Goal: Task Accomplishment & Management: Manage account settings

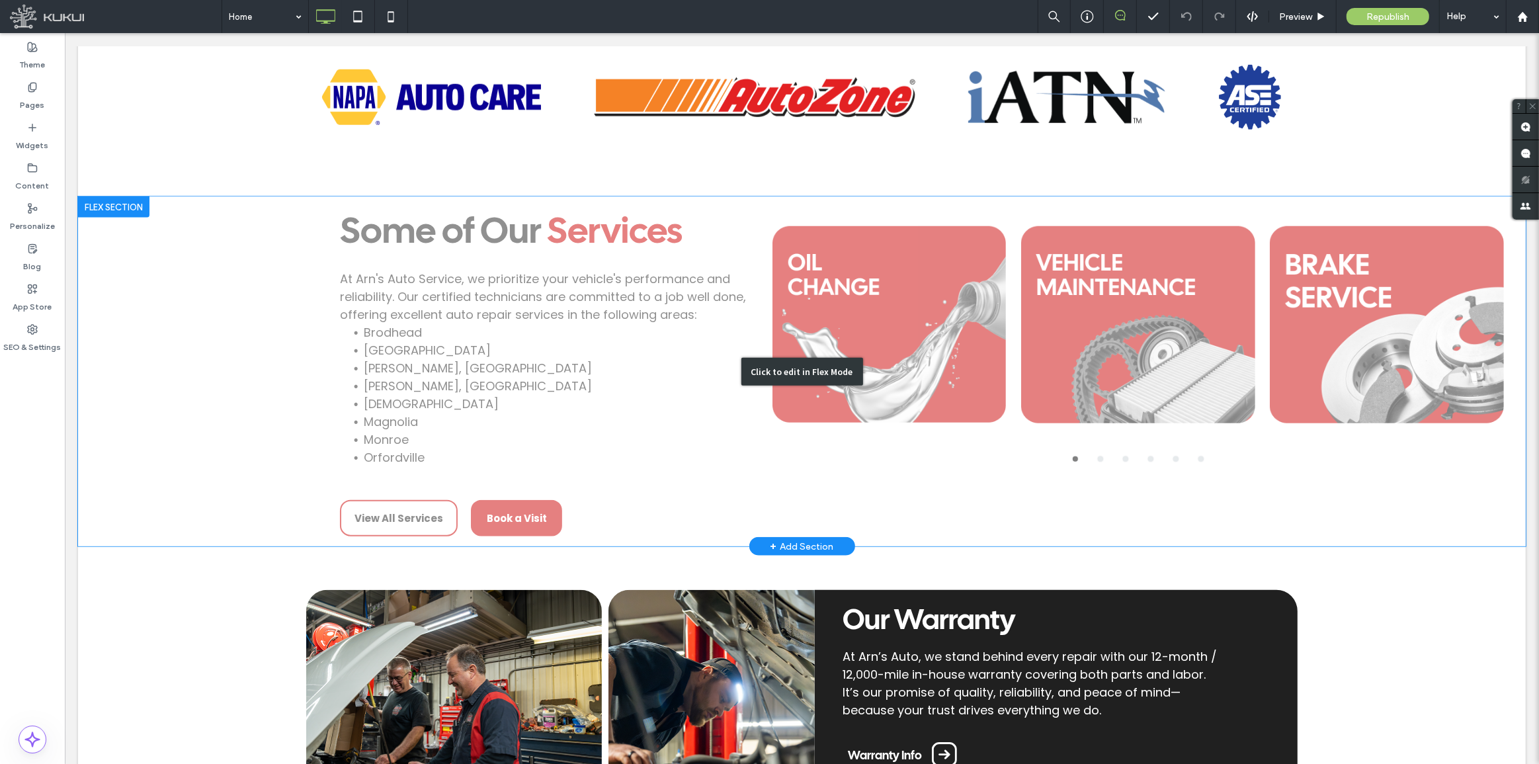
scroll to position [1323, 0]
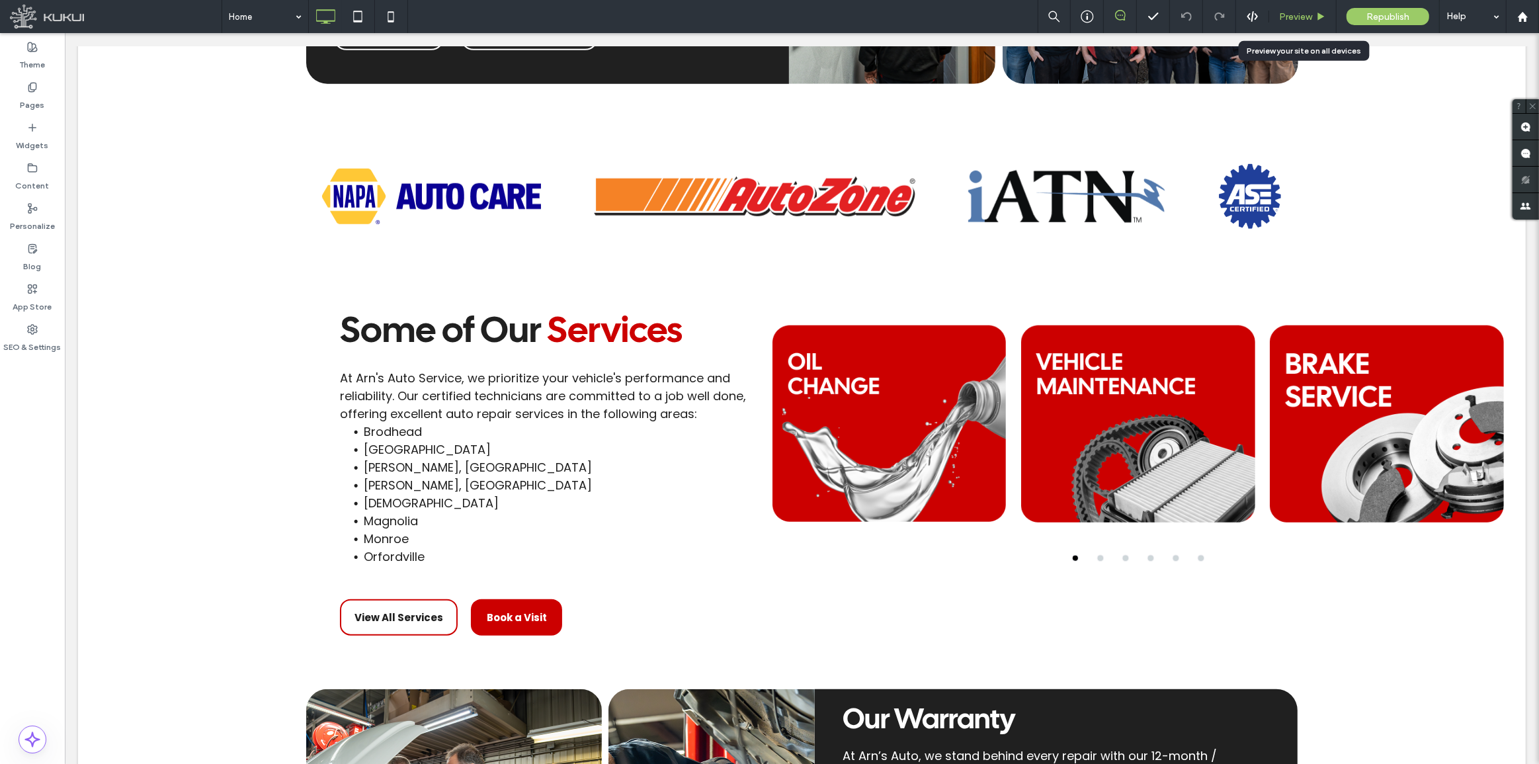
click at [1292, 17] on span "Preview" at bounding box center [1295, 16] width 33 height 11
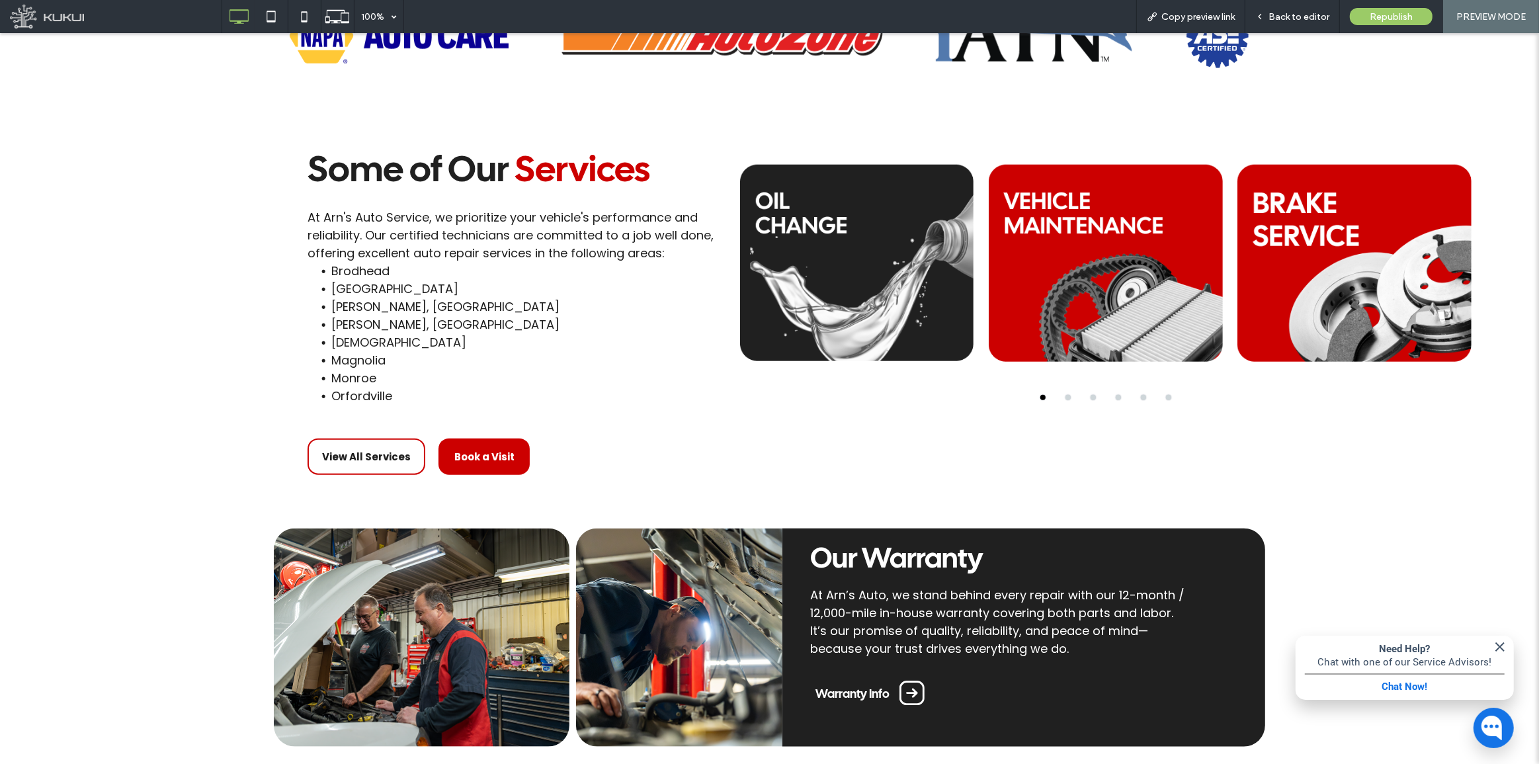
scroll to position [1442, 0]
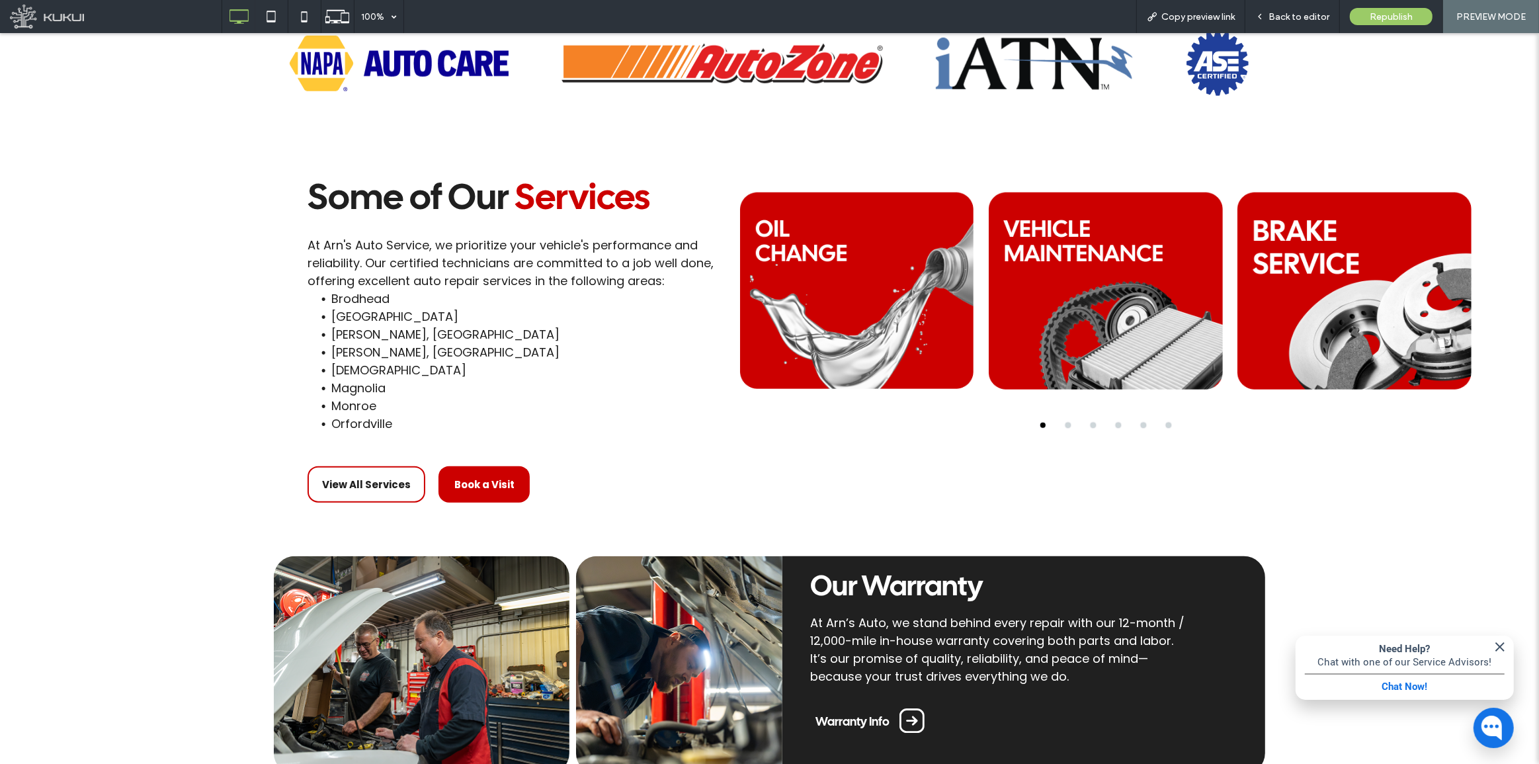
click at [1065, 423] on button "go to slide 2" at bounding box center [1067, 425] width 5 height 5
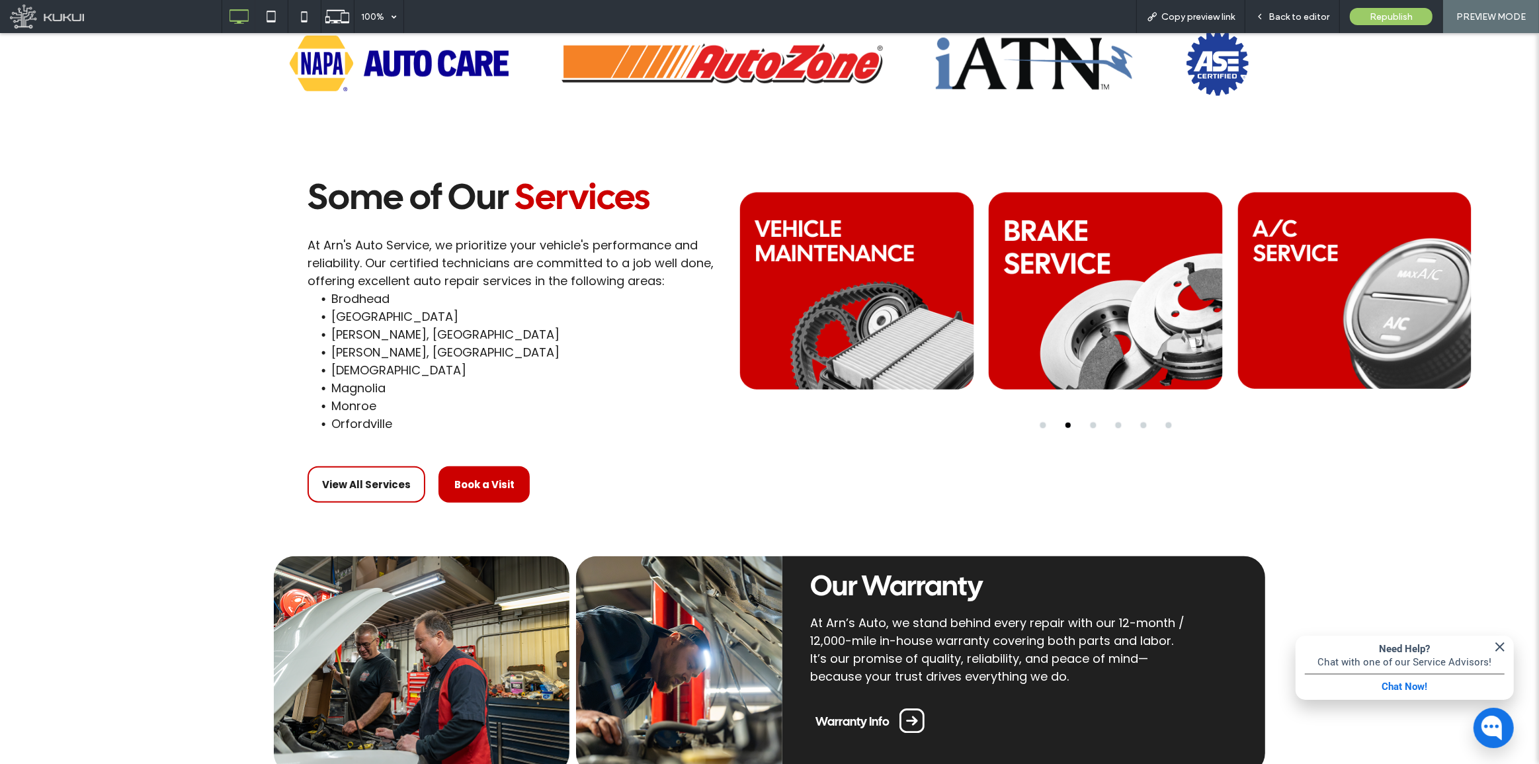
click at [1091, 427] on div at bounding box center [1105, 425] width 747 height 5
click at [1091, 426] on button "go to slide 3" at bounding box center [1093, 425] width 5 height 5
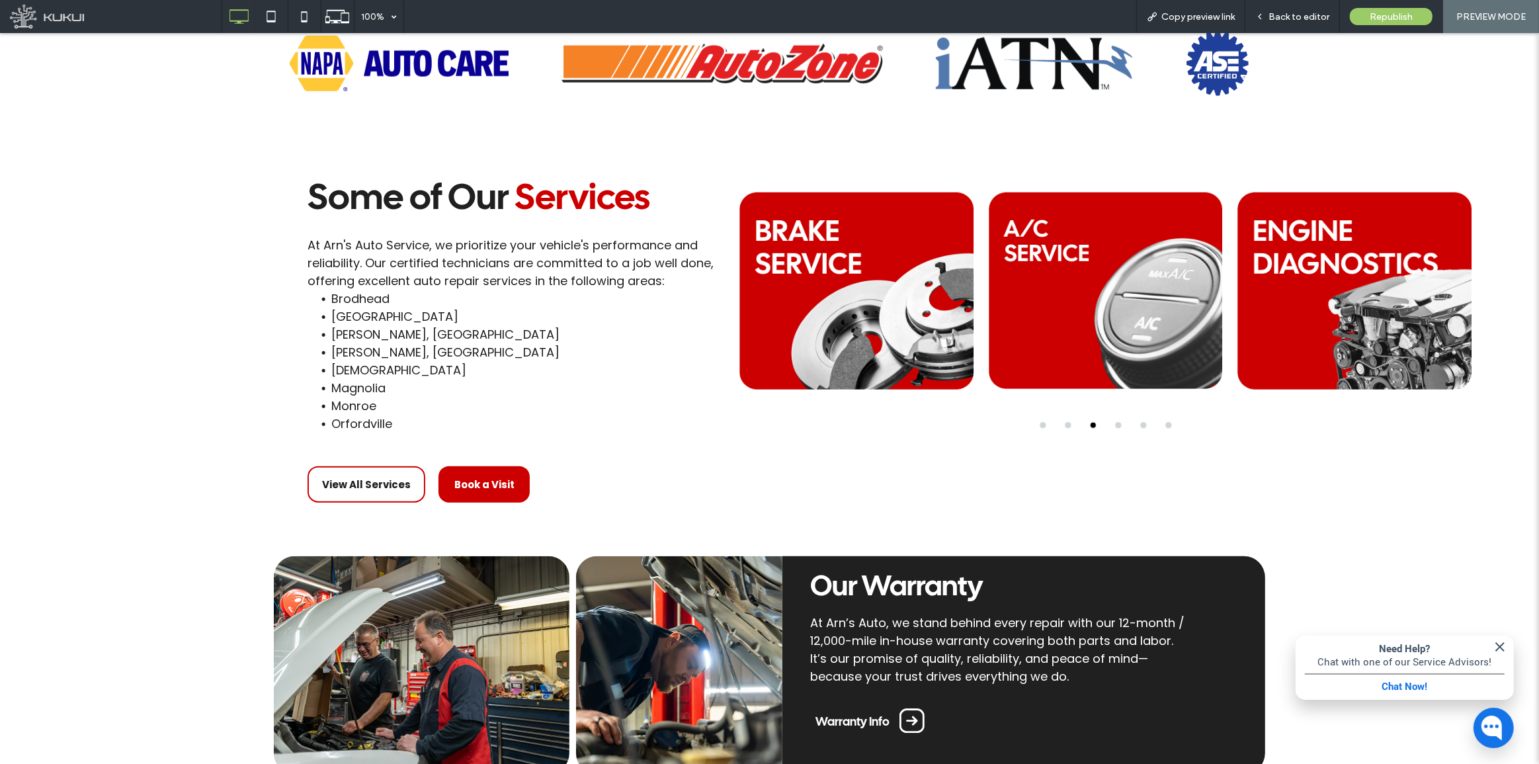
click at [1042, 425] on div at bounding box center [1105, 425] width 747 height 5
click at [1038, 429] on div at bounding box center [1105, 308] width 747 height 271
click at [1040, 425] on button "go to slide 1" at bounding box center [1042, 425] width 5 height 5
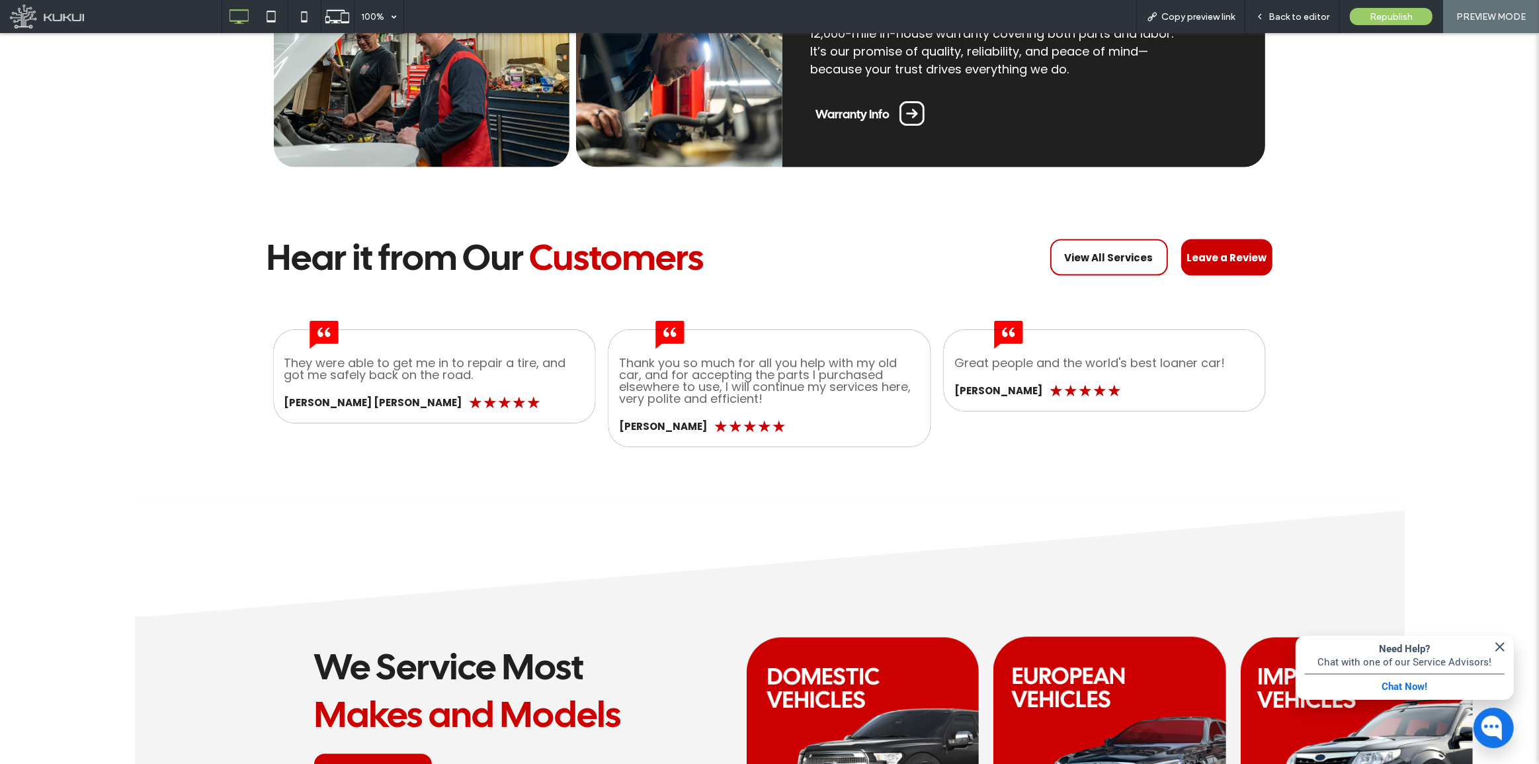
scroll to position [2164, 0]
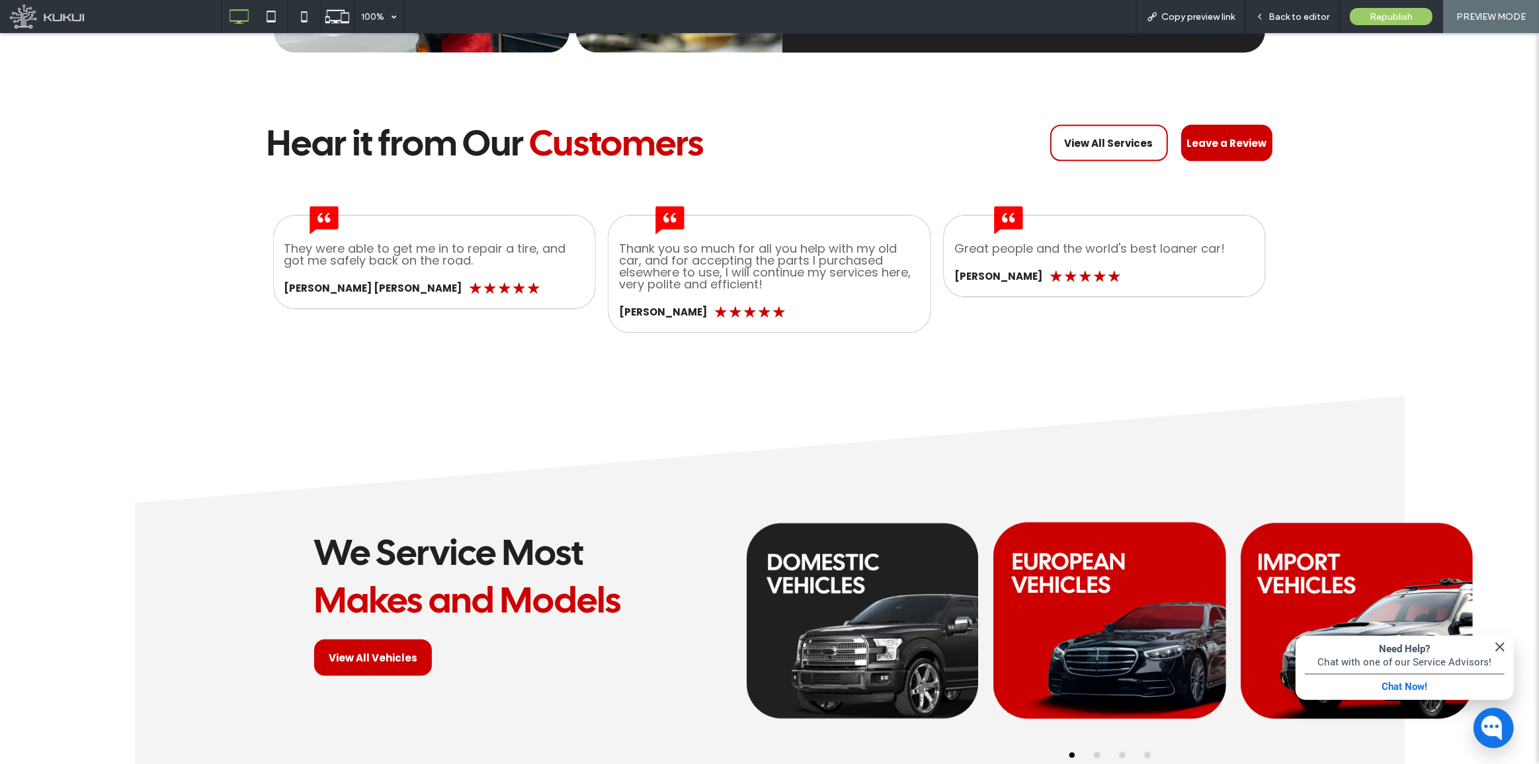
click at [914, 635] on div at bounding box center [863, 621] width 232 height 236
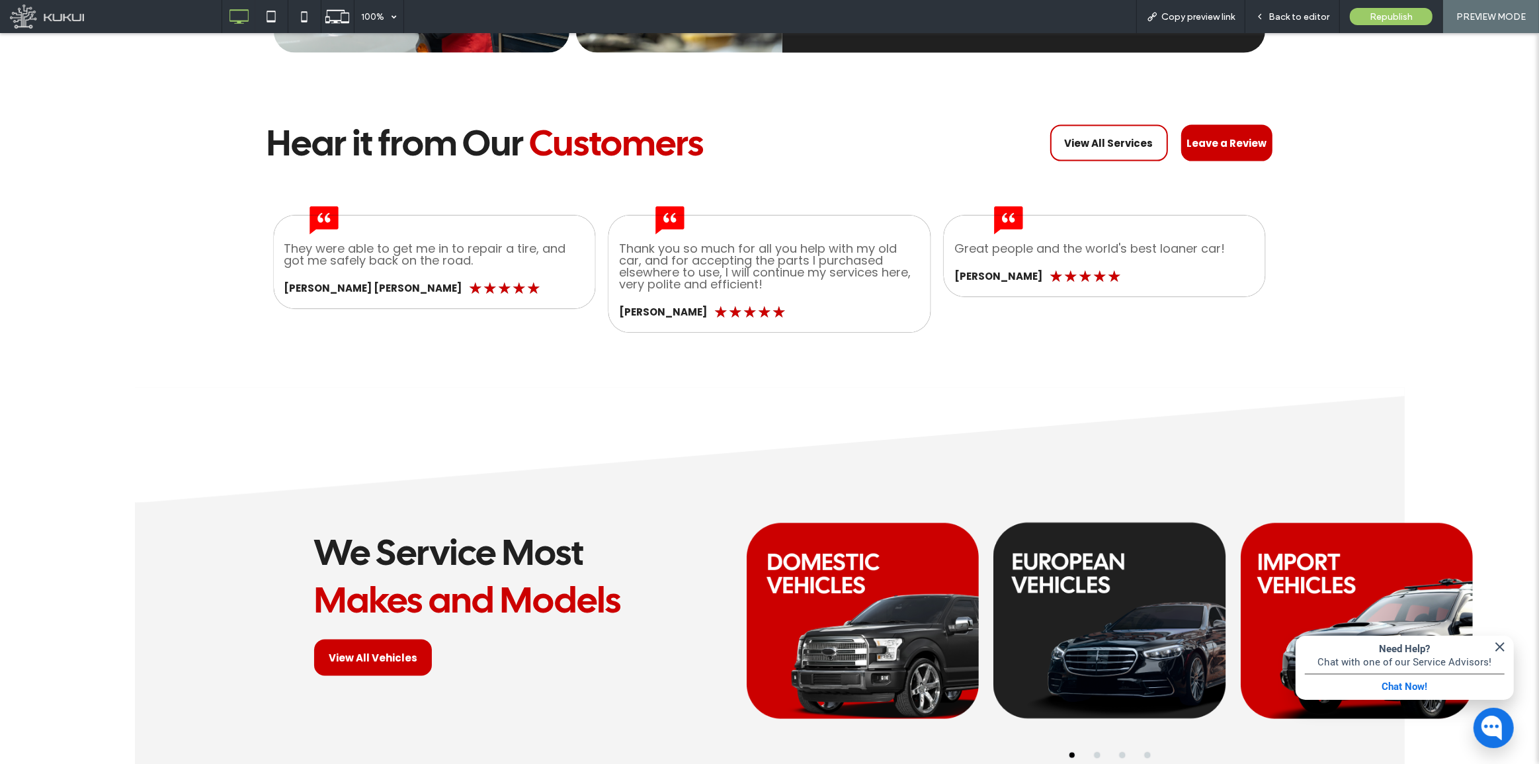
click at [1116, 625] on div at bounding box center [1109, 621] width 232 height 236
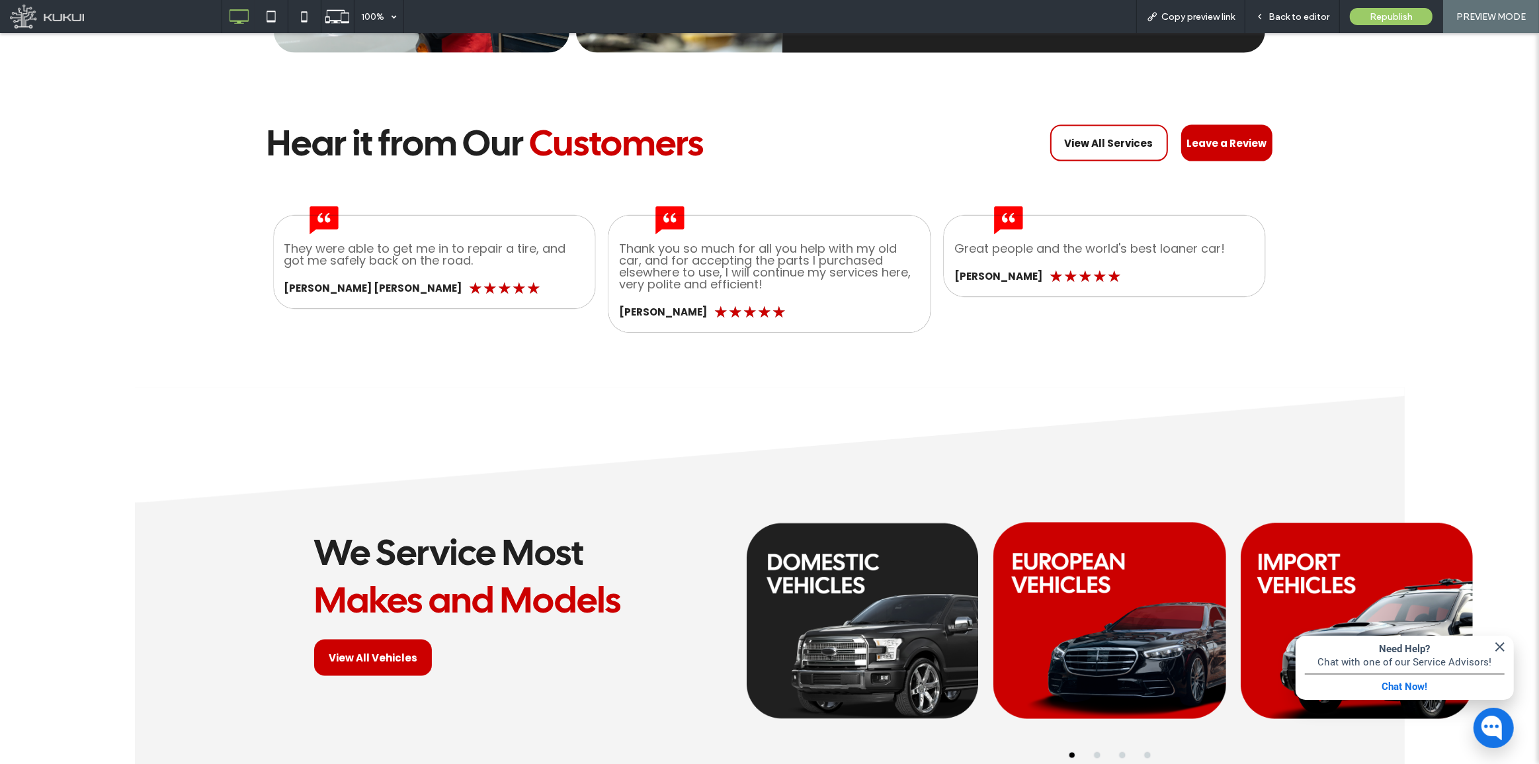
click at [889, 601] on div at bounding box center [863, 621] width 232 height 236
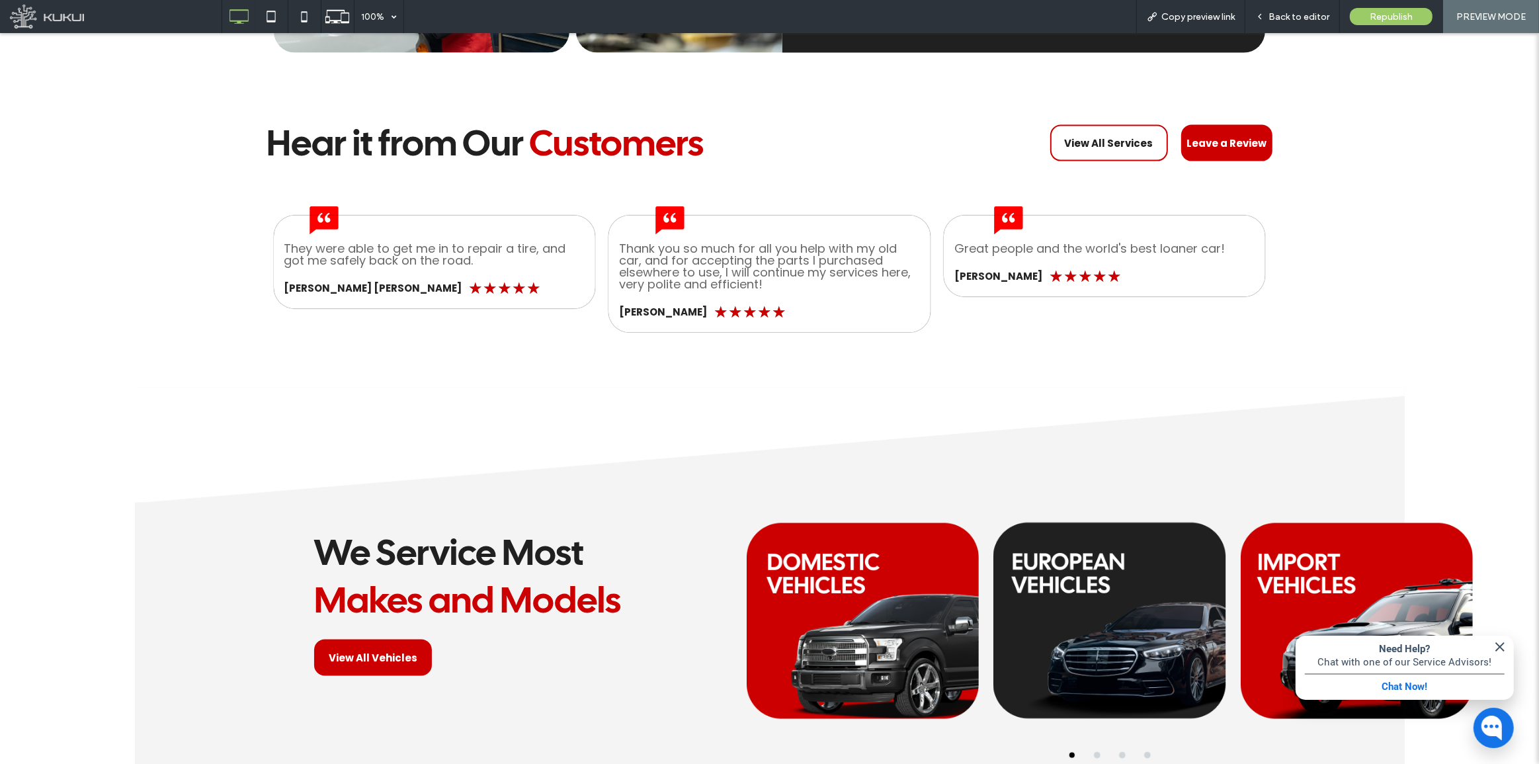
click at [1092, 581] on div at bounding box center [1109, 621] width 232 height 236
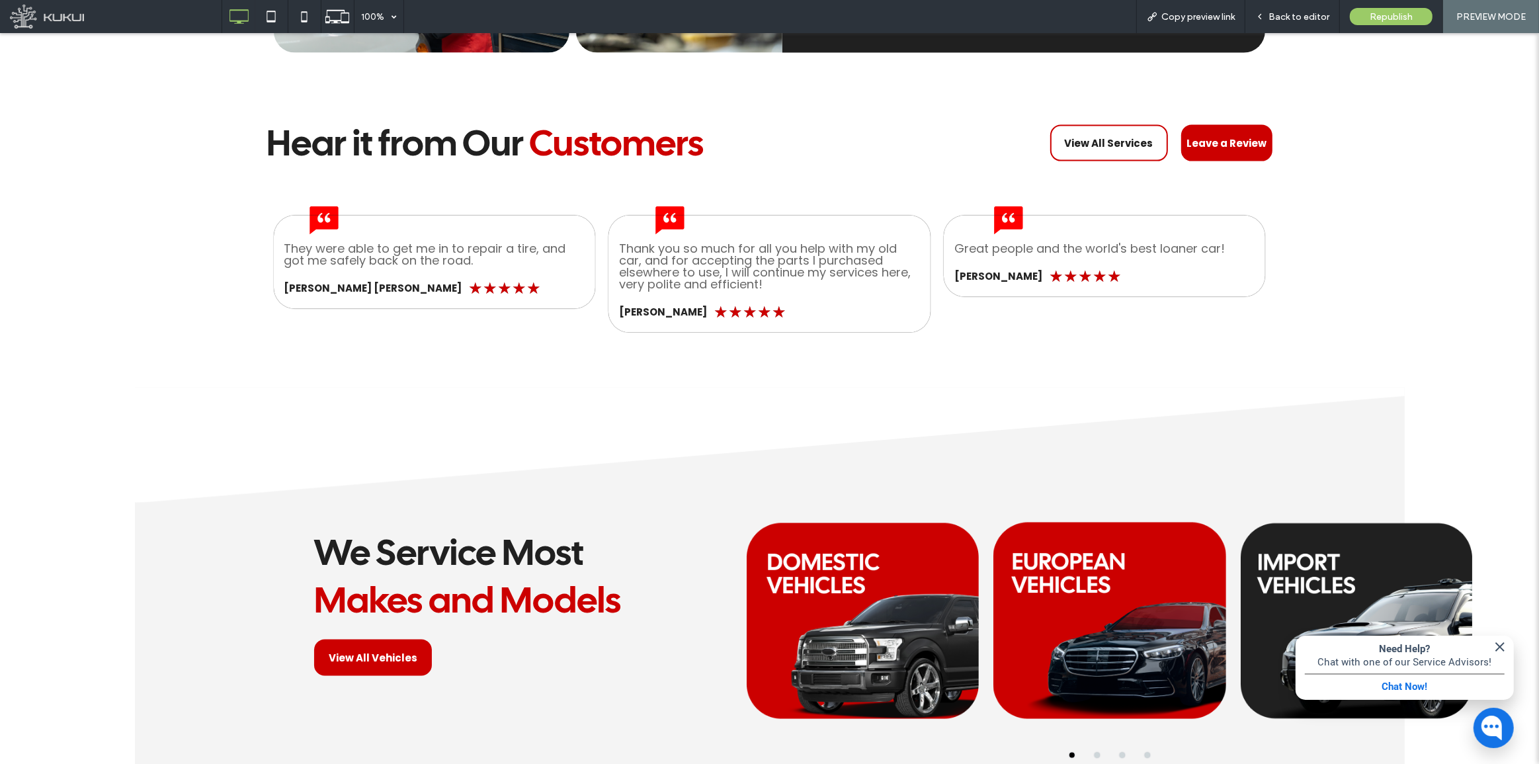
click at [1278, 563] on div at bounding box center [1357, 621] width 232 height 236
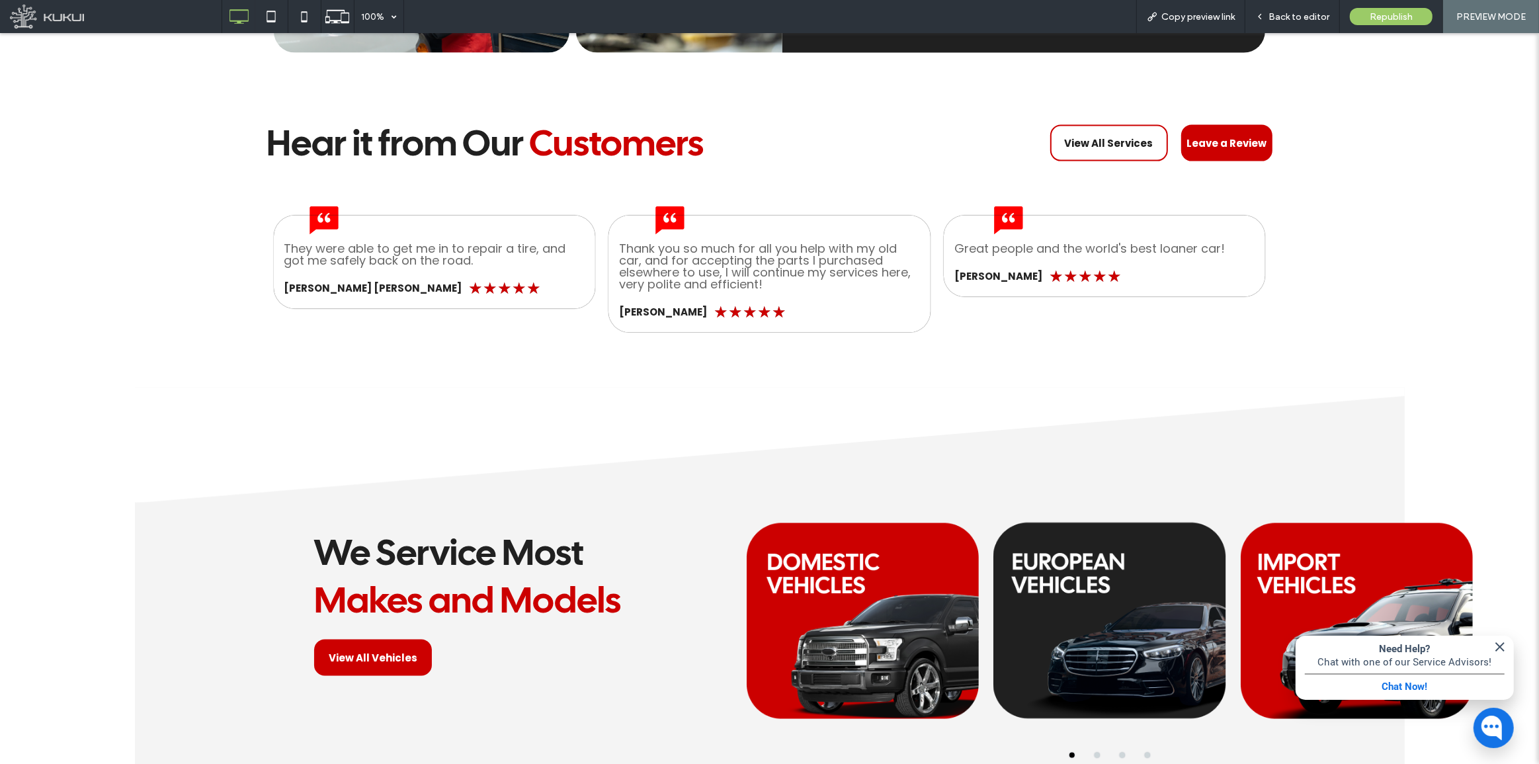
drag, startPoint x: 1175, startPoint y: 569, endPoint x: 1111, endPoint y: 559, distance: 64.3
click at [1174, 569] on div at bounding box center [1109, 621] width 232 height 236
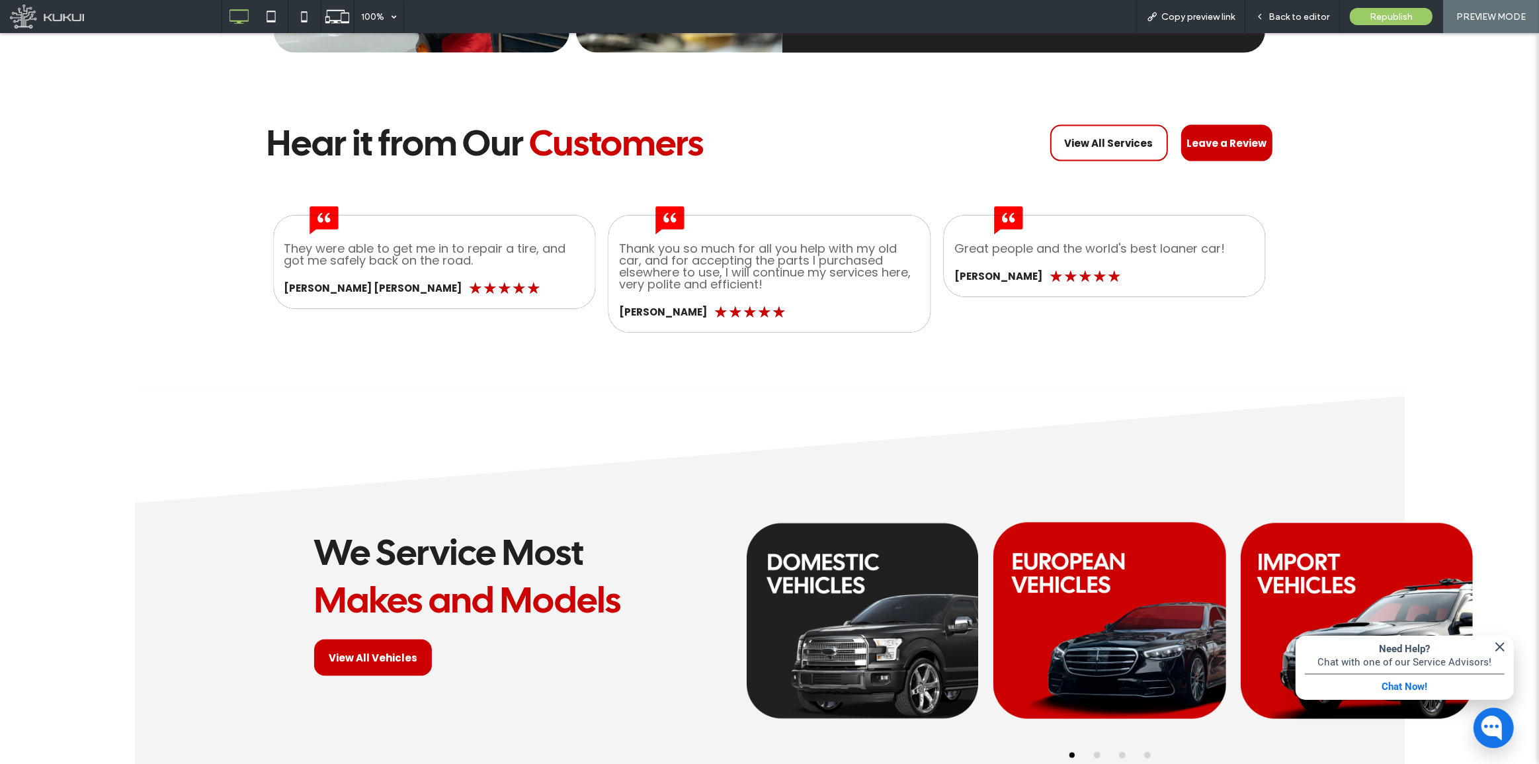
click at [947, 542] on div at bounding box center [863, 621] width 232 height 236
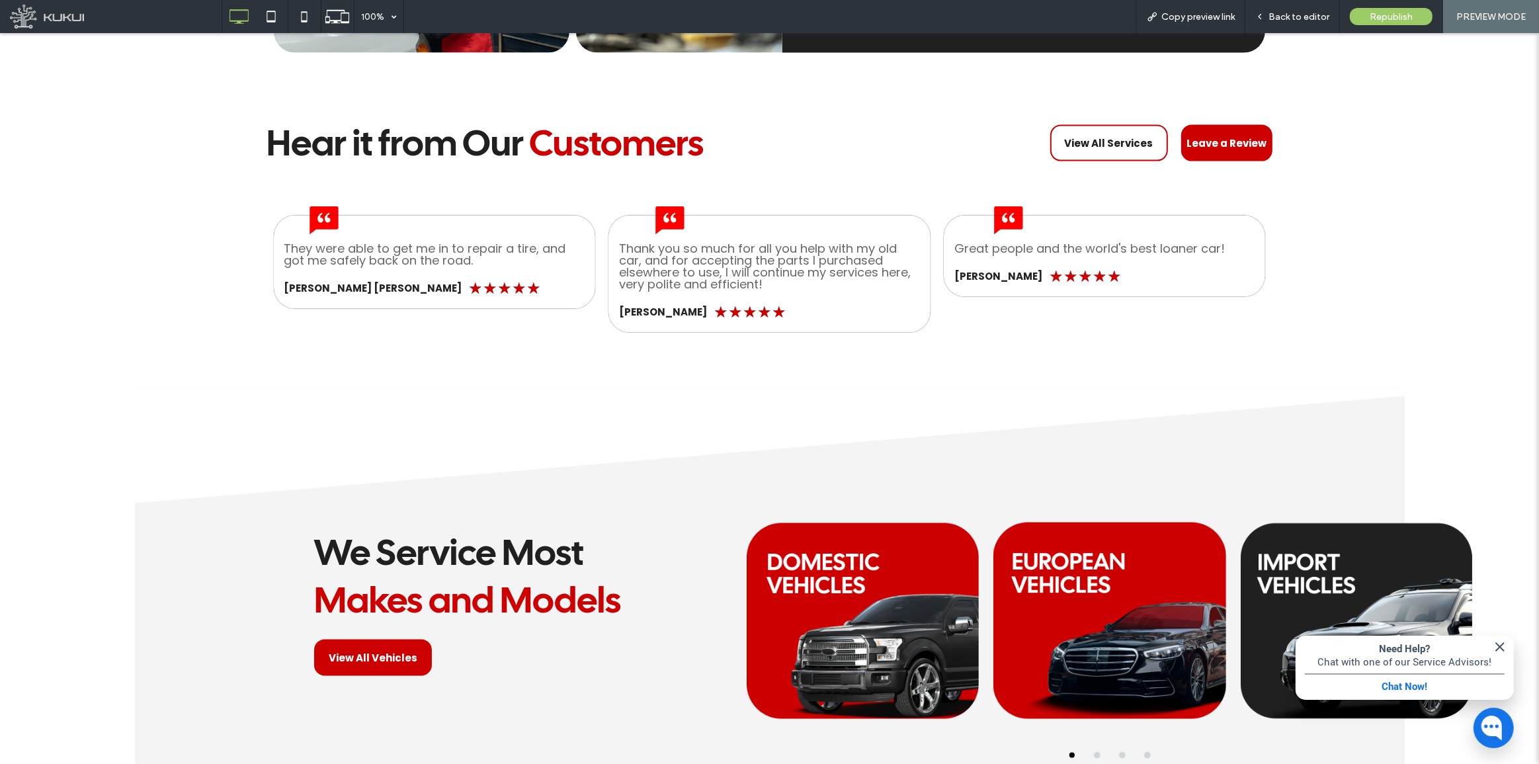
drag, startPoint x: 1072, startPoint y: 559, endPoint x: 1347, endPoint y: 562, distance: 274.5
click at [1074, 560] on div at bounding box center [1109, 621] width 232 height 236
click at [1362, 560] on div at bounding box center [1357, 621] width 232 height 236
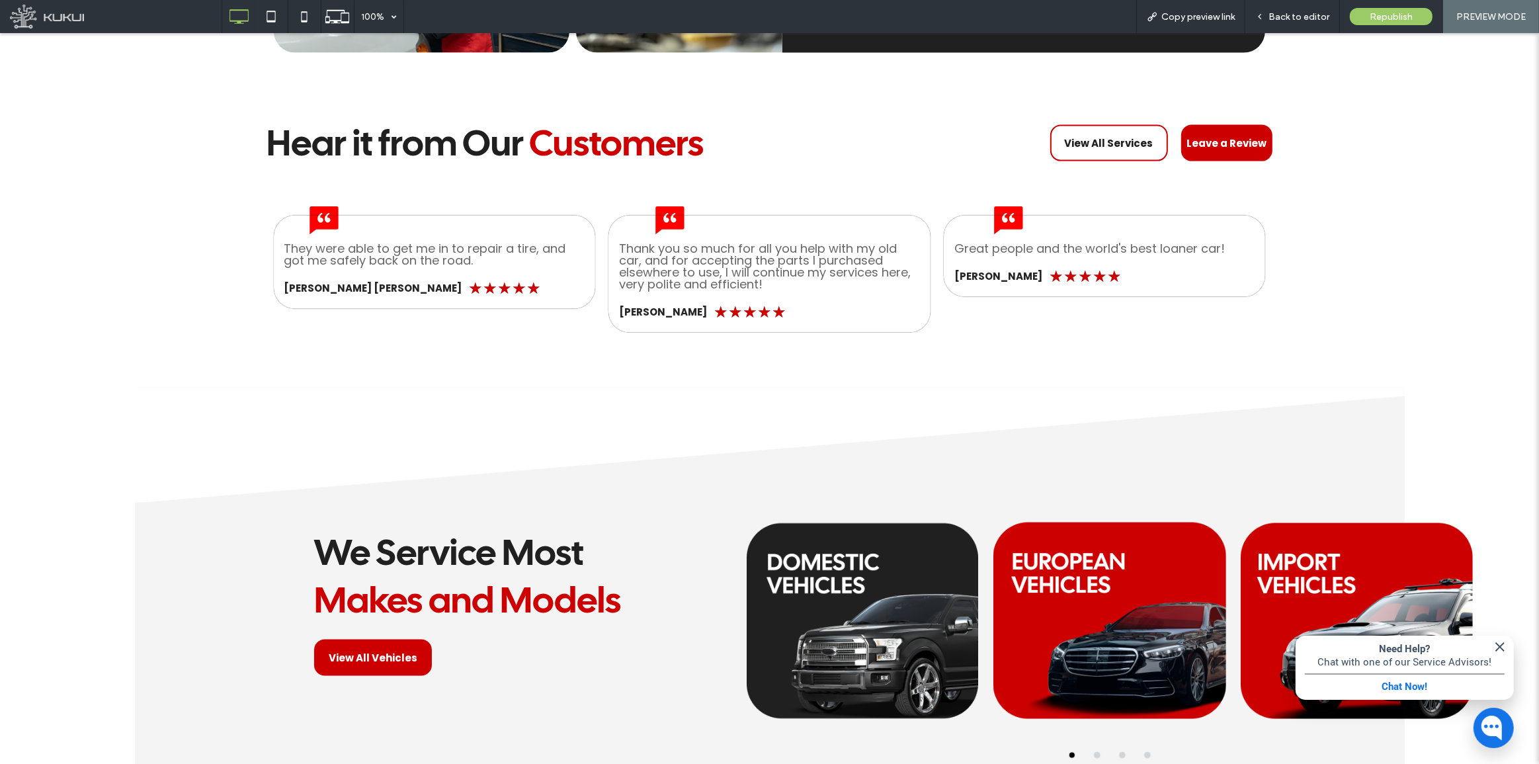
drag, startPoint x: 1069, startPoint y: 589, endPoint x: 966, endPoint y: 563, distance: 106.8
click at [1067, 588] on div at bounding box center [1109, 621] width 232 height 236
click at [946, 560] on div at bounding box center [863, 621] width 232 height 236
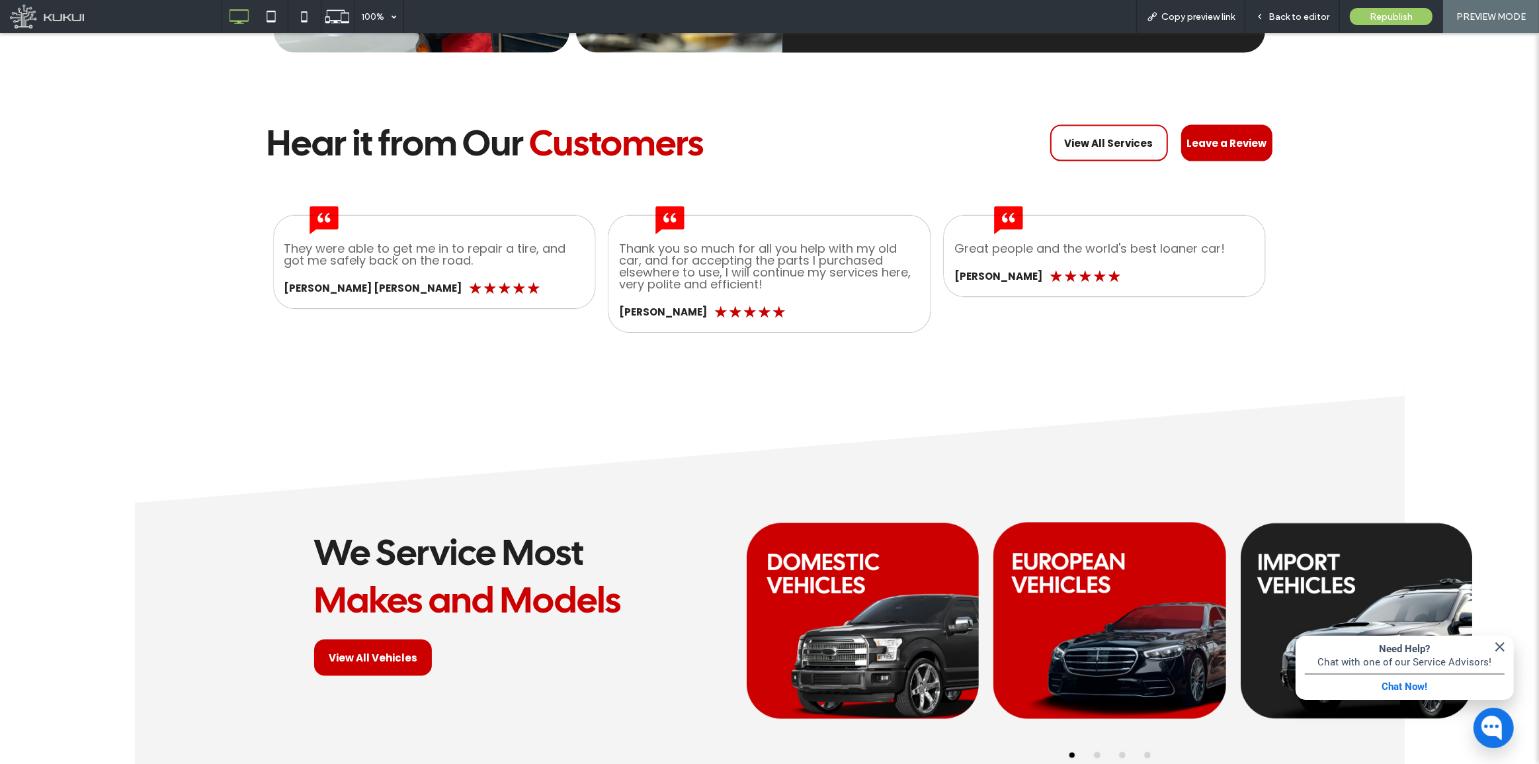
drag, startPoint x: 1134, startPoint y: 564, endPoint x: 1269, endPoint y: 564, distance: 134.9
click at [1137, 564] on div at bounding box center [1109, 621] width 232 height 236
drag, startPoint x: 1313, startPoint y: 556, endPoint x: 1298, endPoint y: 562, distance: 15.5
click at [1311, 558] on div at bounding box center [1357, 621] width 232 height 236
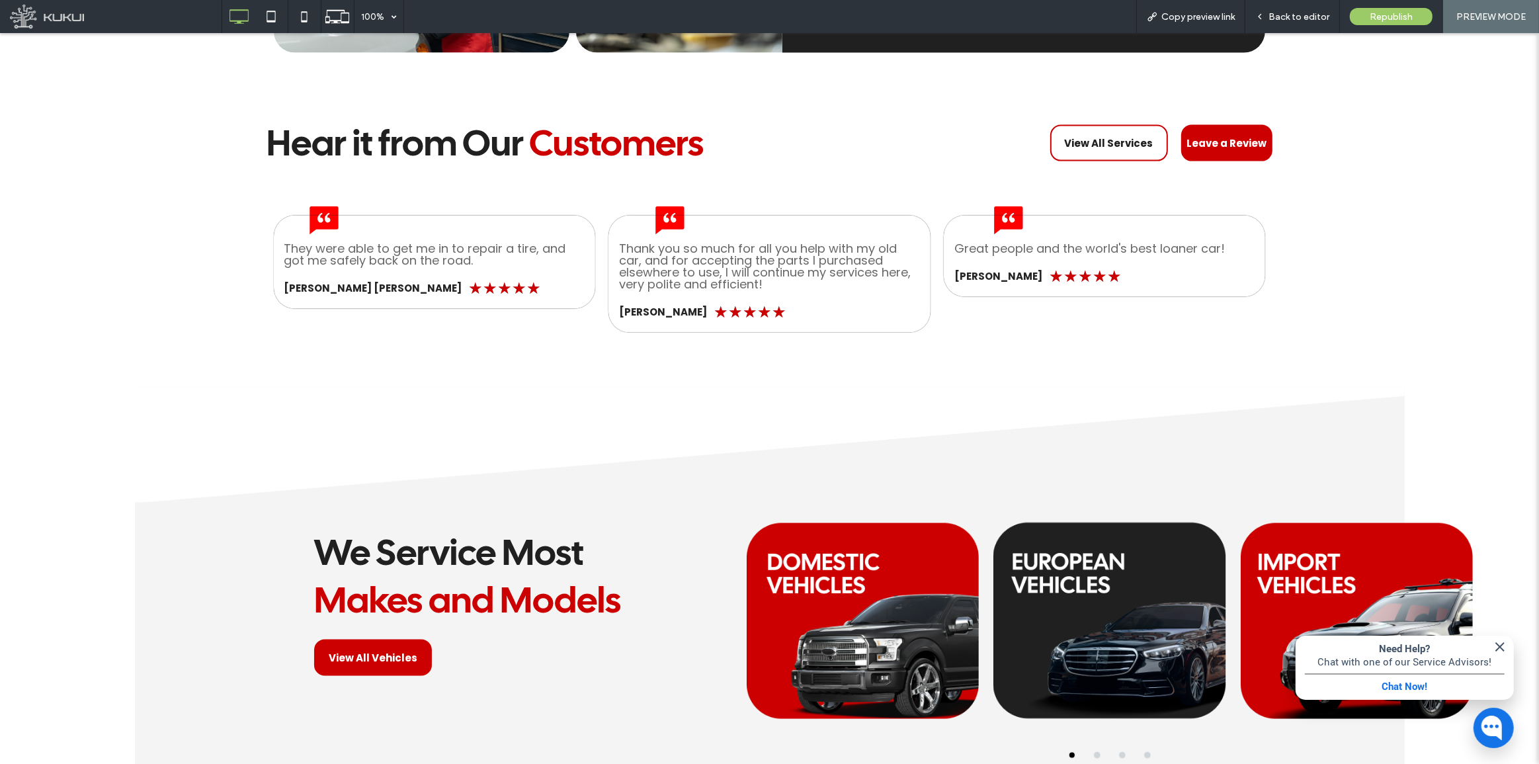
drag, startPoint x: 1197, startPoint y: 587, endPoint x: 1179, endPoint y: 587, distance: 18.5
click at [1191, 587] on div at bounding box center [1109, 621] width 232 height 236
click at [940, 564] on div at bounding box center [863, 621] width 232 height 236
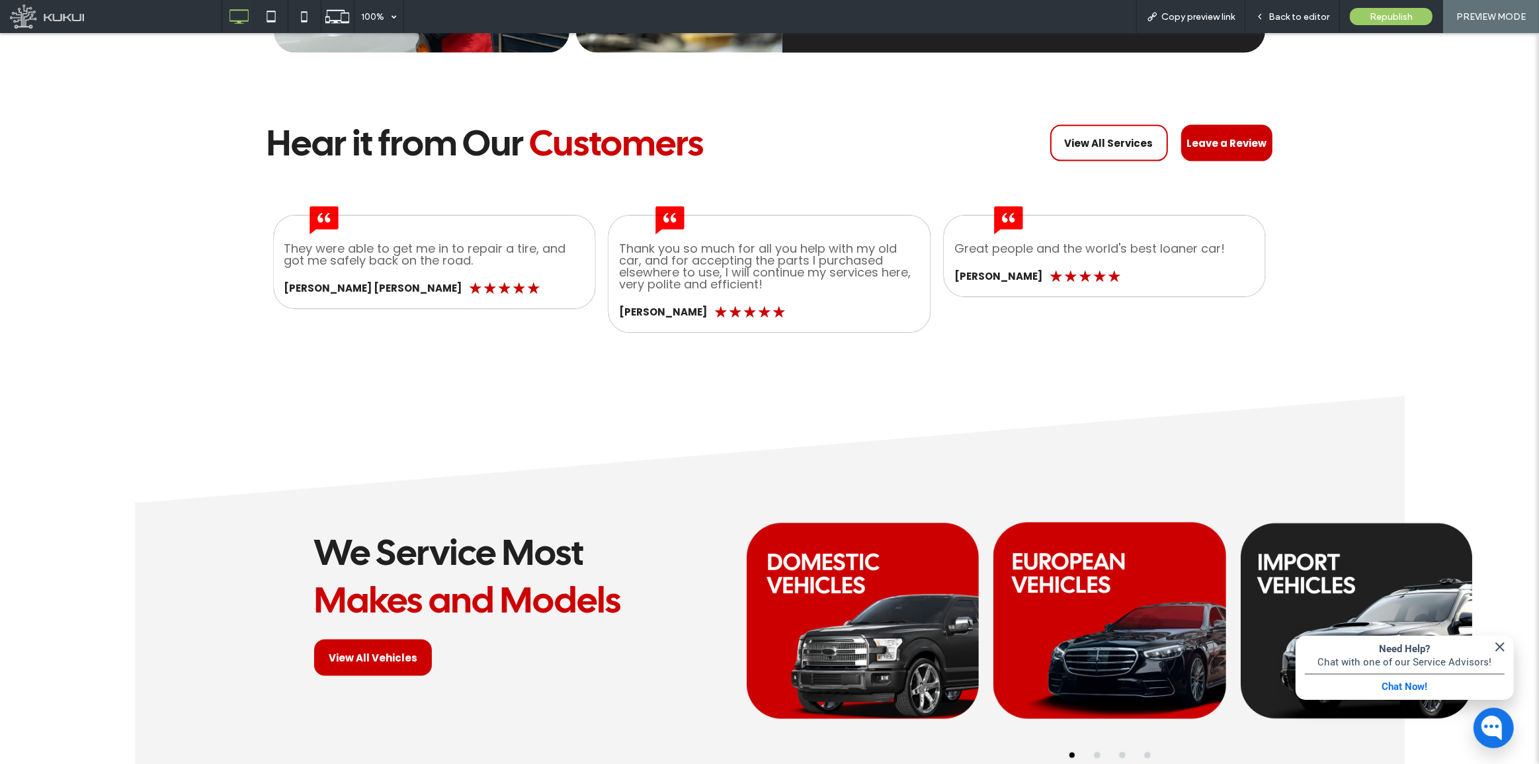
click at [1265, 566] on div at bounding box center [1357, 621] width 232 height 236
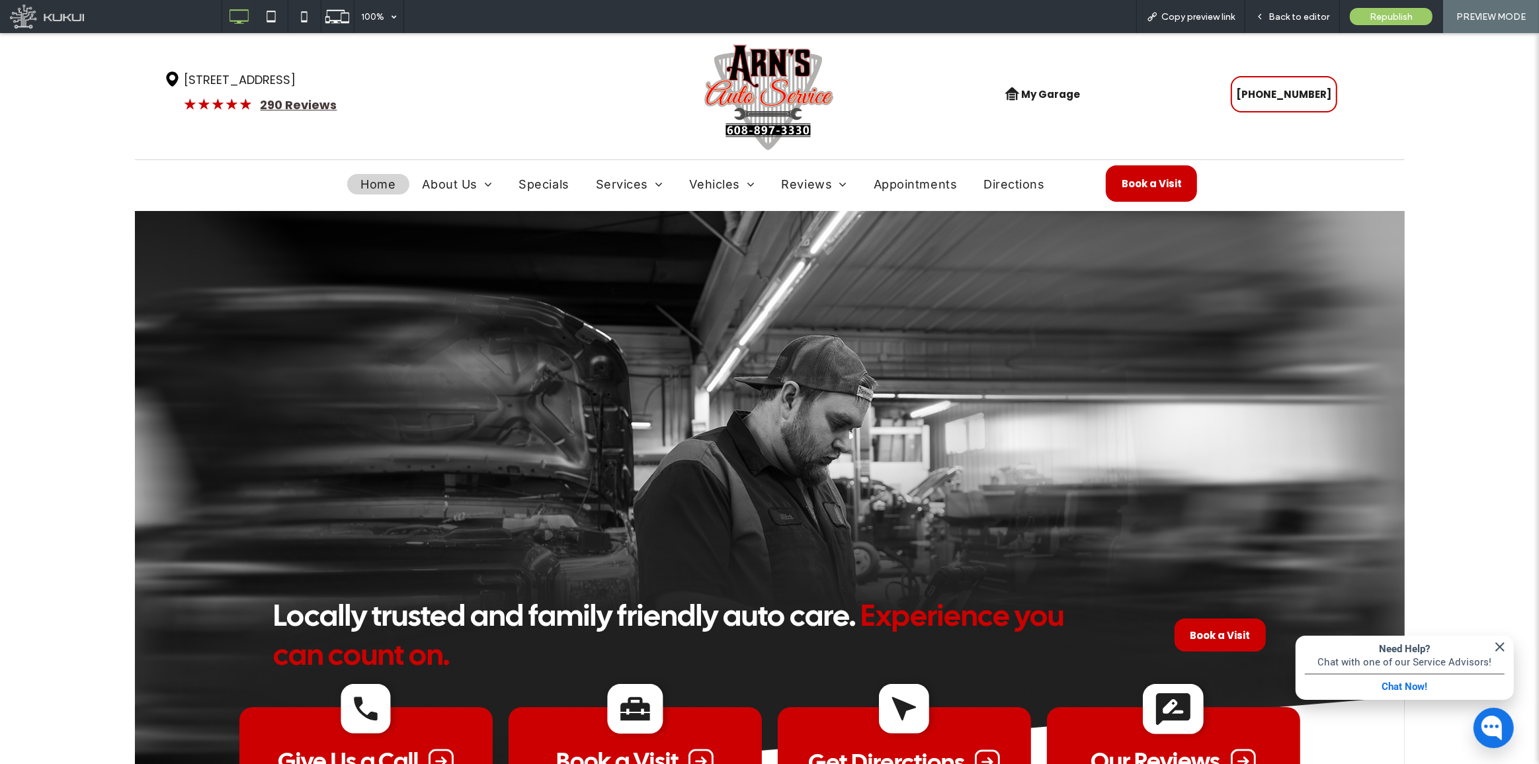
scroll to position [0, 0]
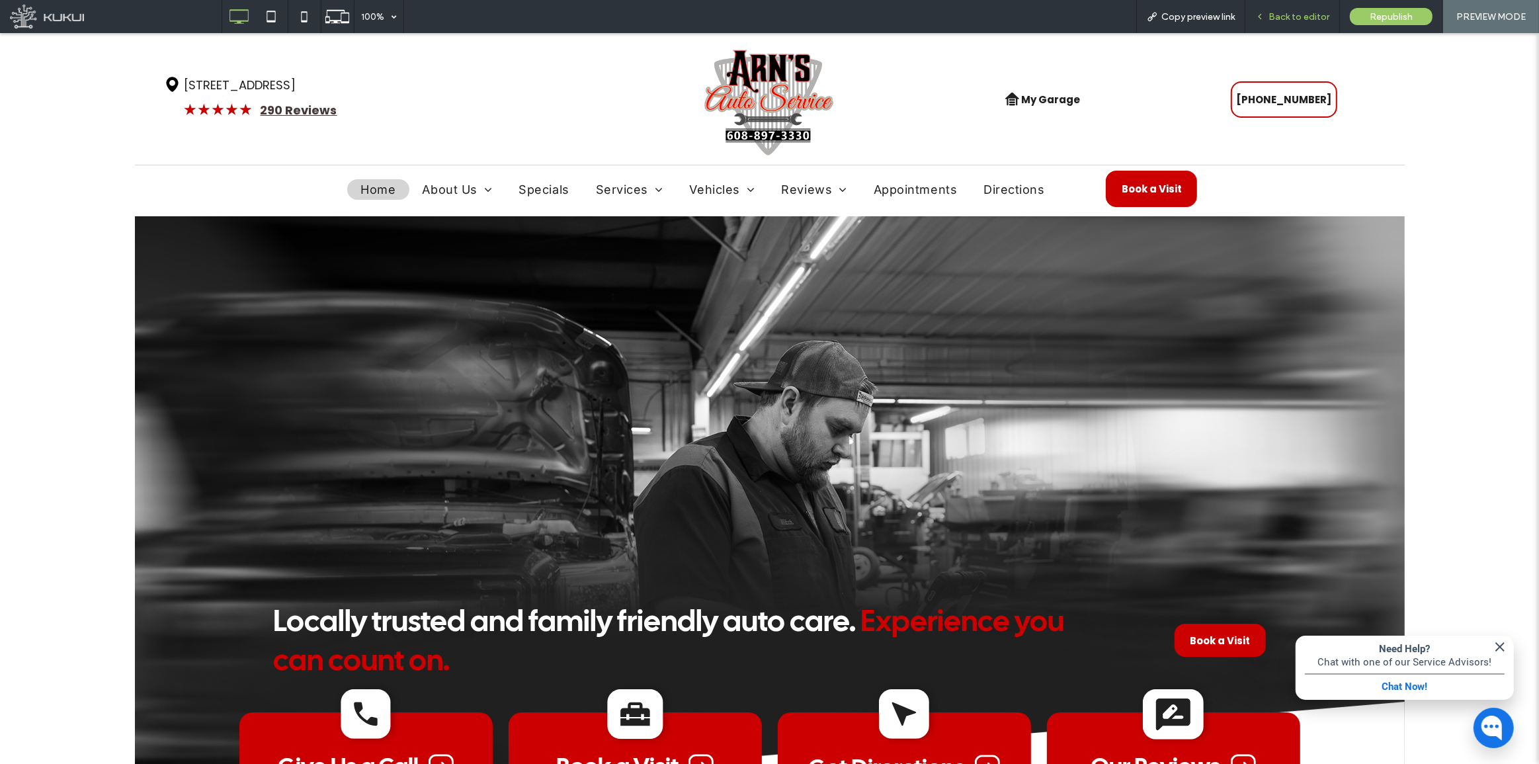
click at [1312, 21] on div "Back to editor" at bounding box center [1292, 16] width 95 height 33
click at [1296, 18] on span "Back to editor" at bounding box center [1299, 16] width 61 height 11
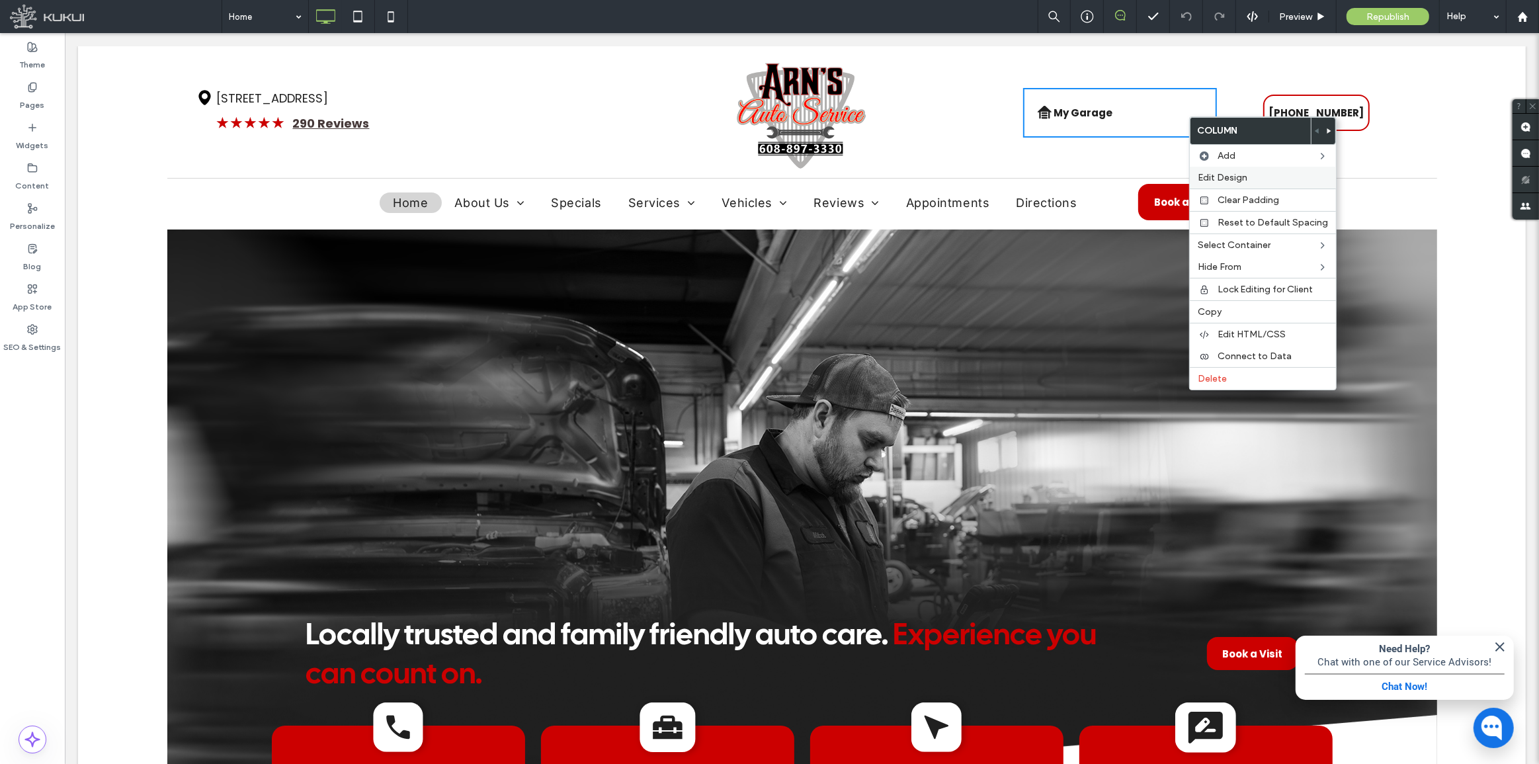
click at [1237, 178] on span "Edit Design" at bounding box center [1223, 177] width 50 height 11
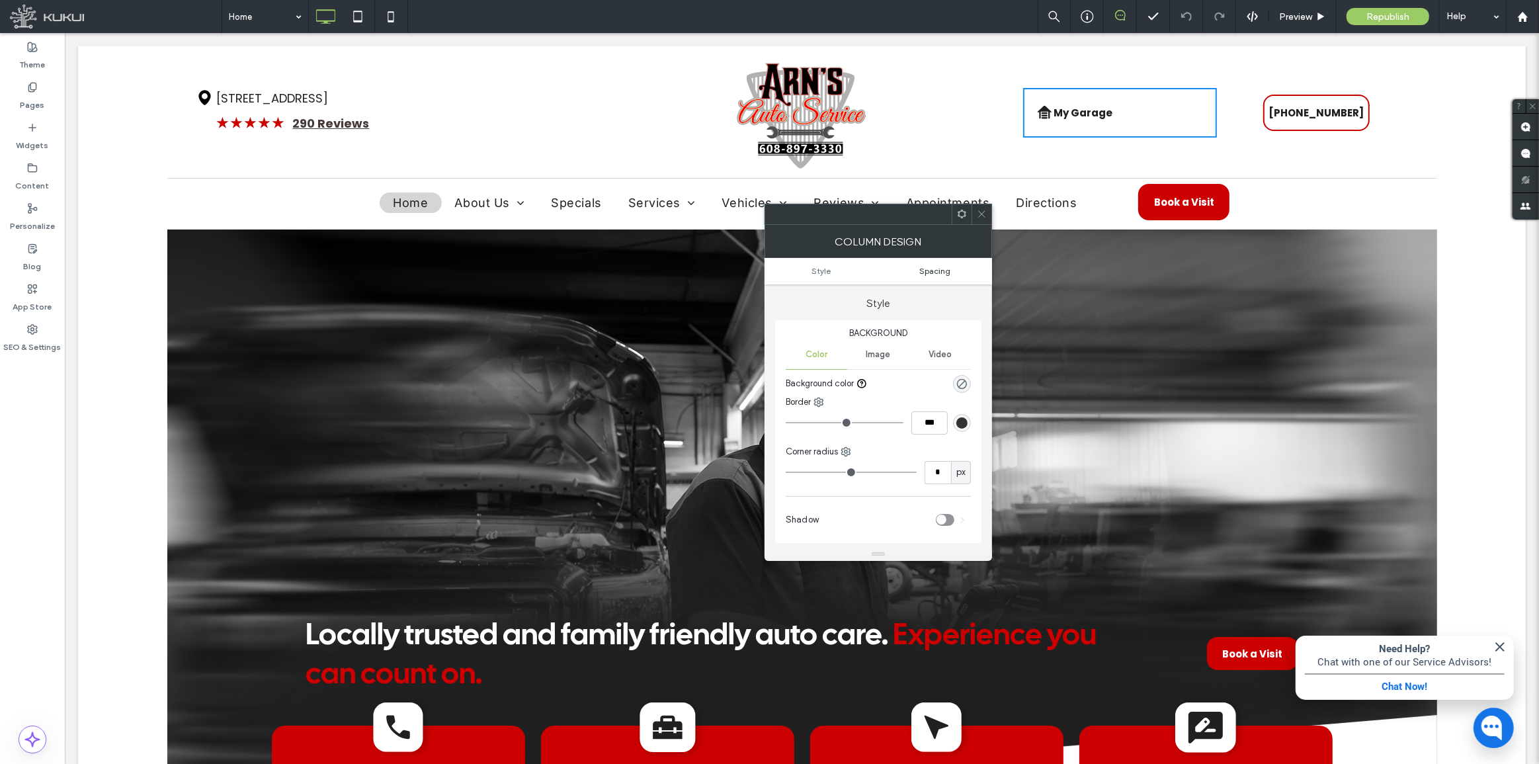
click at [928, 274] on span "Spacing" at bounding box center [934, 271] width 31 height 10
click at [1401, 119] on div "[PHONE_NUMBER] Click To Paste" at bounding box center [1313, 113] width 194 height 50
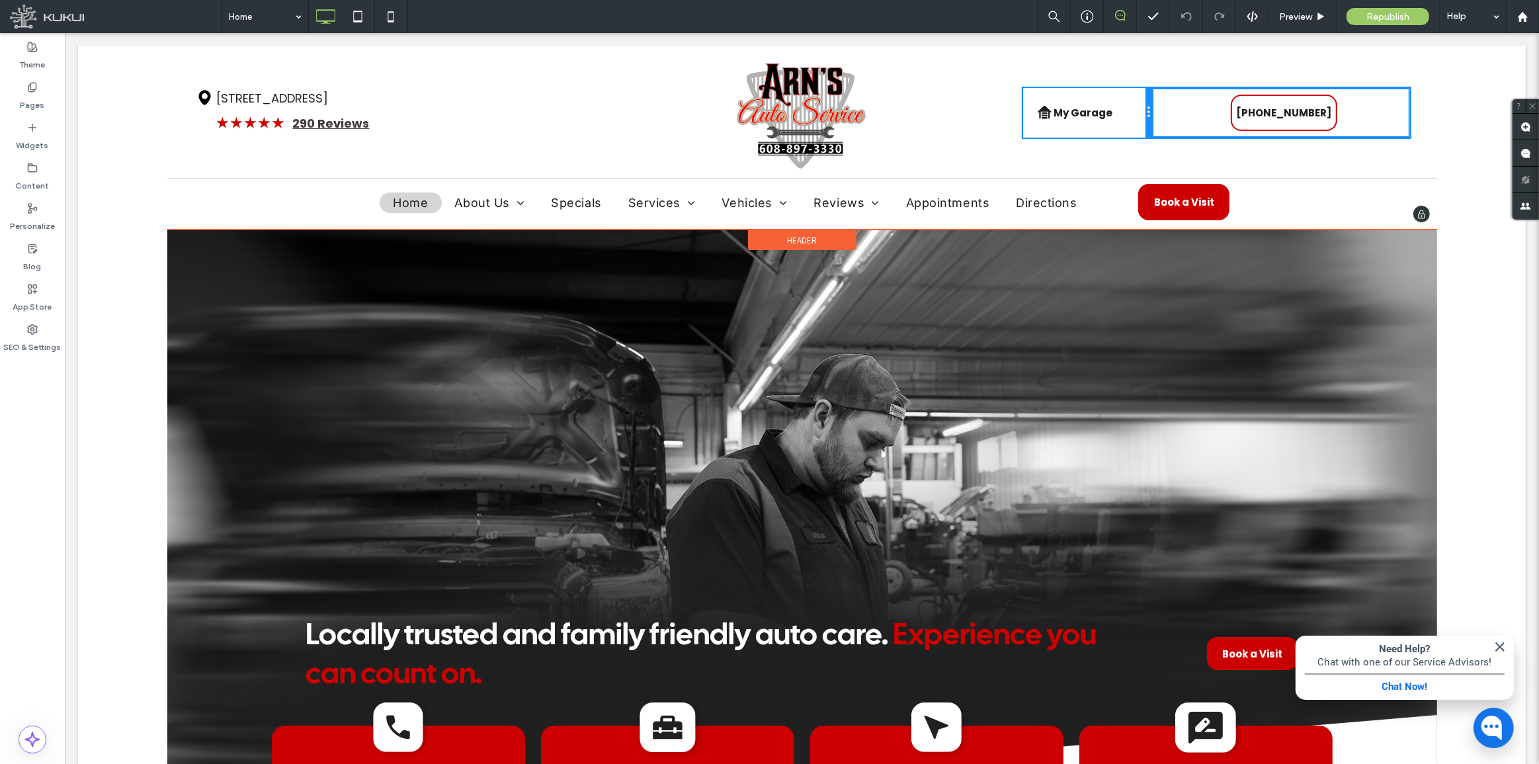
drag, startPoint x: 1208, startPoint y: 103, endPoint x: 1222, endPoint y: 138, distance: 37.7
click at [1153, 104] on div "My Garage You do not have My Garage enabled. Section under maintenance. House i…" at bounding box center [1216, 113] width 388 height 50
drag, startPoint x: 1145, startPoint y: 106, endPoint x: 1218, endPoint y: 103, distance: 73.5
click at [1218, 103] on div "My Garage You do not have My Garage enabled. Section under maintenance. House i…" at bounding box center [1216, 113] width 388 height 50
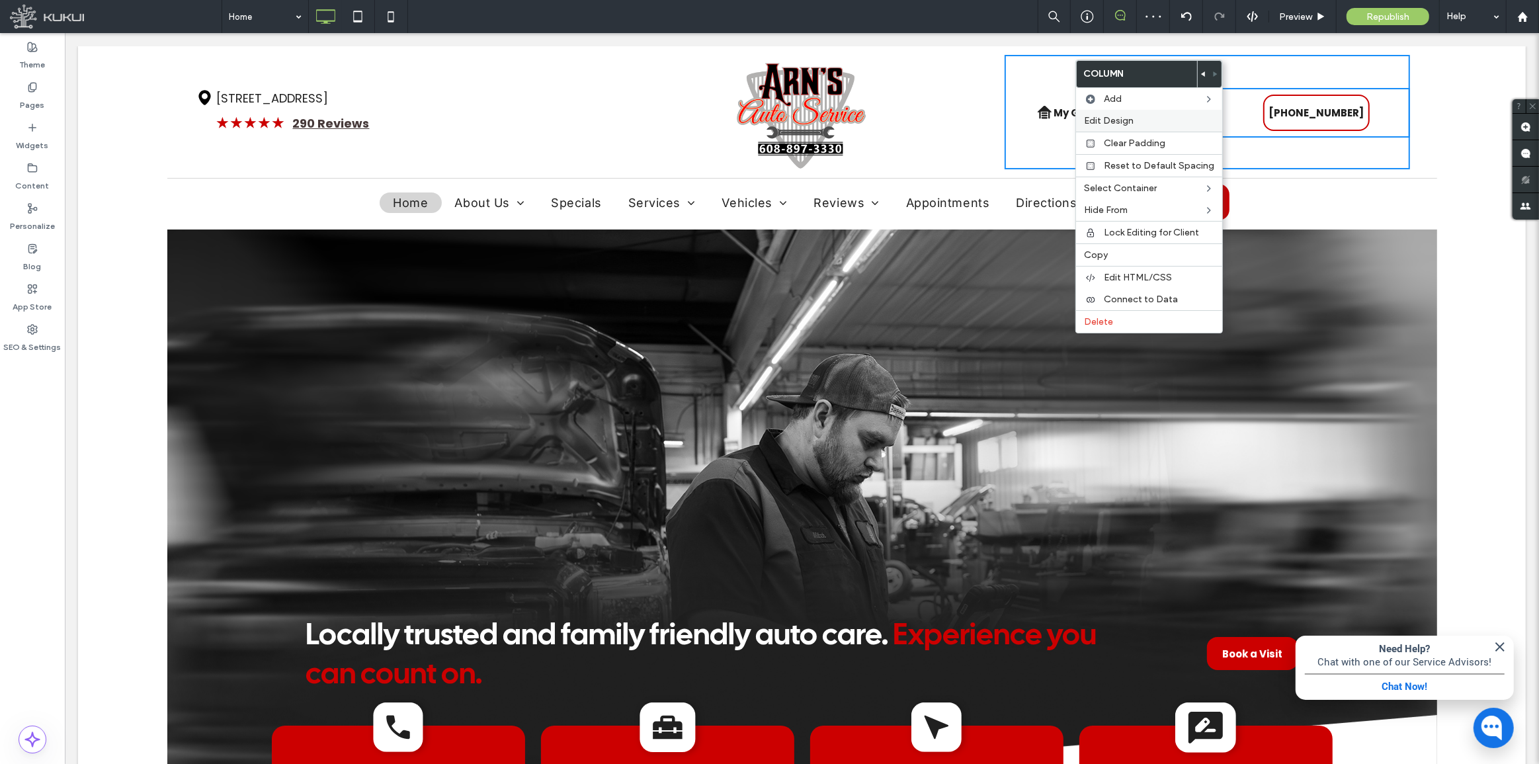
click at [1134, 119] on label "Edit Design" at bounding box center [1149, 120] width 130 height 11
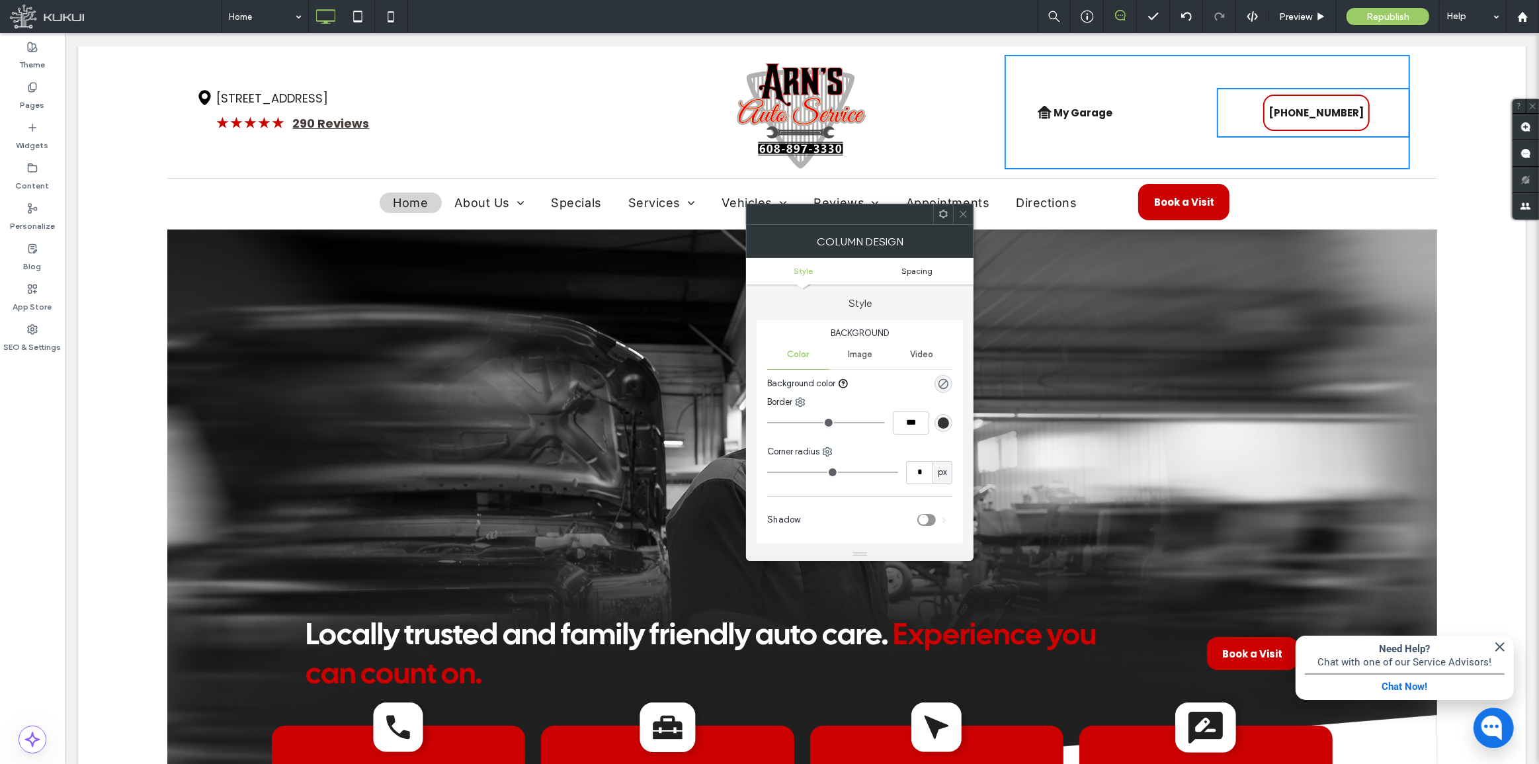
click at [926, 271] on span "Spacing" at bounding box center [916, 271] width 31 height 10
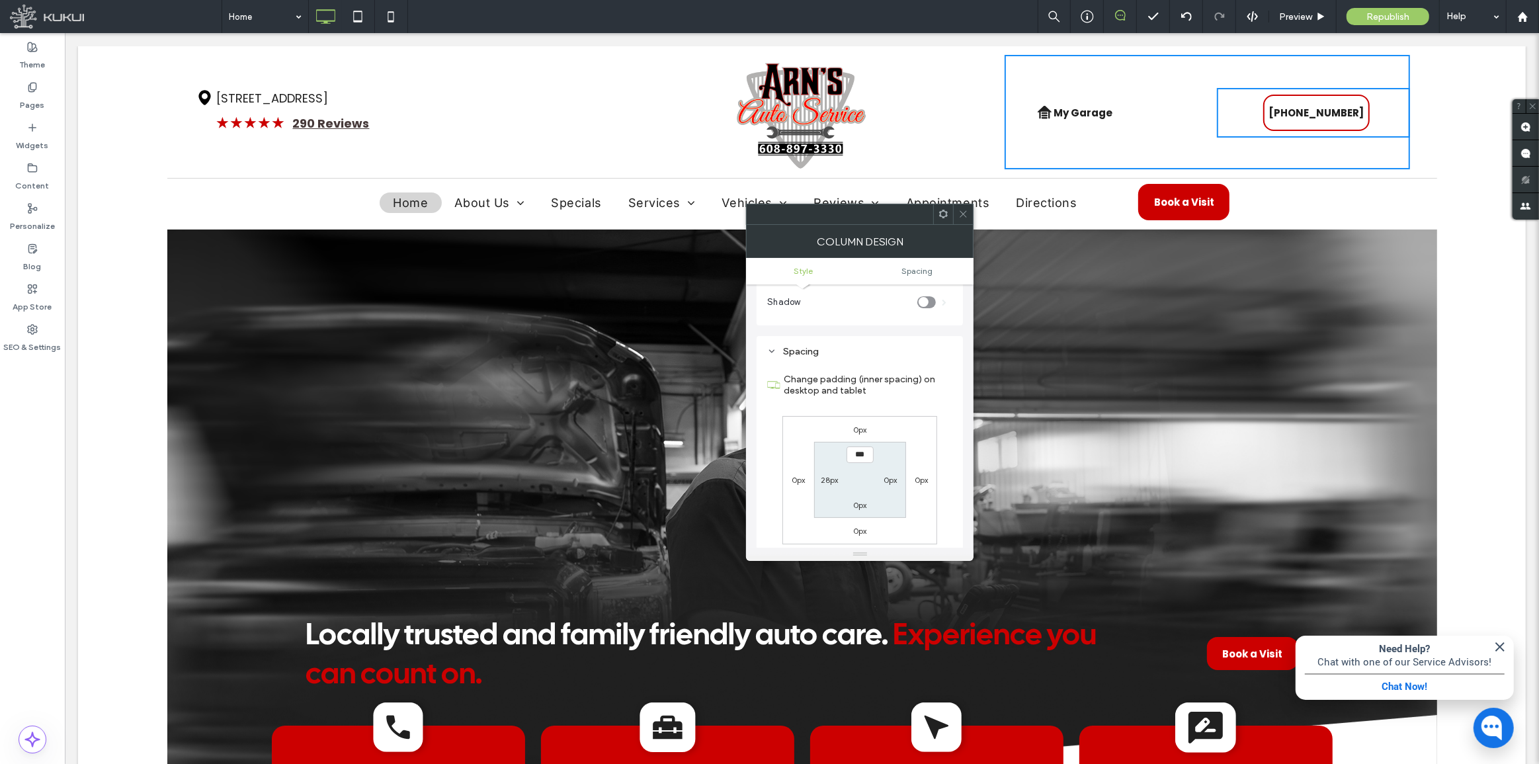
scroll to position [258, 0]
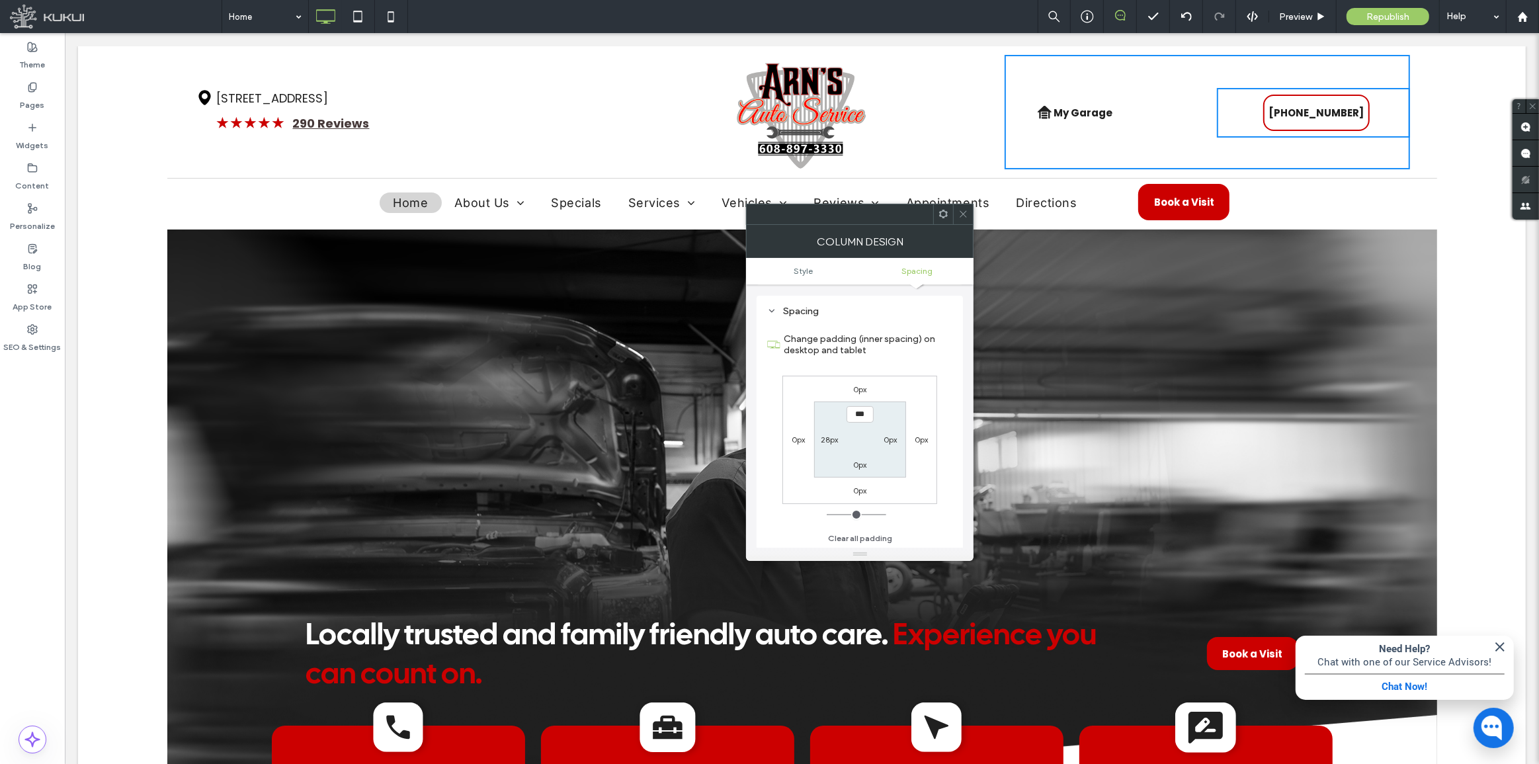
click at [829, 438] on label "28px" at bounding box center [829, 440] width 17 height 10
type input "**"
type input "*"
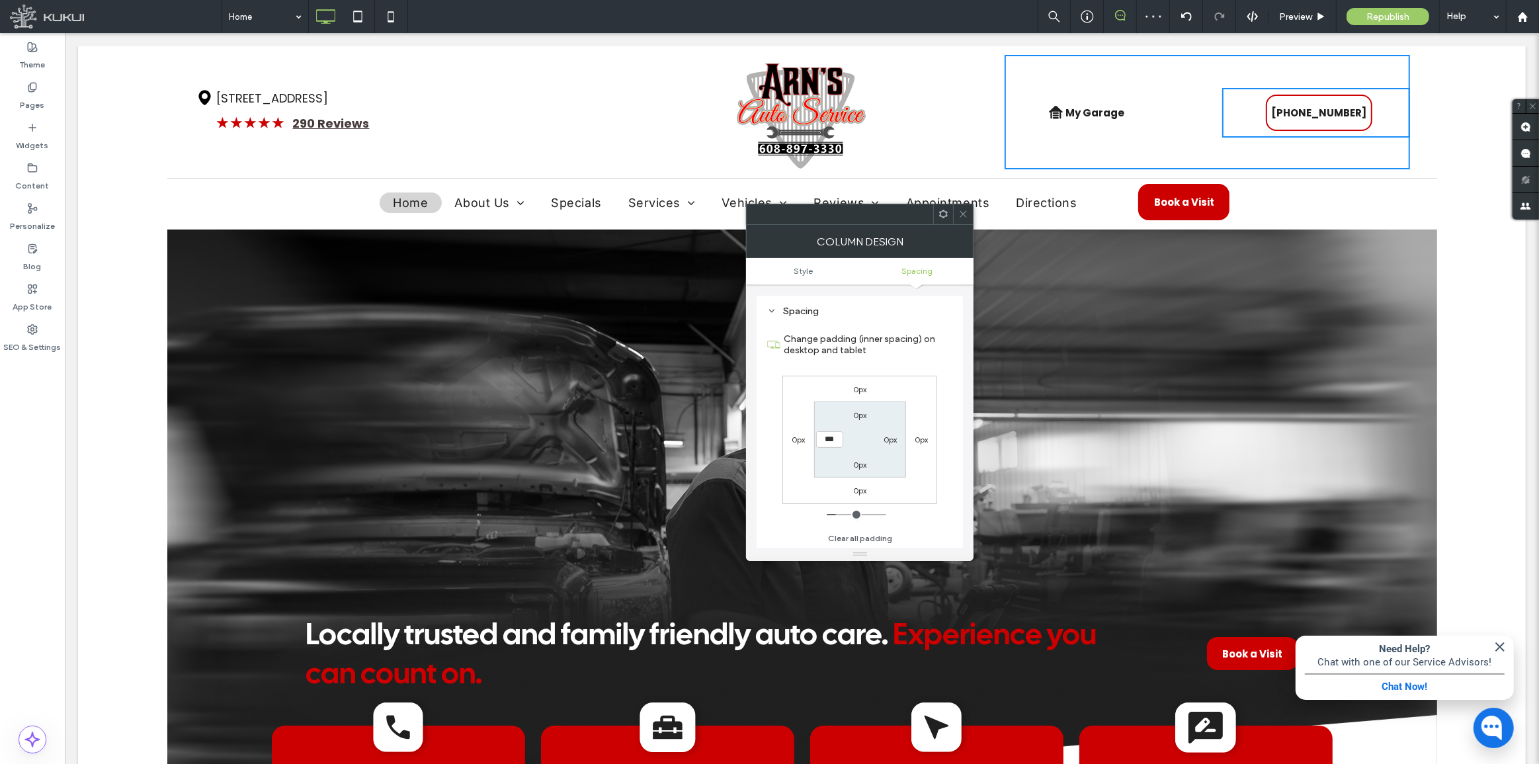
type input "***"
type input "*"
type input "***"
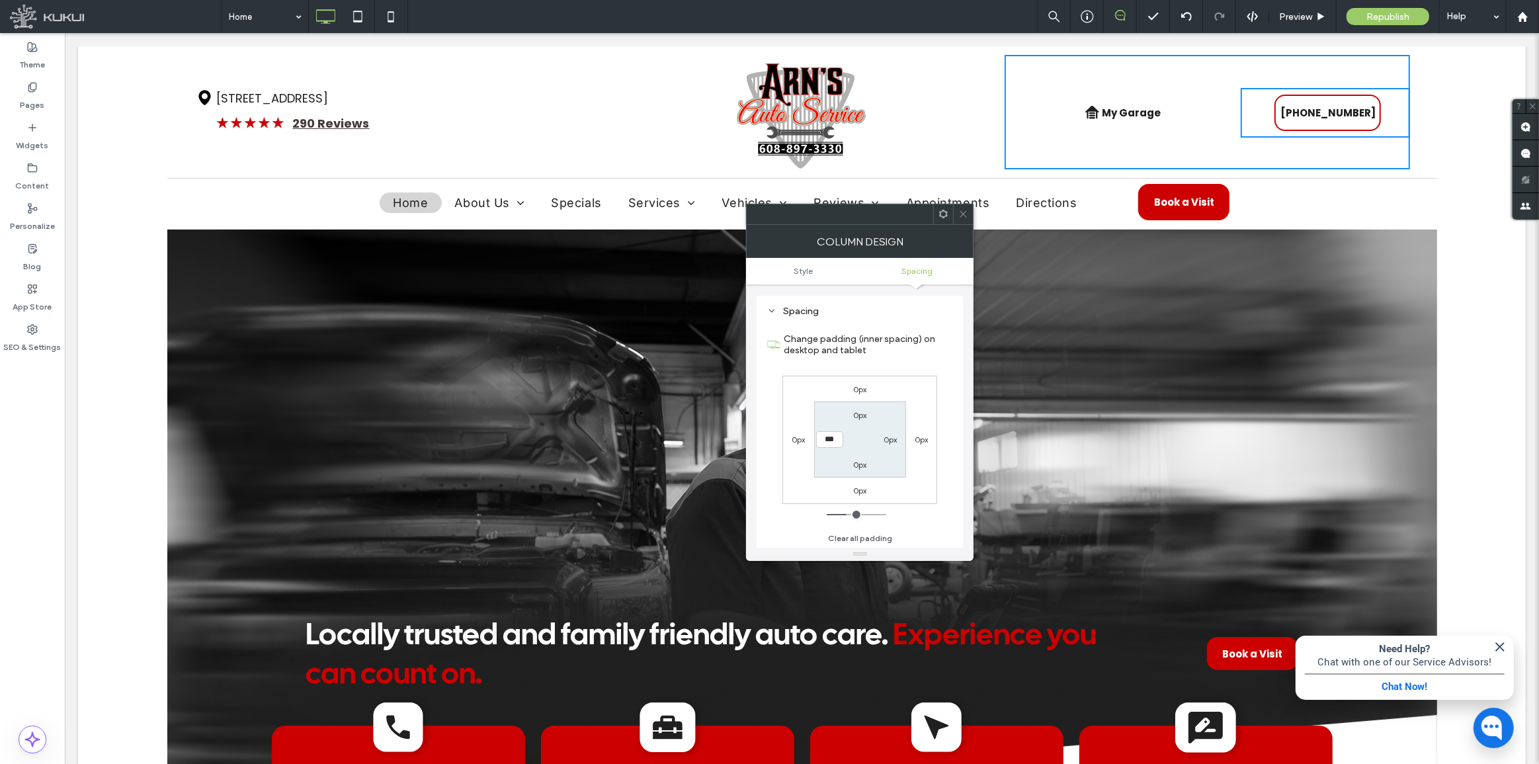
type input "*****"
click at [966, 212] on icon at bounding box center [963, 214] width 10 height 10
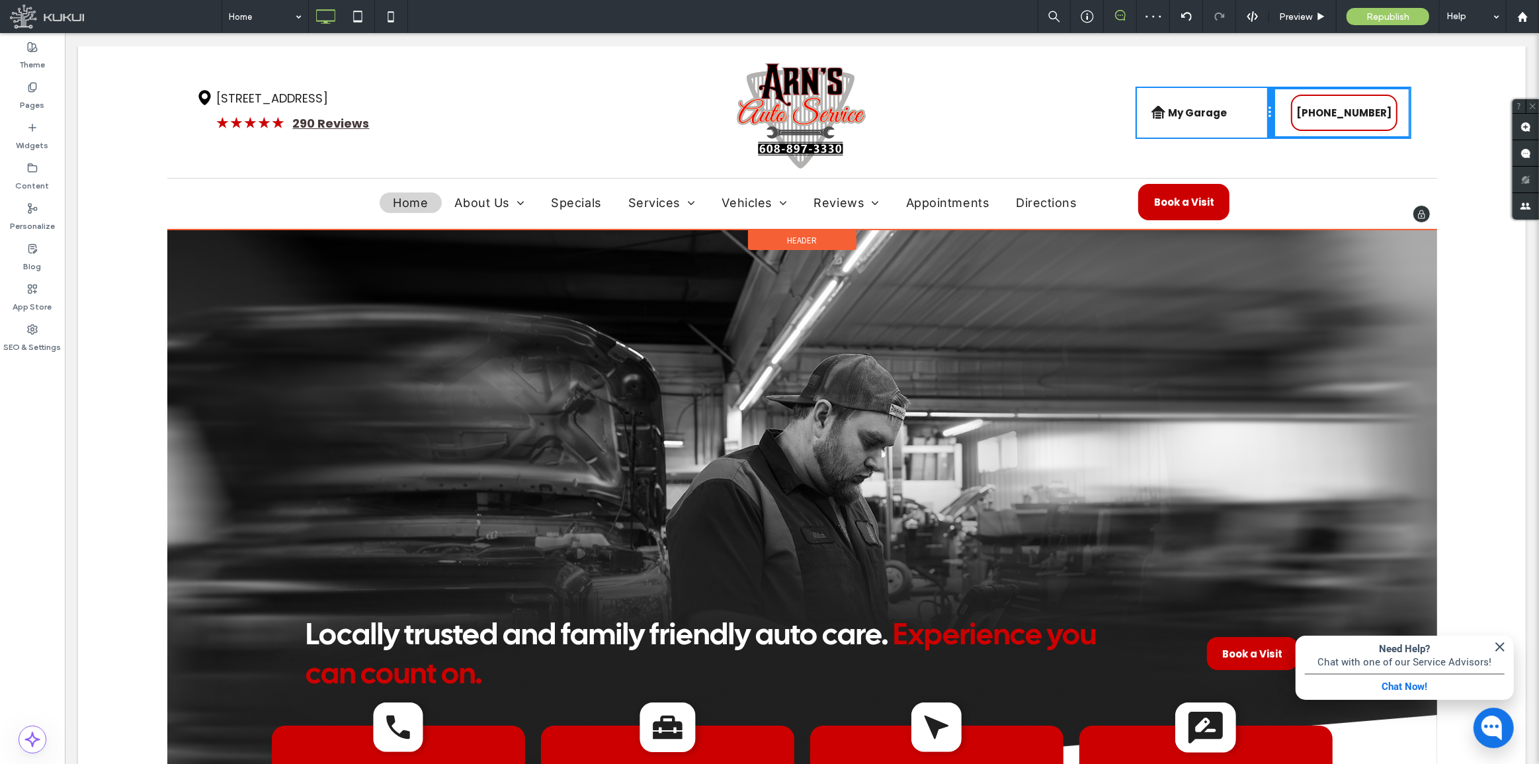
drag, startPoint x: 1265, startPoint y: 112, endPoint x: 1324, endPoint y: 145, distance: 68.1
click at [1259, 112] on div "My Garage You do not have My Garage enabled. Section under maintenance. House i…" at bounding box center [1204, 113] width 137 height 50
click at [1371, 167] on div "My Garage You do not have My Garage enabled. Section under maintenance. House i…" at bounding box center [1206, 112] width 405 height 115
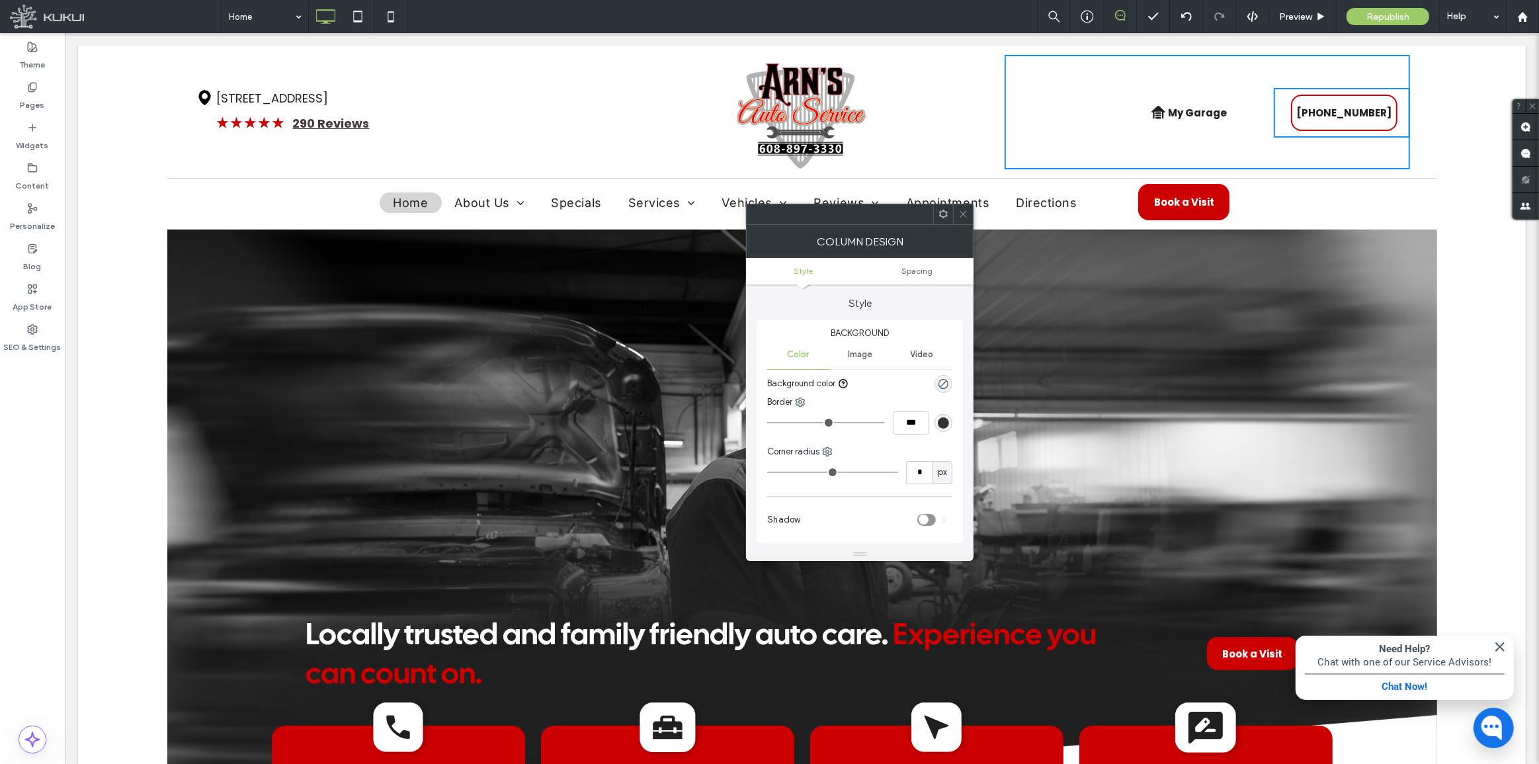
click at [960, 212] on icon at bounding box center [963, 214] width 10 height 10
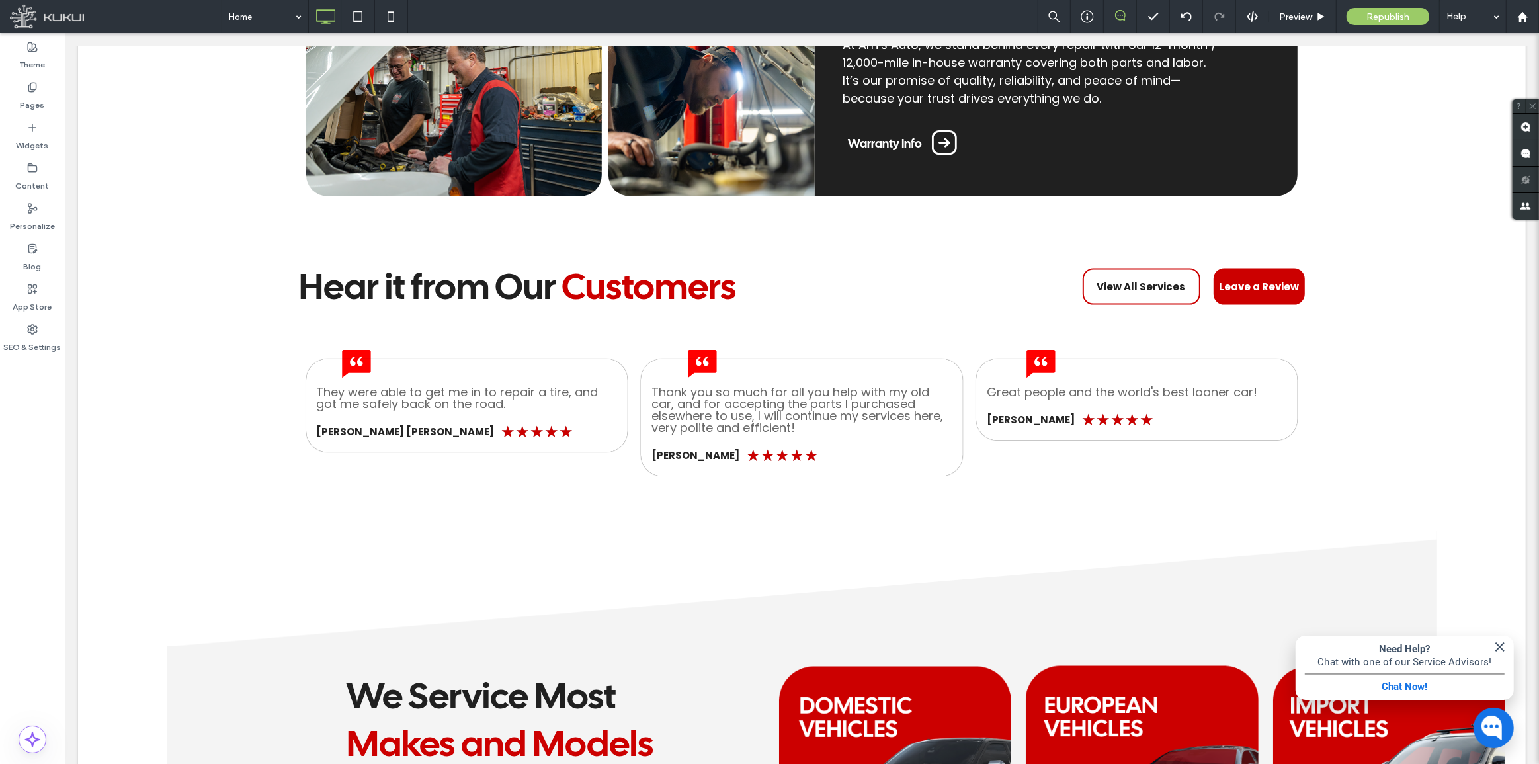
scroll to position [2104, 0]
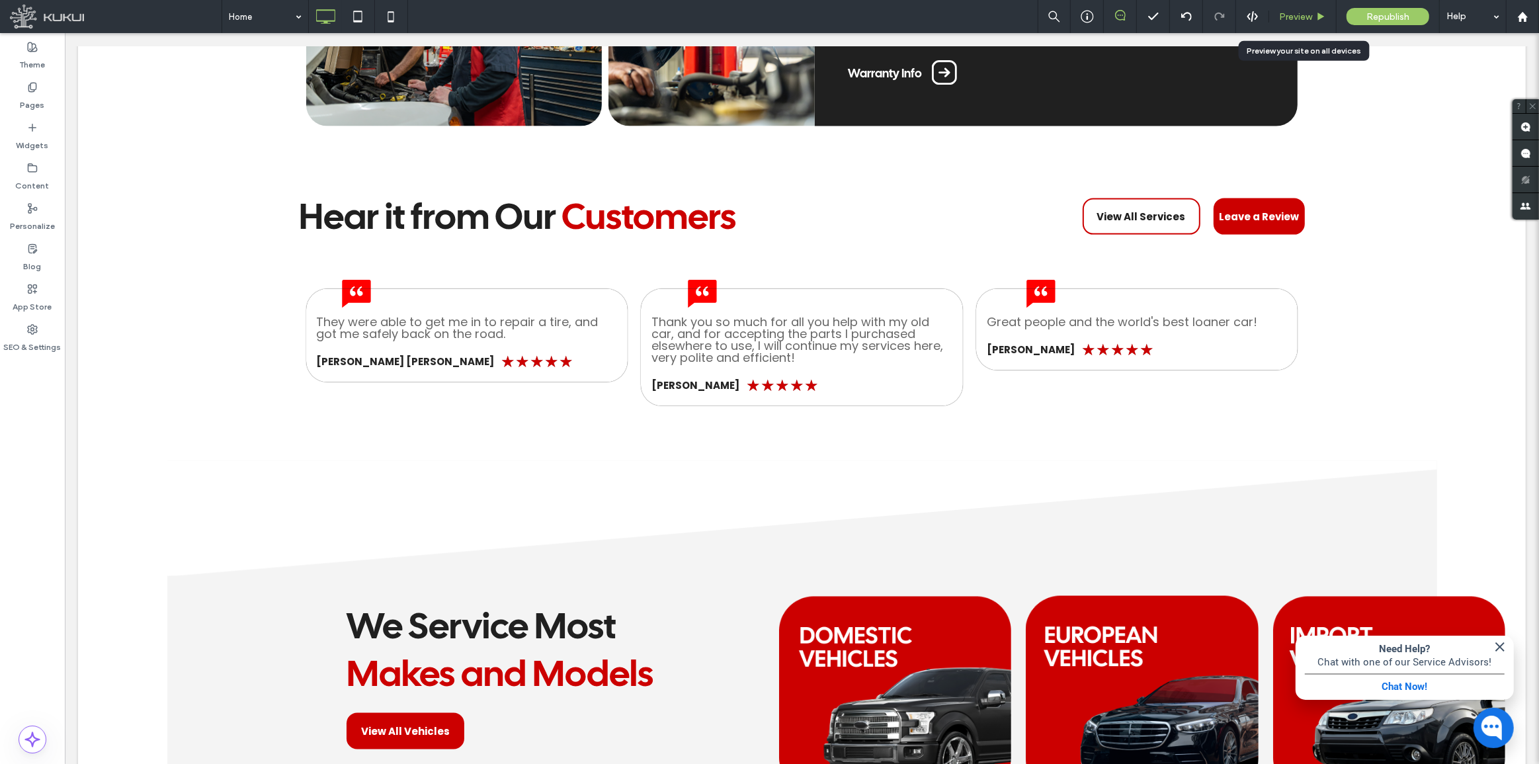
click at [1321, 5] on div "Preview" at bounding box center [1302, 16] width 67 height 33
click at [1300, 17] on span "Preview" at bounding box center [1295, 16] width 33 height 11
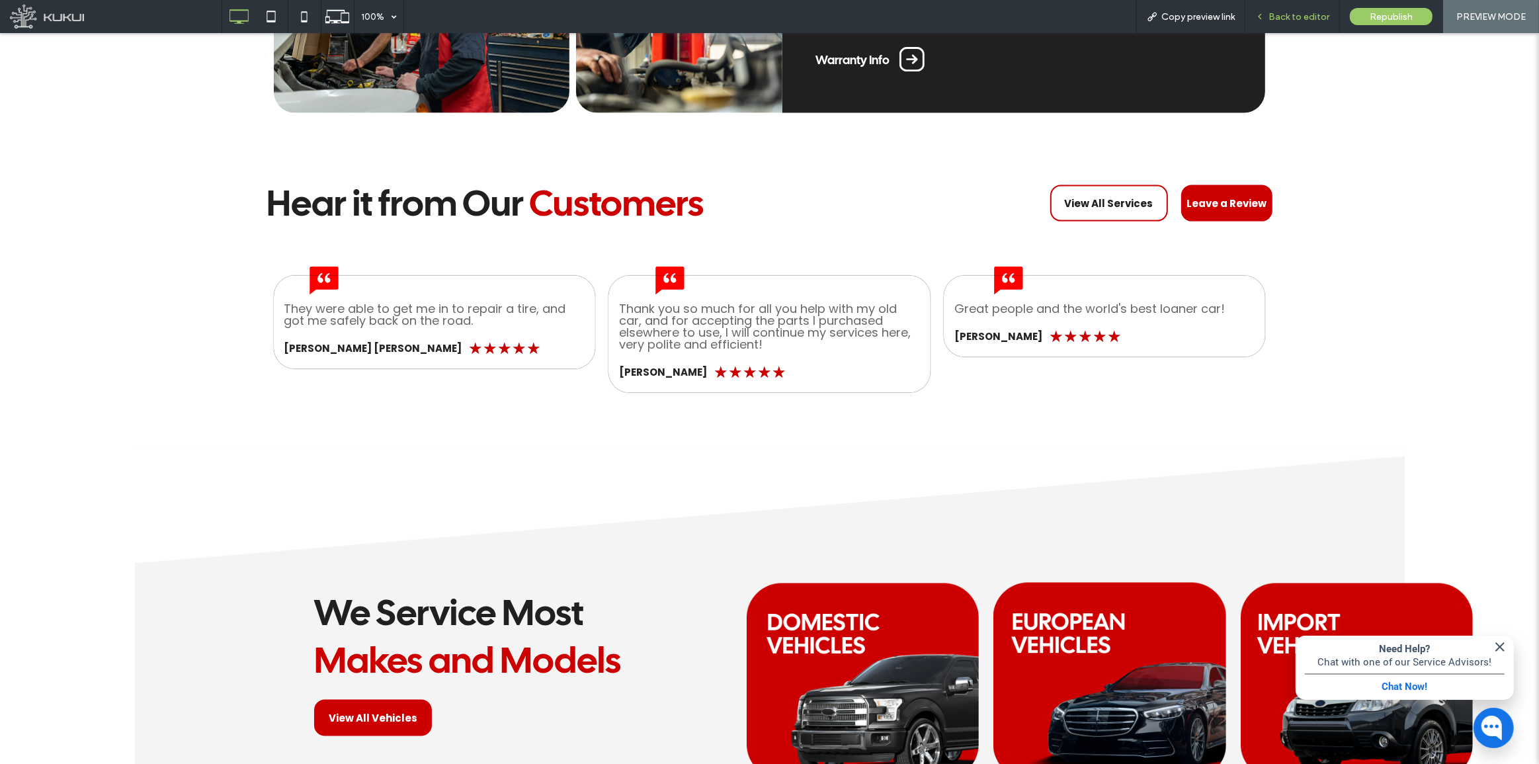
click at [1300, 17] on span "Back to editor" at bounding box center [1299, 16] width 61 height 11
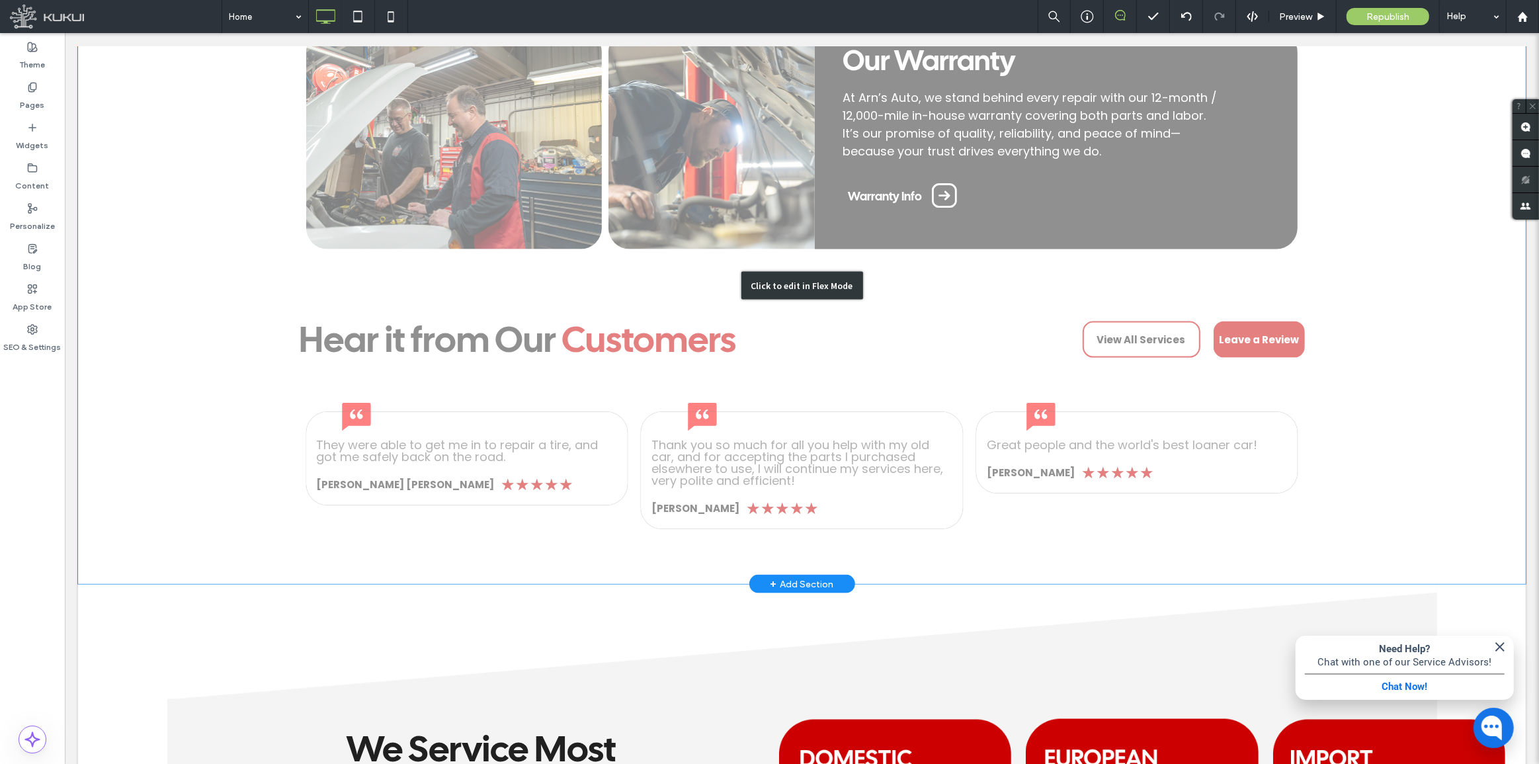
scroll to position [1984, 0]
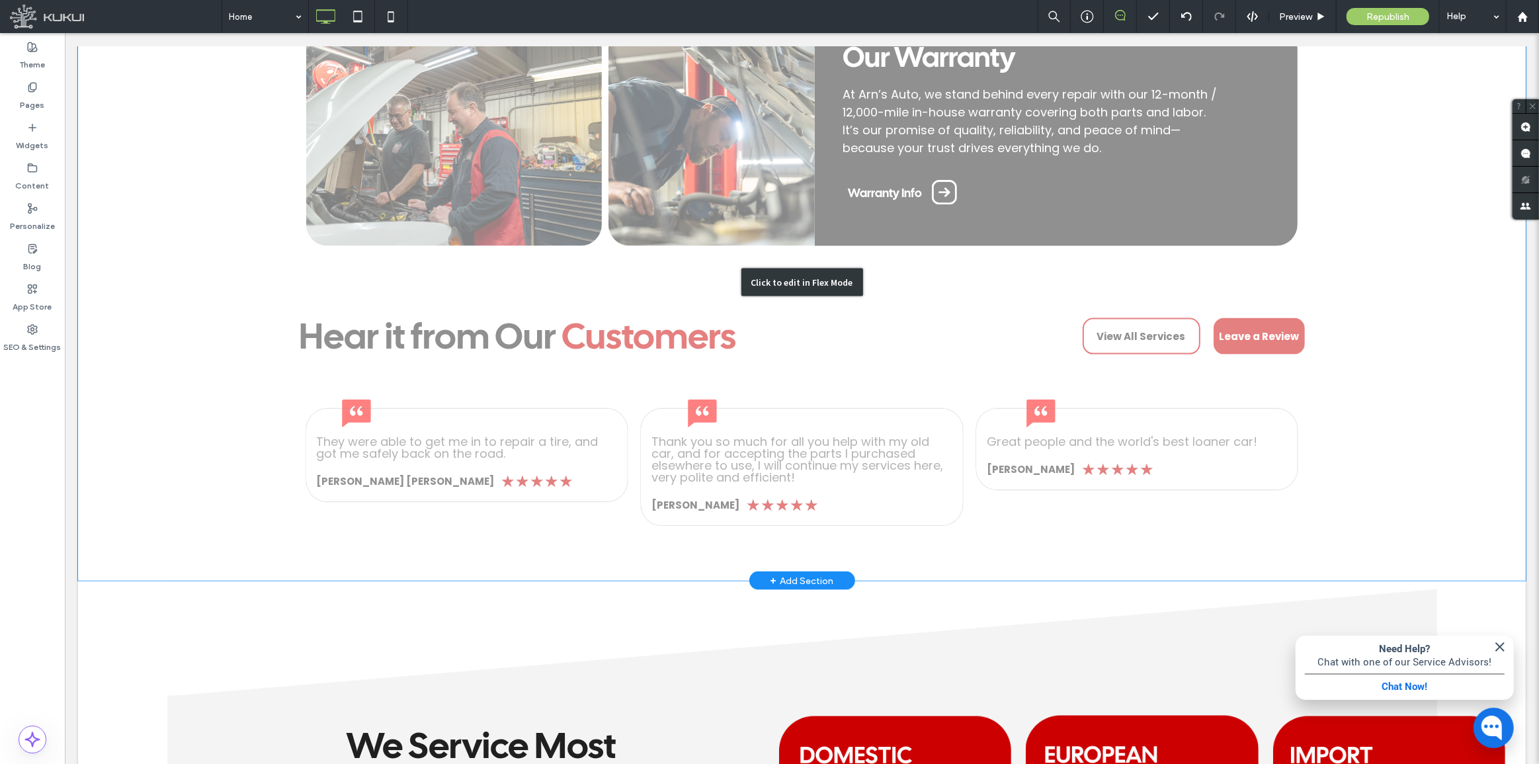
click at [1059, 351] on div "Click to edit in Flex Mode" at bounding box center [801, 282] width 1448 height 597
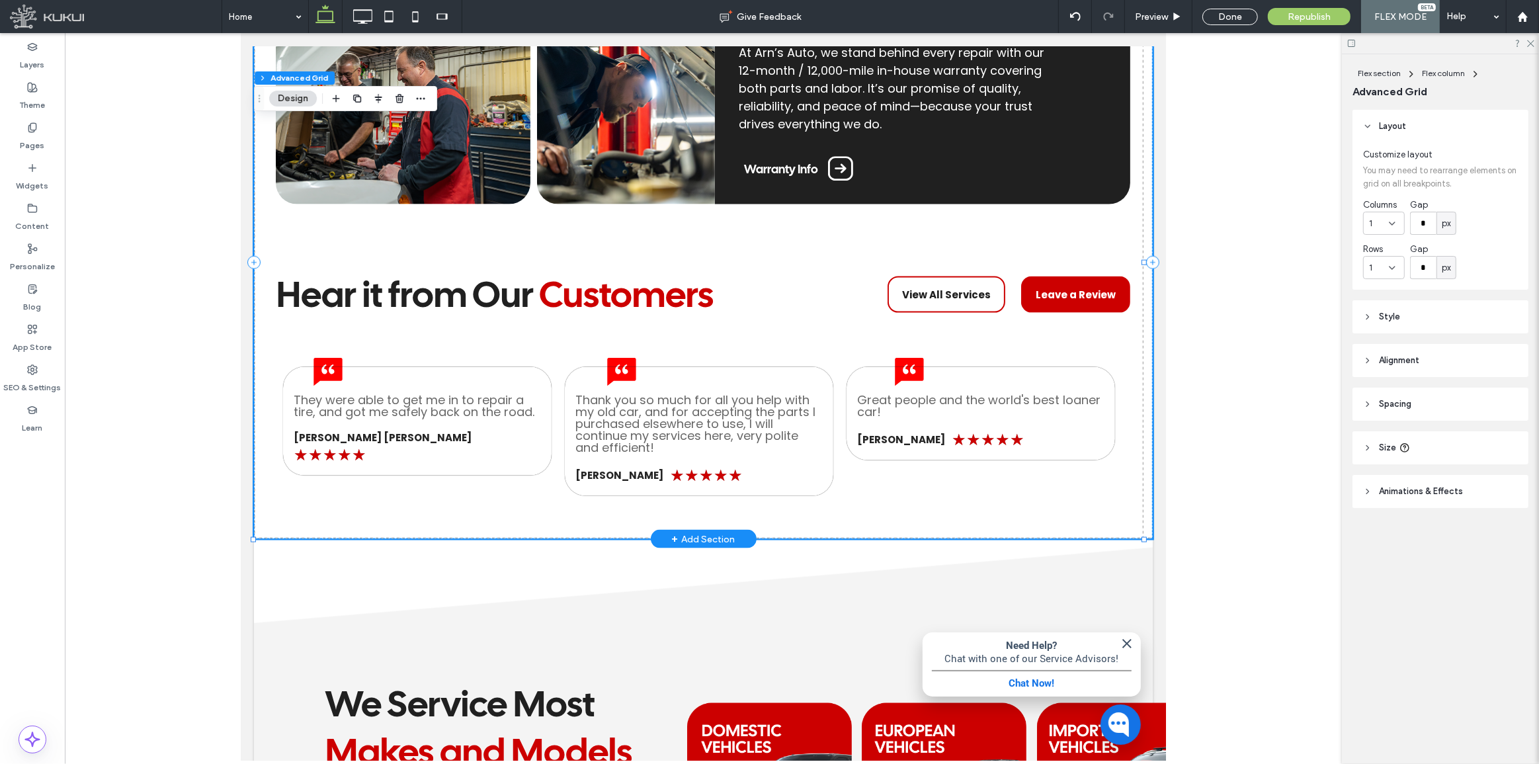
click at [956, 302] on span "View All Services" at bounding box center [945, 294] width 89 height 15
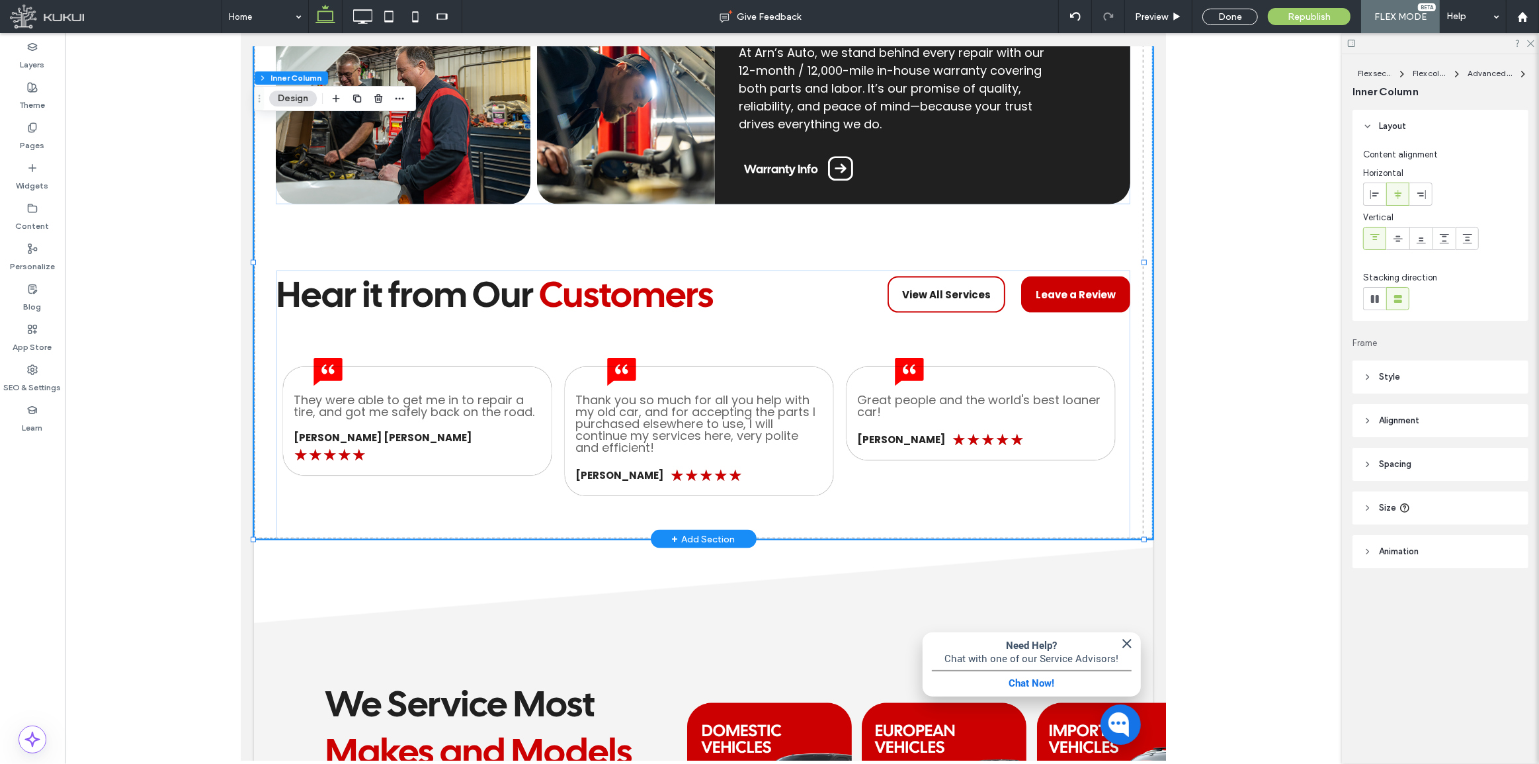
click at [956, 302] on span "View All Services" at bounding box center [945, 294] width 89 height 15
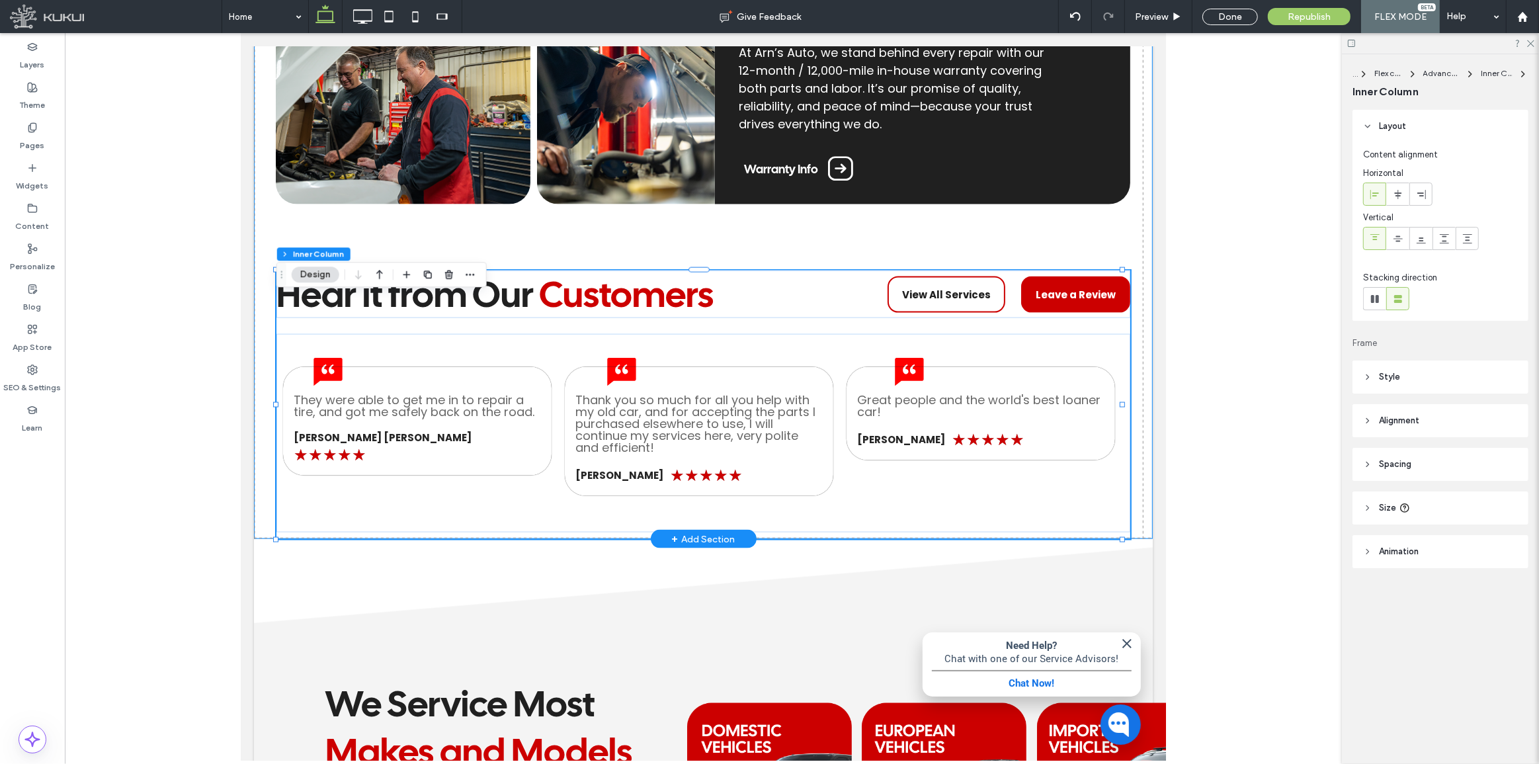
click at [956, 302] on span "View All Services" at bounding box center [945, 294] width 89 height 15
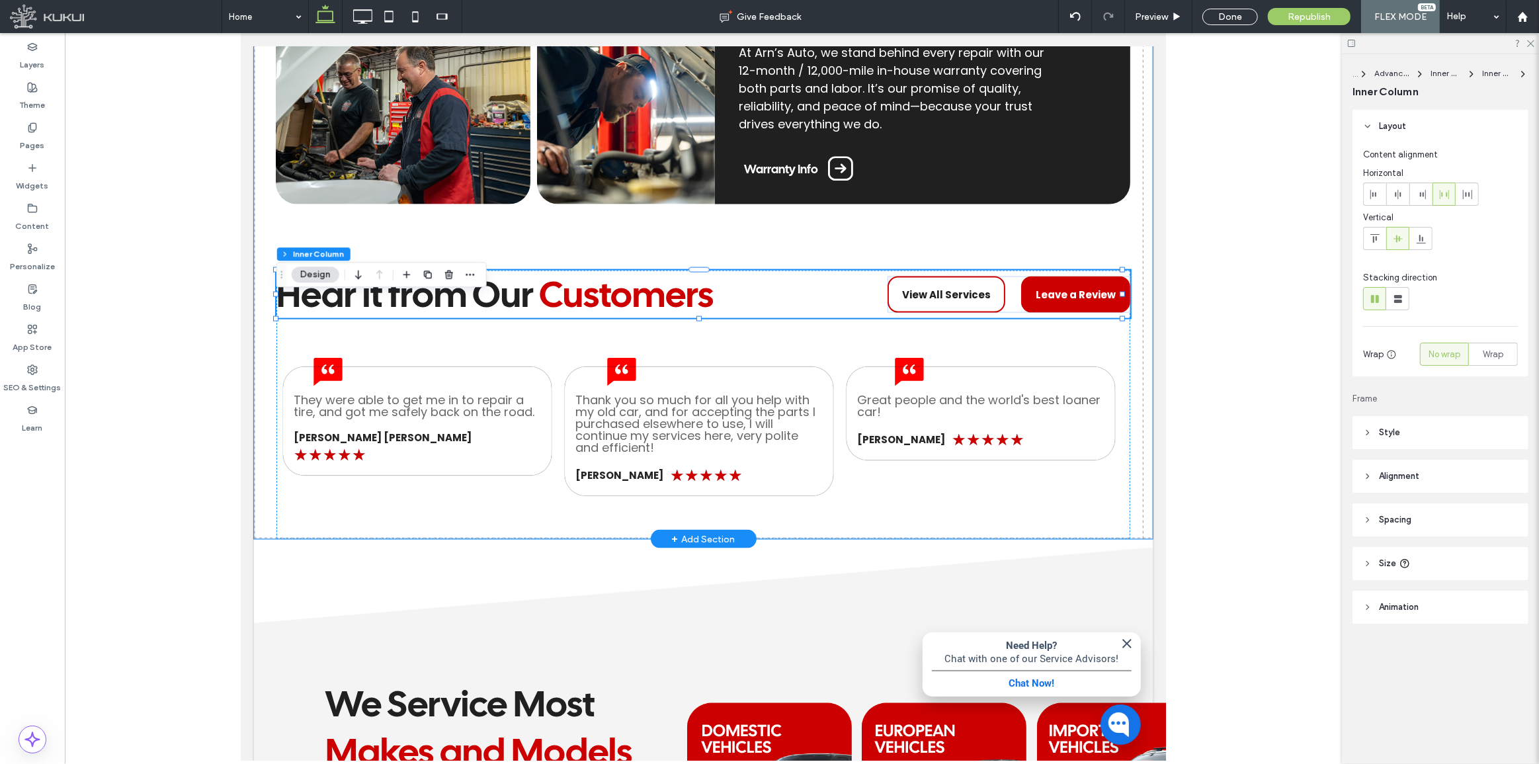
click at [956, 302] on span "View All Services" at bounding box center [945, 294] width 89 height 15
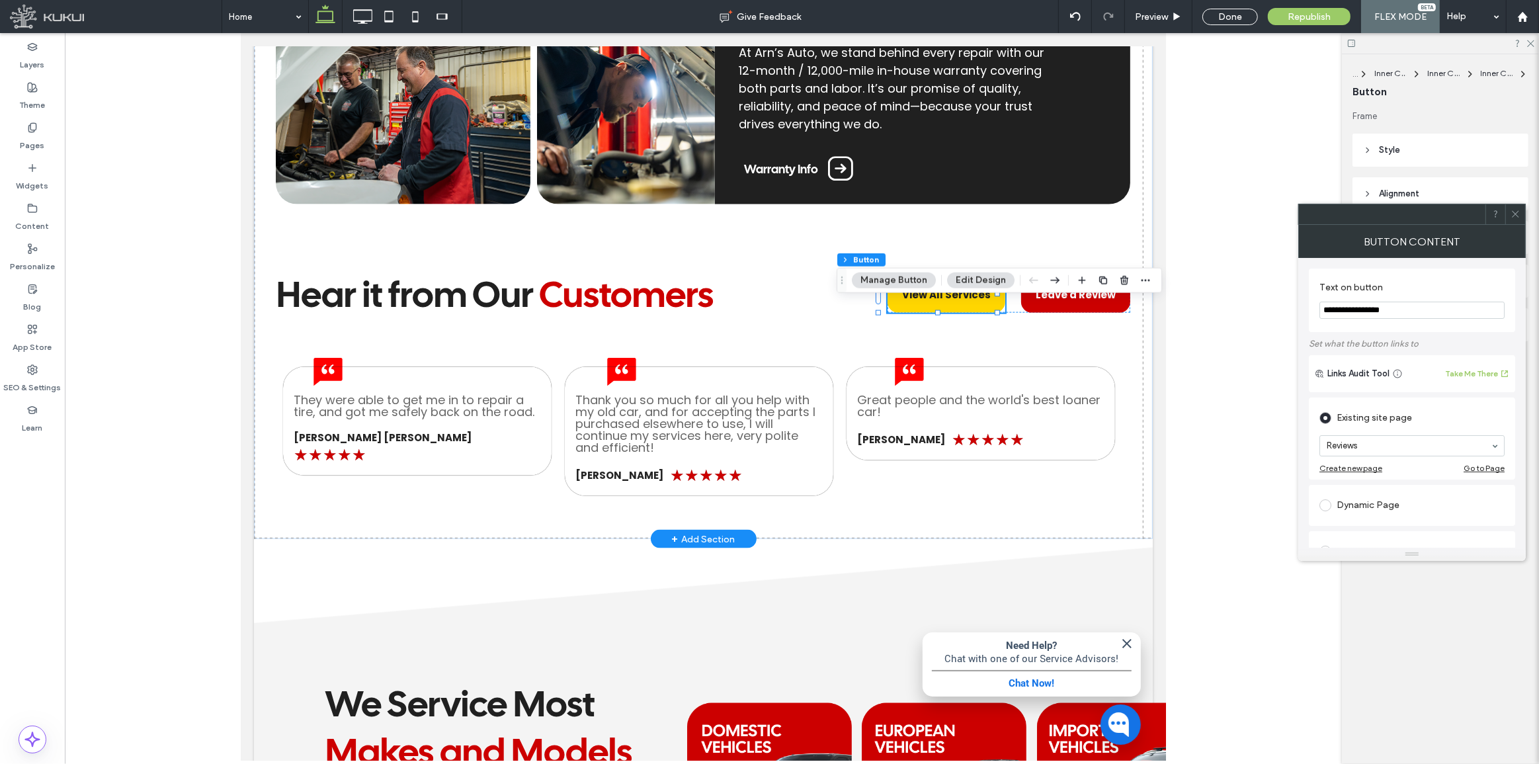
type input "**"
drag, startPoint x: 1294, startPoint y: 302, endPoint x: 992, endPoint y: 290, distance: 301.8
click at [1087, 269] on body ".wqwq-1{fill:#231f20;} .cls-1q, .cls-2q { fill-rule: evenodd; } .cls-2q { fill:…" at bounding box center [769, 382] width 1539 height 764
type input "*******"
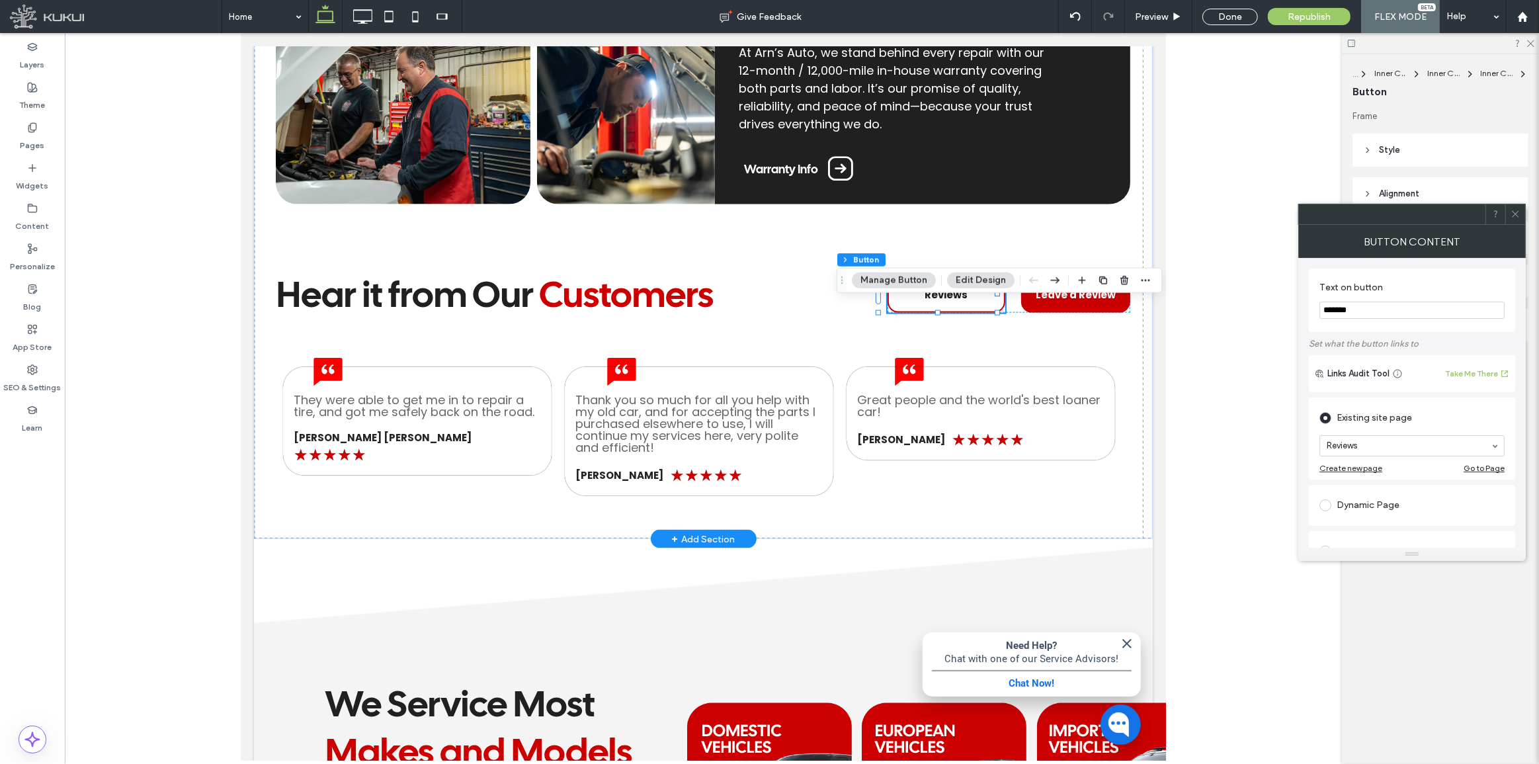
click at [1513, 212] on use at bounding box center [1515, 214] width 7 height 7
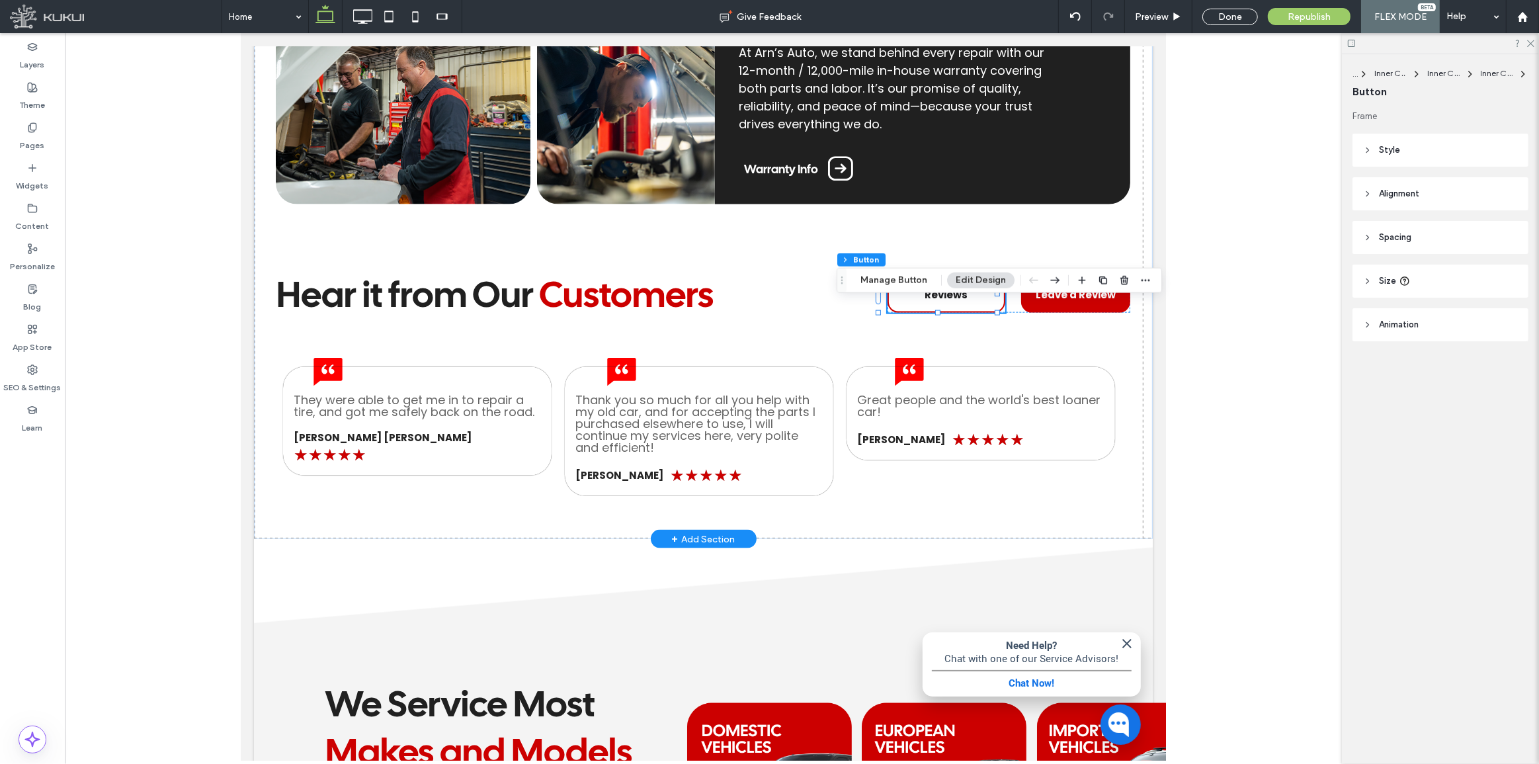
click at [1450, 279] on header "Size" at bounding box center [1441, 281] width 176 height 33
click at [1476, 308] on input "***" at bounding box center [1485, 314] width 26 height 23
type input "***"
click at [901, 274] on button "Manage Button" at bounding box center [894, 280] width 84 height 16
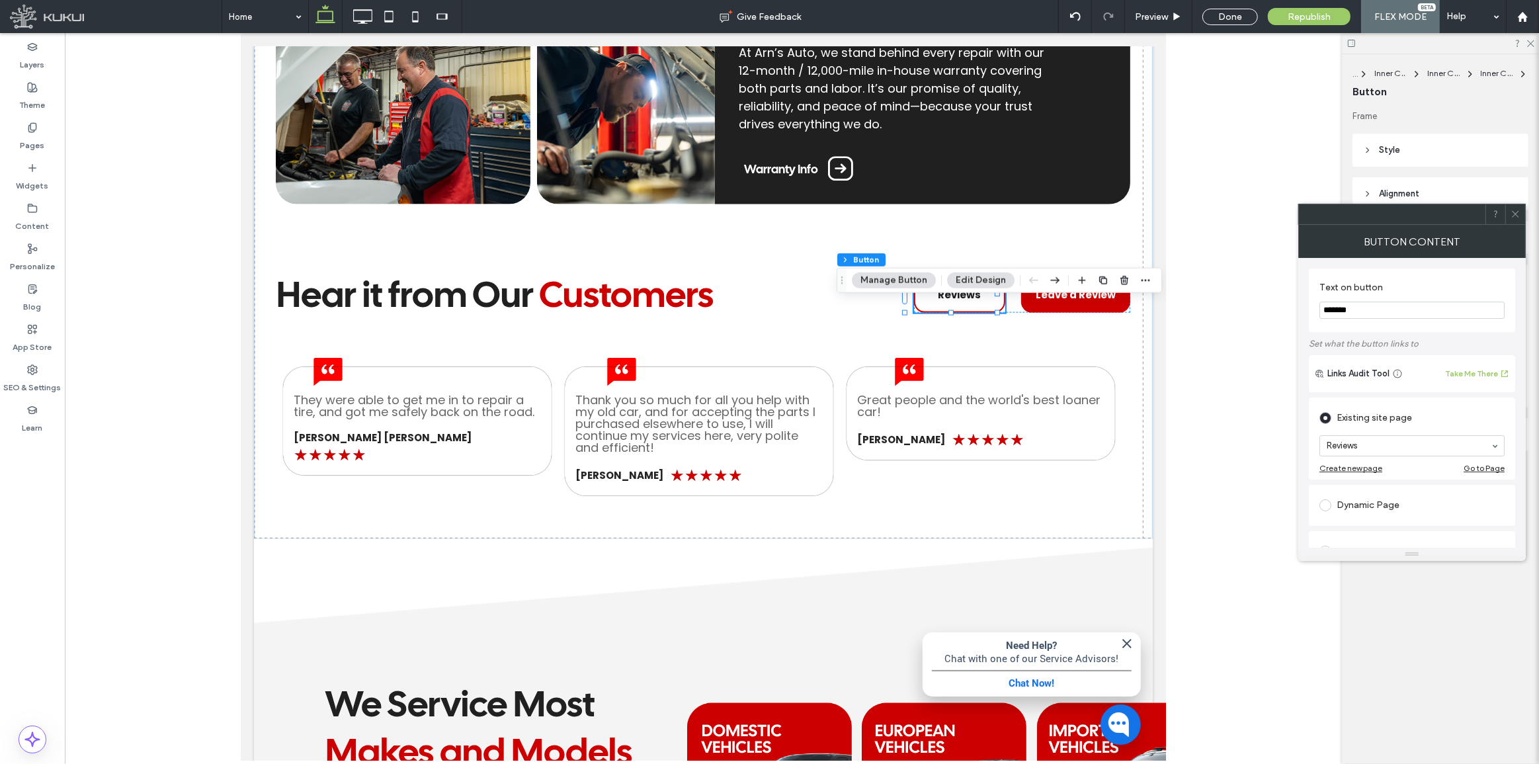
click at [1269, 286] on body ".wqwq-1{fill:#231f20;} .cls-1q, .cls-2q { fill-rule: evenodd; } .cls-2q { fill:…" at bounding box center [769, 382] width 1539 height 764
type input "**********"
drag, startPoint x: 1511, startPoint y: 208, endPoint x: 1518, endPoint y: 213, distance: 8.6
click at [1517, 212] on icon at bounding box center [1516, 214] width 10 height 10
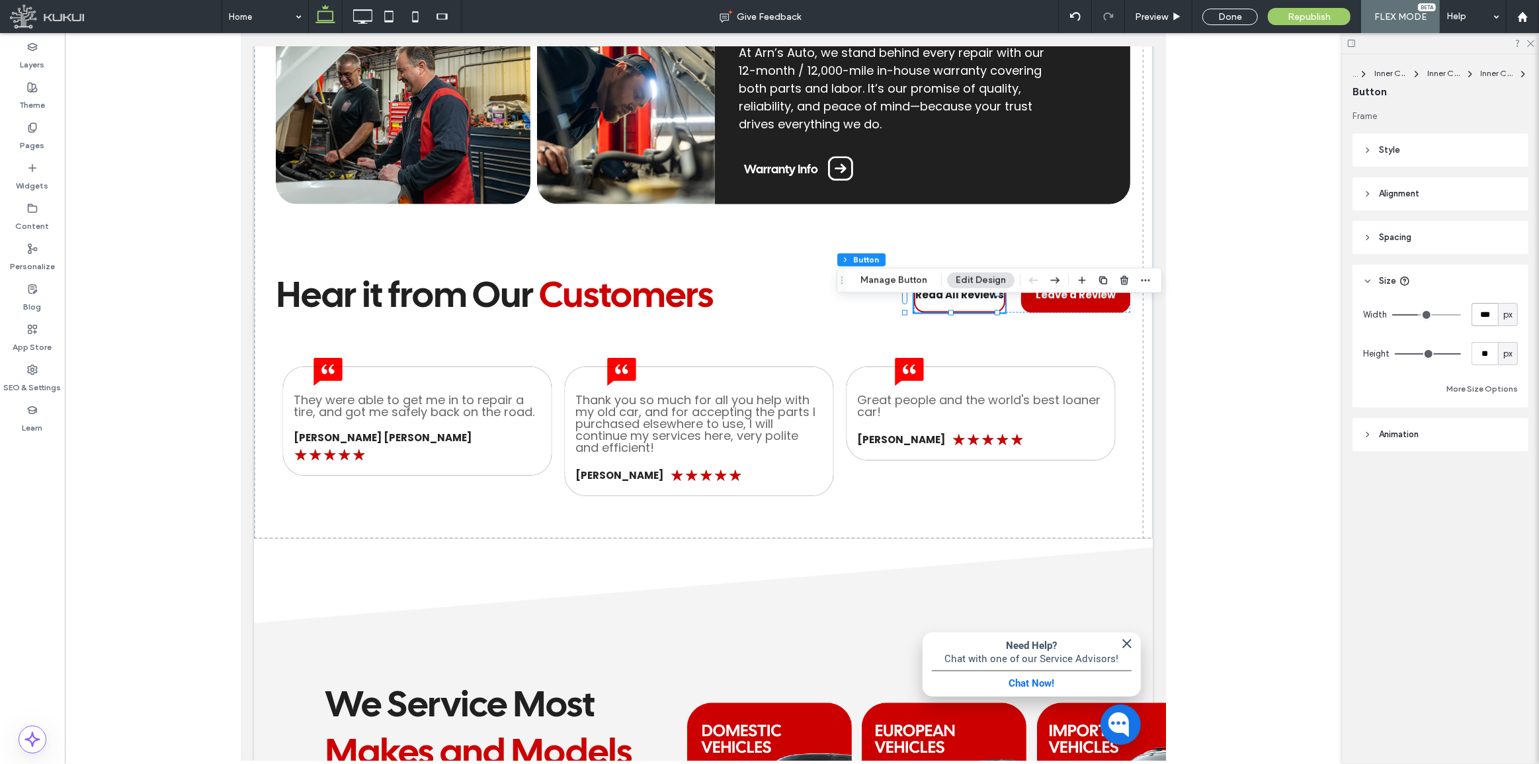
click at [1474, 312] on input "***" at bounding box center [1485, 314] width 26 height 23
click at [1475, 312] on input "***" at bounding box center [1485, 314] width 26 height 23
type input "***"
drag, startPoint x: 1235, startPoint y: 14, endPoint x: 906, endPoint y: 394, distance: 502.6
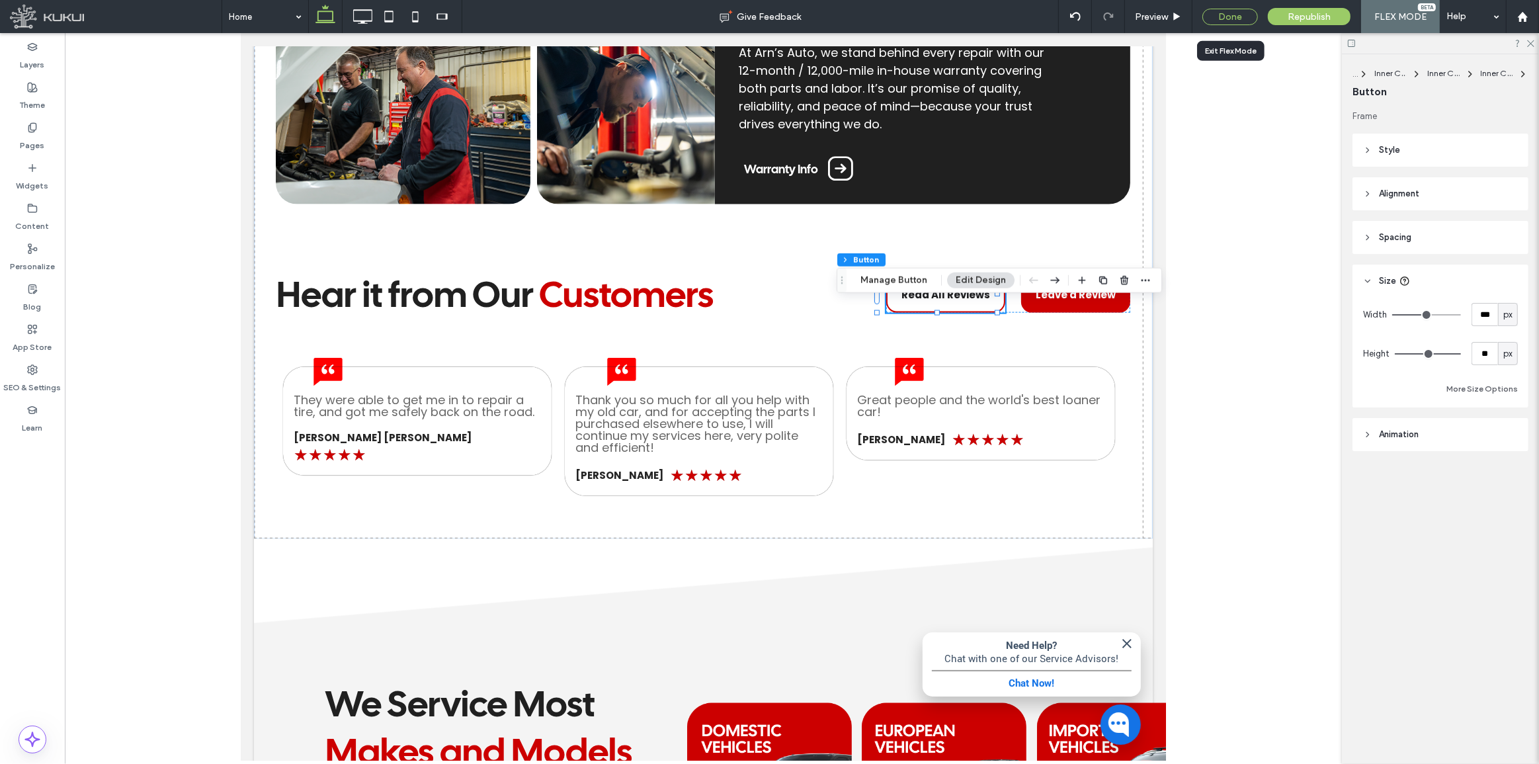
click at [1235, 14] on div "Done" at bounding box center [1230, 17] width 56 height 17
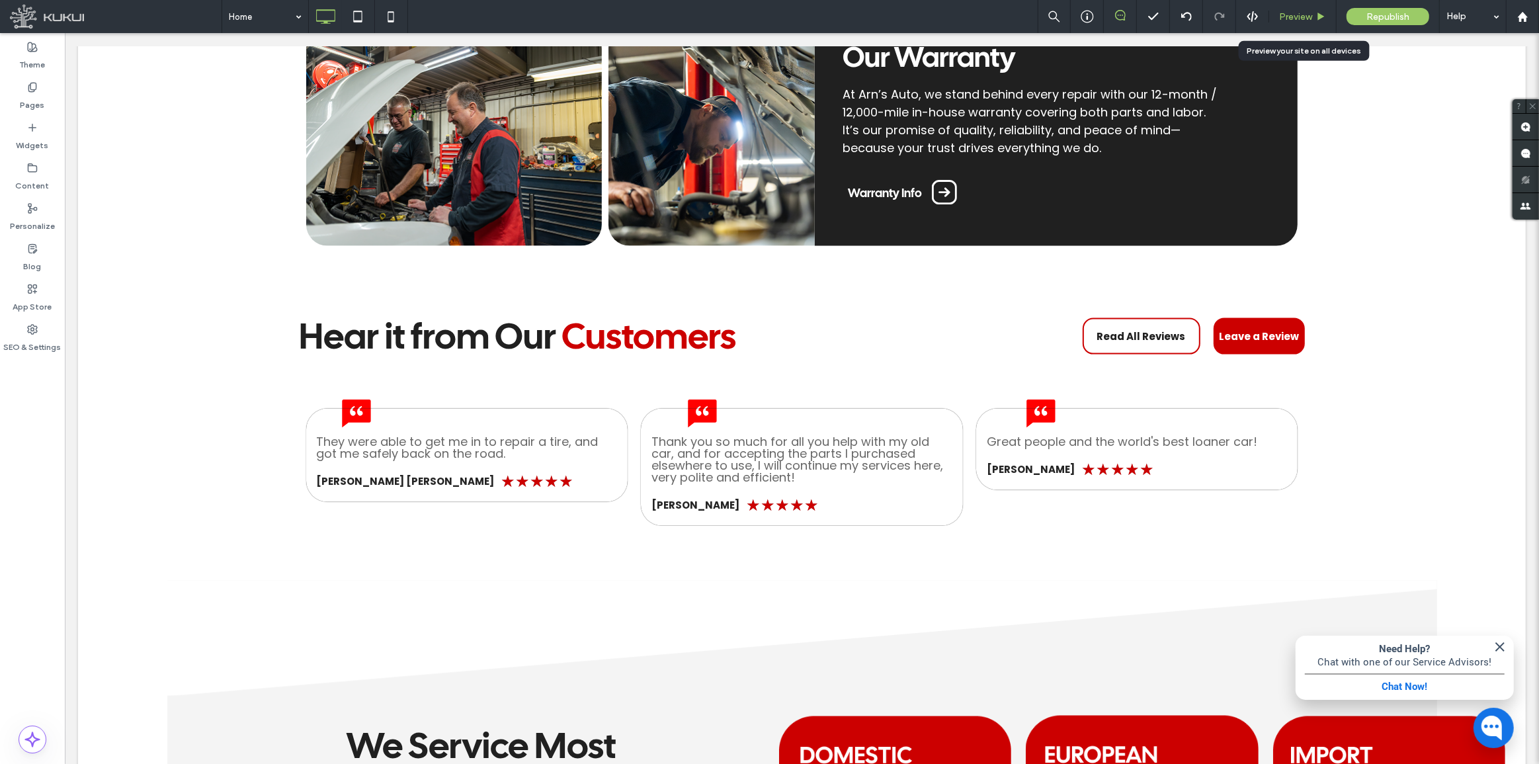
click at [1289, 14] on span "Preview" at bounding box center [1295, 16] width 33 height 11
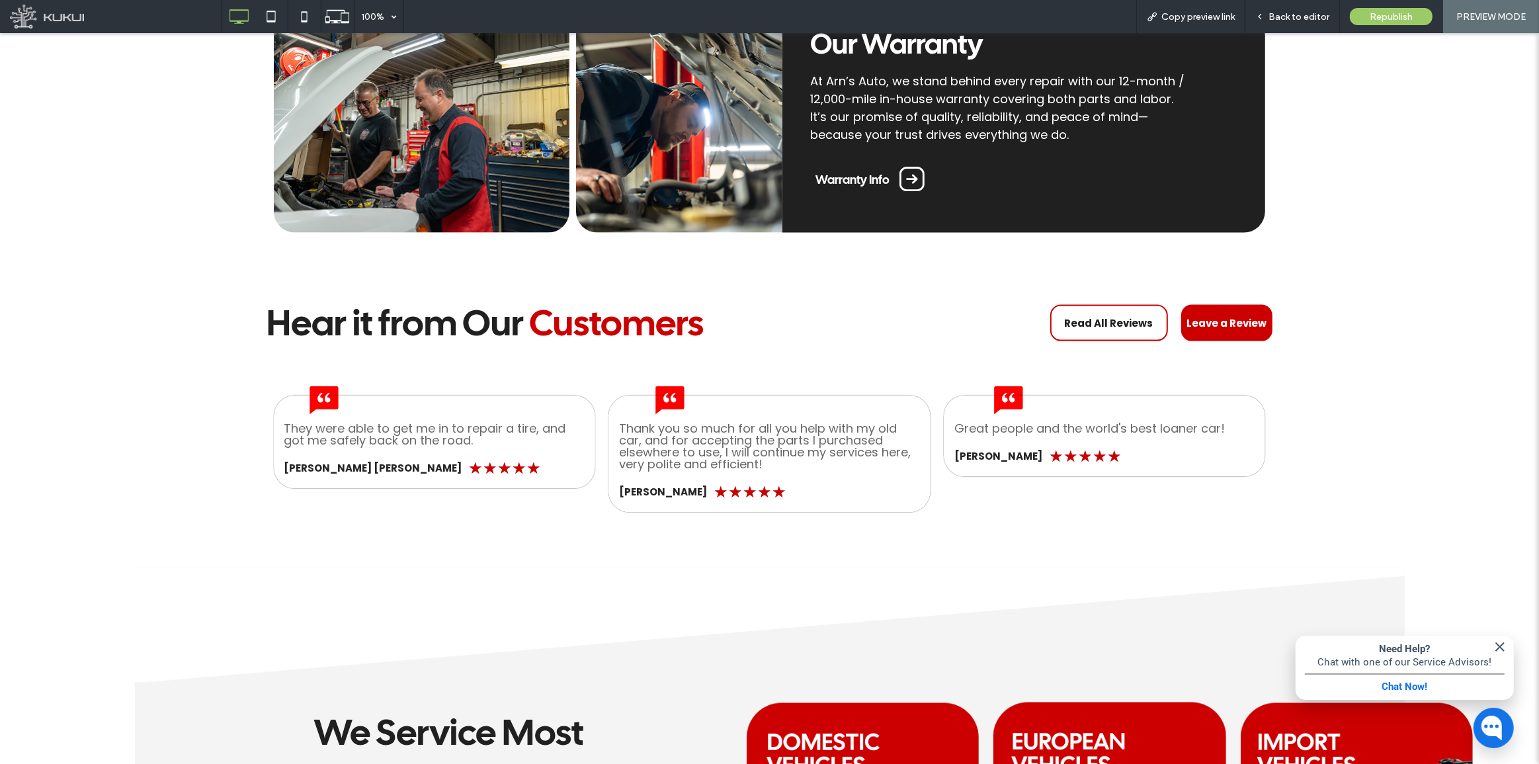
click at [1017, 407] on div "Great people and the world's best loaner car! [PERSON_NAME] ★ ★ ★ ★ ★" at bounding box center [1105, 436] width 322 height 81
click at [985, 390] on div "Great people and the world's best loaner car! [PERSON_NAME] ★ ★ ★ ★ ★" at bounding box center [1103, 419] width 335 height 114
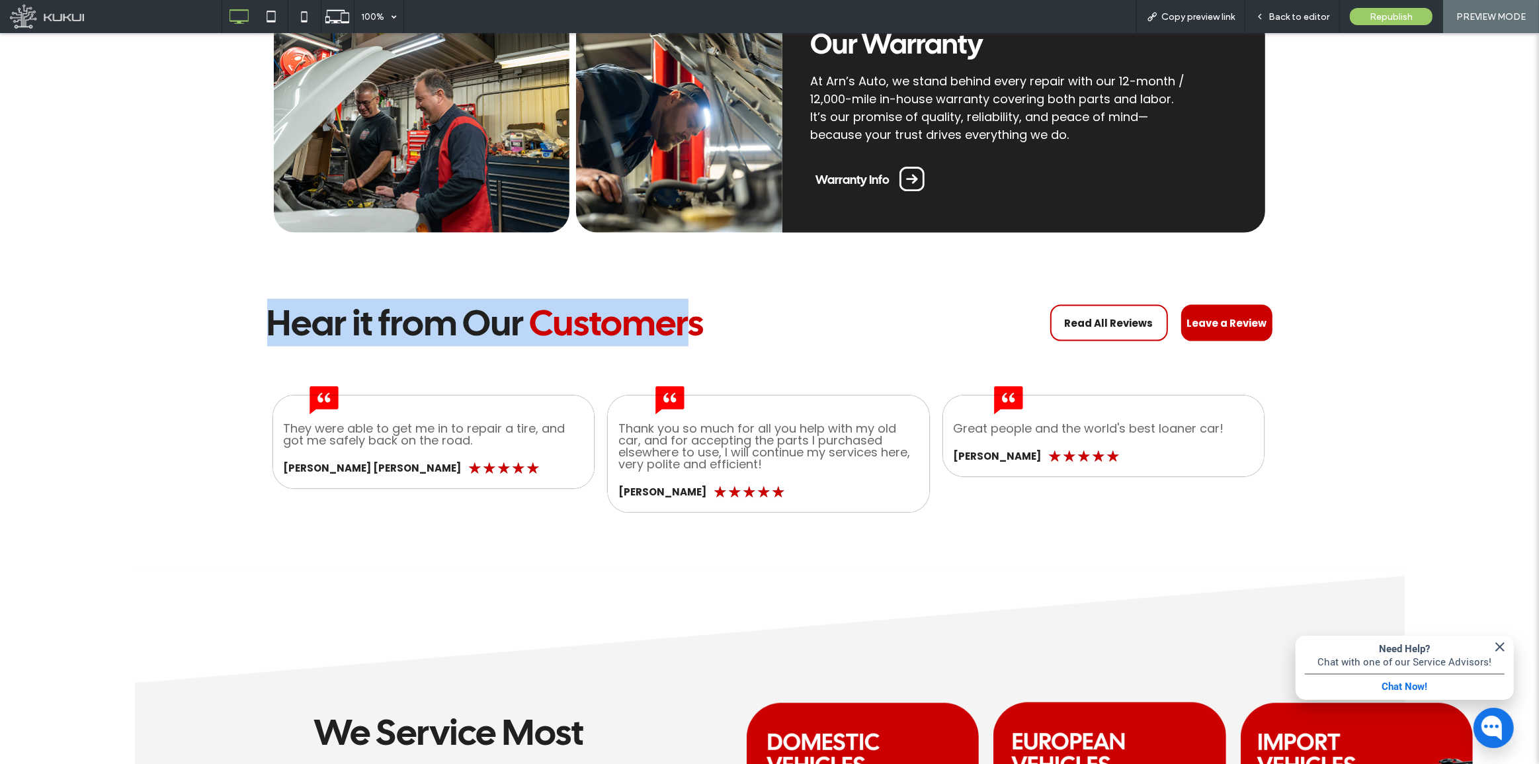
drag, startPoint x: 260, startPoint y: 331, endPoint x: 682, endPoint y: 315, distance: 422.2
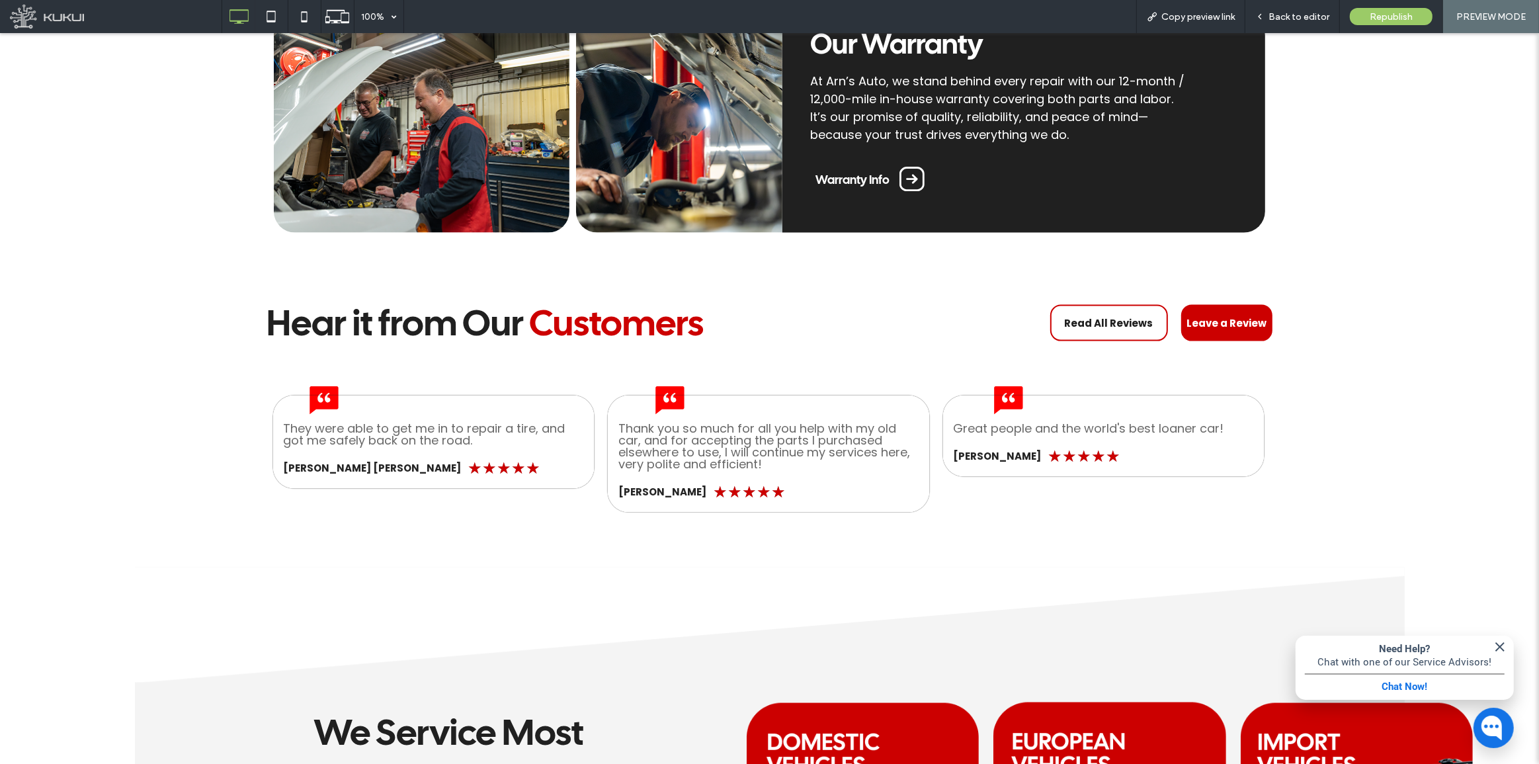
click at [712, 318] on h2 "Hear it from Our Customers" at bounding box center [568, 323] width 603 height 48
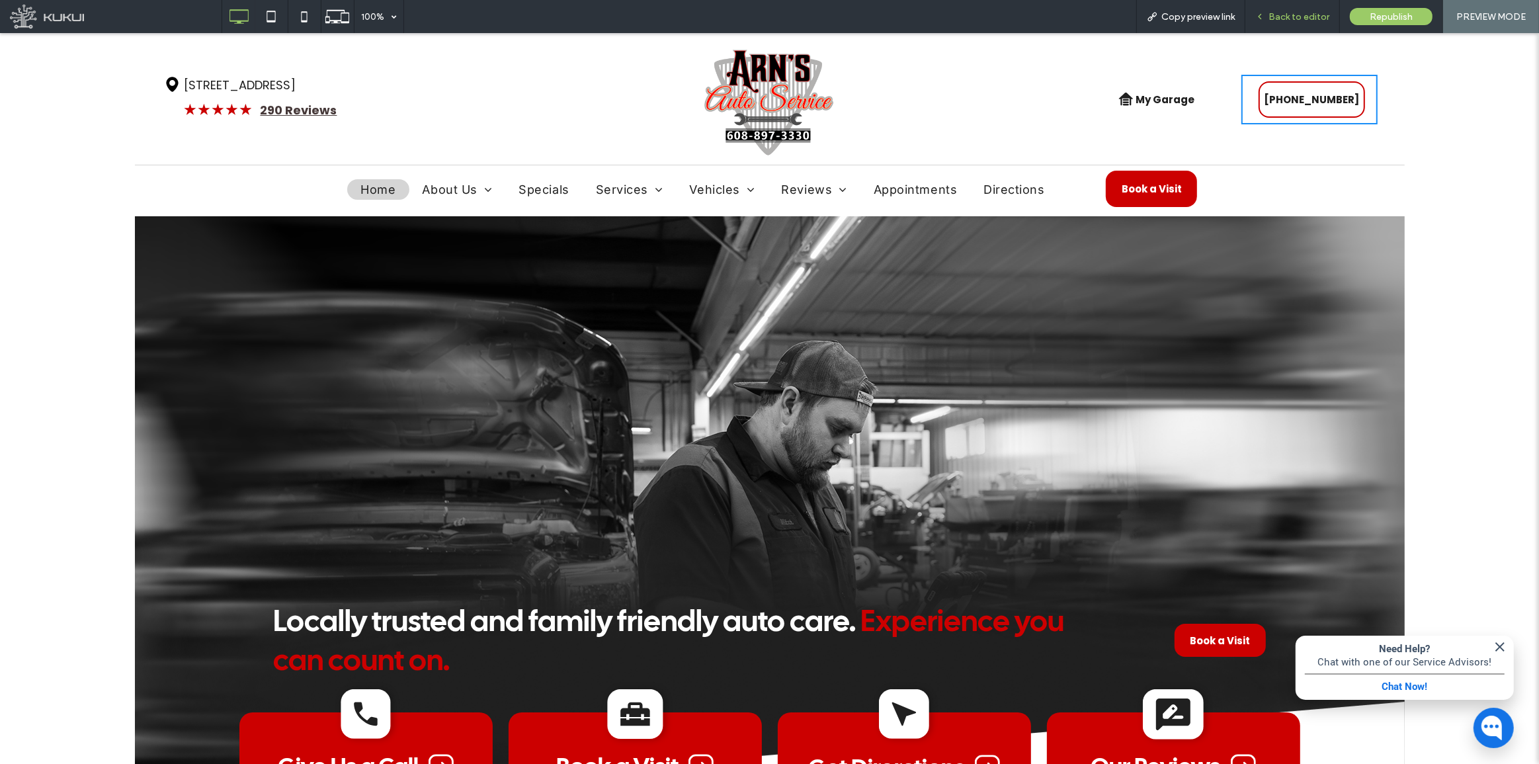
click at [1301, 20] on span "Back to editor" at bounding box center [1299, 16] width 61 height 11
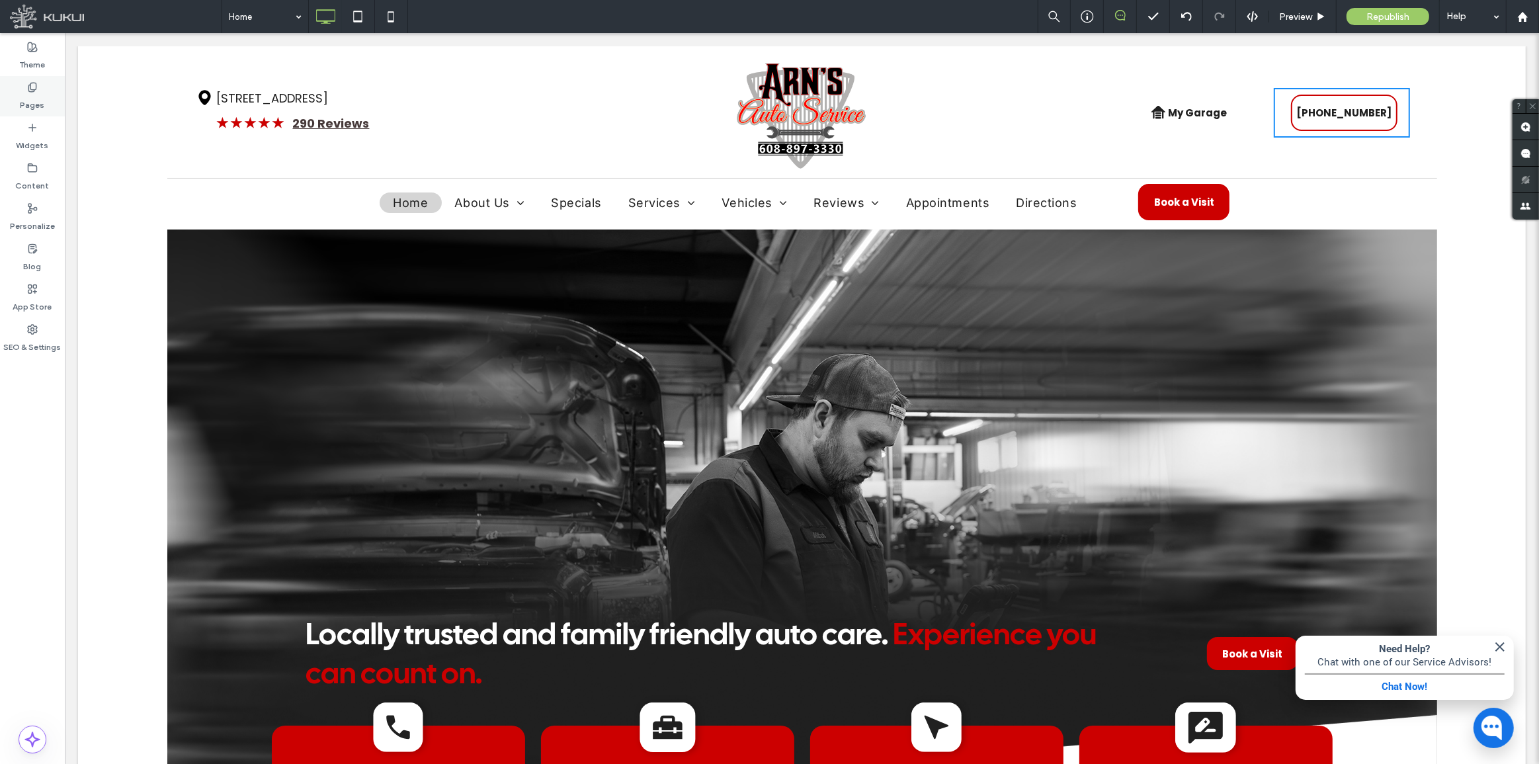
click at [34, 85] on icon at bounding box center [32, 87] width 11 height 11
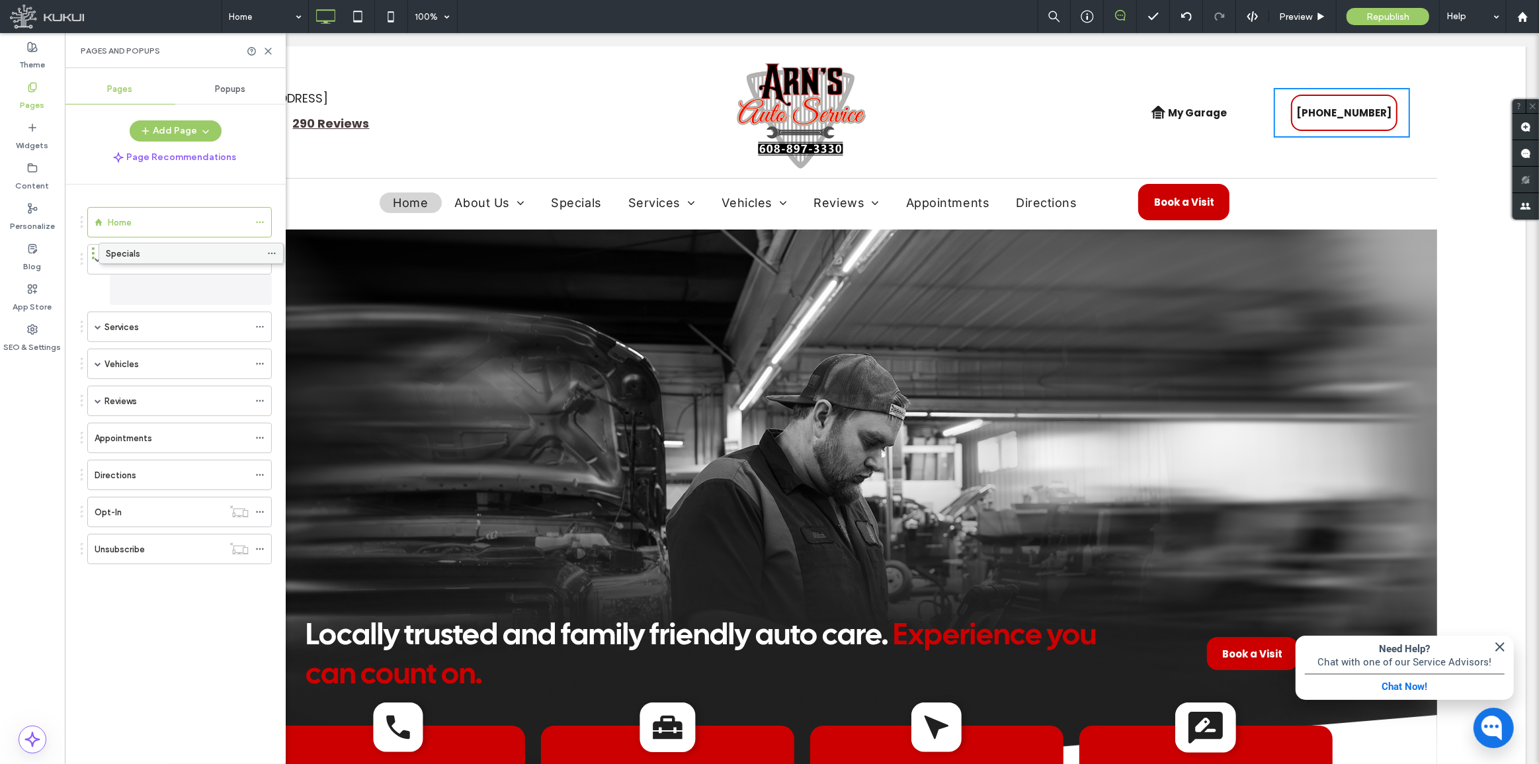
drag, startPoint x: 138, startPoint y: 292, endPoint x: 149, endPoint y: 256, distance: 37.9
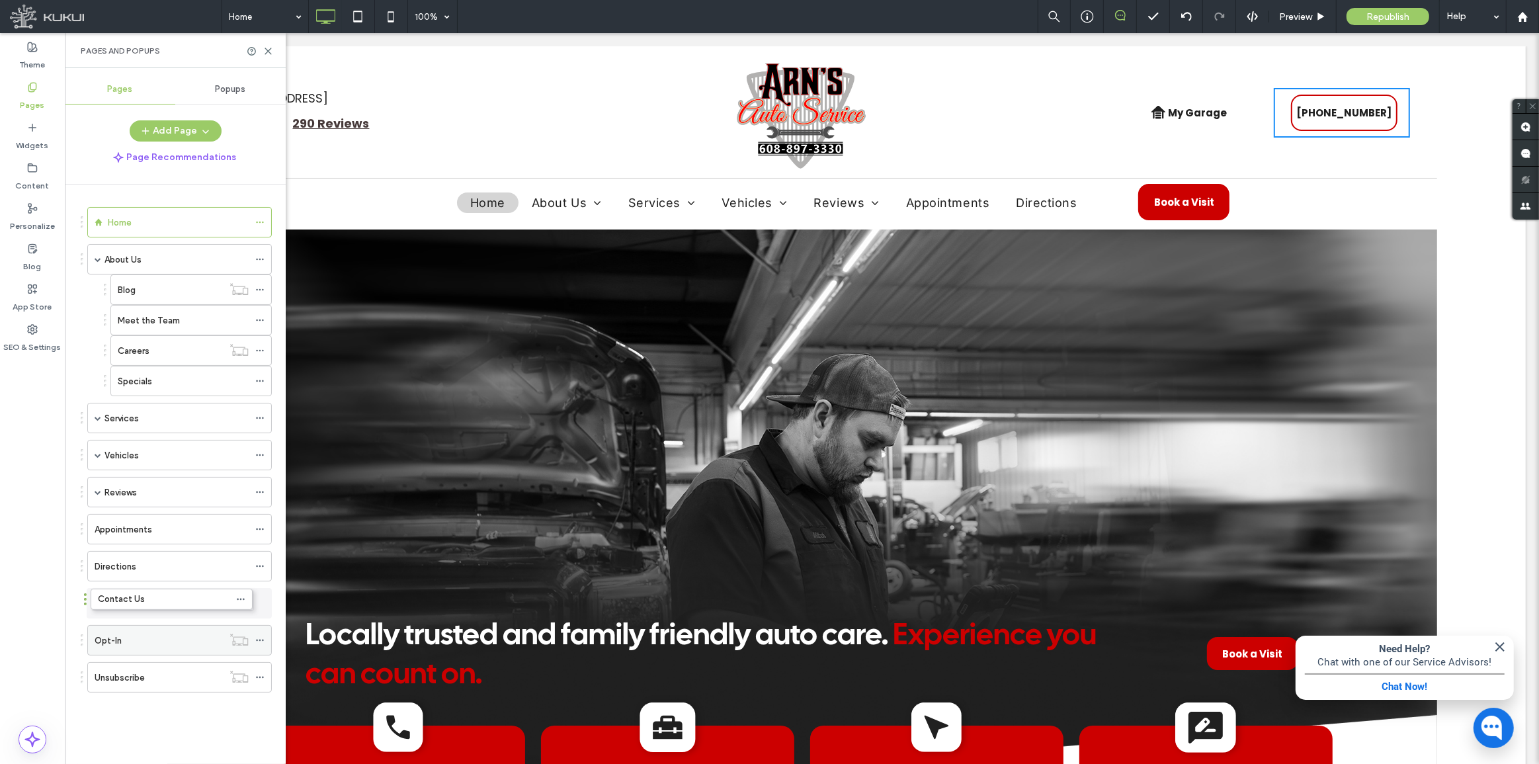
drag, startPoint x: 177, startPoint y: 343, endPoint x: 159, endPoint y: 589, distance: 247.3
drag, startPoint x: 148, startPoint y: 558, endPoint x: 174, endPoint y: 413, distance: 147.8
drag, startPoint x: 184, startPoint y: 413, endPoint x: 190, endPoint y: 280, distance: 133.7
drag, startPoint x: 187, startPoint y: 558, endPoint x: 92, endPoint y: 608, distance: 107.7
click at [30, 636] on div "Theme Pages Widgets Content Personalize Blog App Store SEO & Settings" at bounding box center [32, 398] width 65 height 731
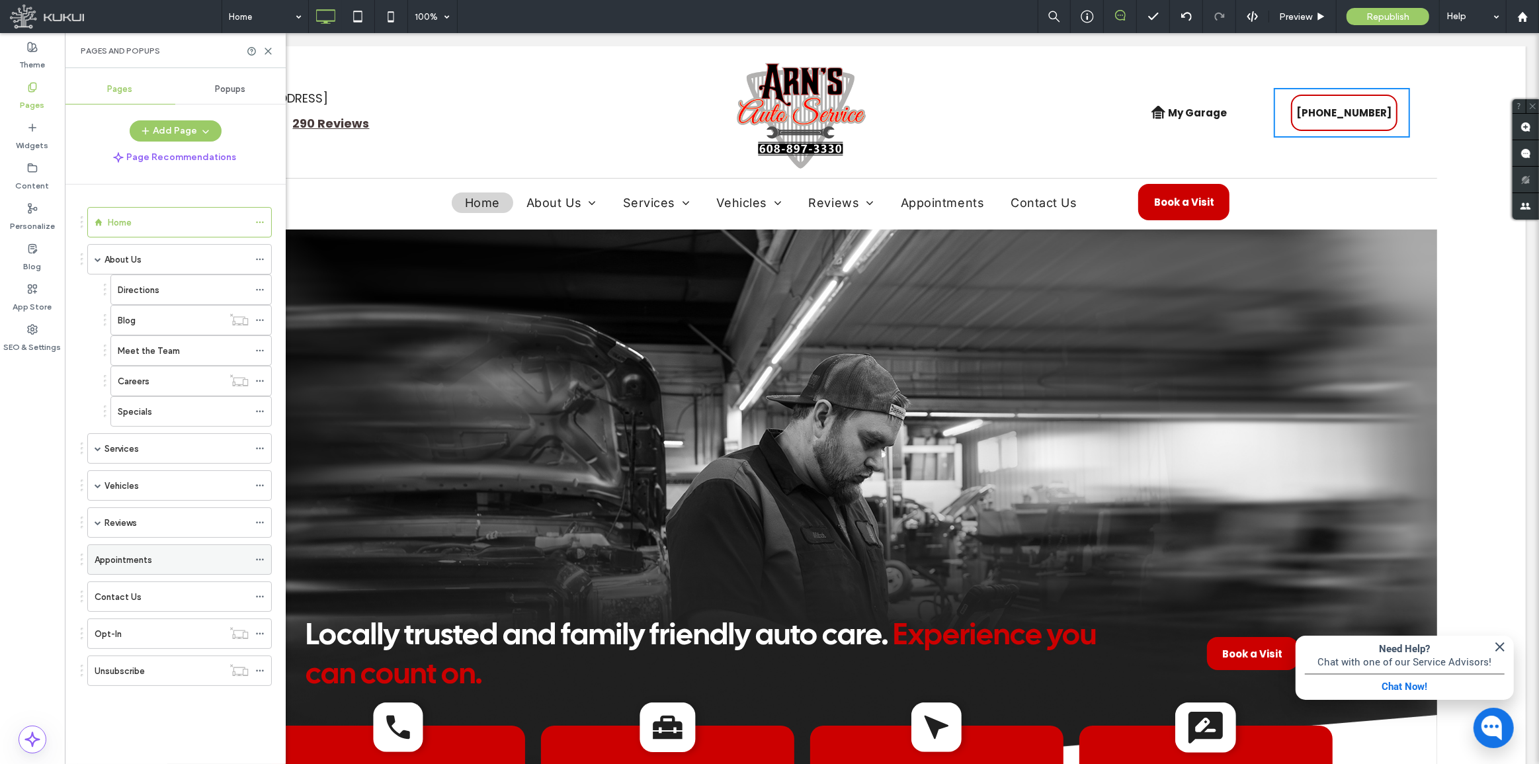
click at [260, 555] on icon at bounding box center [259, 559] width 9 height 9
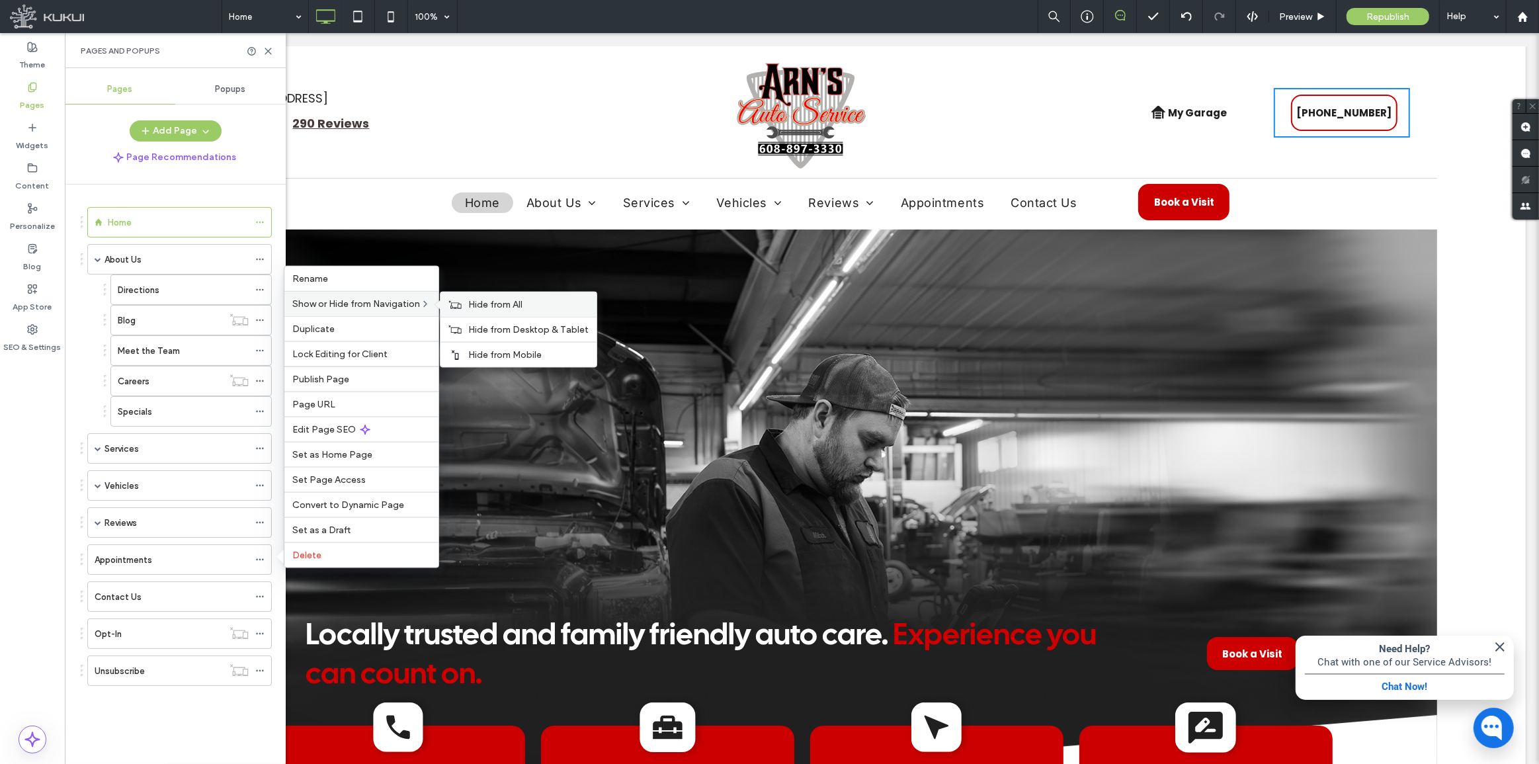
click at [483, 300] on span "Hide from All" at bounding box center [495, 304] width 54 height 11
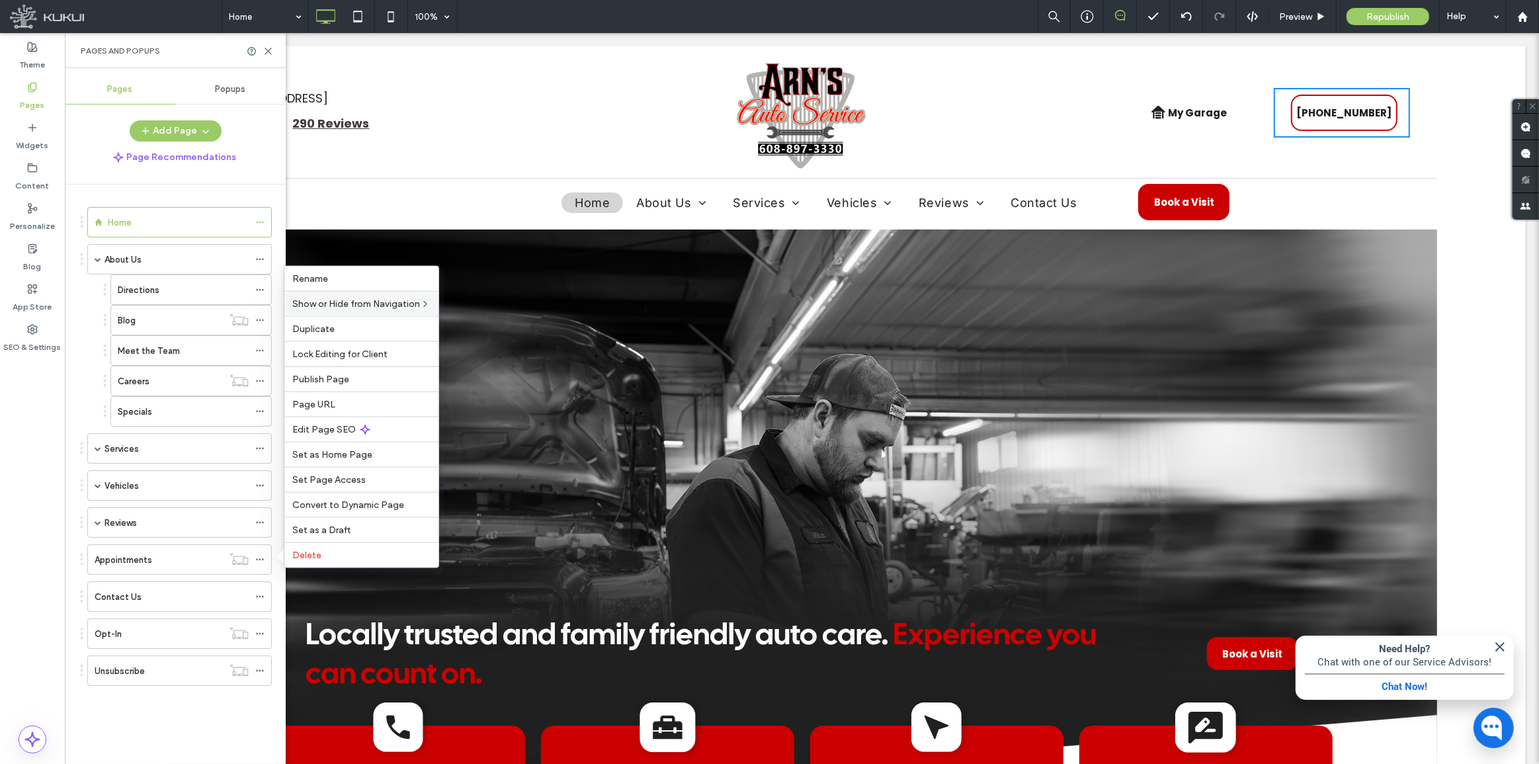
click at [137, 716] on div "Home About Us Directions Blog Meet the Team Careers Specials Services Services …" at bounding box center [183, 471] width 205 height 573
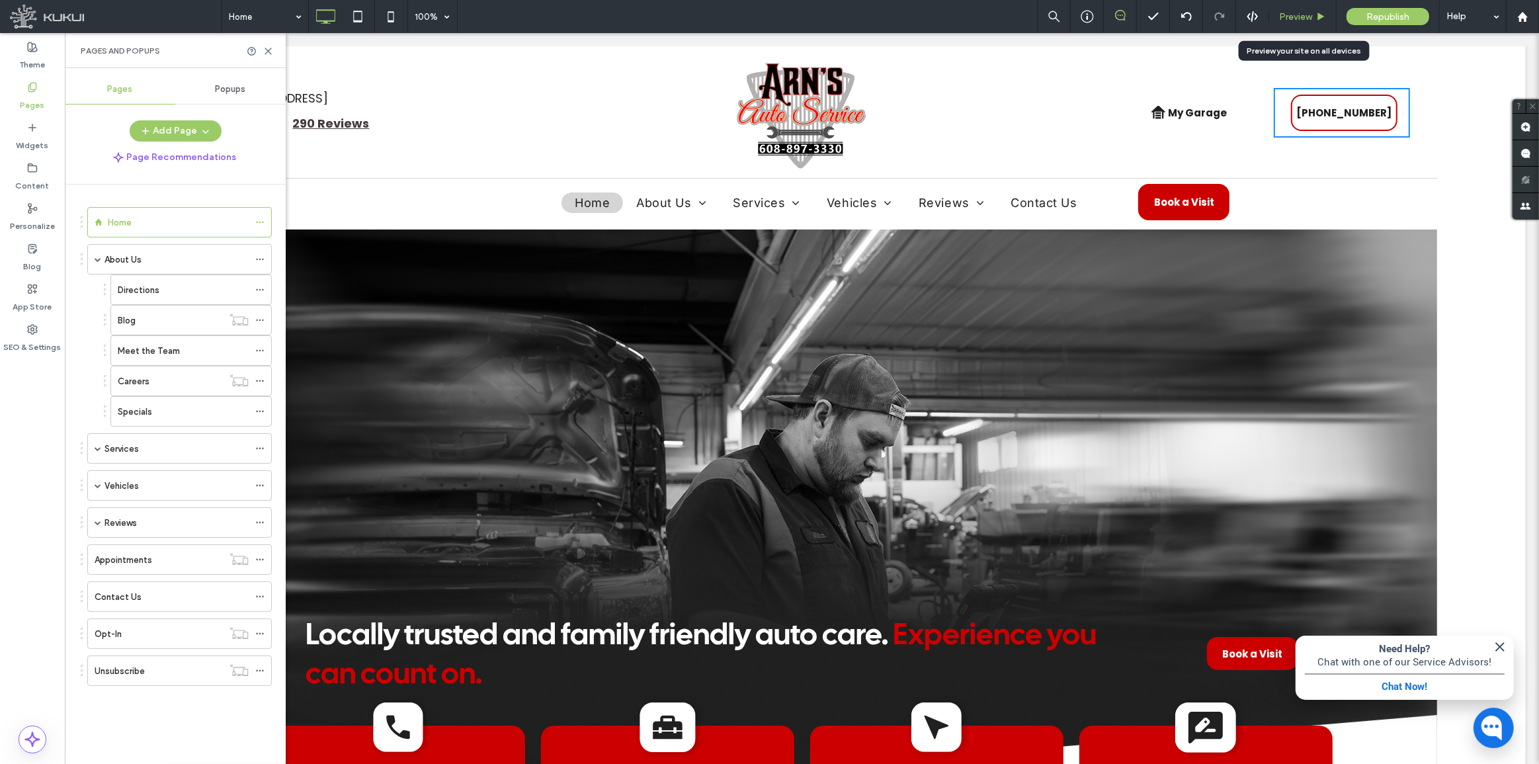
click at [1295, 17] on span "Preview" at bounding box center [1295, 16] width 33 height 11
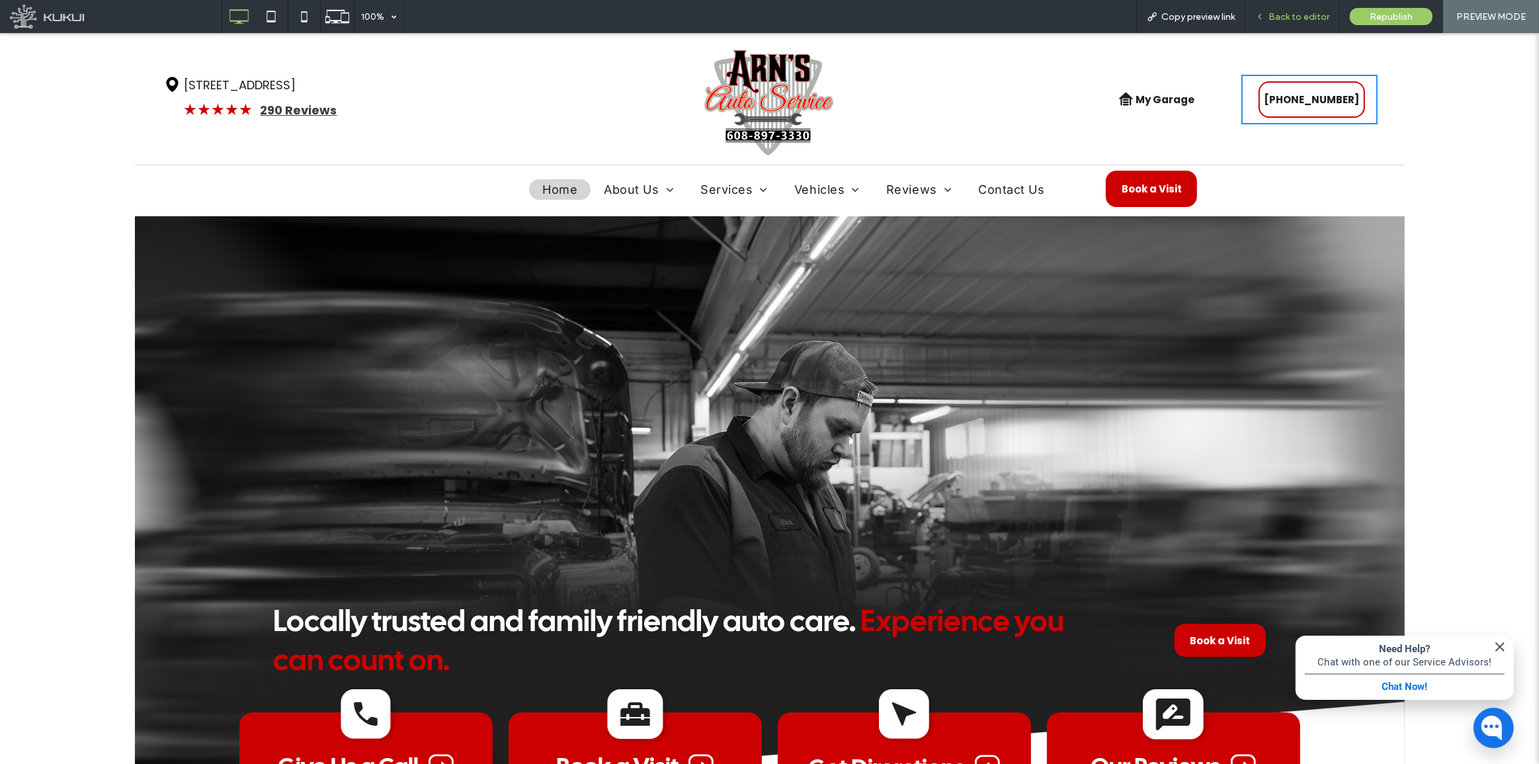
click at [1289, 10] on div "Back to editor" at bounding box center [1292, 16] width 95 height 33
click at [1284, 18] on span "Back to editor" at bounding box center [1299, 16] width 61 height 11
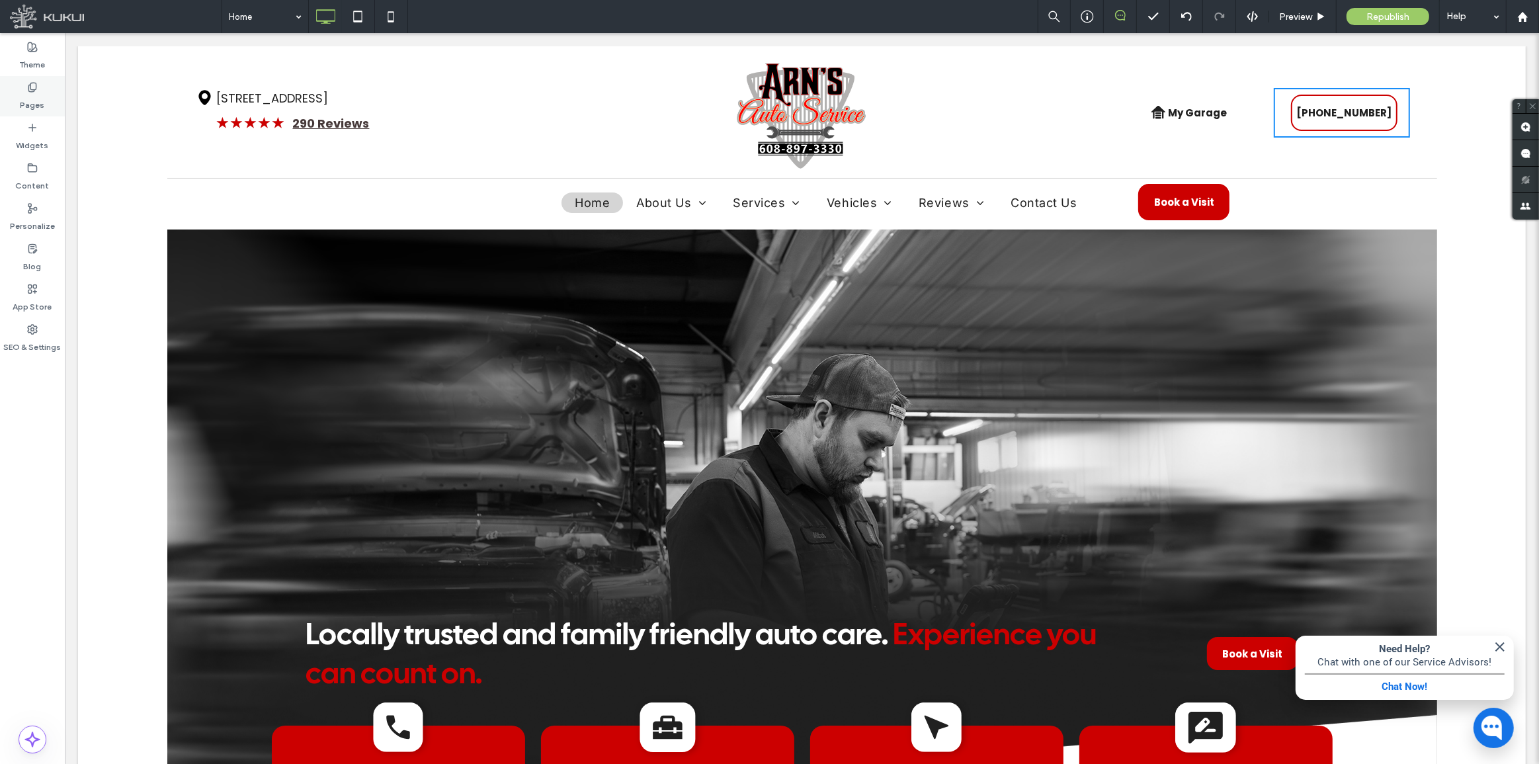
click at [29, 87] on icon at bounding box center [32, 87] width 11 height 11
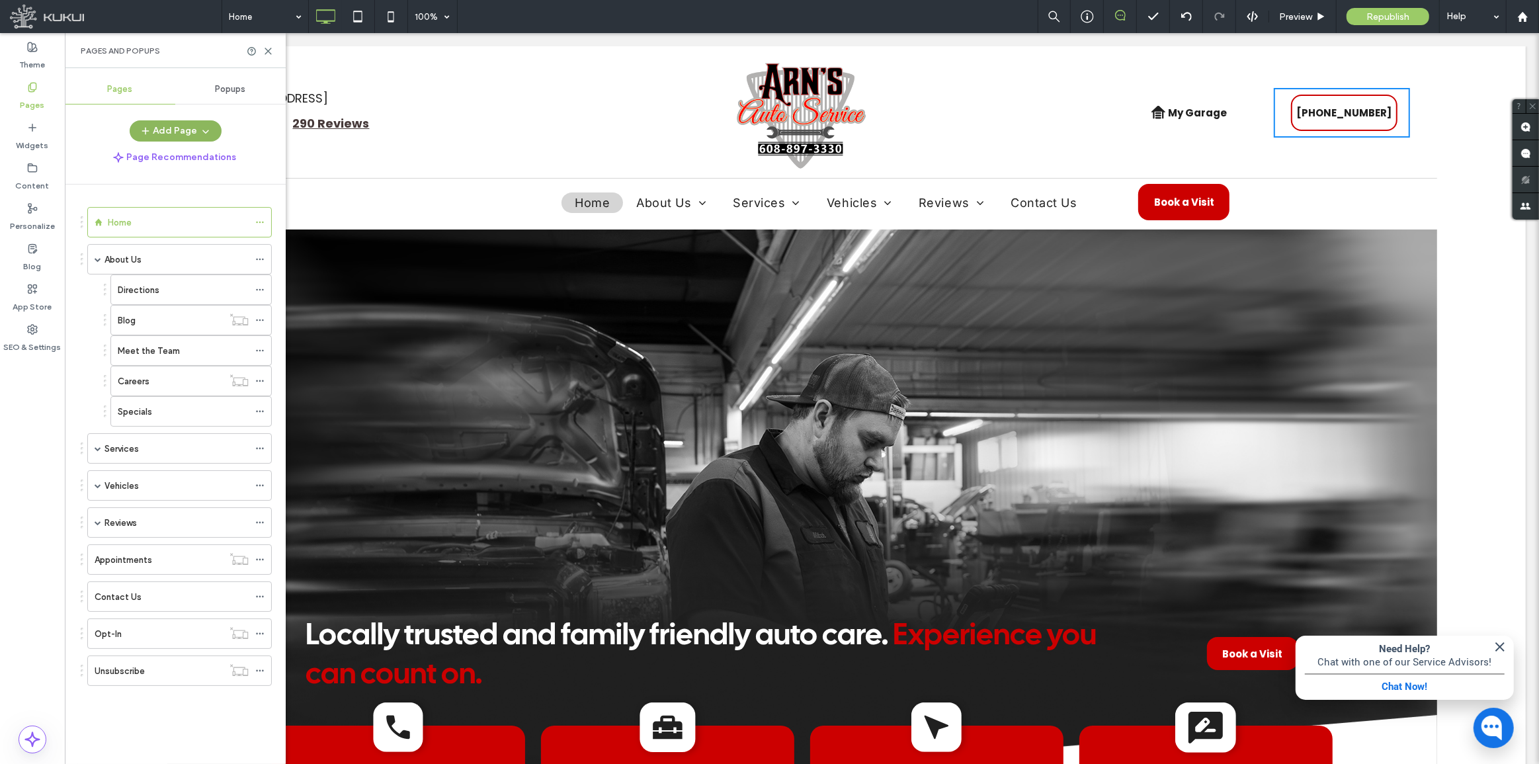
click at [176, 130] on button "Add Page" at bounding box center [176, 130] width 92 height 21
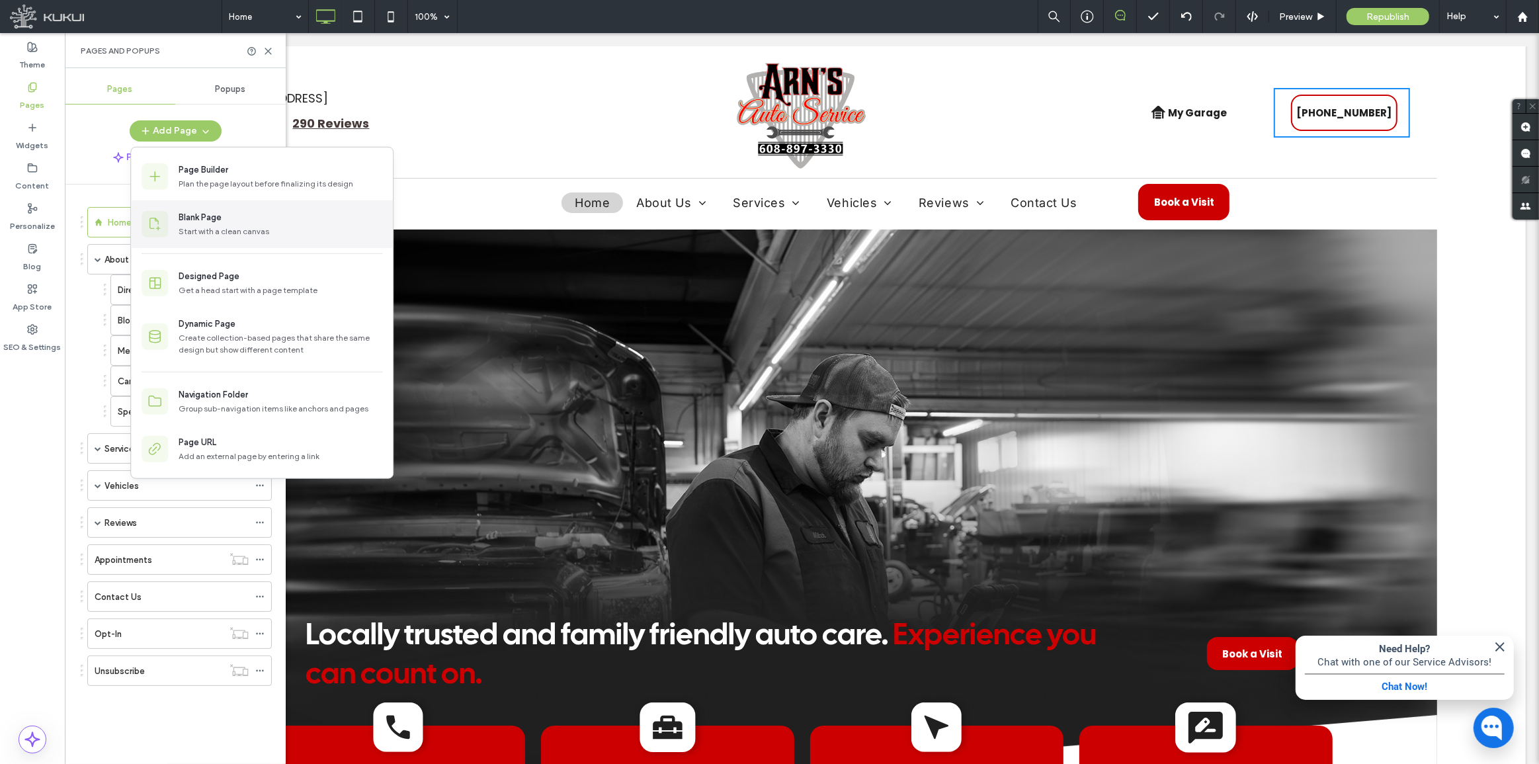
click at [239, 231] on div "Start with a clean canvas" at bounding box center [281, 232] width 204 height 12
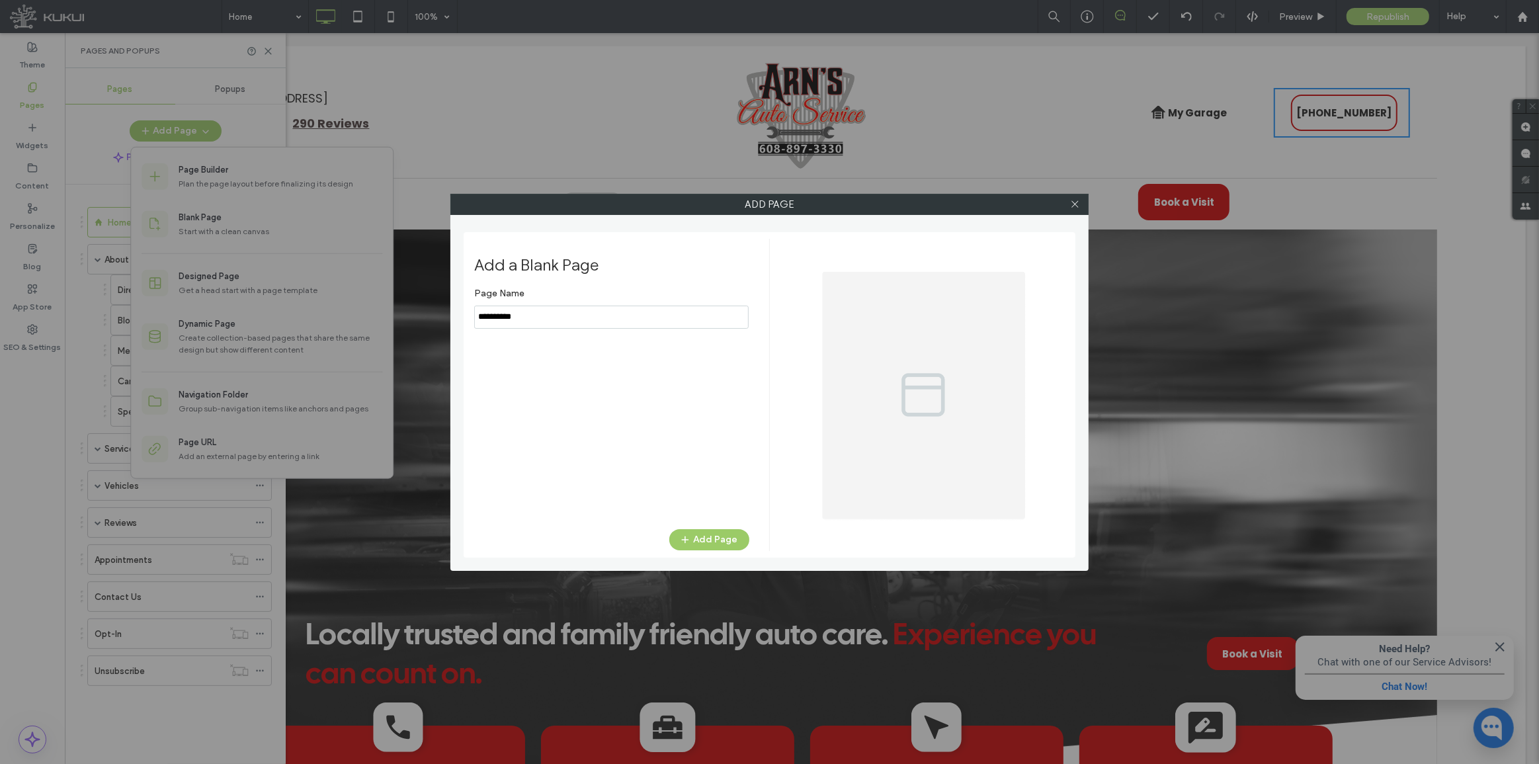
drag, startPoint x: 562, startPoint y: 322, endPoint x: 399, endPoint y: 373, distance: 169.9
click at [454, 323] on div "Add Page Add a Blank Page Page Name Add Page" at bounding box center [769, 382] width 638 height 377
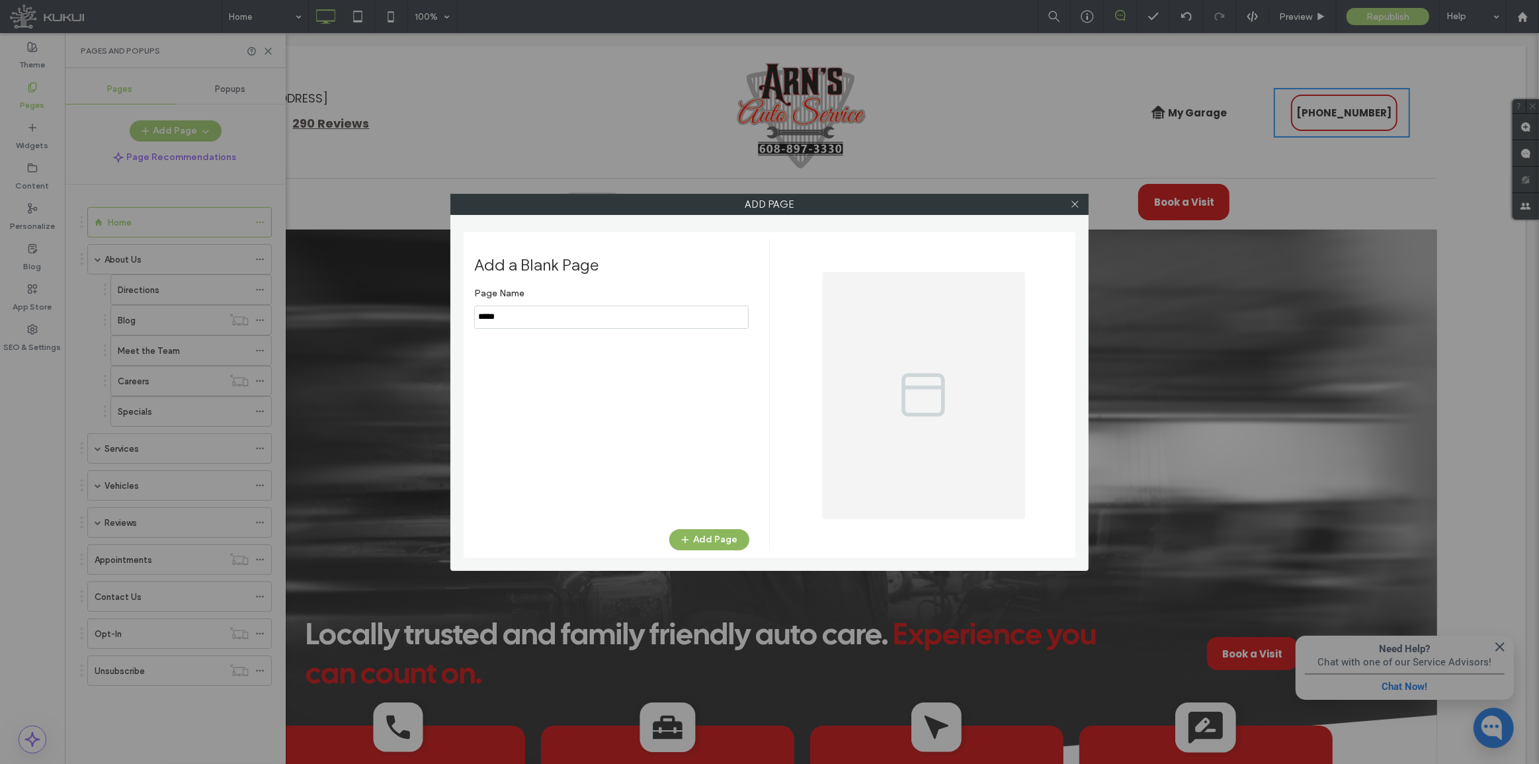
type input "*****"
click at [702, 532] on button "Add Page" at bounding box center [709, 539] width 80 height 21
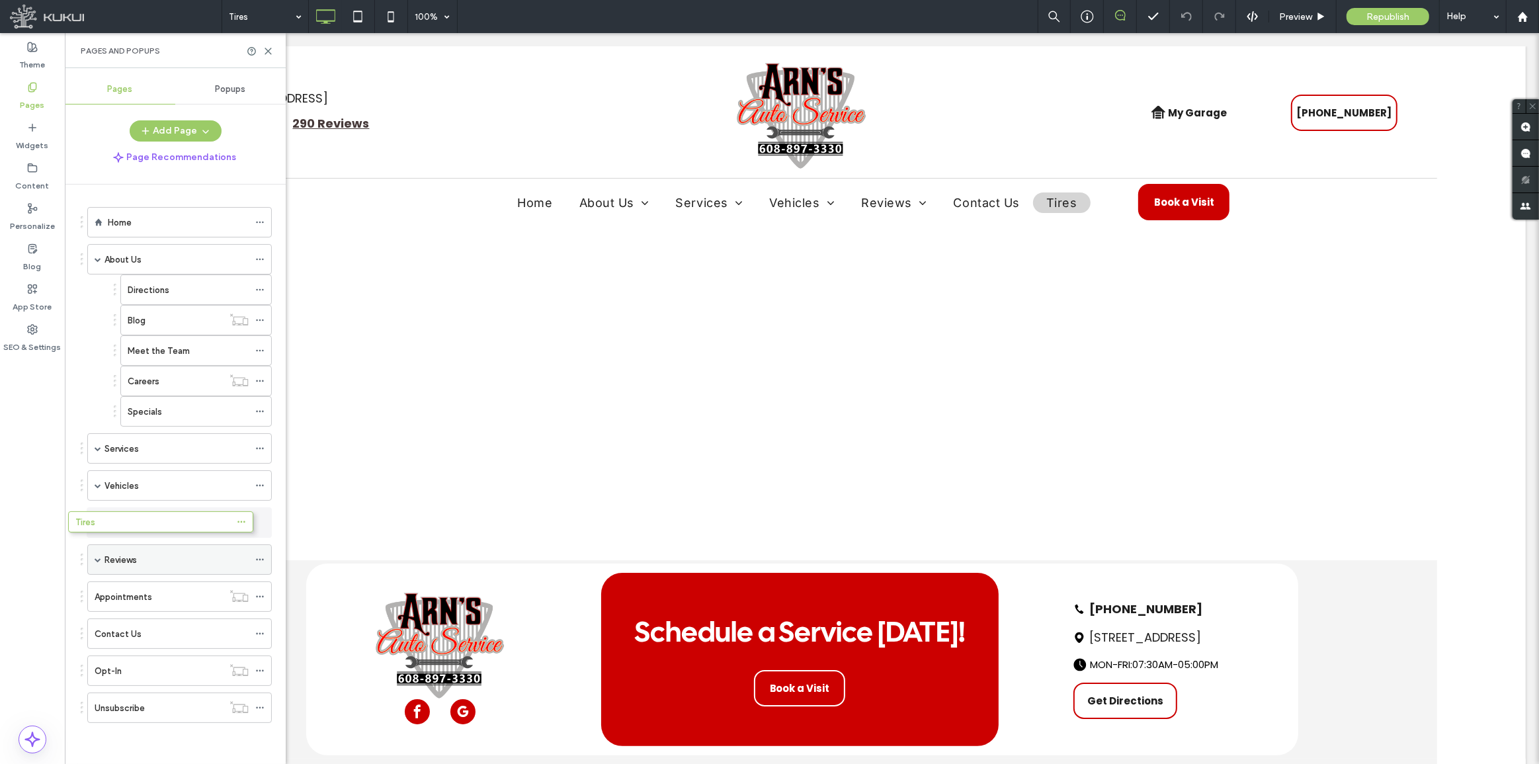
drag, startPoint x: 127, startPoint y: 696, endPoint x: 119, endPoint y: 513, distance: 183.4
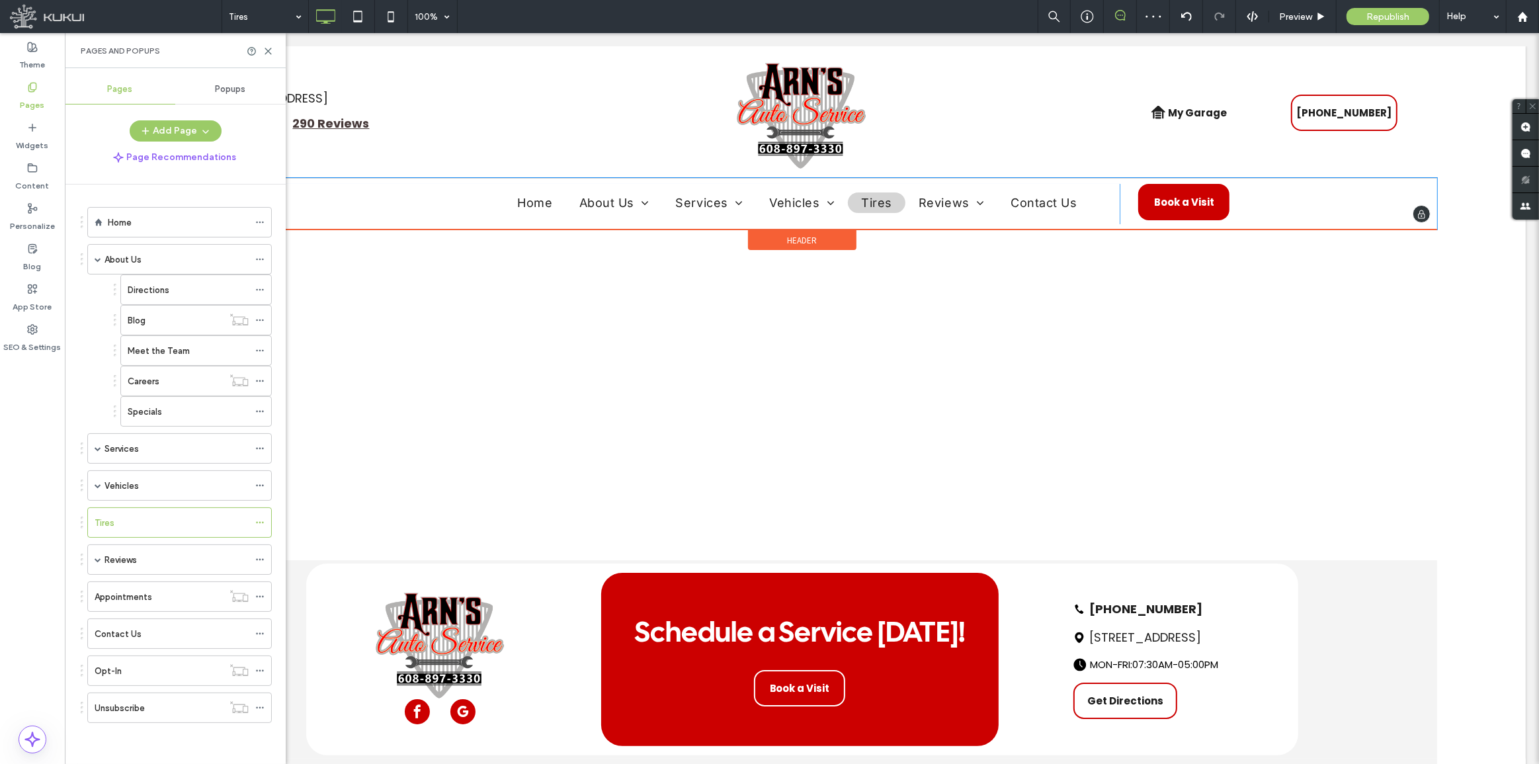
click at [1092, 210] on nav "Home About Us Directions Meet the Team Specials Services 30,000 Mile Service 4x…" at bounding box center [725, 206] width 749 height 36
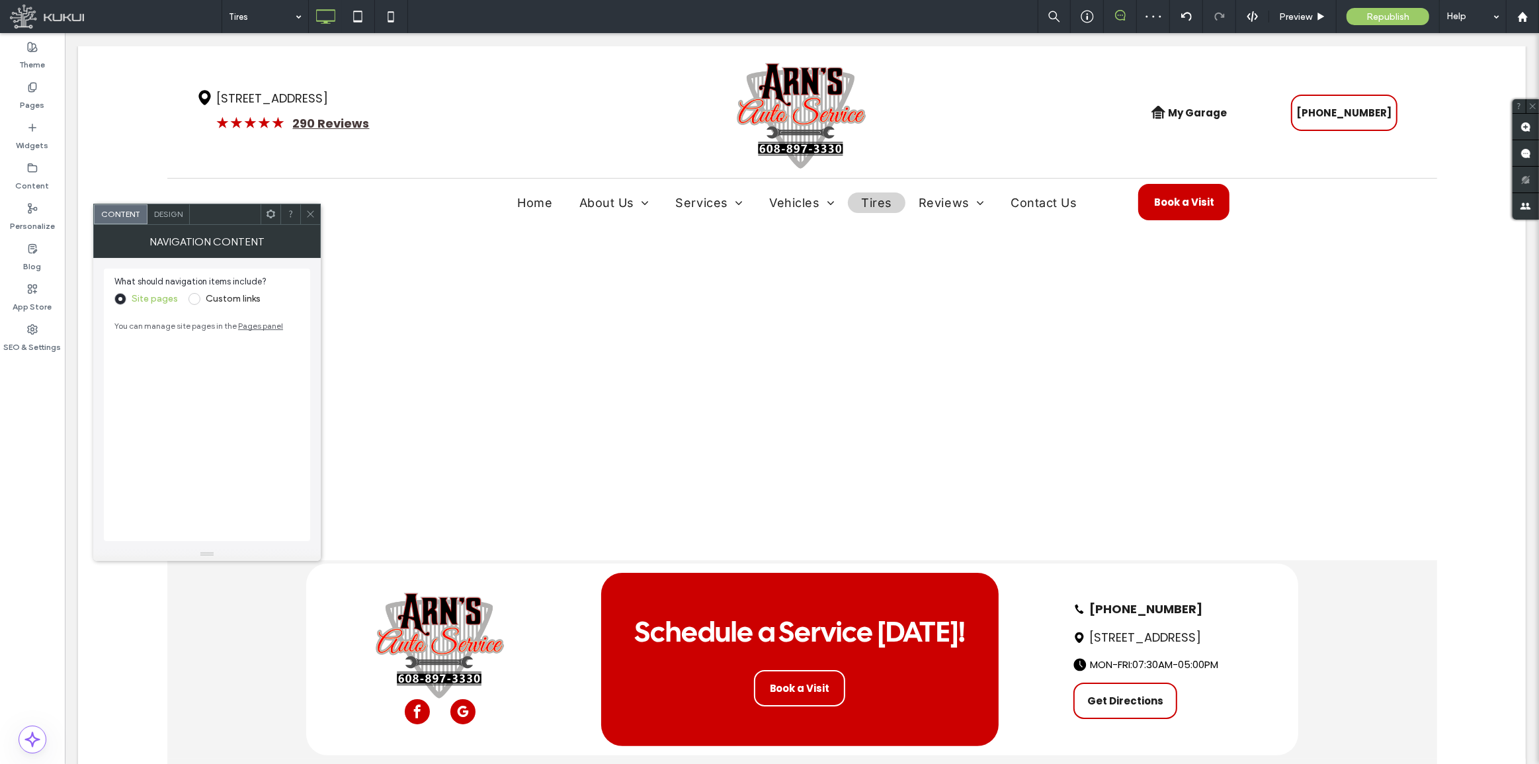
click at [168, 216] on span "Design" at bounding box center [168, 214] width 28 height 10
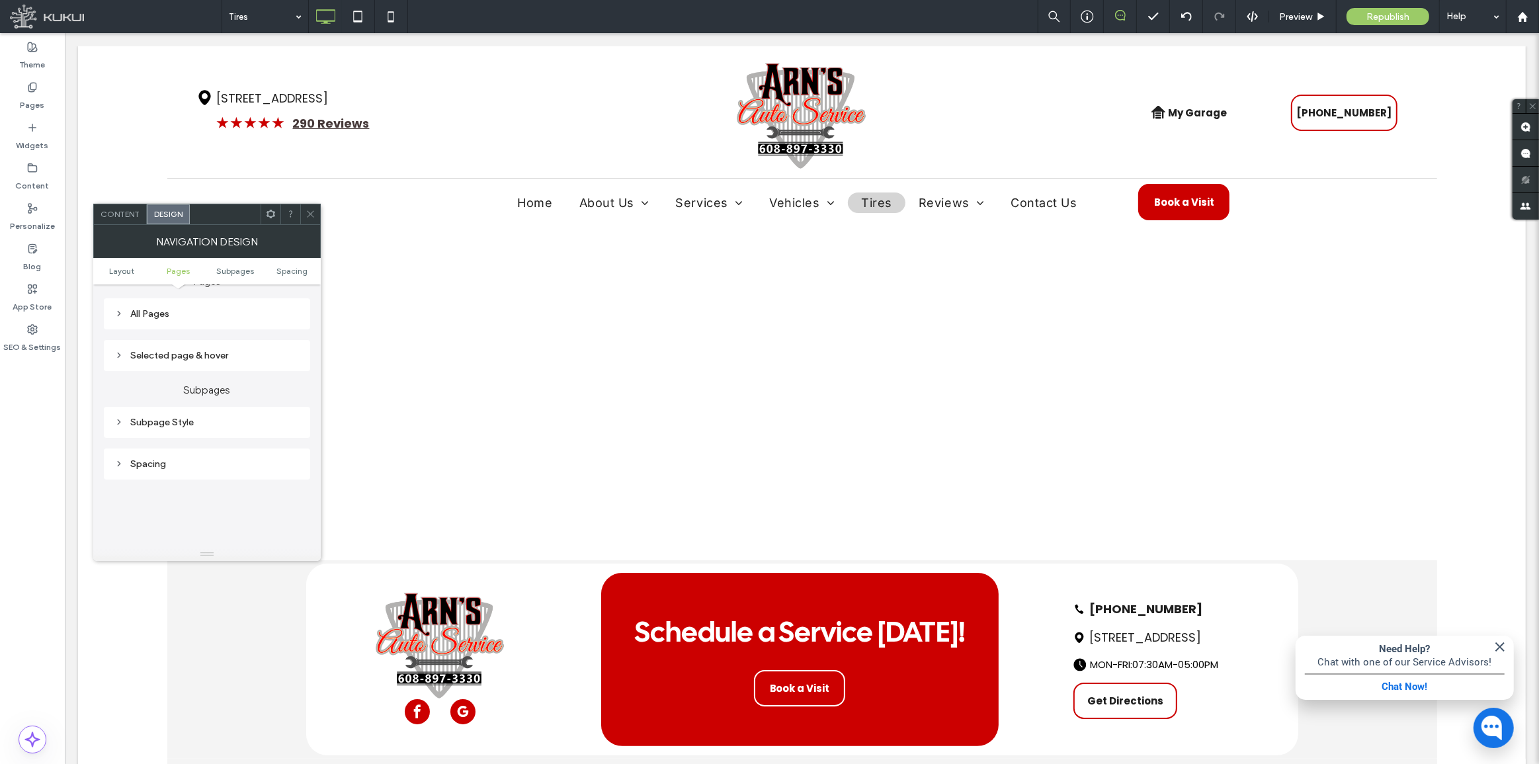
scroll to position [360, 0]
click at [204, 443] on div "Spacing" at bounding box center [206, 437] width 185 height 11
type input "*"
click at [128, 218] on div "Content" at bounding box center [120, 214] width 53 height 20
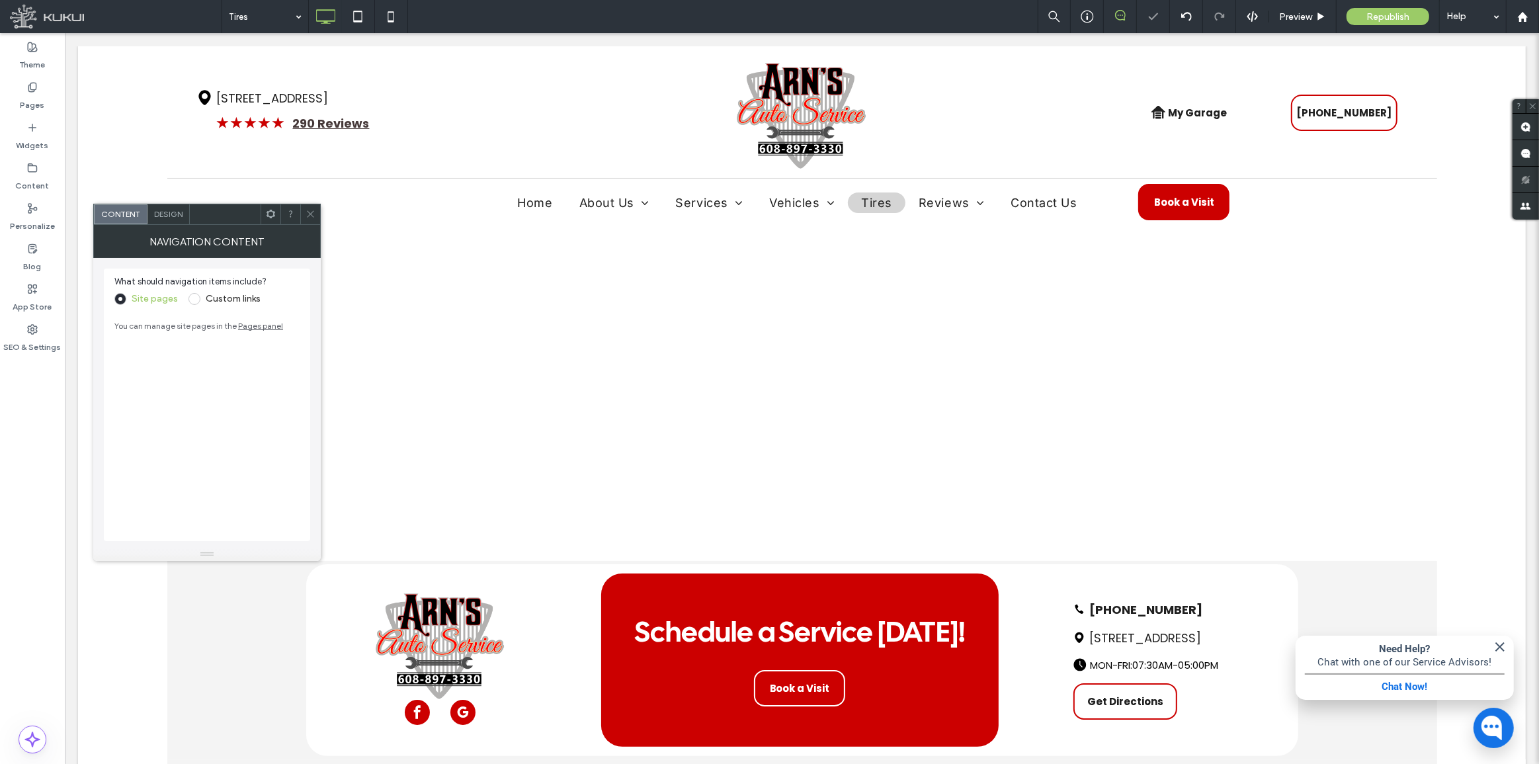
click at [165, 218] on span "Design" at bounding box center [168, 214] width 28 height 10
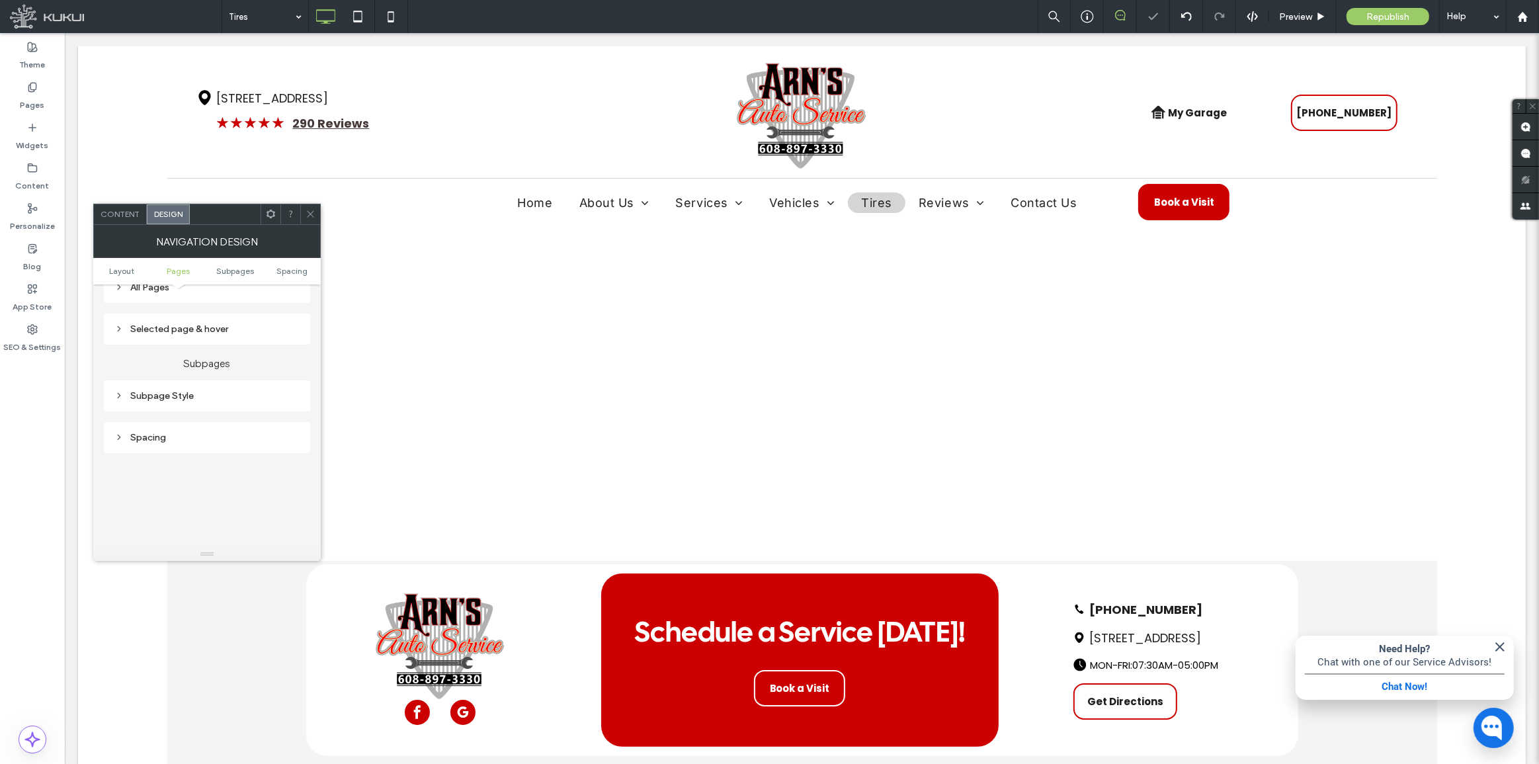
click at [181, 435] on div "Spacing" at bounding box center [206, 437] width 185 height 11
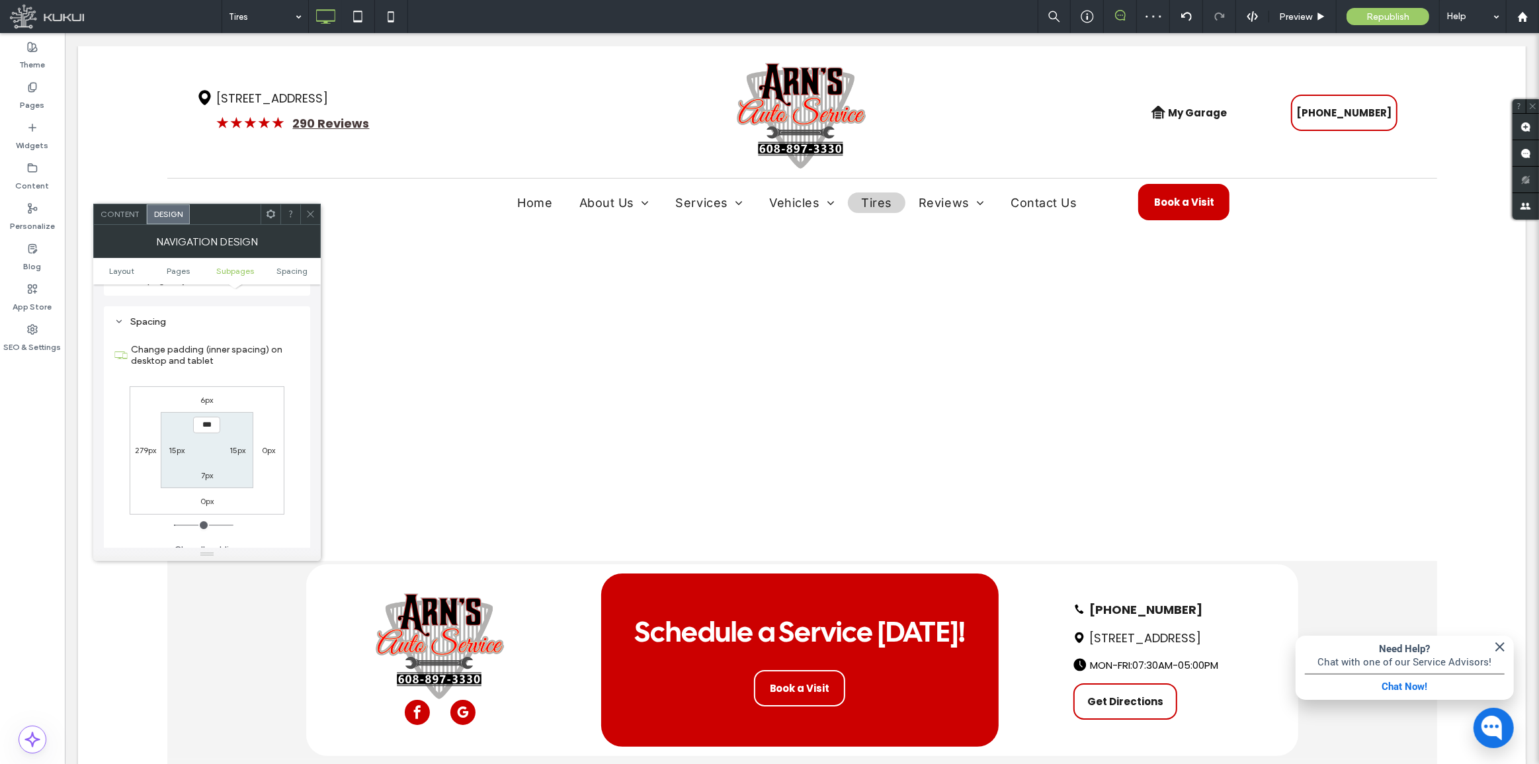
scroll to position [481, 0]
click at [180, 446] on label "15px" at bounding box center [177, 445] width 16 height 10
type input "**"
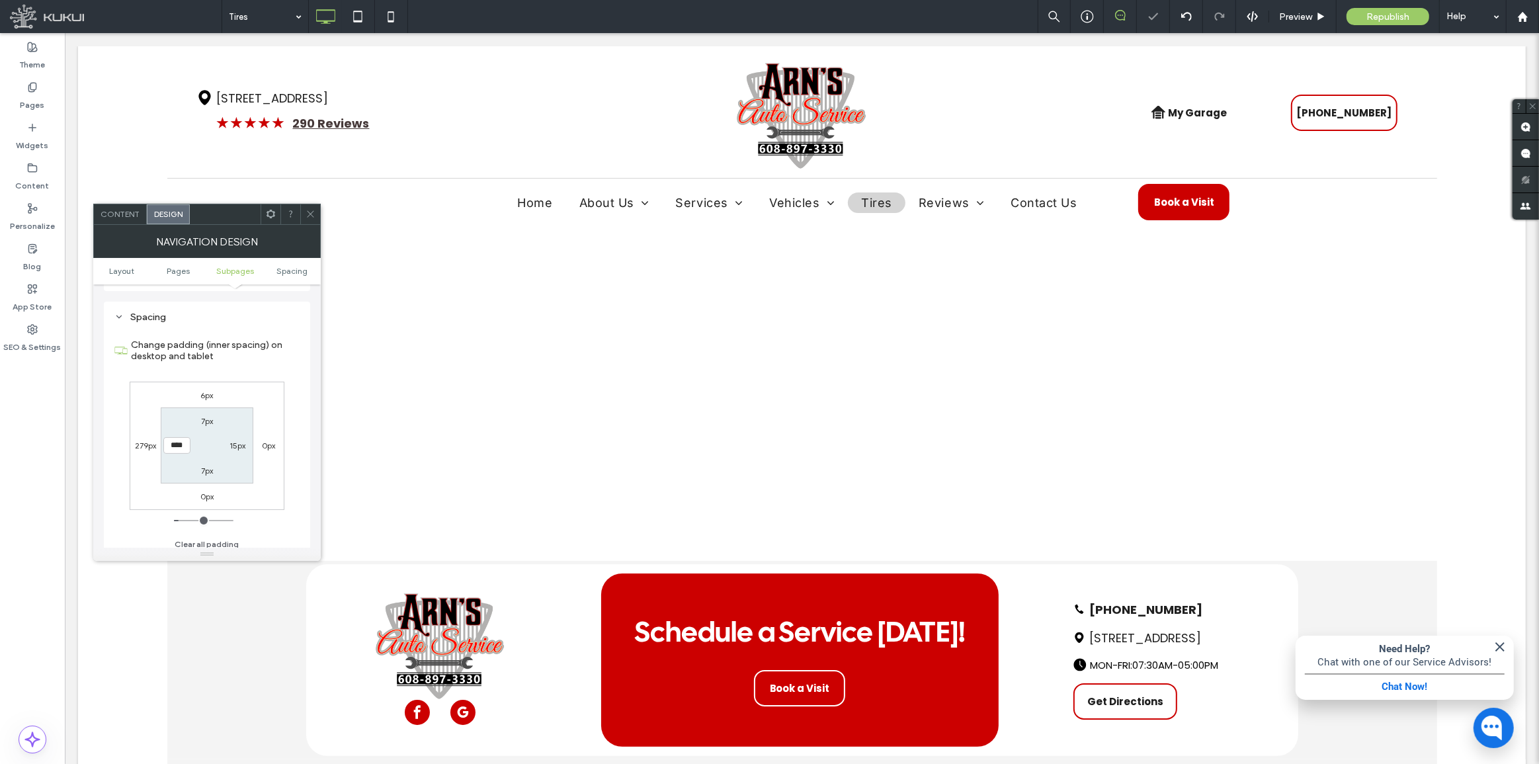
click at [173, 448] on input "****" at bounding box center [176, 445] width 27 height 17
click at [173, 447] on input "****" at bounding box center [176, 445] width 27 height 17
click at [174, 446] on input "****" at bounding box center [176, 445] width 27 height 17
type input "**"
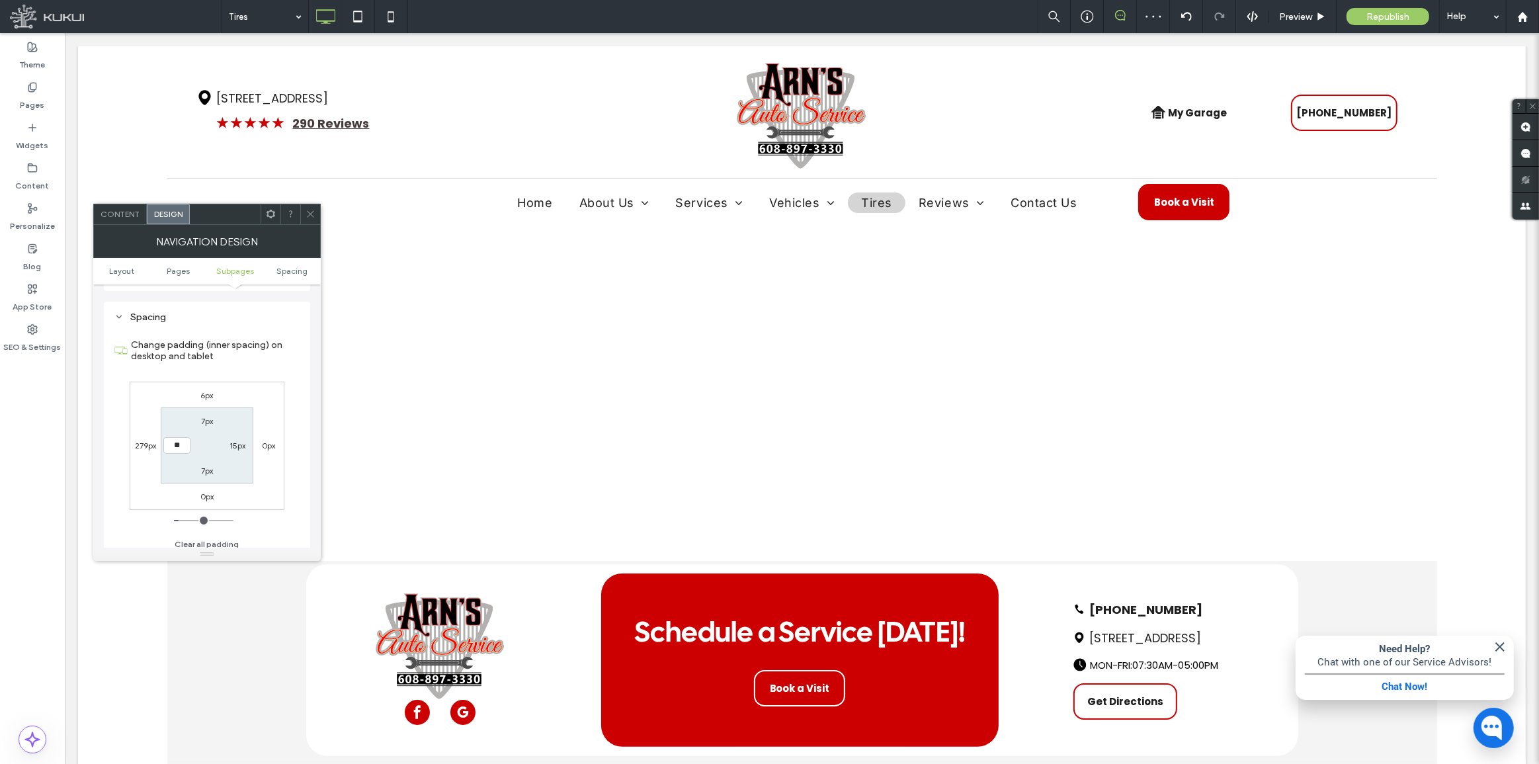
type input "****"
click at [290, 275] on ul "Layout Pages Subpages Spacing" at bounding box center [207, 271] width 228 height 26
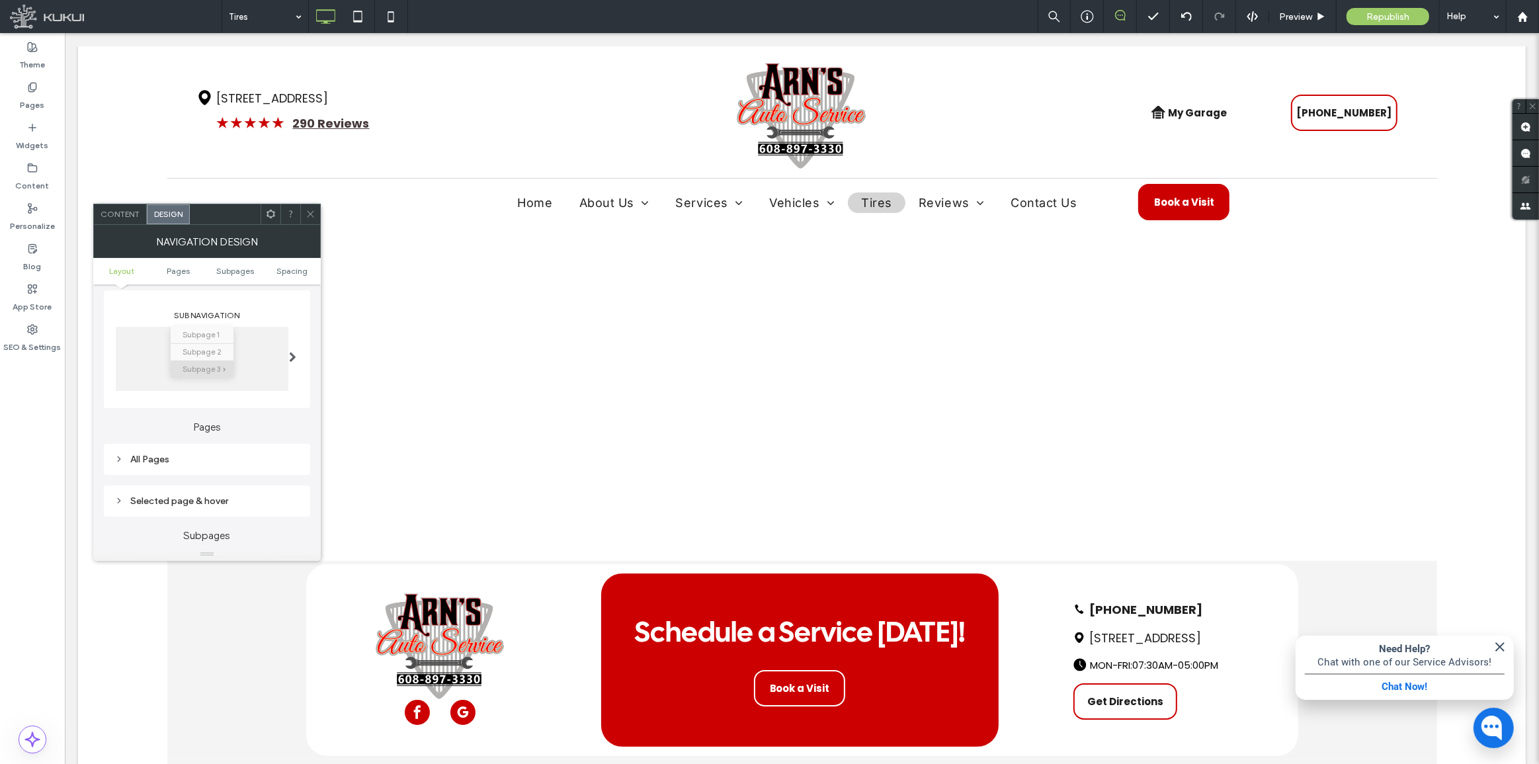
scroll to position [180, 0]
click at [231, 511] on div "Selected page & hover" at bounding box center [206, 509] width 185 height 11
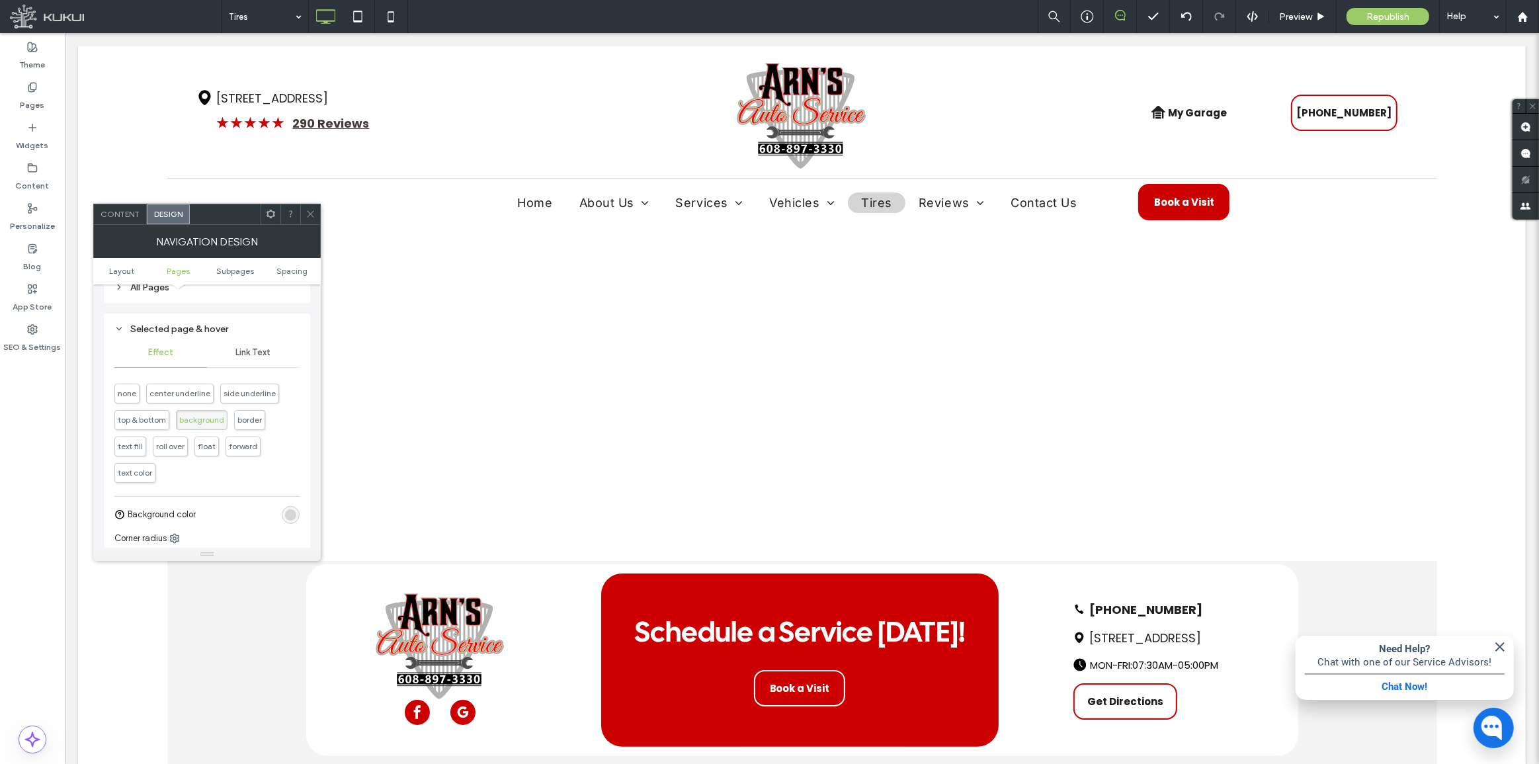
drag, startPoint x: 209, startPoint y: 326, endPoint x: 213, endPoint y: 310, distance: 16.4
click at [209, 325] on div "Selected page & hover" at bounding box center [206, 328] width 185 height 11
click at [217, 299] on div "All Pages" at bounding box center [207, 287] width 206 height 31
click at [220, 294] on div "All Pages" at bounding box center [206, 287] width 185 height 18
click at [202, 399] on div "Space between items" at bounding box center [206, 402] width 185 height 33
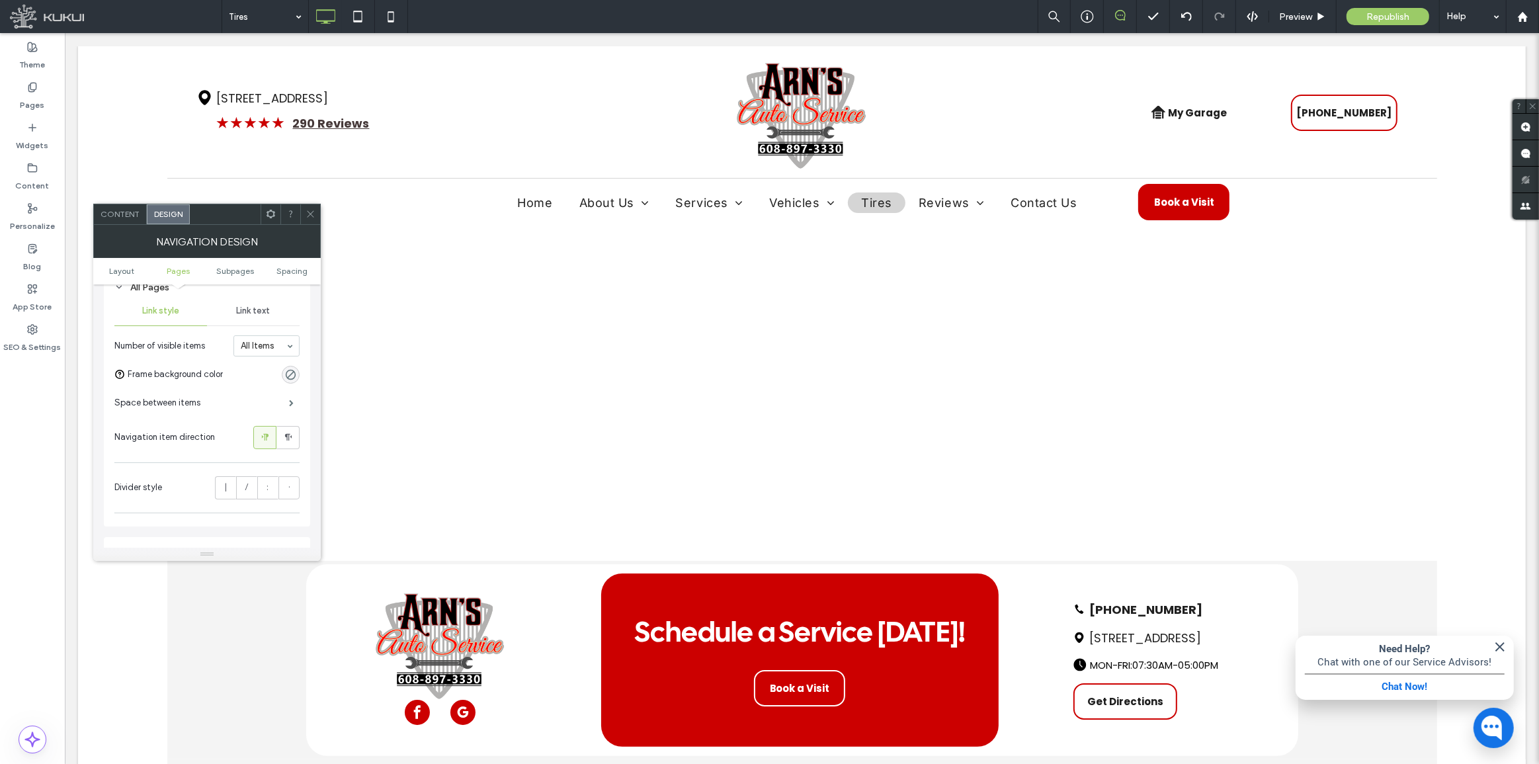
click at [276, 403] on div "Space between items" at bounding box center [206, 402] width 185 height 33
click at [289, 405] on span at bounding box center [291, 402] width 5 height 7
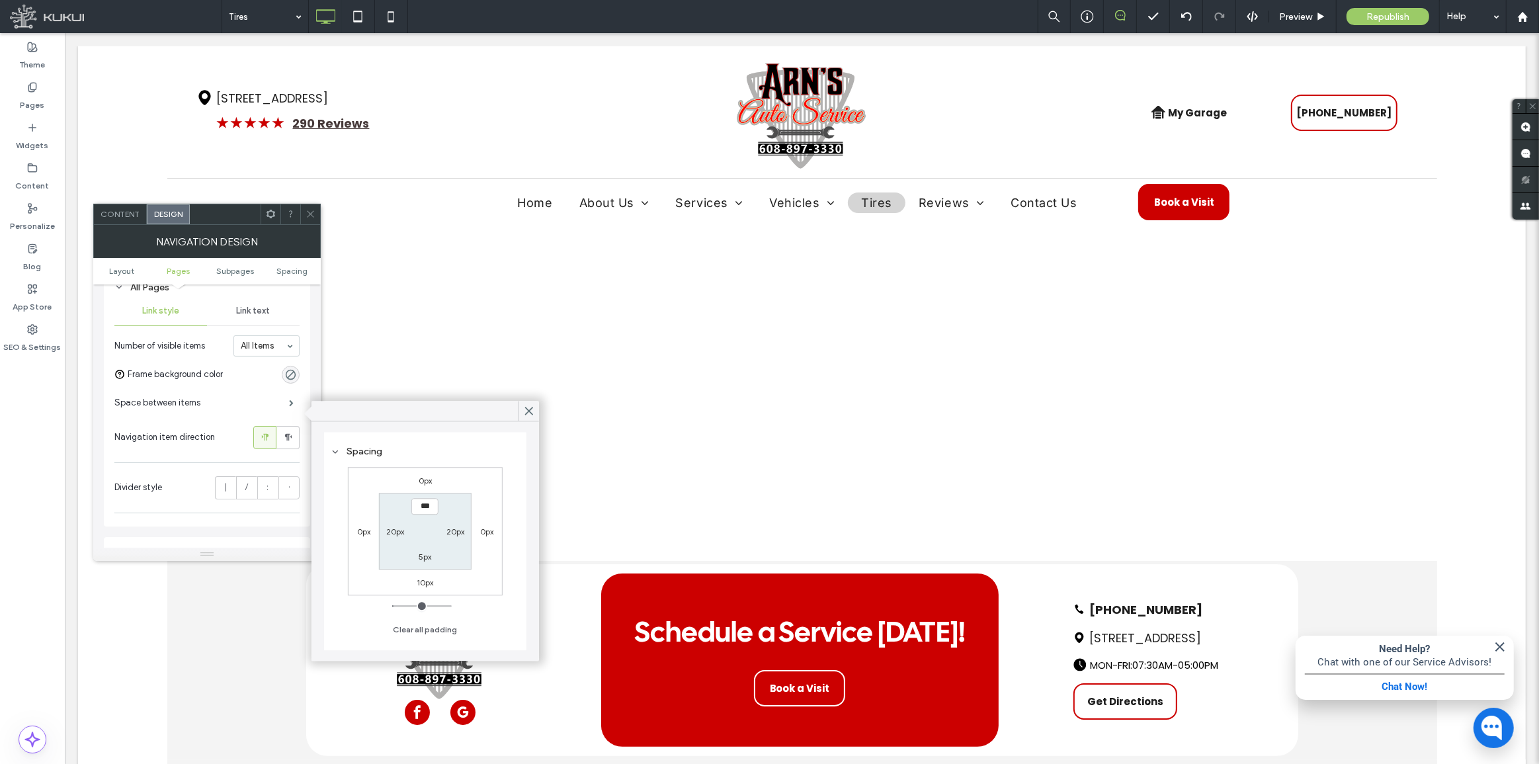
click at [384, 526] on div "20px" at bounding box center [395, 530] width 30 height 13
click at [391, 530] on label "20px" at bounding box center [395, 531] width 18 height 10
type input "**"
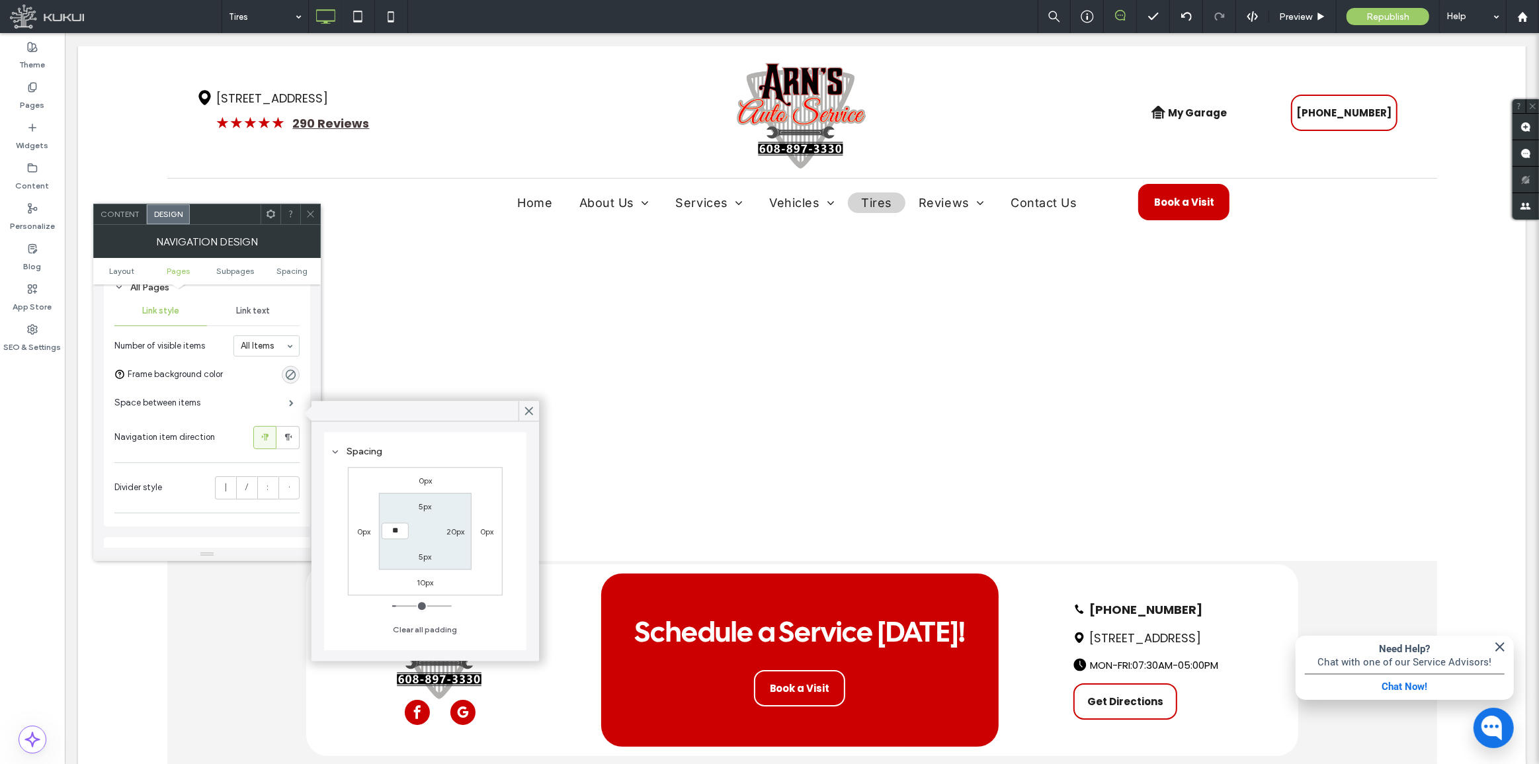
type input "****"
click at [450, 531] on label "20px" at bounding box center [455, 531] width 18 height 10
type input "**"
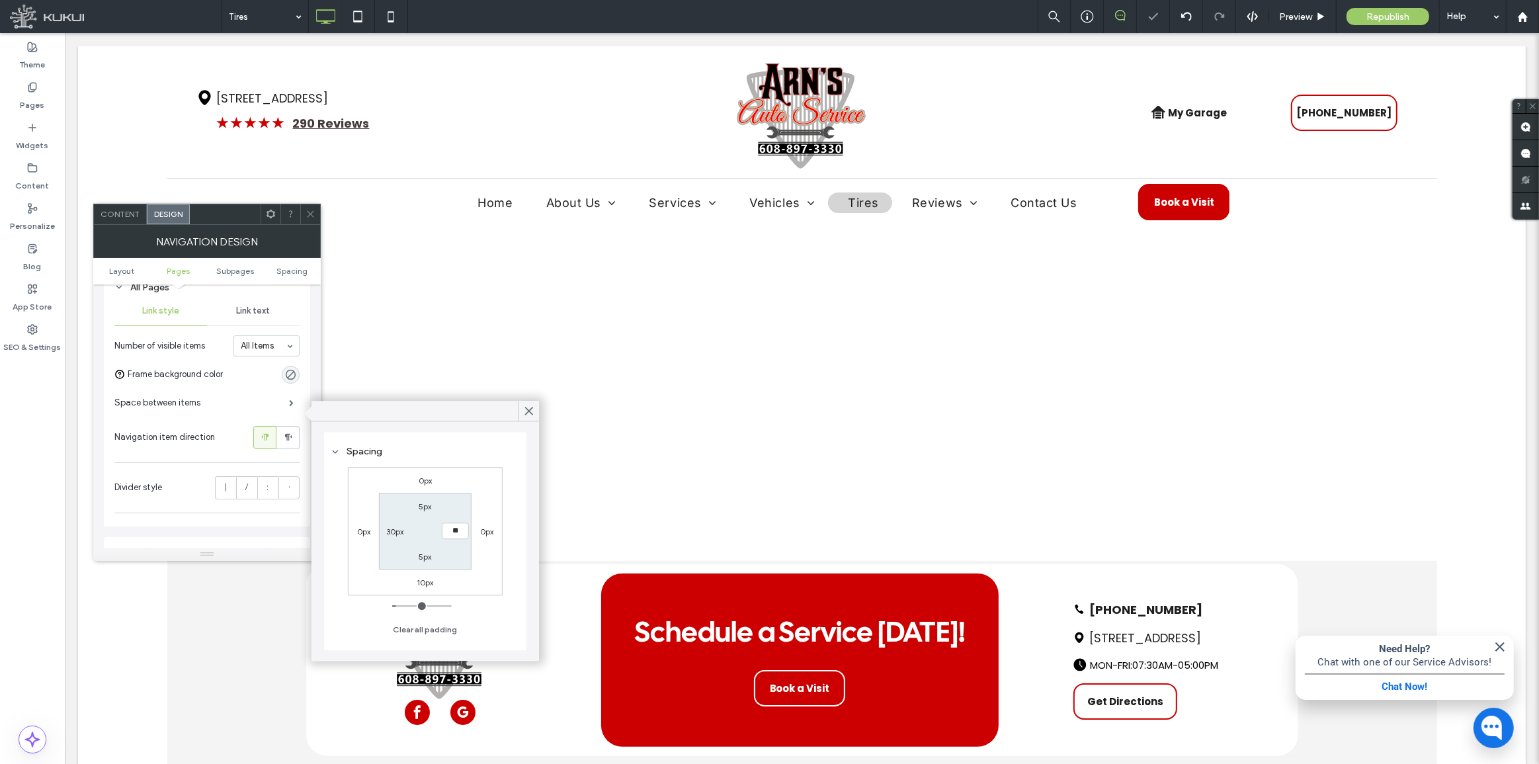
type input "****"
click at [462, 564] on section "5px **** 5px 30px" at bounding box center [425, 531] width 92 height 76
click at [312, 210] on icon at bounding box center [311, 214] width 10 height 10
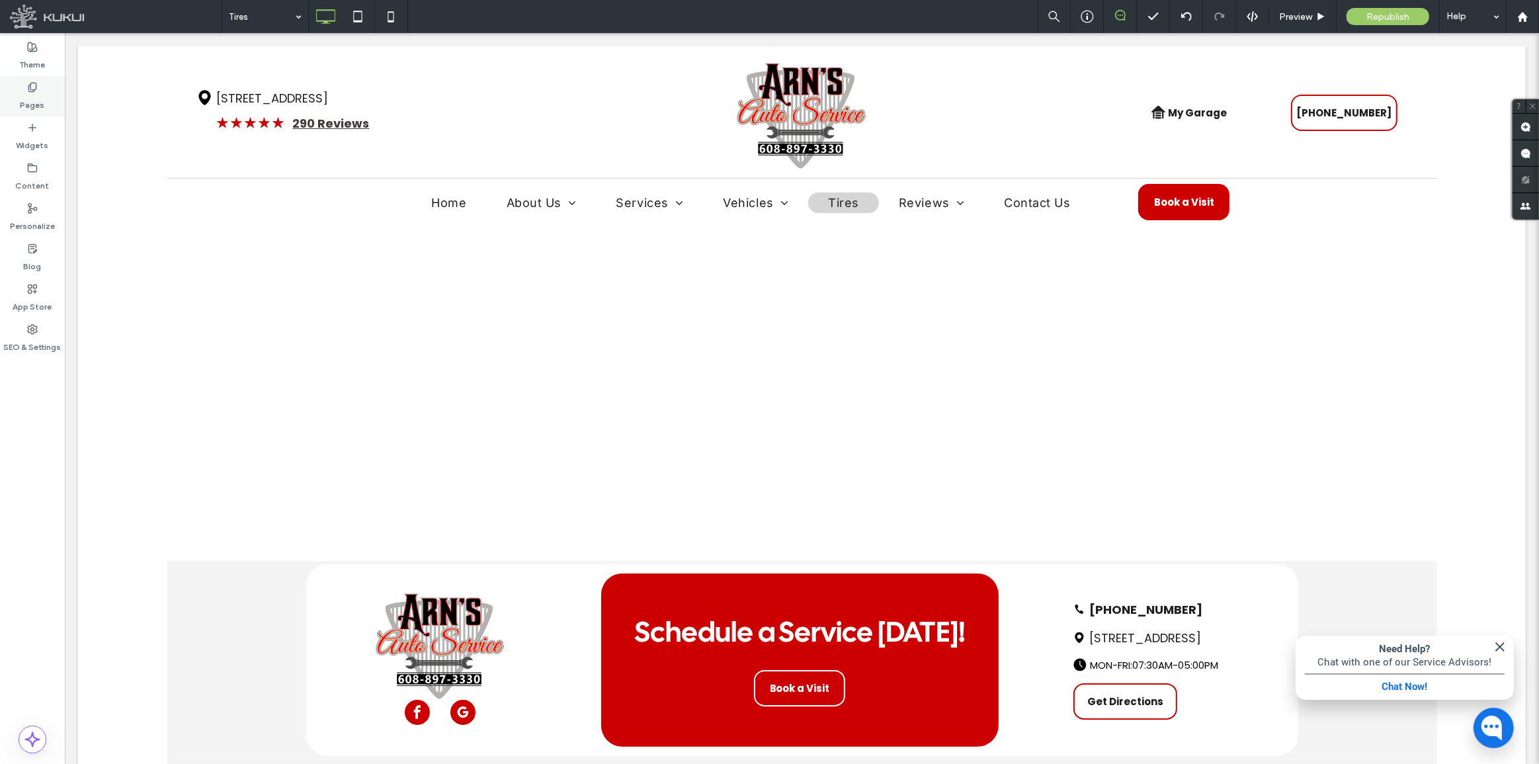
click at [39, 108] on label "Pages" at bounding box center [33, 102] width 24 height 19
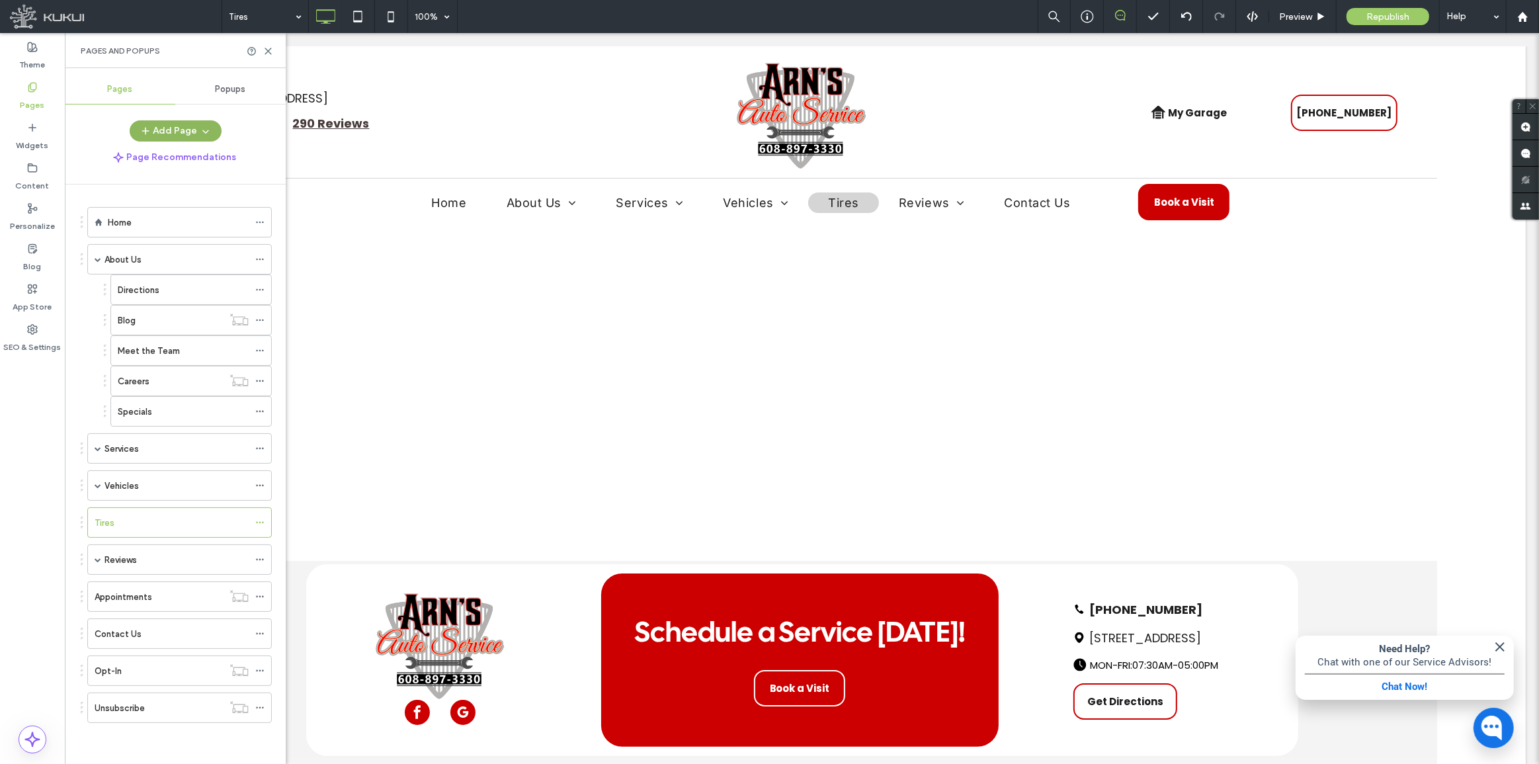
click at [201, 126] on icon "button" at bounding box center [205, 131] width 11 height 11
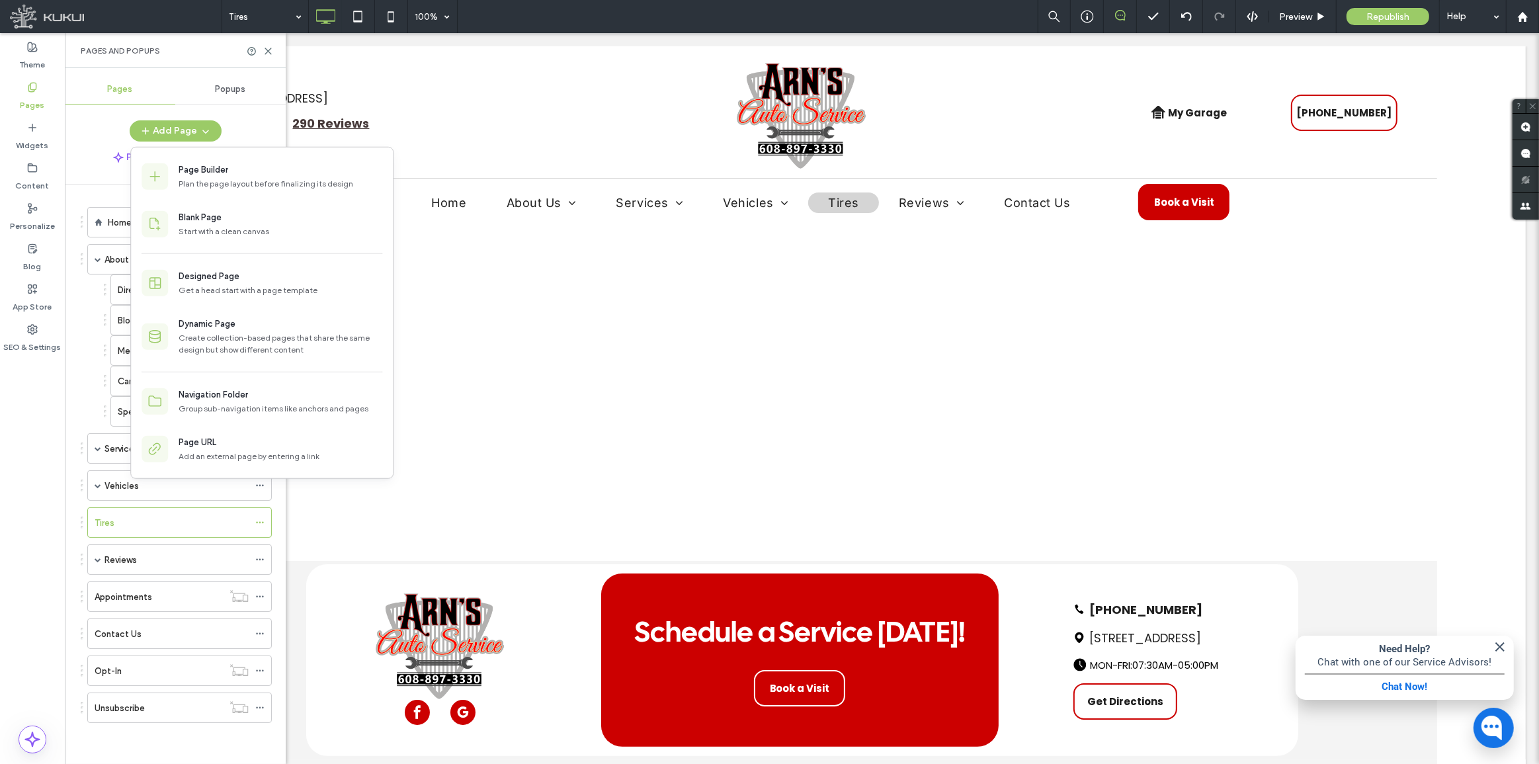
drag, startPoint x: 187, startPoint y: 752, endPoint x: 185, endPoint y: 735, distance: 17.4
click at [187, 753] on div "Home About Us Directions Blog Meet the Team Careers Specials Services Services …" at bounding box center [183, 471] width 205 height 573
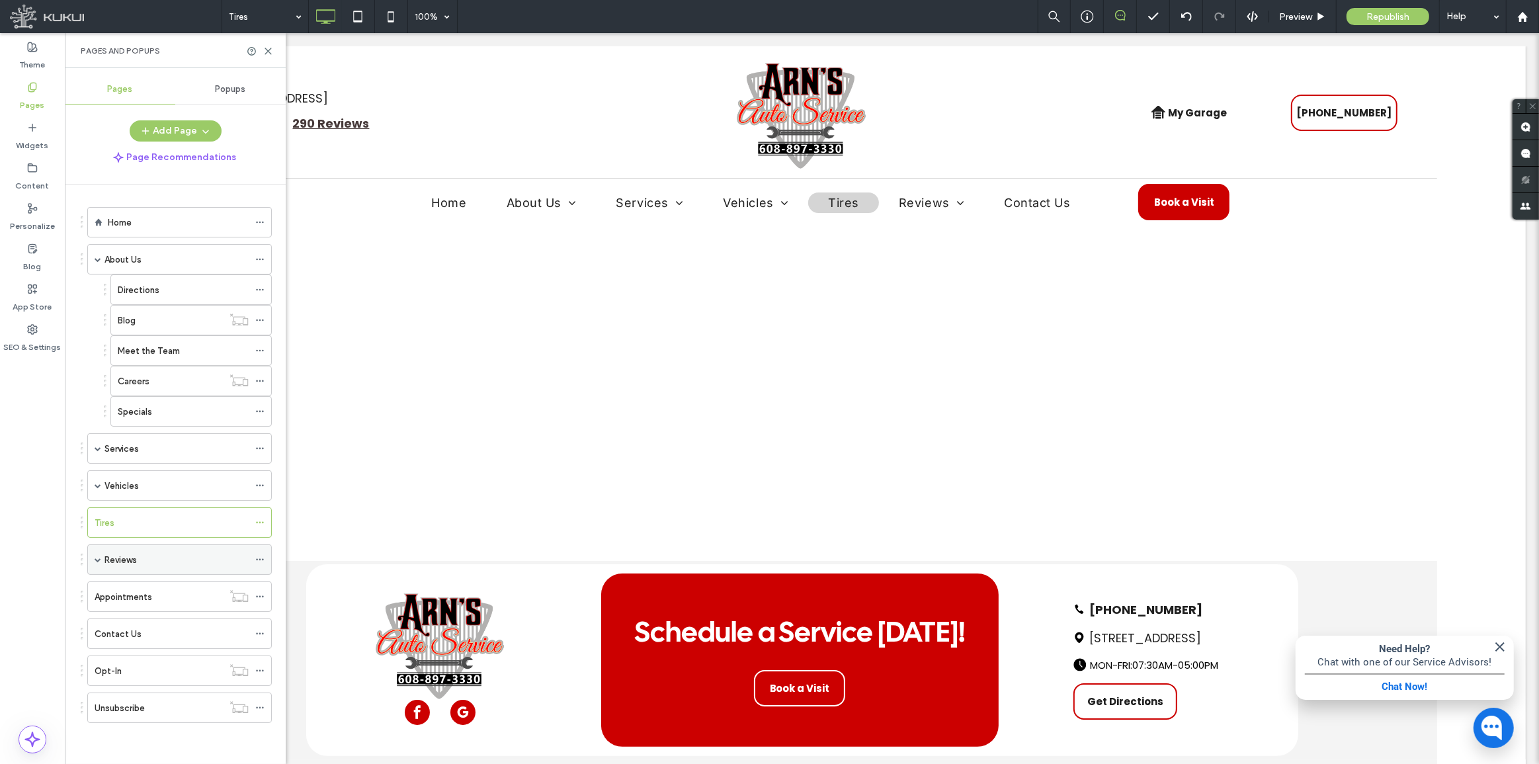
click at [257, 556] on icon at bounding box center [259, 559] width 9 height 9
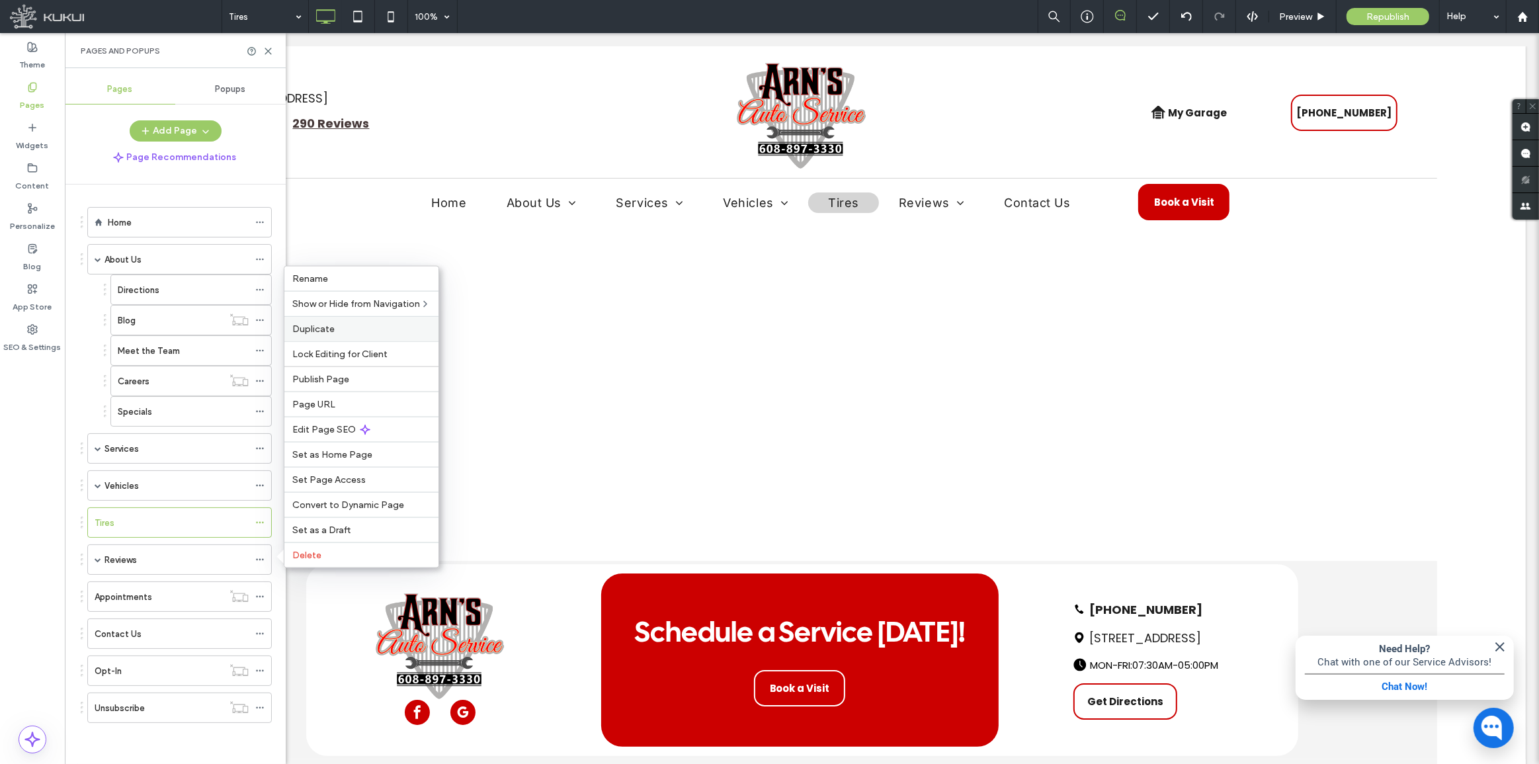
click at [348, 321] on div "Duplicate" at bounding box center [361, 328] width 154 height 25
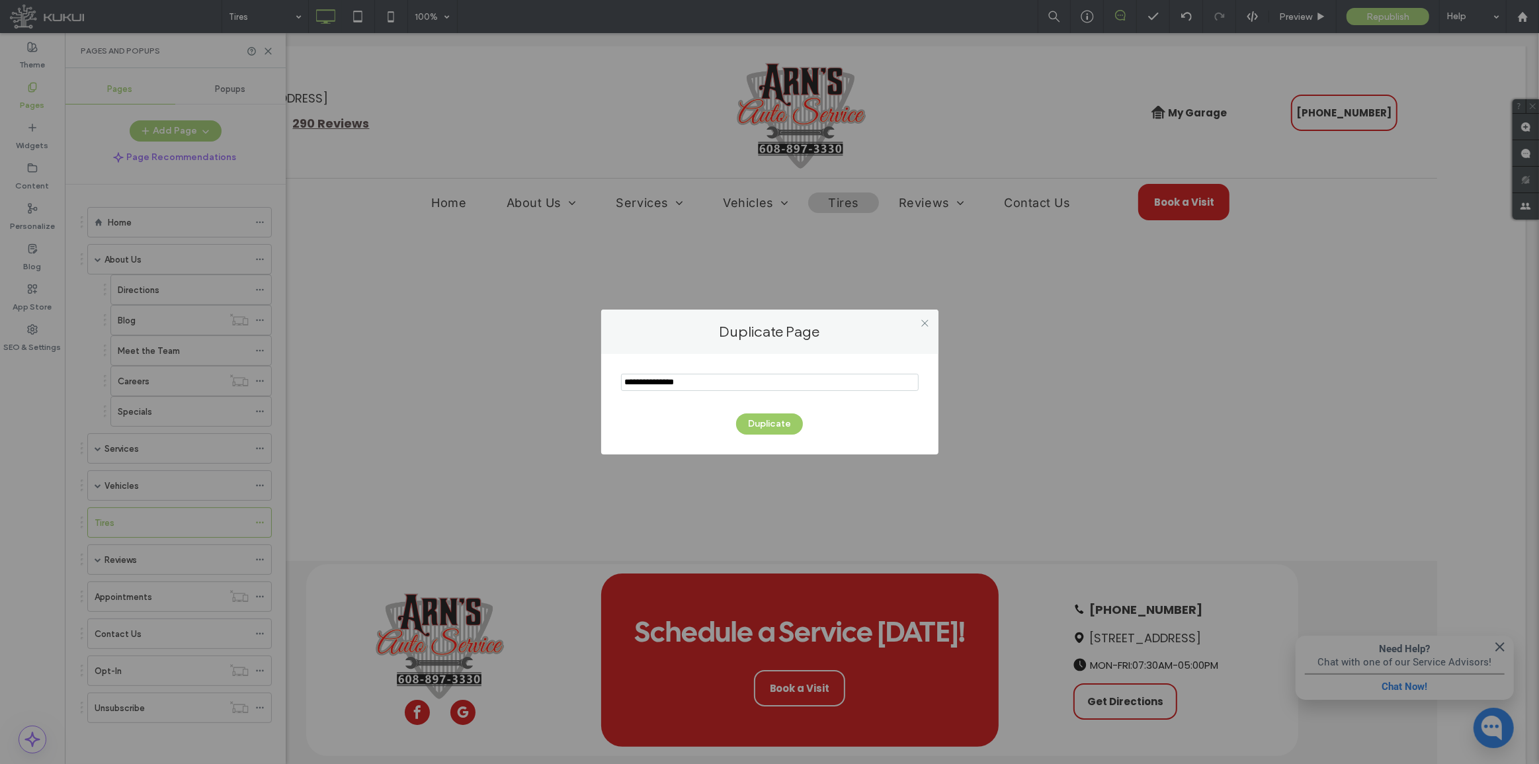
drag, startPoint x: 596, startPoint y: 372, endPoint x: 507, endPoint y: 436, distance: 109.0
click at [536, 374] on div "Duplicate Page Duplicate" at bounding box center [769, 382] width 1539 height 764
type input "*********"
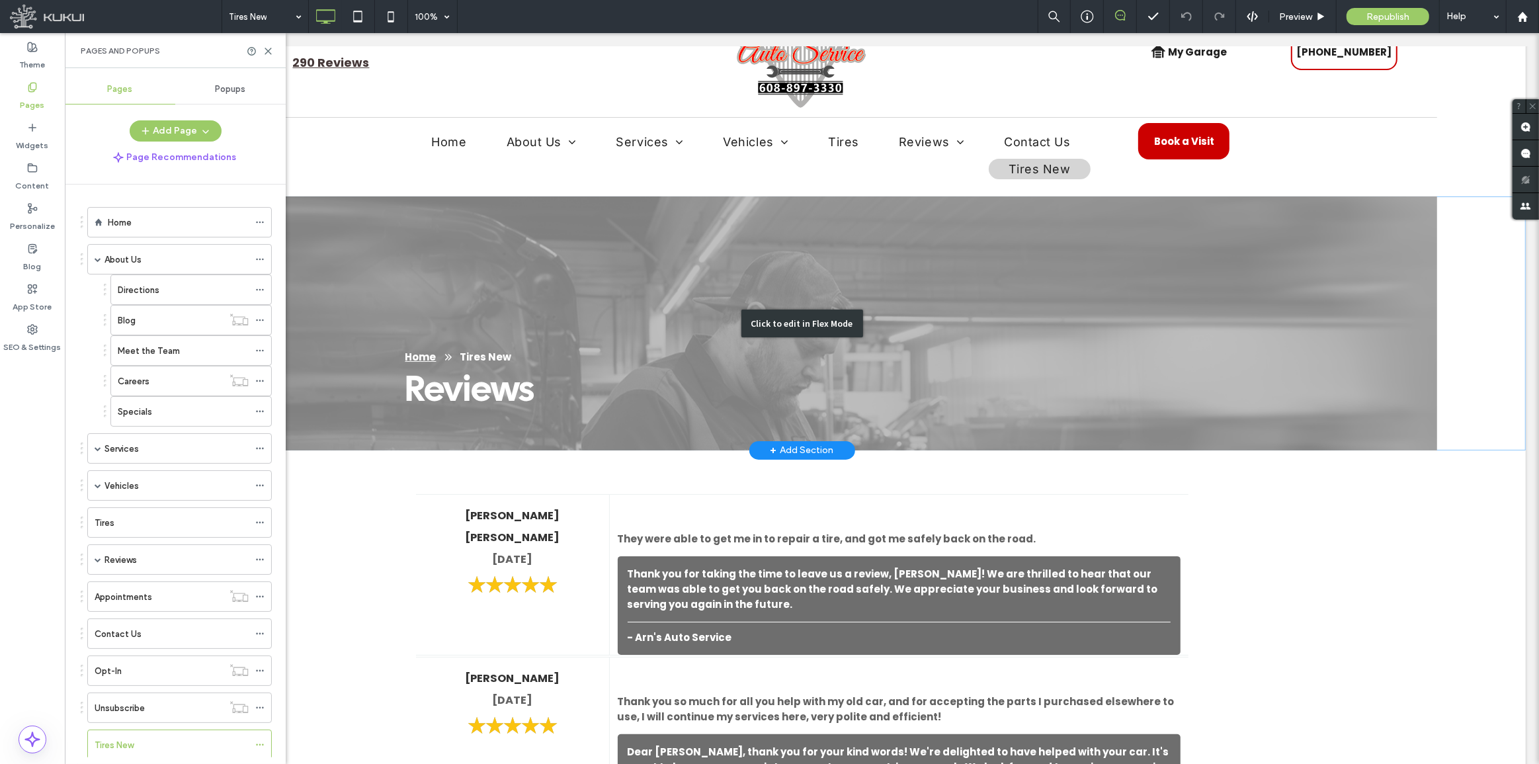
scroll to position [60, 0]
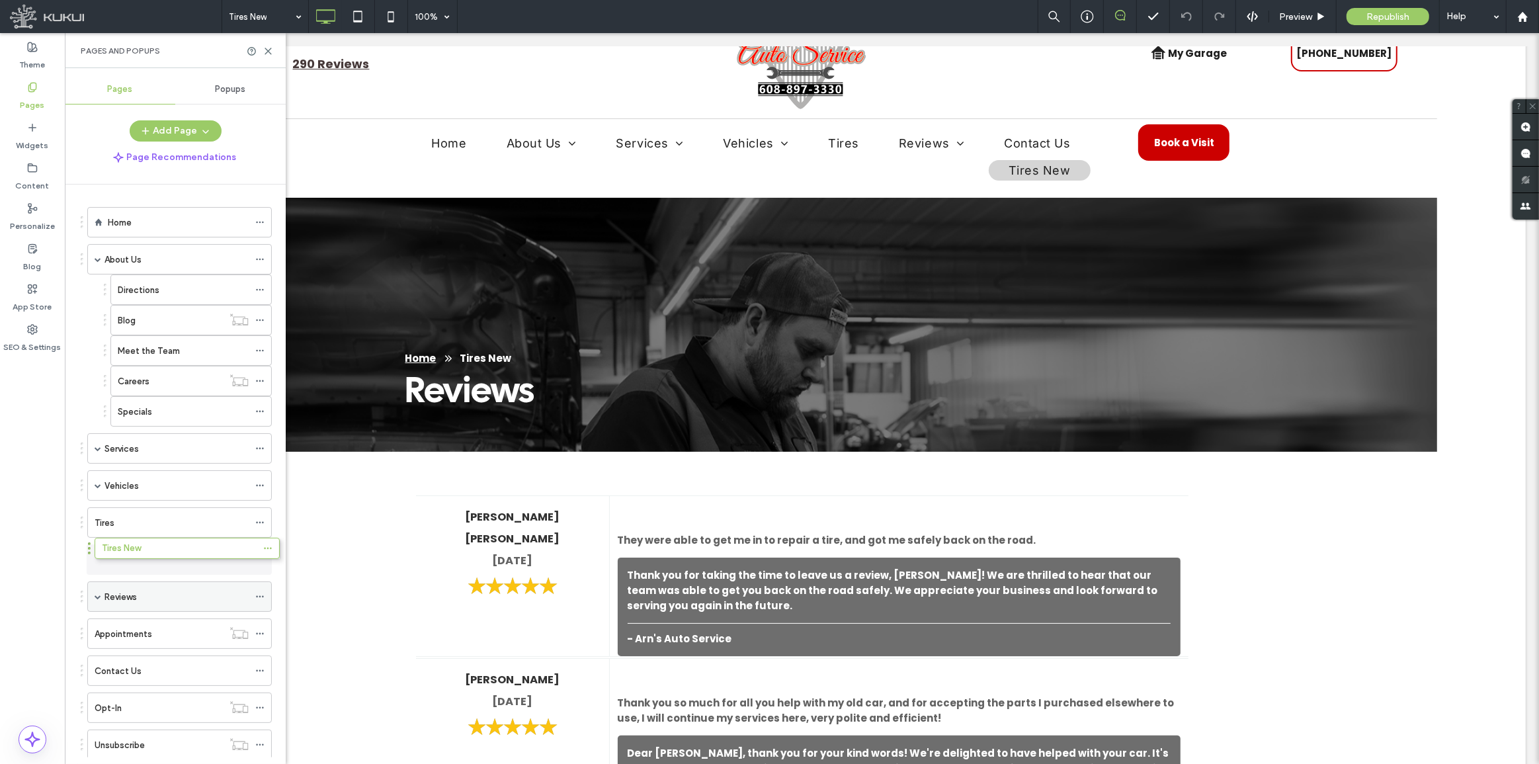
drag, startPoint x: 168, startPoint y: 732, endPoint x: 179, endPoint y: 546, distance: 186.8
click at [259, 518] on icon at bounding box center [259, 522] width 9 height 9
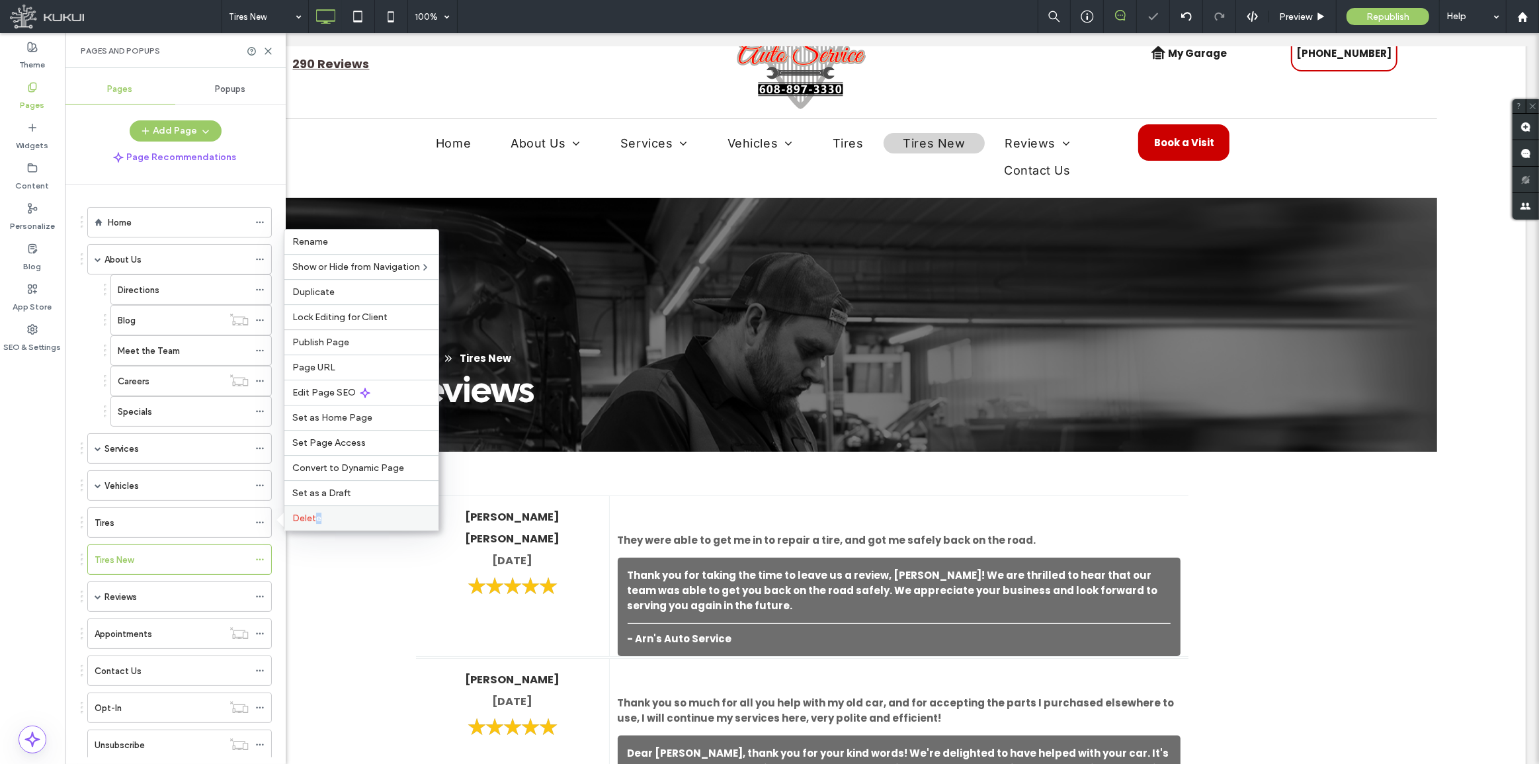
click at [317, 517] on span "Delete" at bounding box center [306, 518] width 29 height 11
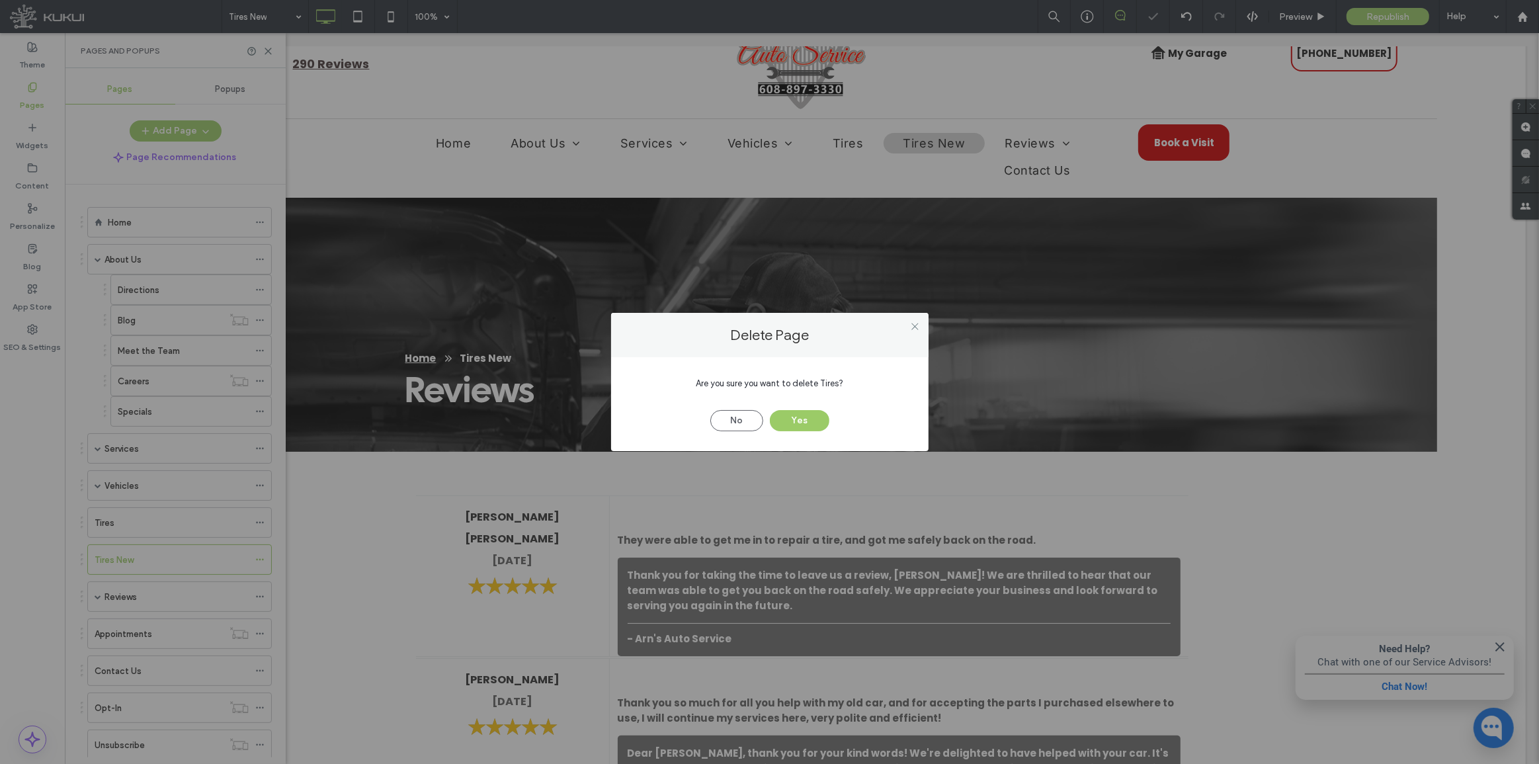
drag, startPoint x: 802, startPoint y: 411, endPoint x: 847, endPoint y: 447, distance: 56.9
click at [802, 411] on button "Yes" at bounding box center [800, 420] width 60 height 21
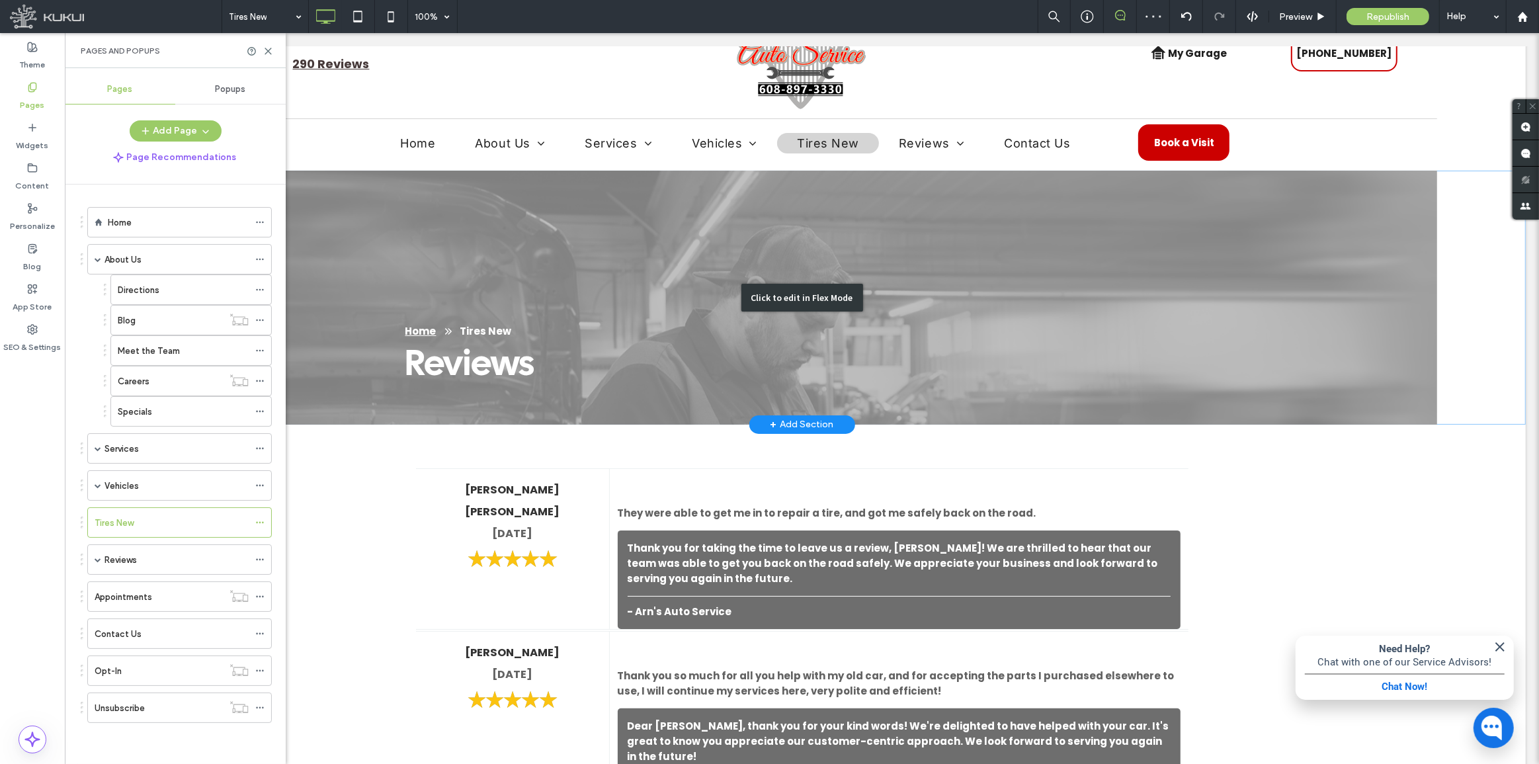
click at [490, 388] on div "Click to edit in Flex Mode" at bounding box center [801, 298] width 1448 height 254
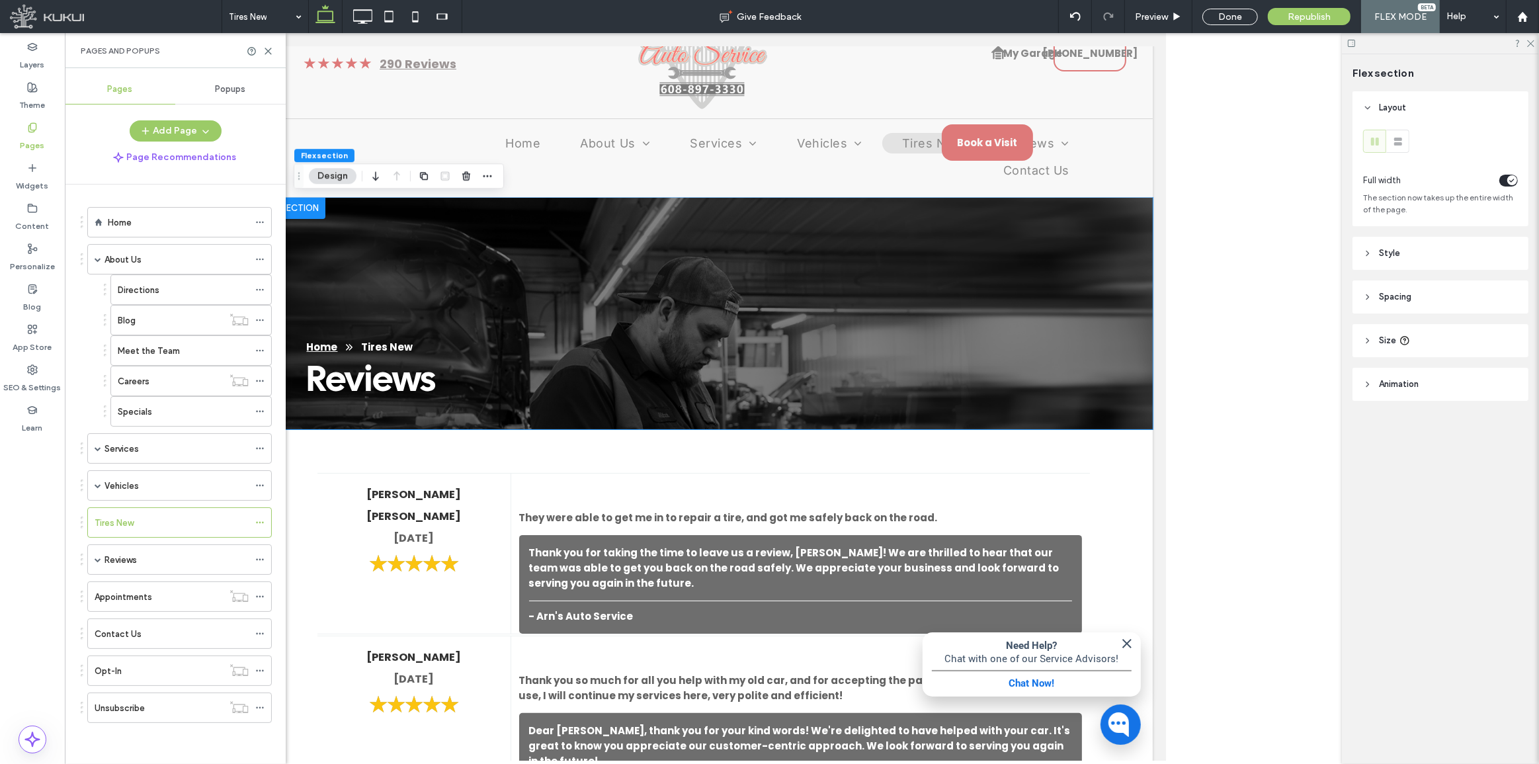
click at [271, 45] on div "Pages and Popups" at bounding box center [175, 50] width 221 height 35
click at [265, 50] on icon at bounding box center [268, 51] width 10 height 10
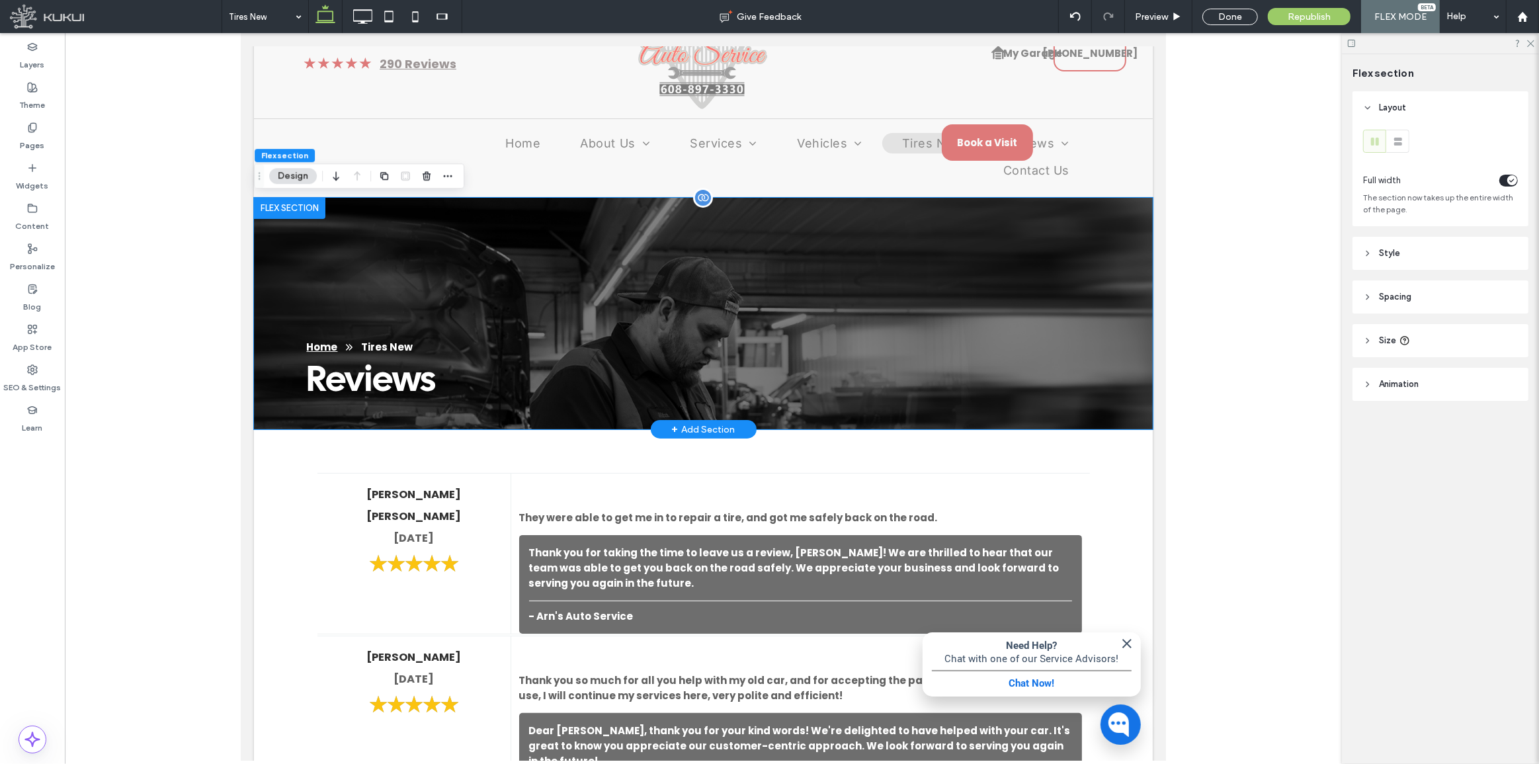
click at [333, 350] on nav "Home Tires New" at bounding box center [667, 346] width 723 height 15
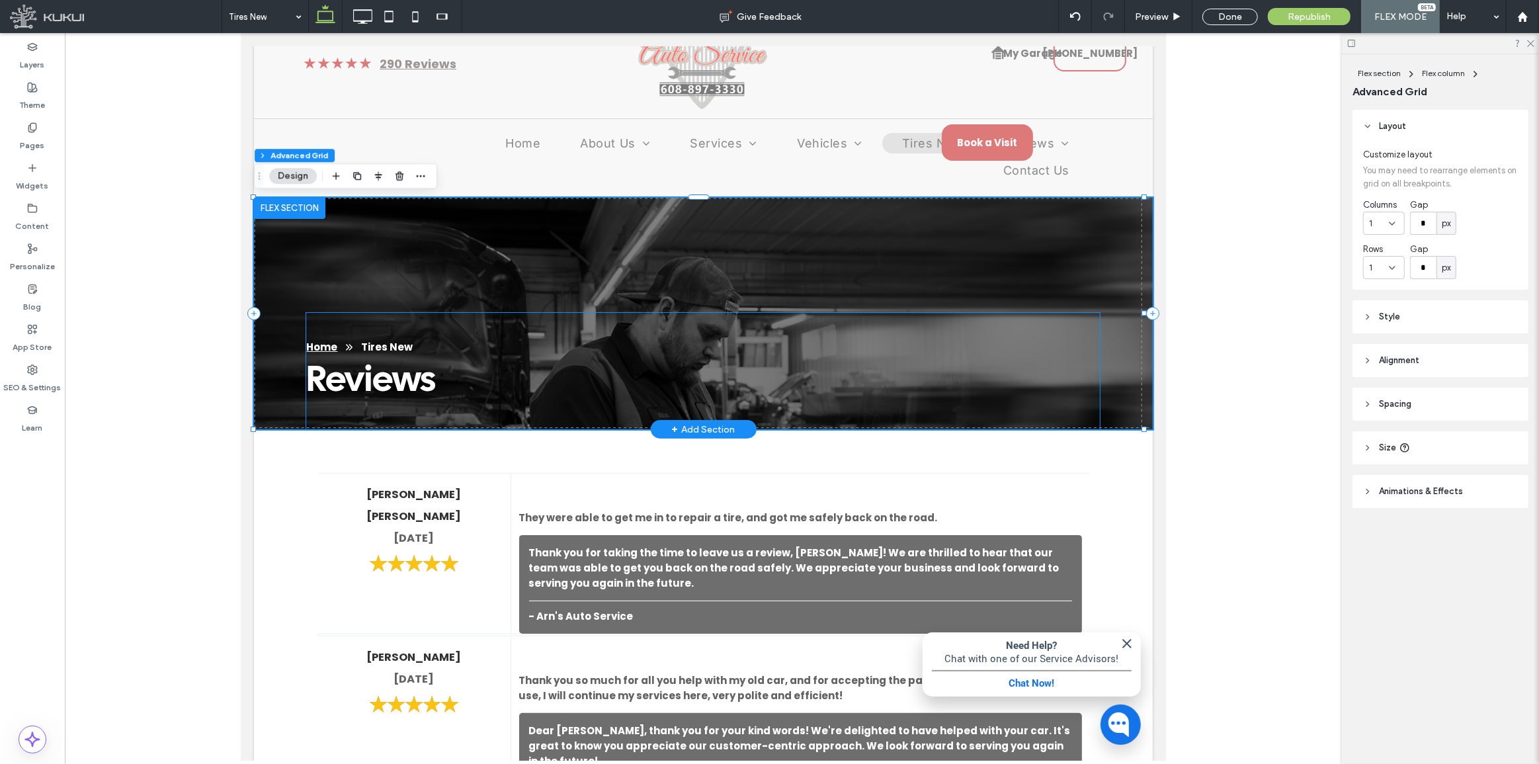
click at [389, 387] on span "Reviews" at bounding box center [371, 379] width 130 height 48
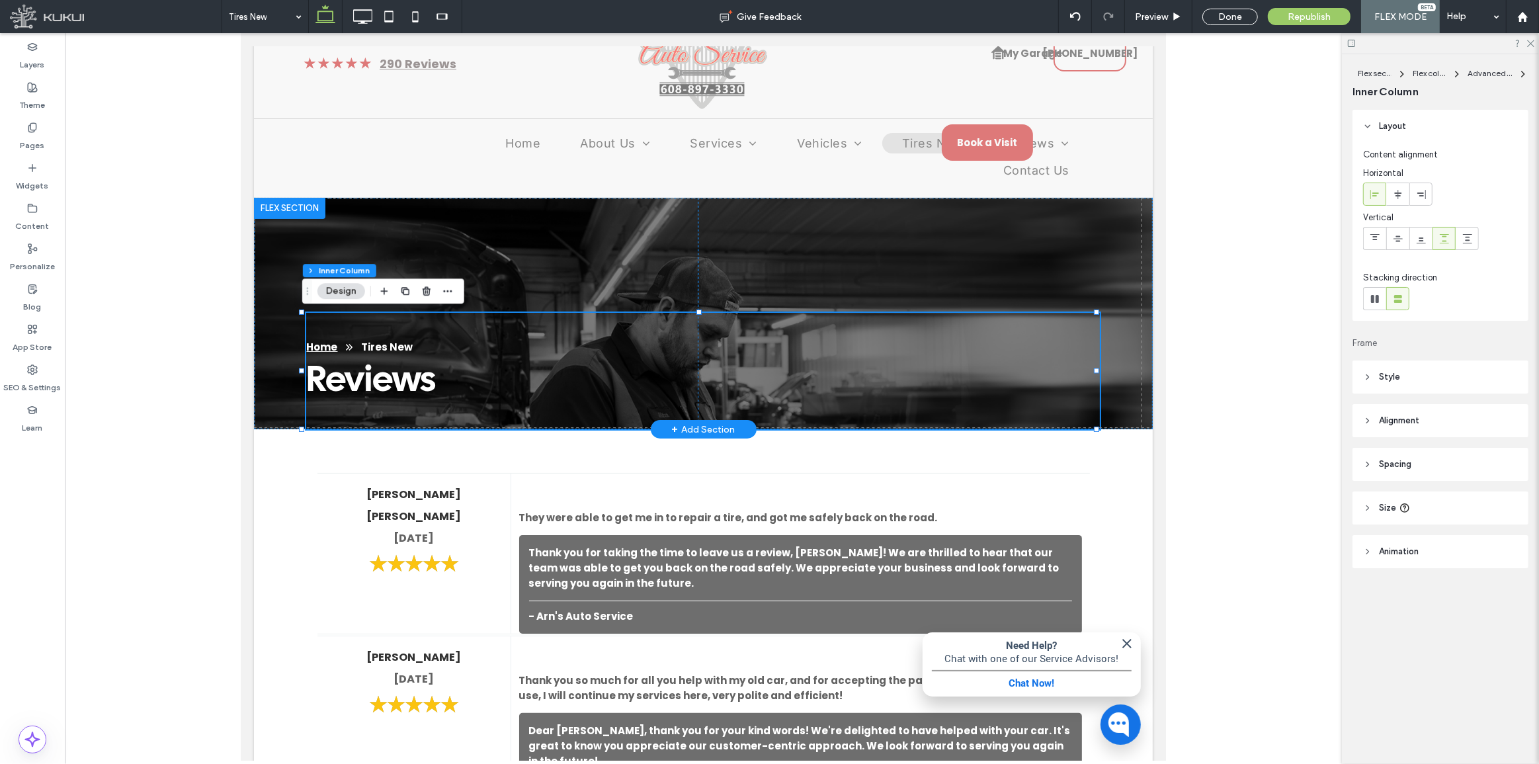
type input "**"
click at [389, 386] on span "Reviews" at bounding box center [371, 379] width 130 height 48
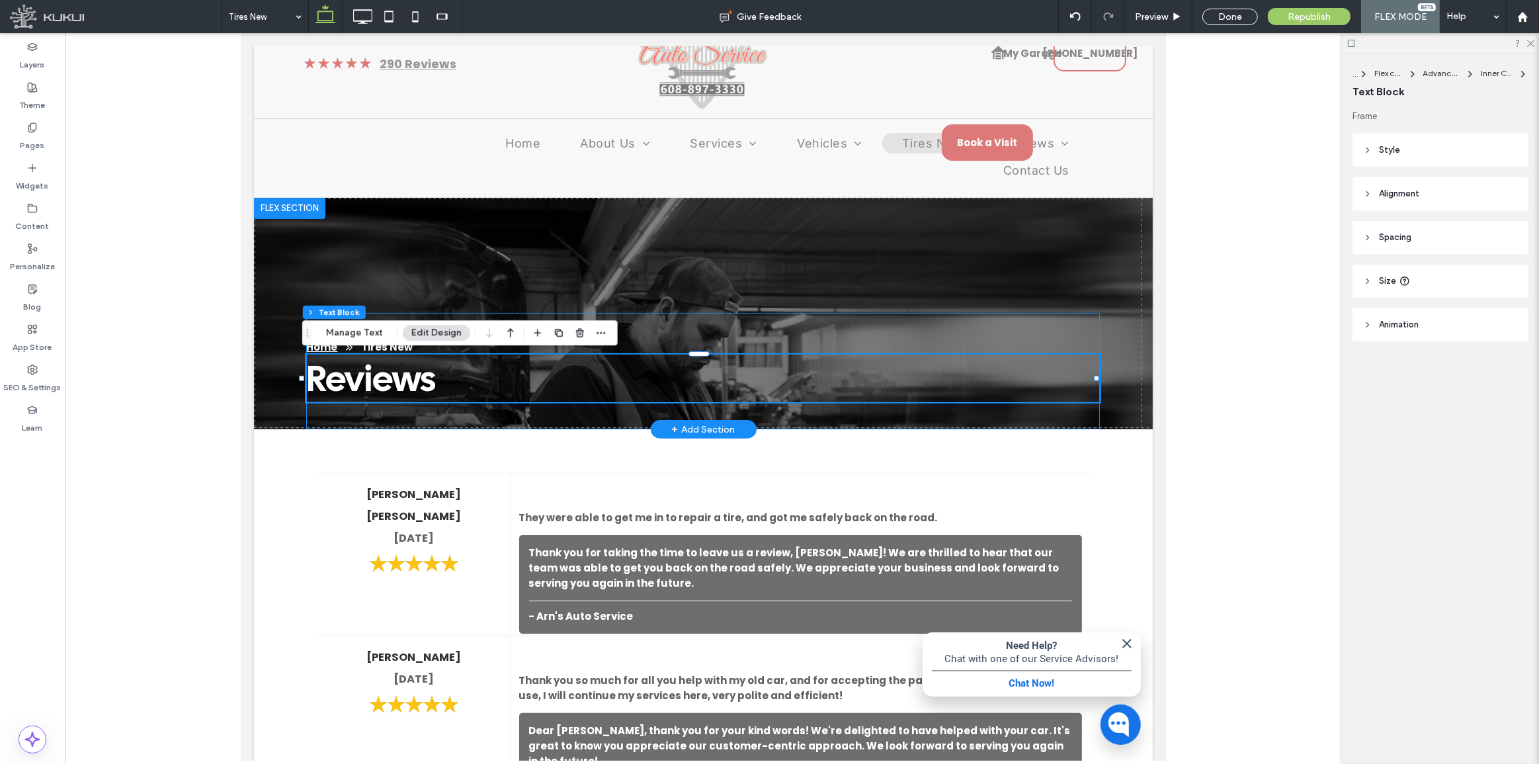
click at [386, 377] on span "Reviews" at bounding box center [371, 379] width 130 height 48
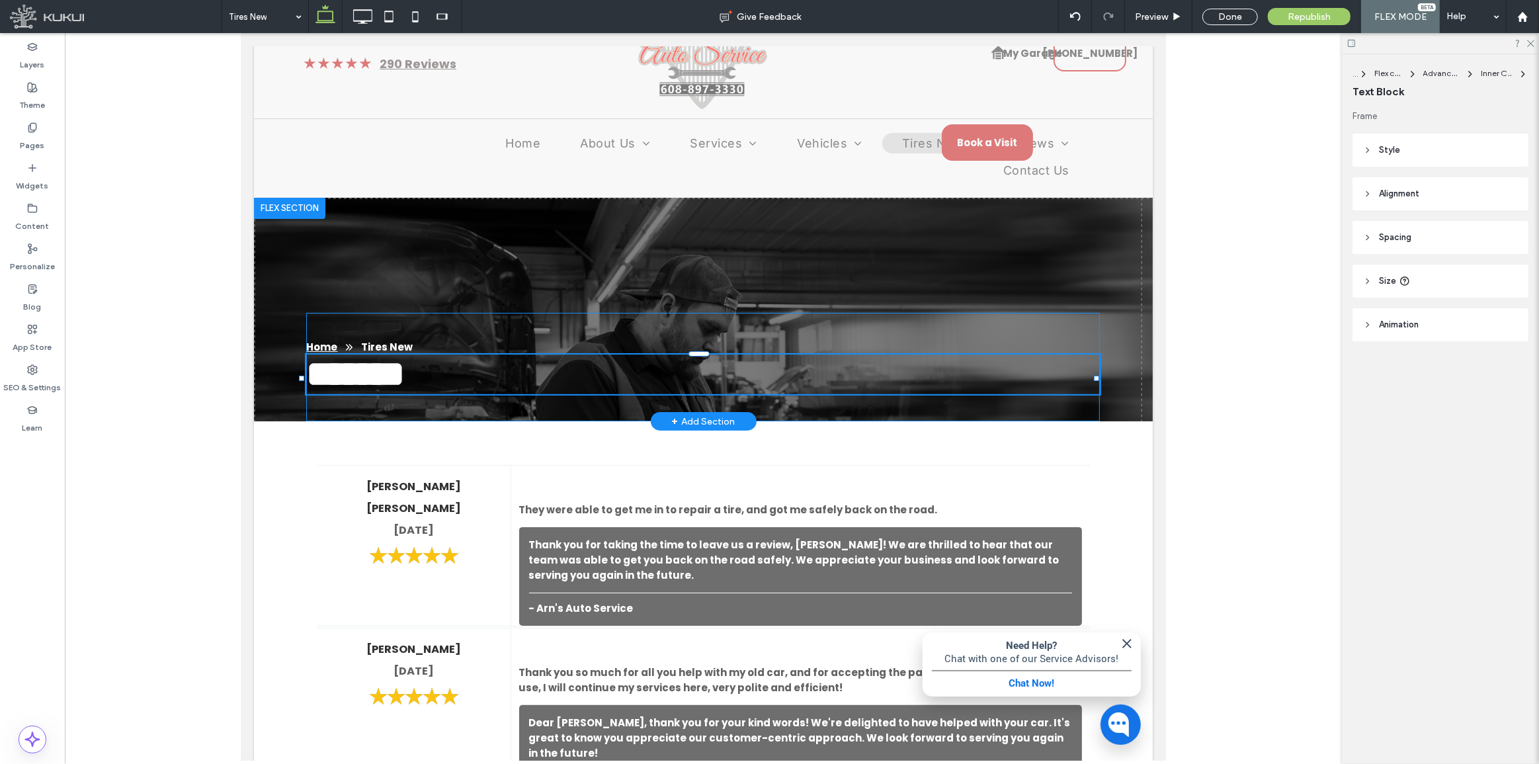
type input "********"
type input "**"
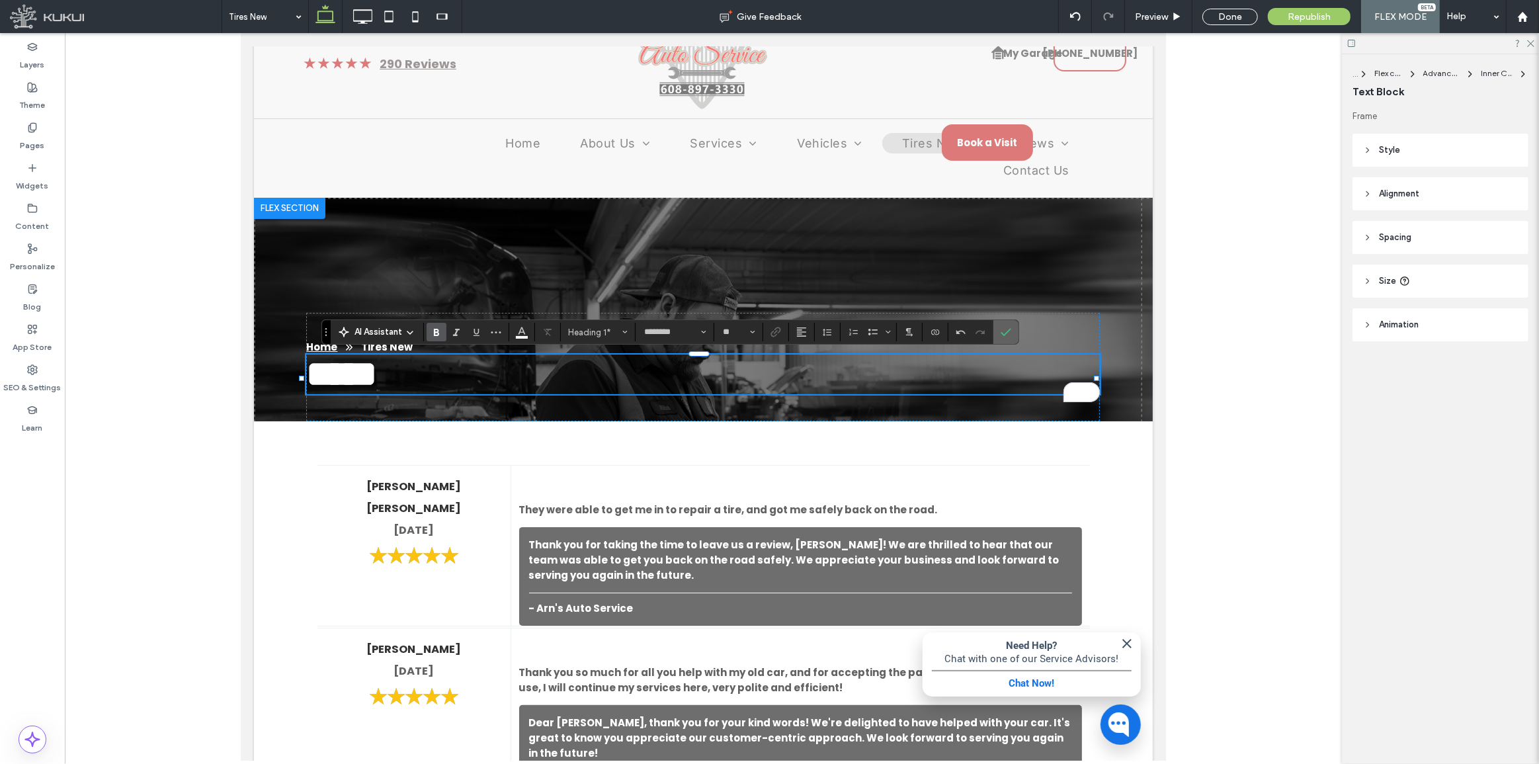
click at [1014, 332] on label "Confirm" at bounding box center [1006, 332] width 20 height 24
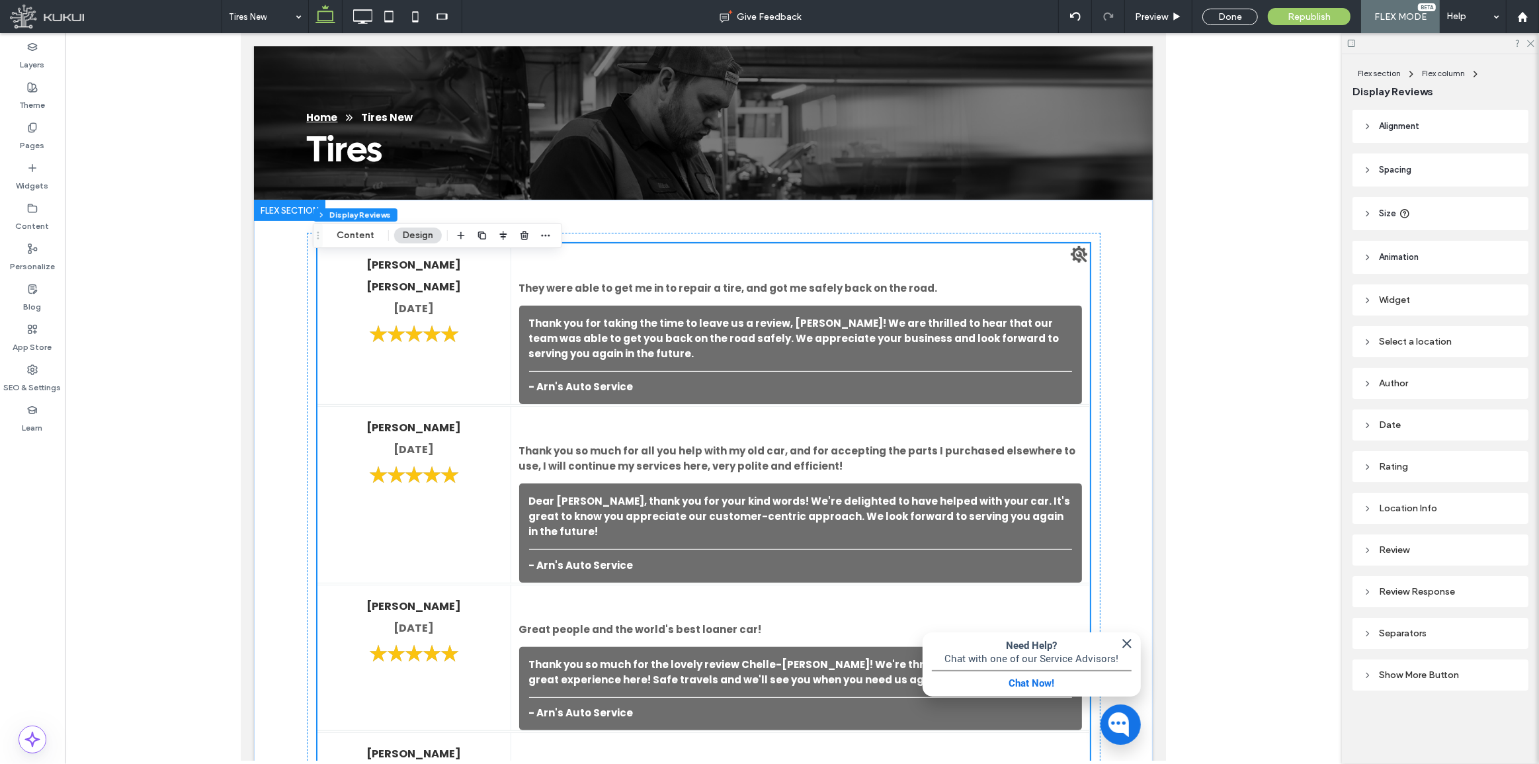
scroll to position [275, 0]
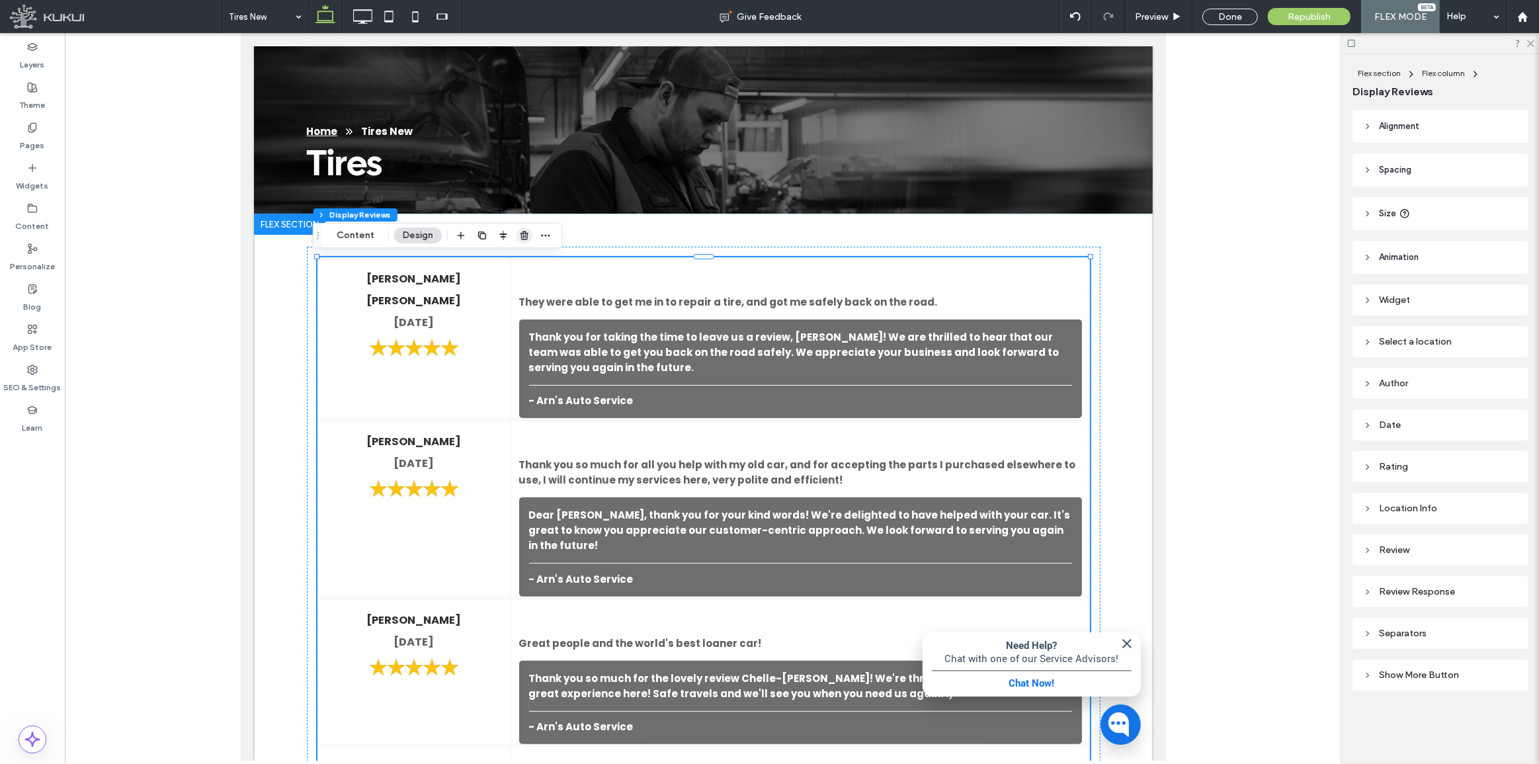
click at [522, 236] on use "button" at bounding box center [525, 235] width 8 height 9
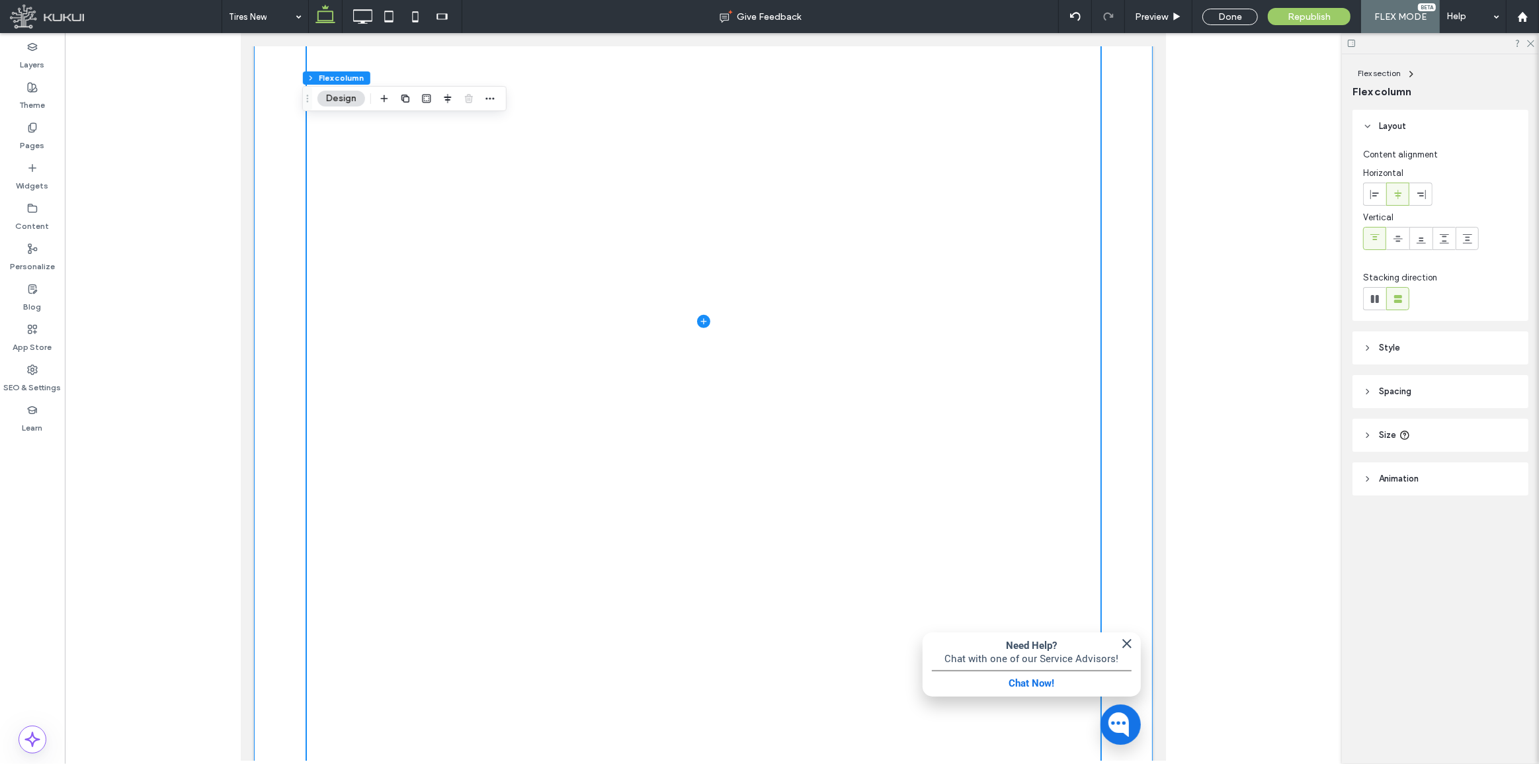
scroll to position [636, 0]
click at [1497, 429] on header "Size" at bounding box center [1441, 435] width 176 height 33
click at [1124, 515] on div at bounding box center [702, 349] width 899 height 992
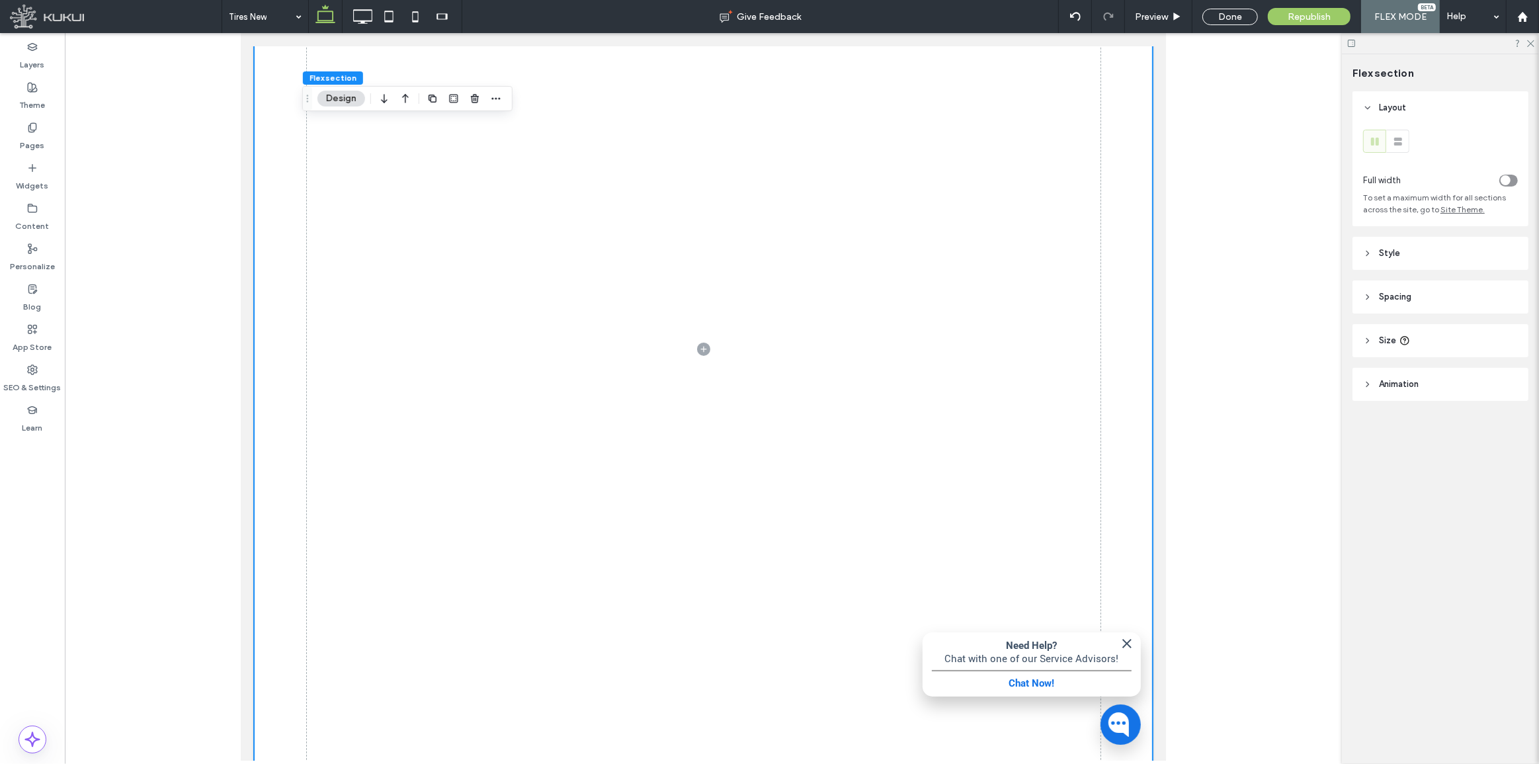
drag, startPoint x: 1428, startPoint y: 359, endPoint x: 1449, endPoint y: 347, distance: 24.6
click at [1428, 358] on div "Layout Full width To set a maximum width for all sections across the site, go t…" at bounding box center [1445, 272] width 185 height 362
click at [1450, 346] on header "Size" at bounding box center [1441, 340] width 176 height 33
click at [1515, 185] on div at bounding box center [1462, 180] width 112 height 23
click at [1511, 184] on div "toggle" at bounding box center [1508, 181] width 19 height 12
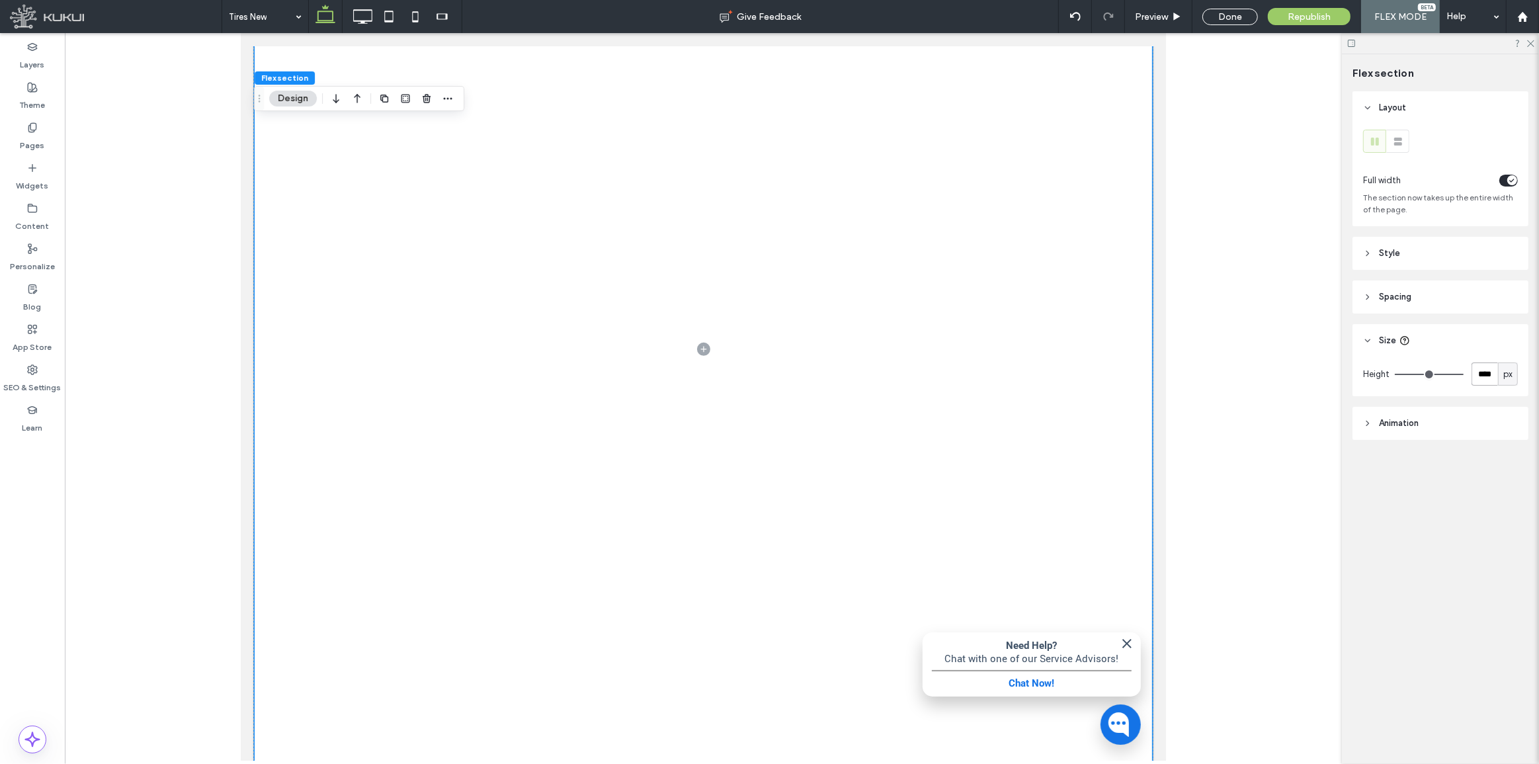
click at [1488, 374] on input "****" at bounding box center [1485, 373] width 26 height 23
type input "***"
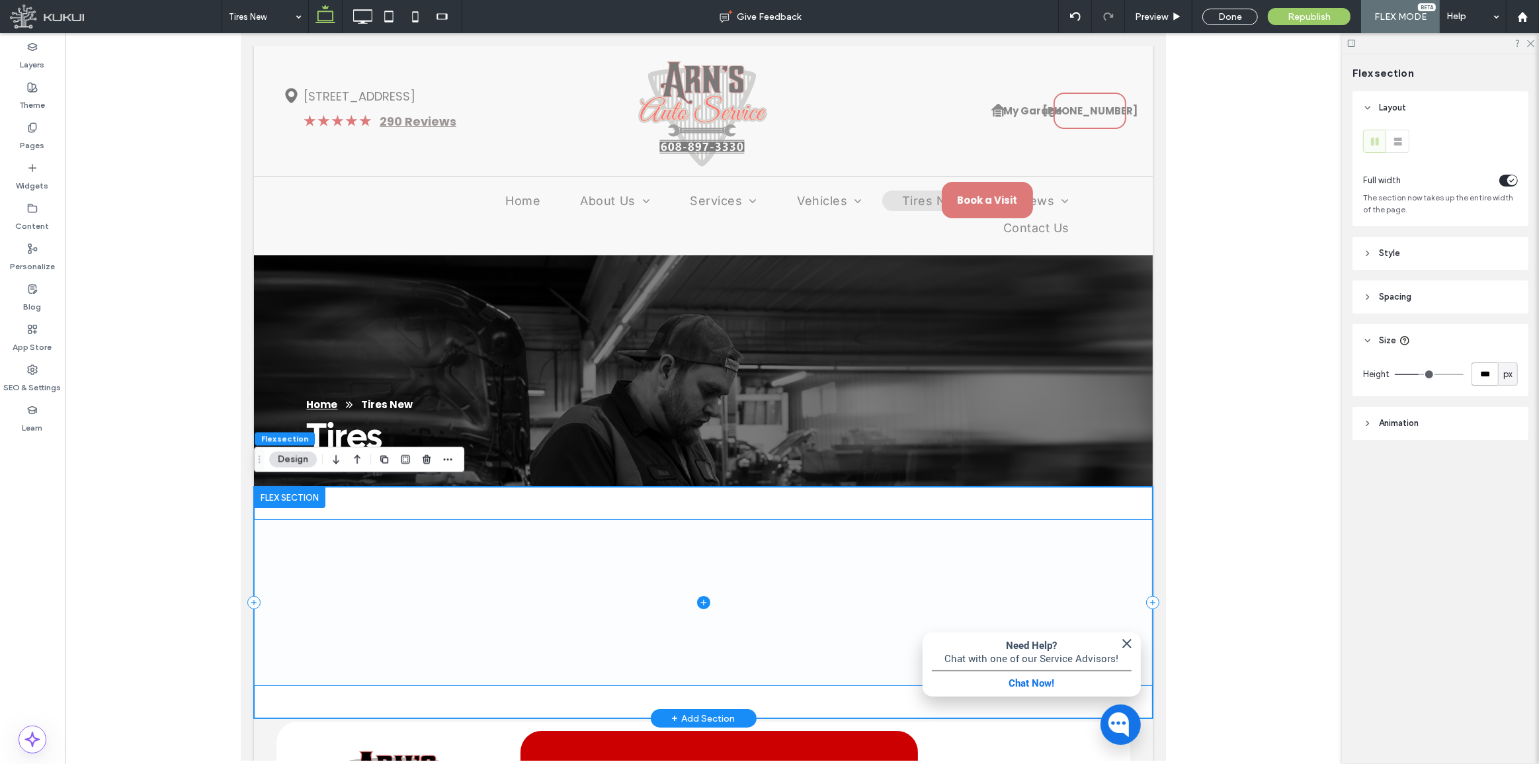
scroll to position [0, 0]
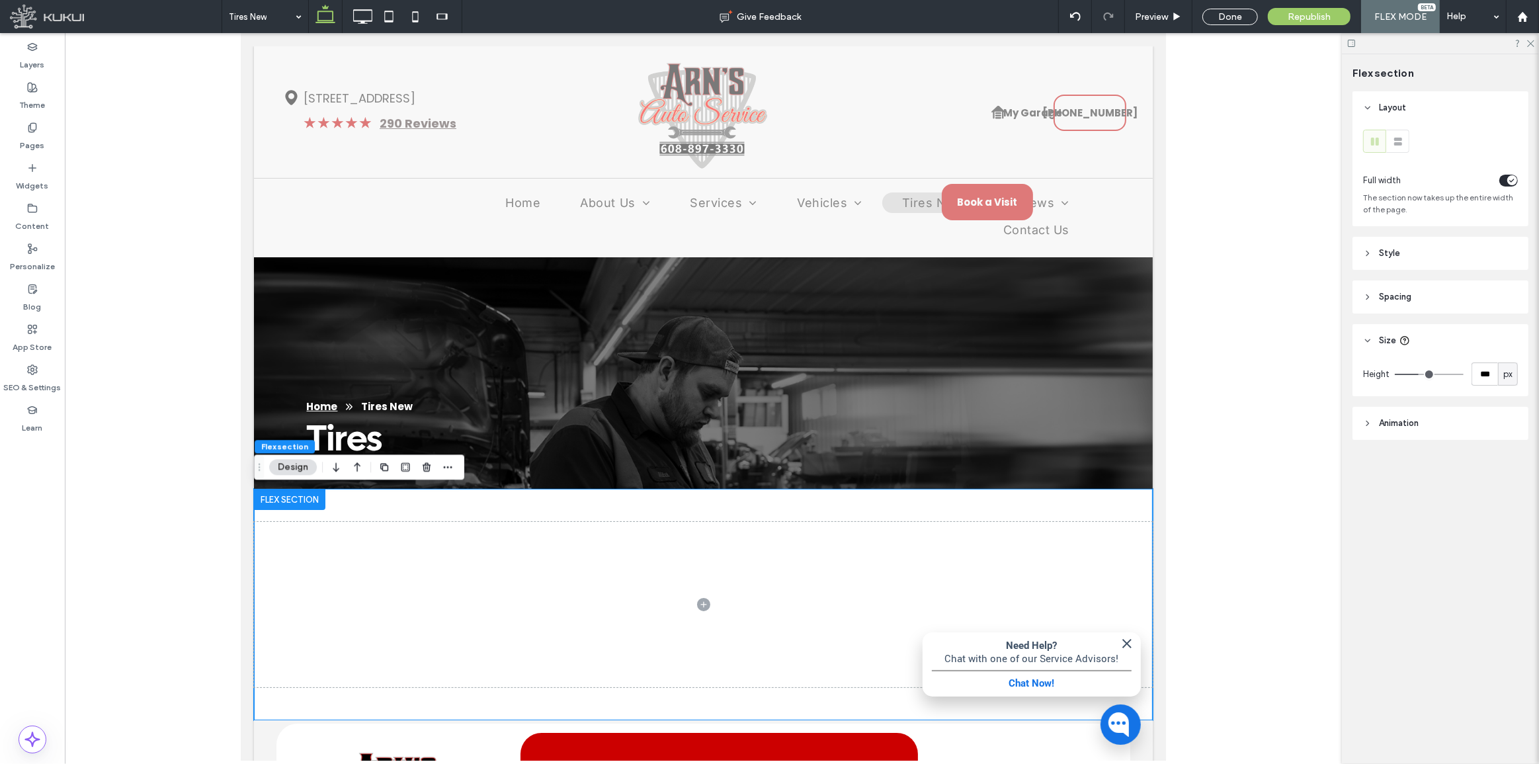
click at [1423, 307] on header "Spacing" at bounding box center [1441, 296] width 176 height 33
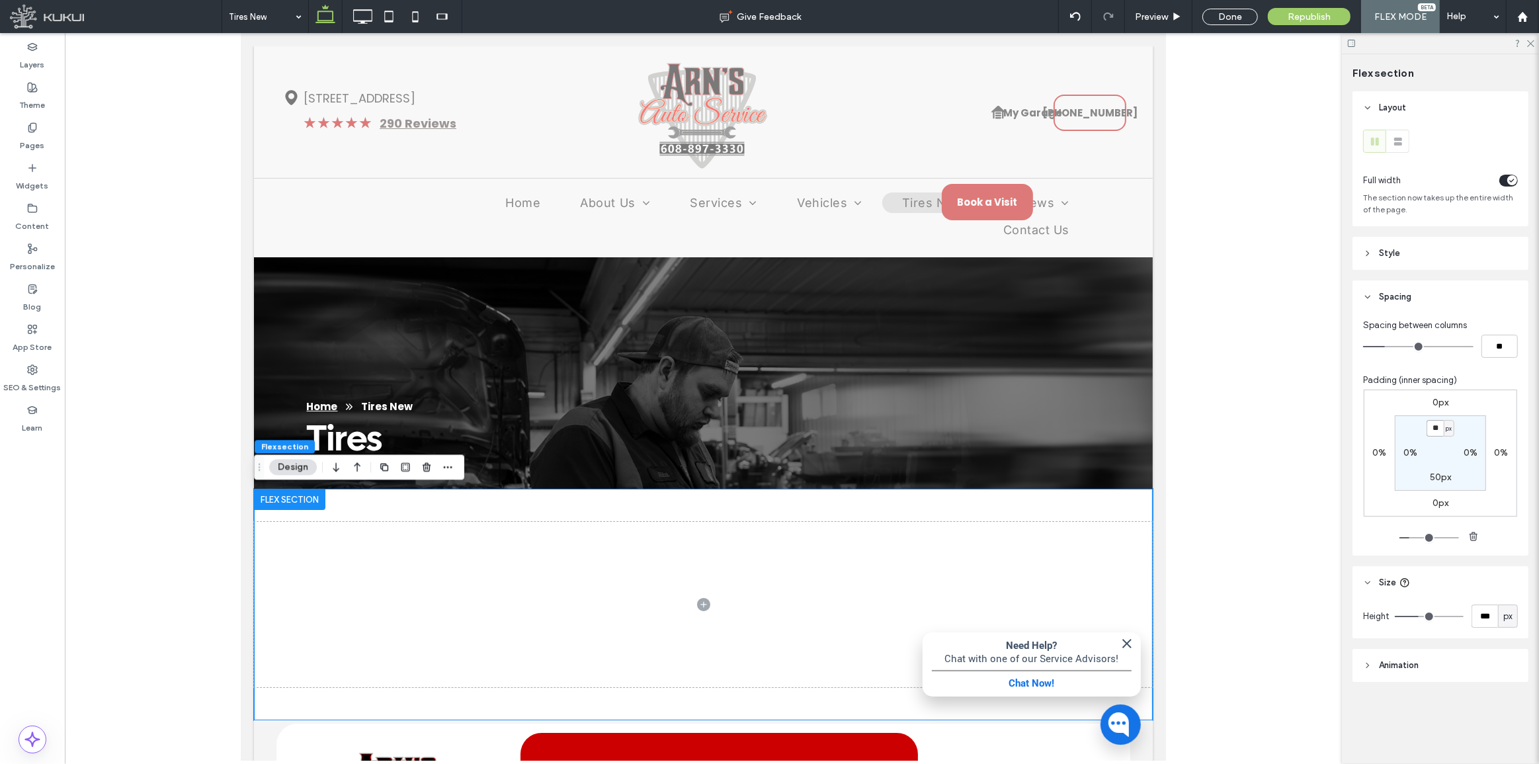
click at [1439, 425] on input "**" at bounding box center [1435, 428] width 17 height 17
type input "*"
click at [1439, 475] on label "50px" at bounding box center [1440, 477] width 21 height 11
type input "**"
type input "*"
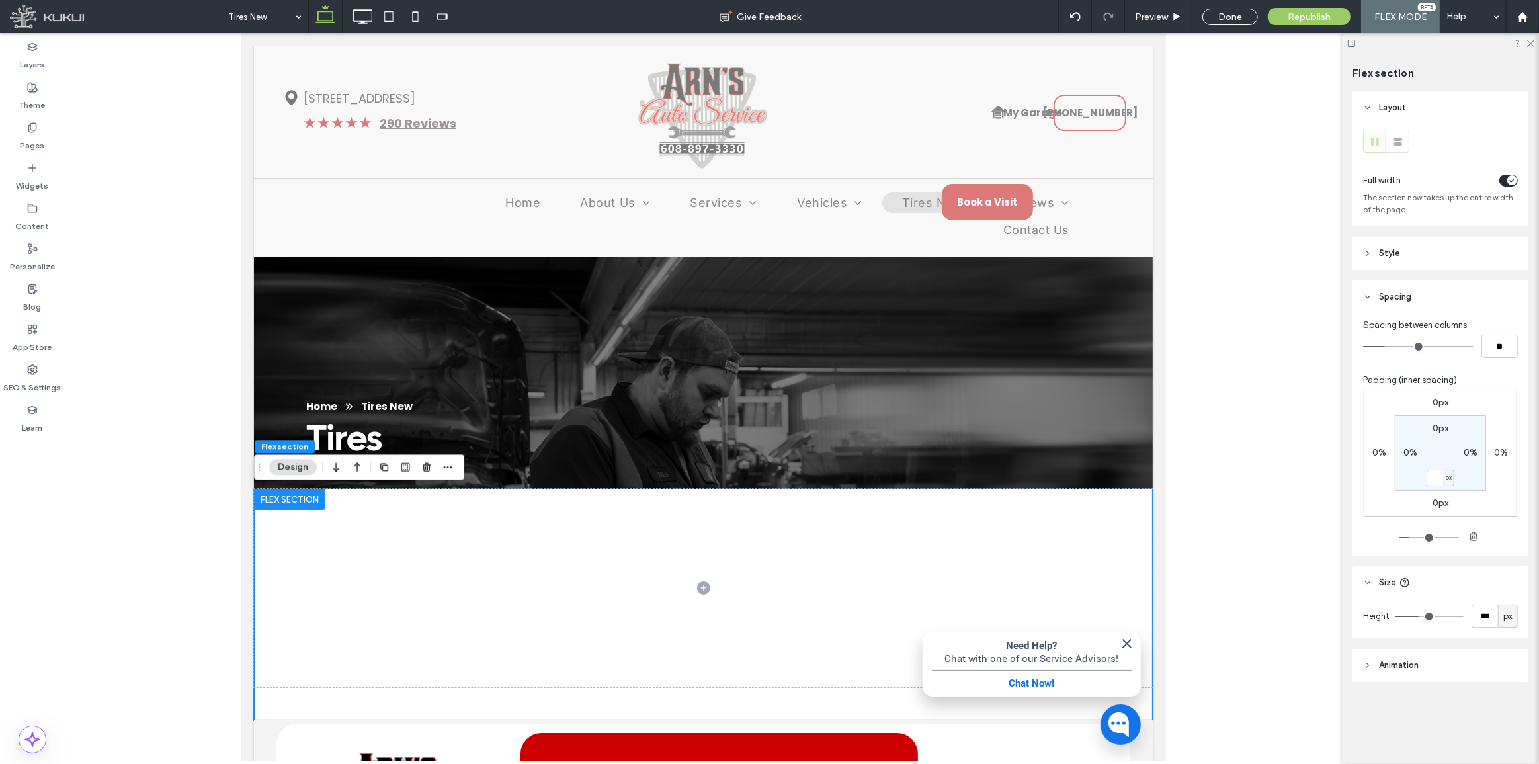
type input "*"
click at [1499, 356] on input "**" at bounding box center [1499, 346] width 36 height 23
type input "*"
type input "**"
click at [1231, 17] on div "Done" at bounding box center [1230, 17] width 56 height 17
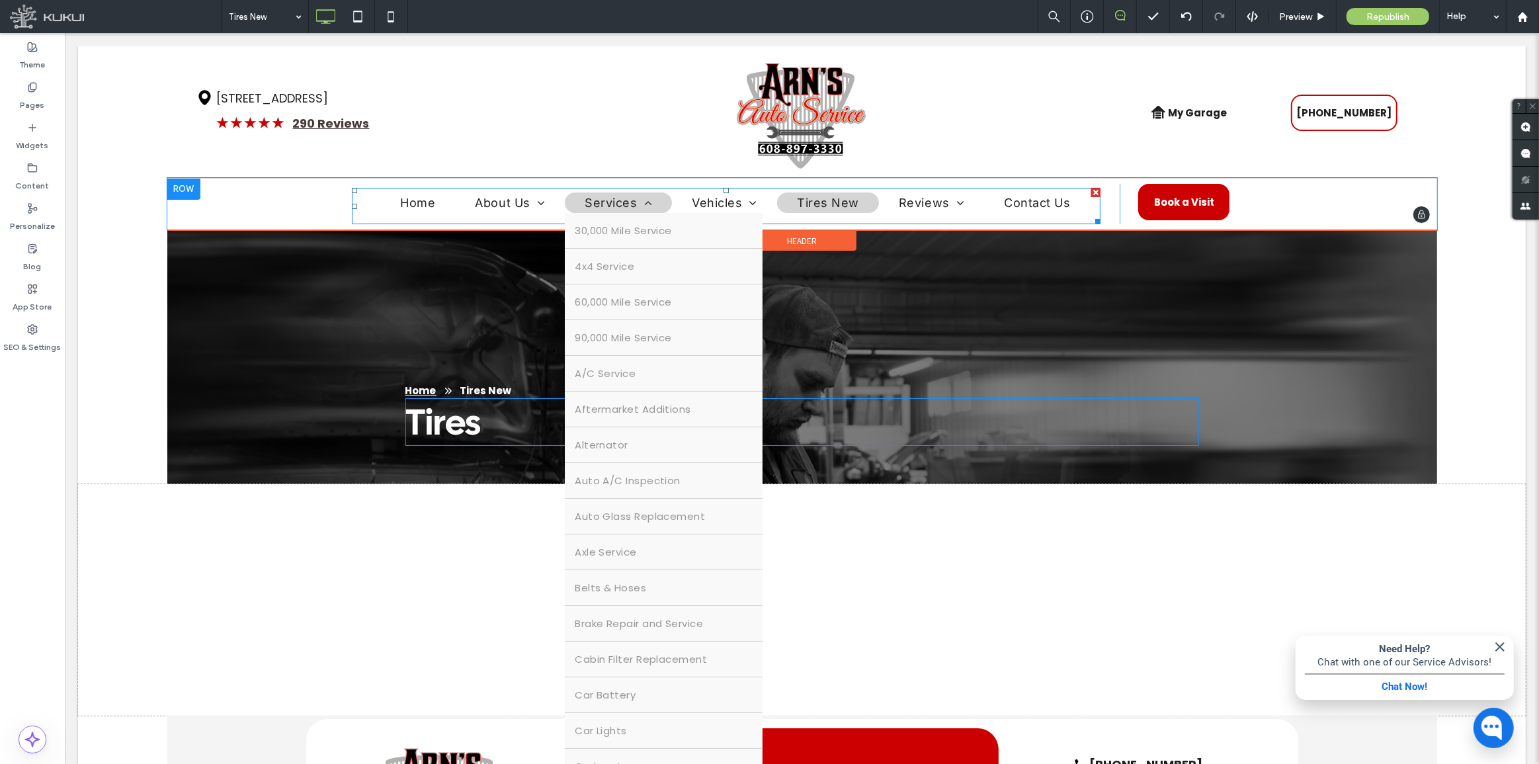
click at [639, 207] on span at bounding box center [644, 203] width 15 height 12
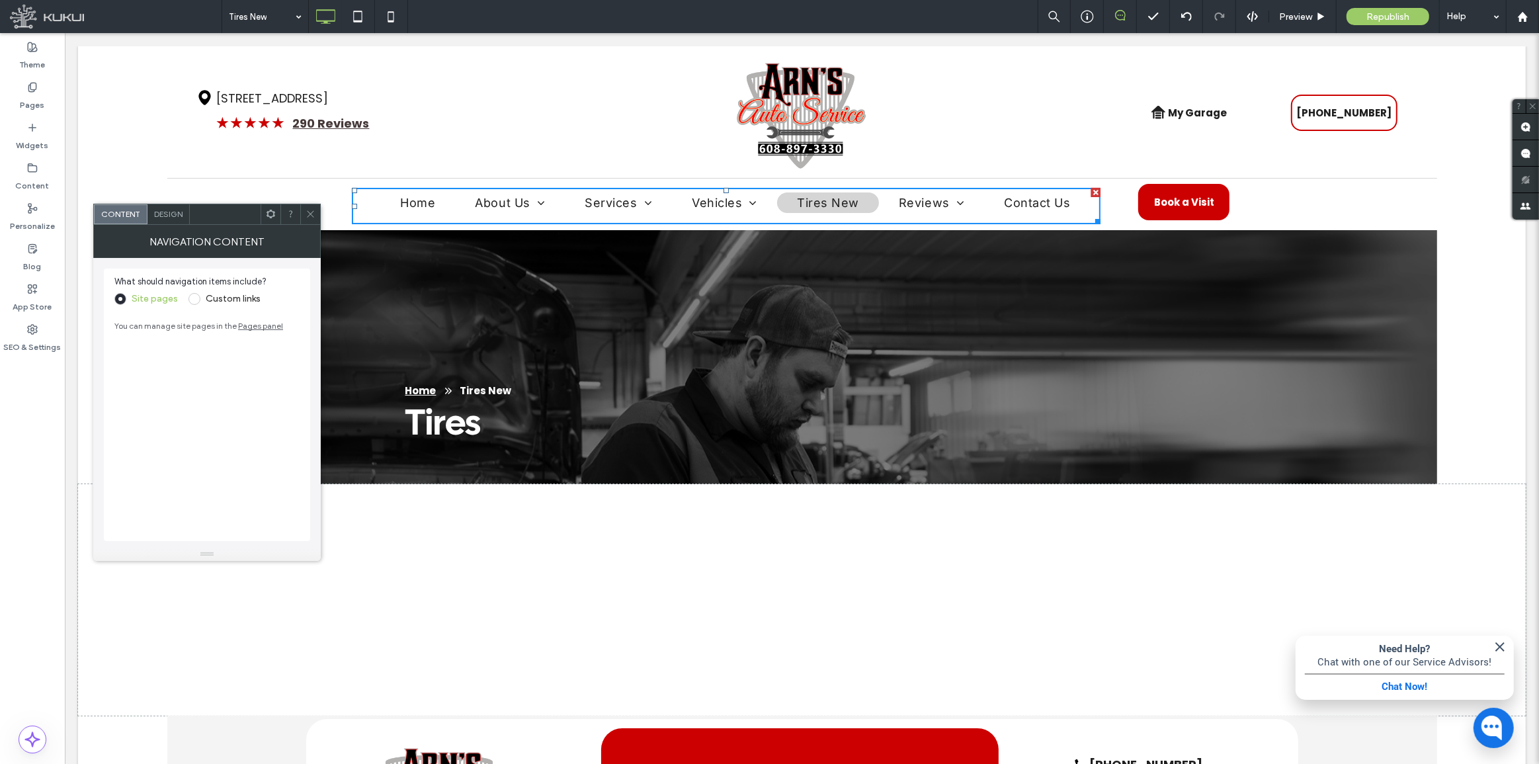
click at [308, 206] on span at bounding box center [311, 214] width 10 height 20
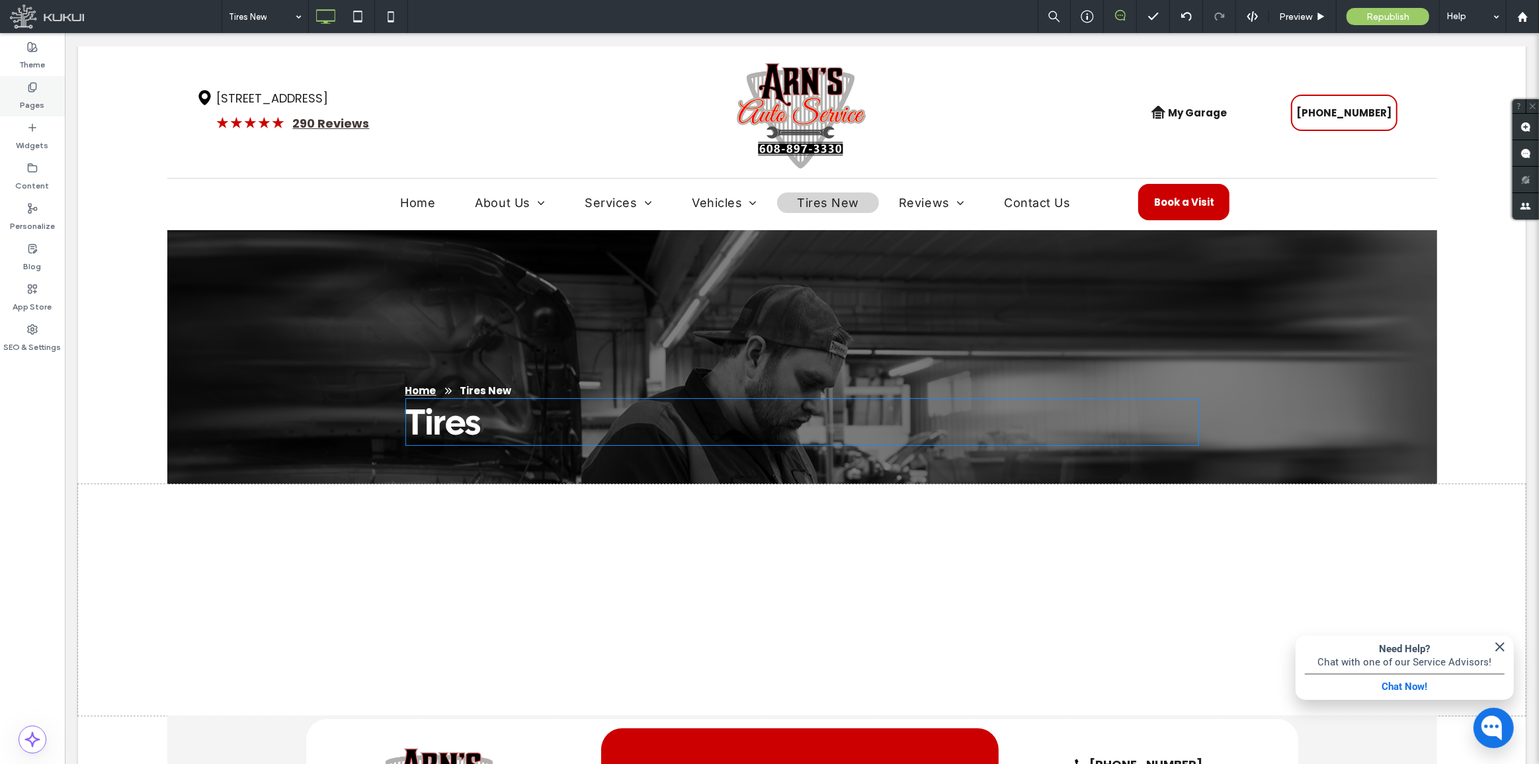
click at [43, 102] on label "Pages" at bounding box center [33, 102] width 24 height 19
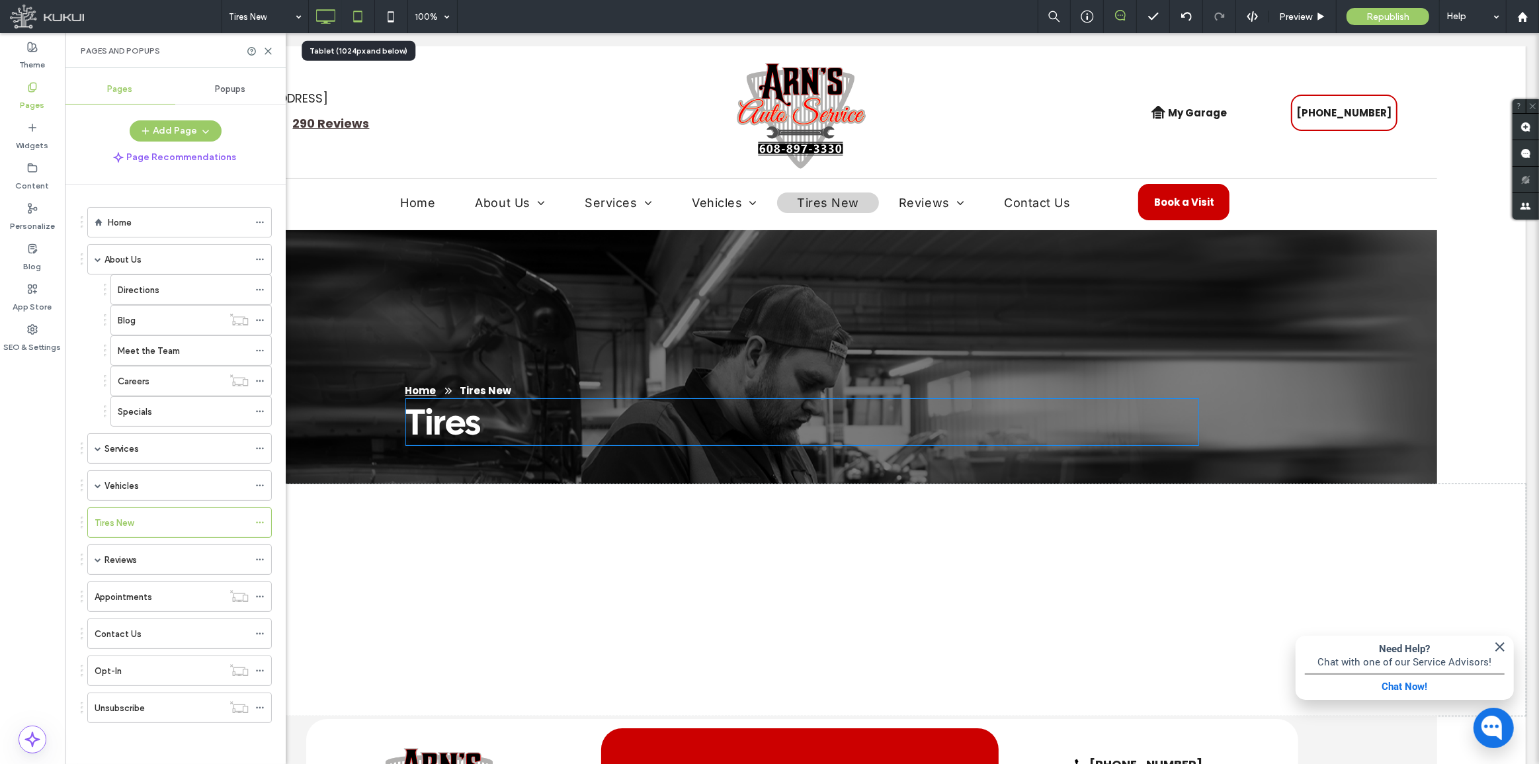
click at [370, 17] on icon at bounding box center [358, 16] width 26 height 26
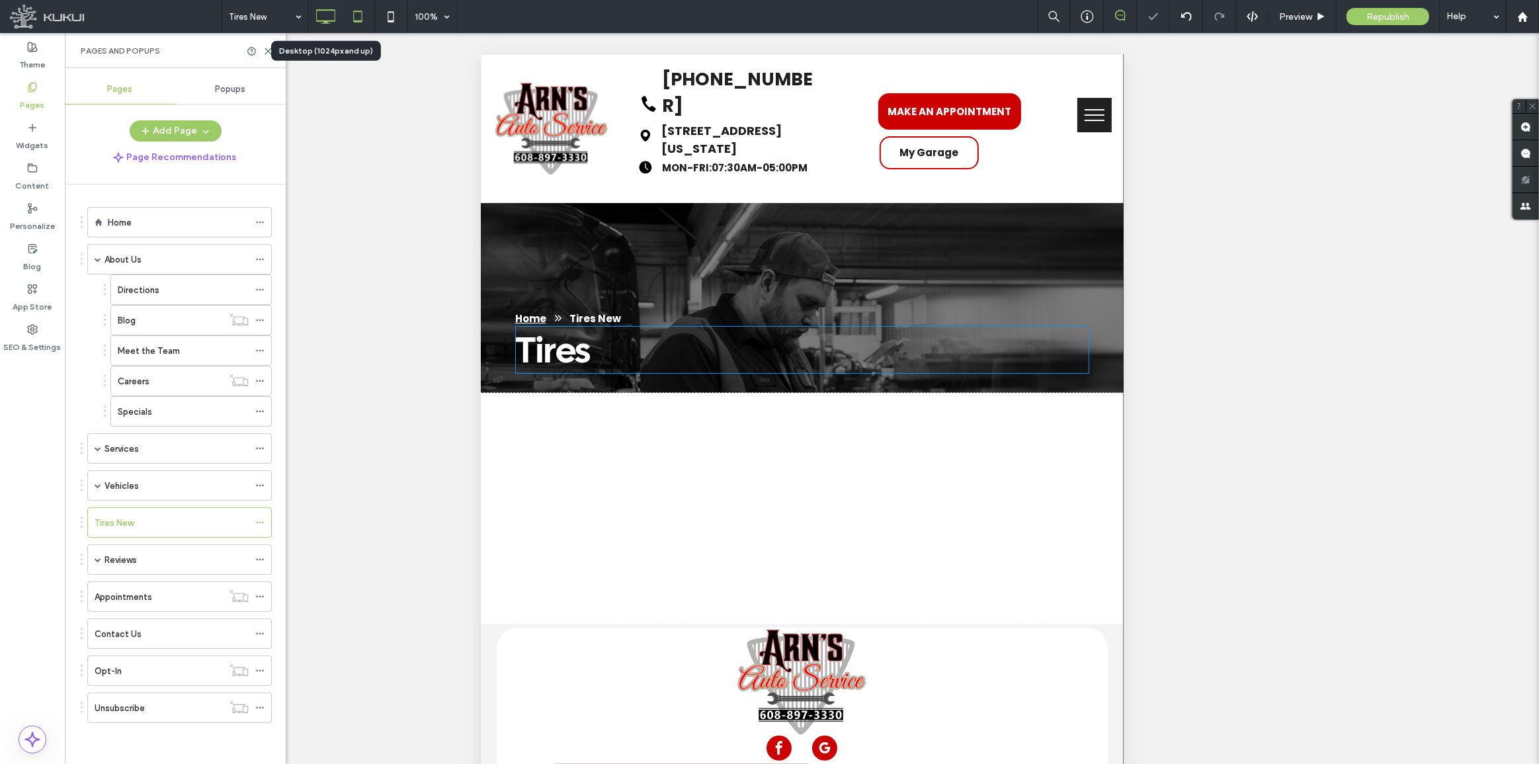
click at [333, 19] on icon at bounding box center [325, 16] width 26 height 26
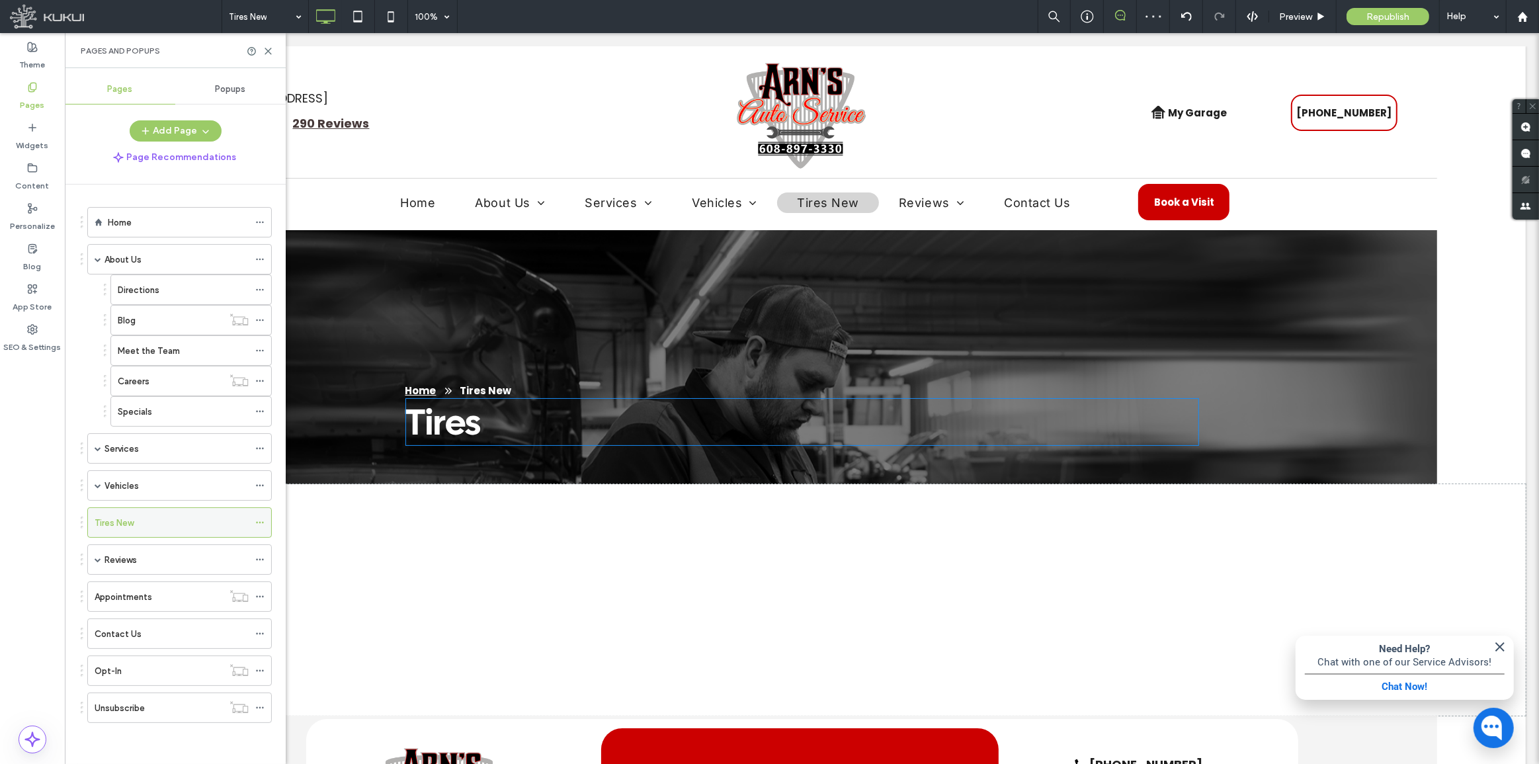
click at [264, 522] on icon at bounding box center [259, 522] width 9 height 9
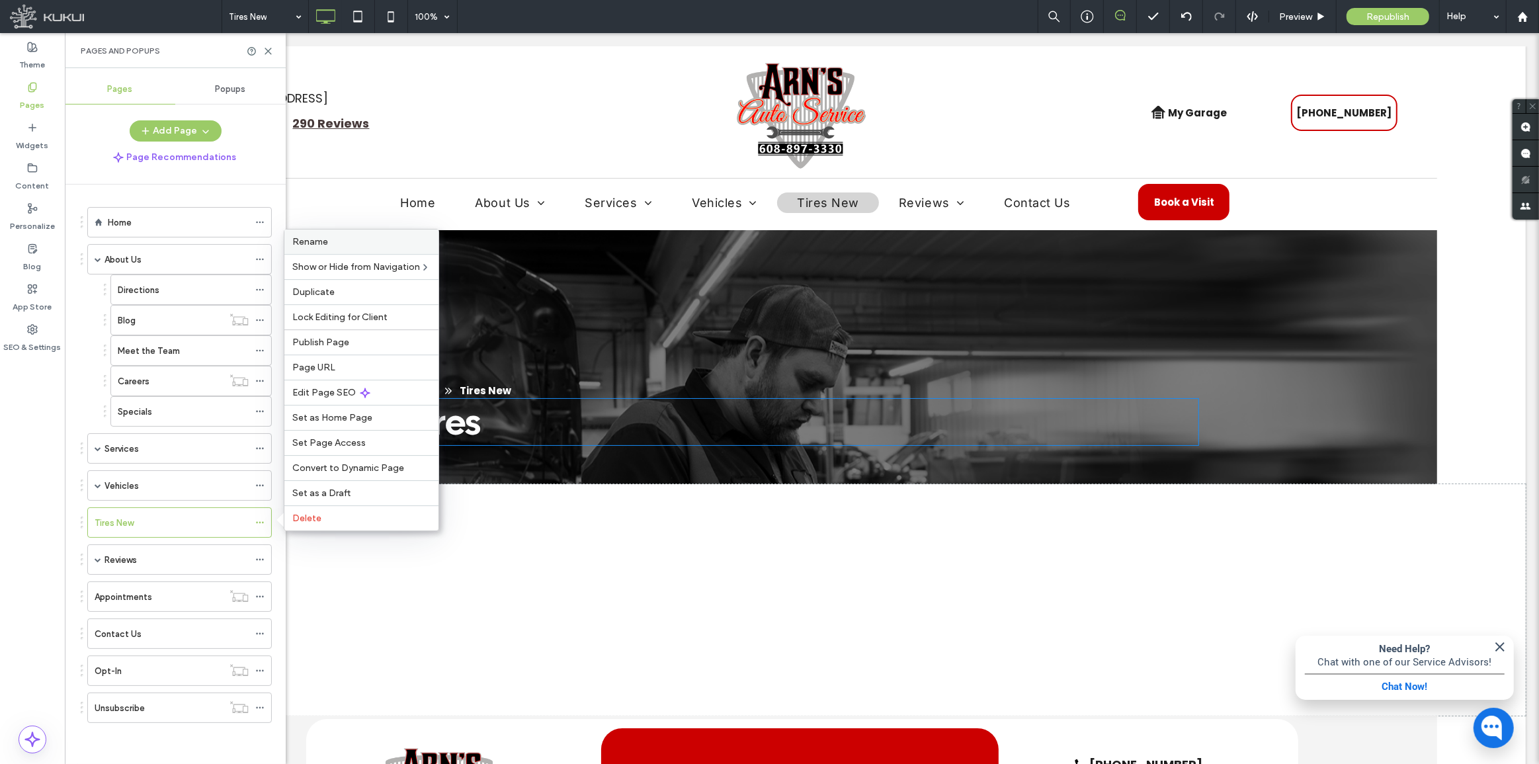
click at [341, 238] on label "Rename" at bounding box center [361, 241] width 138 height 11
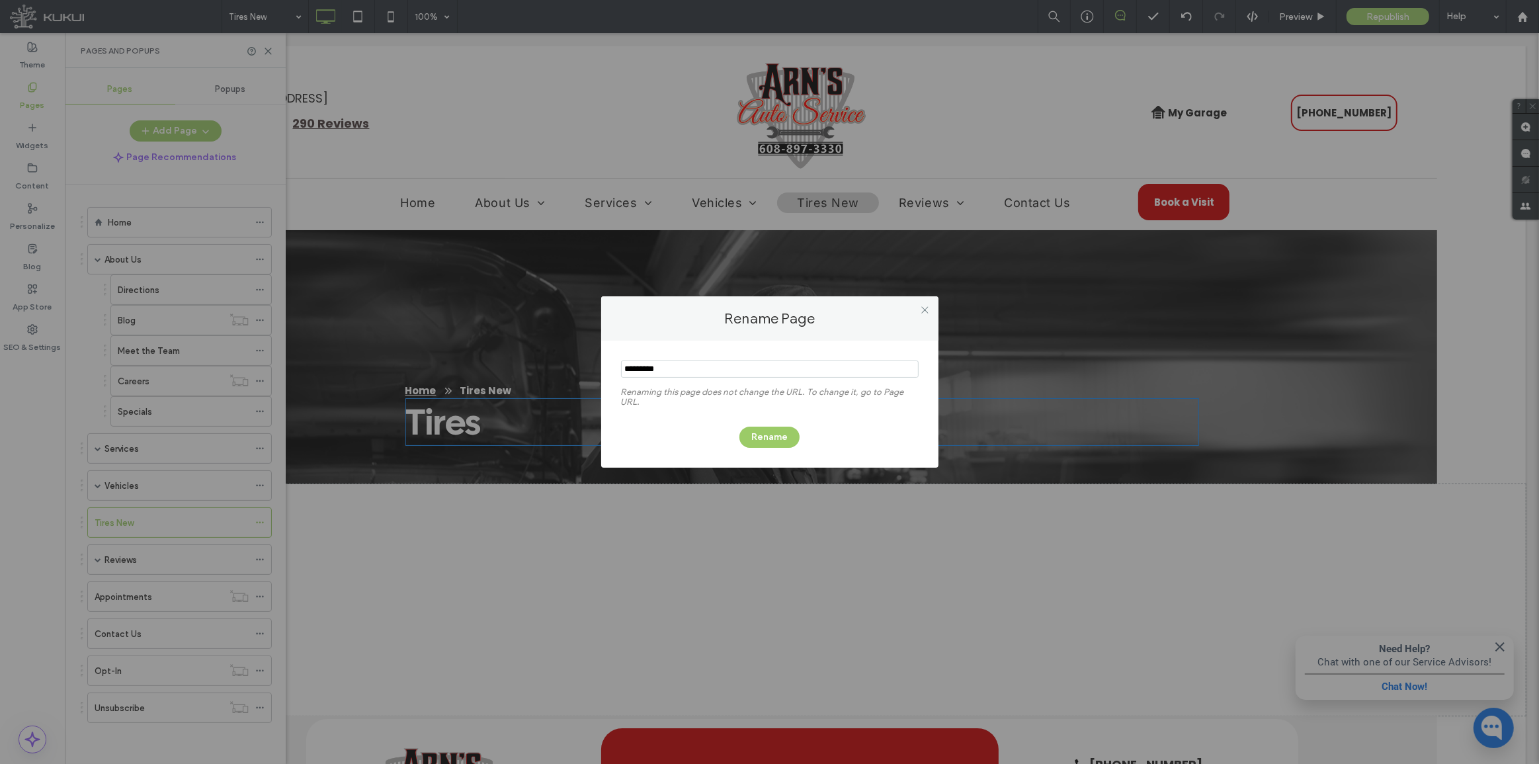
drag, startPoint x: 665, startPoint y: 372, endPoint x: 649, endPoint y: 371, distance: 16.5
click at [645, 370] on input "notEmpty" at bounding box center [770, 368] width 298 height 17
type input "*****"
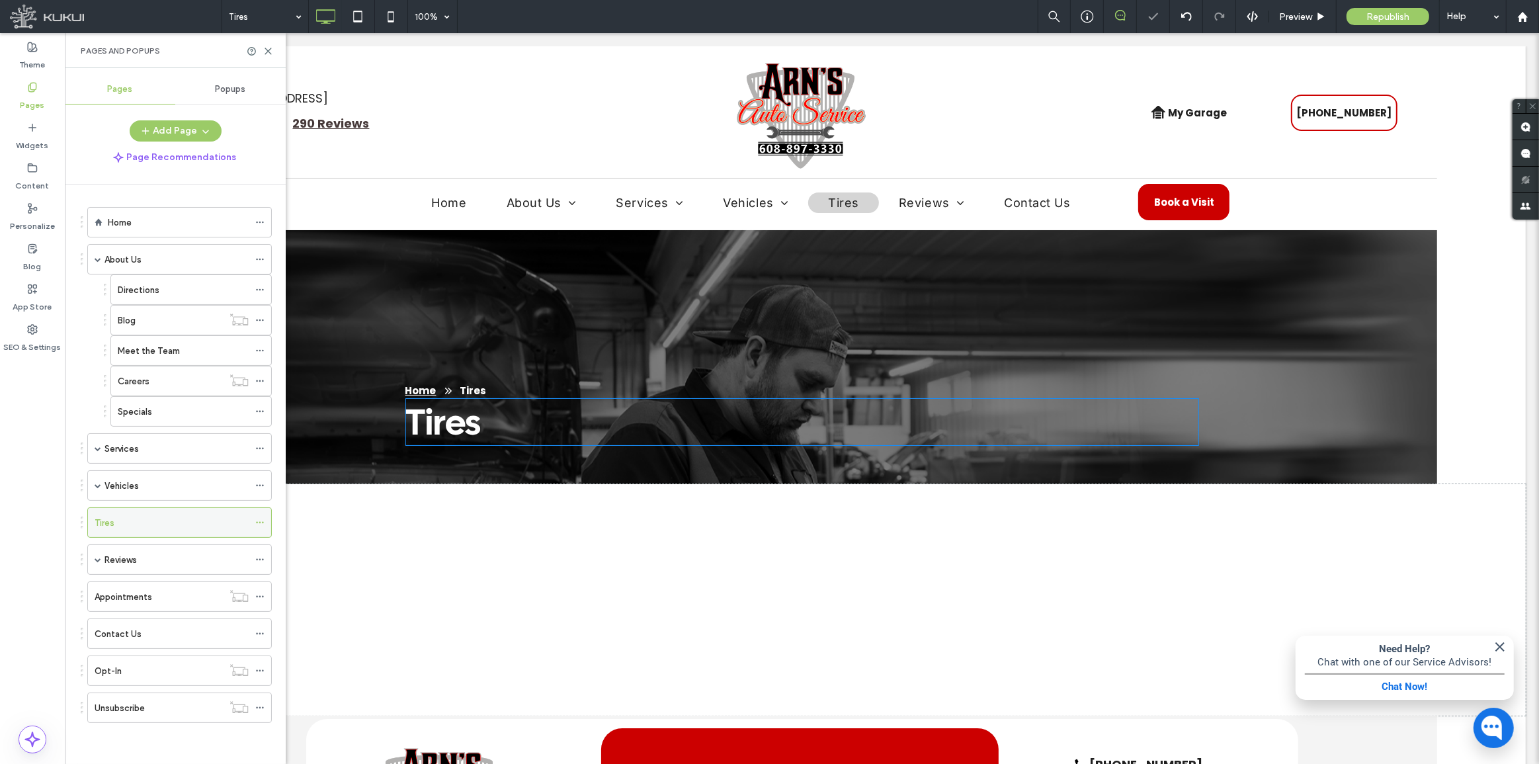
click at [259, 522] on icon at bounding box center [259, 522] width 9 height 9
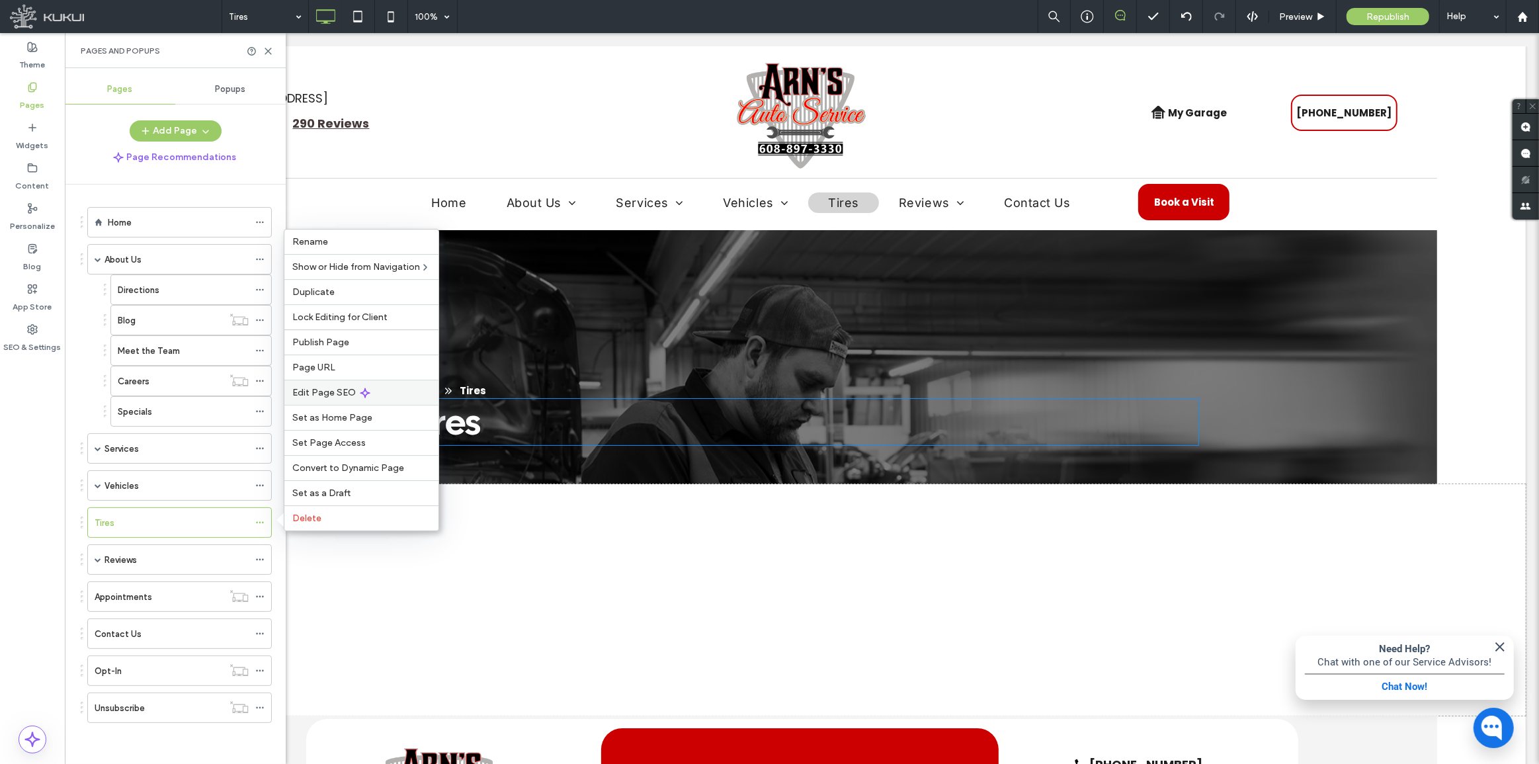
click at [361, 383] on div "Edit Page SEO" at bounding box center [361, 392] width 154 height 25
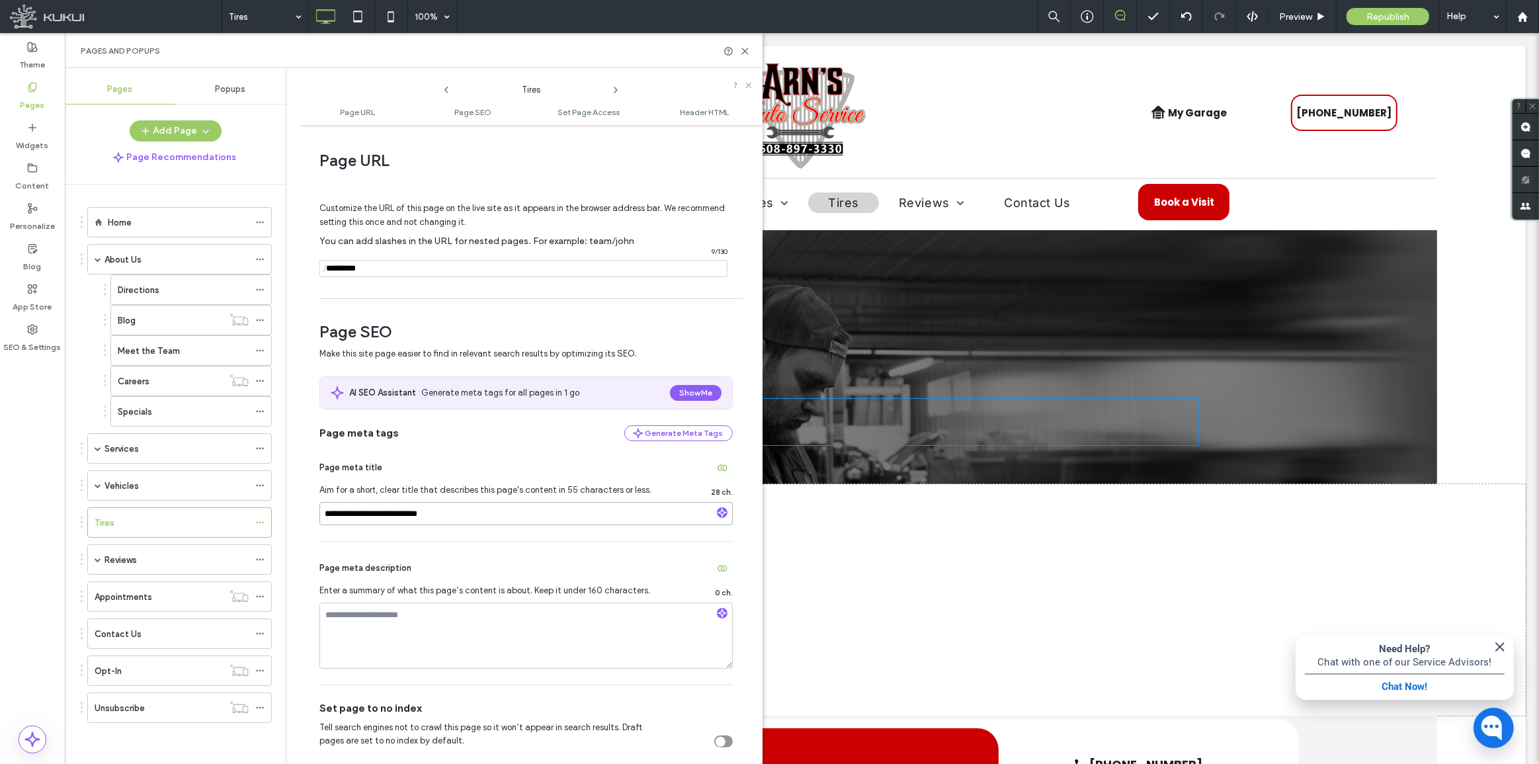
click at [337, 518] on input "**********" at bounding box center [525, 513] width 413 height 23
type input "**********"
click at [384, 262] on input "notEmpty" at bounding box center [523, 268] width 408 height 17
type input "*****"
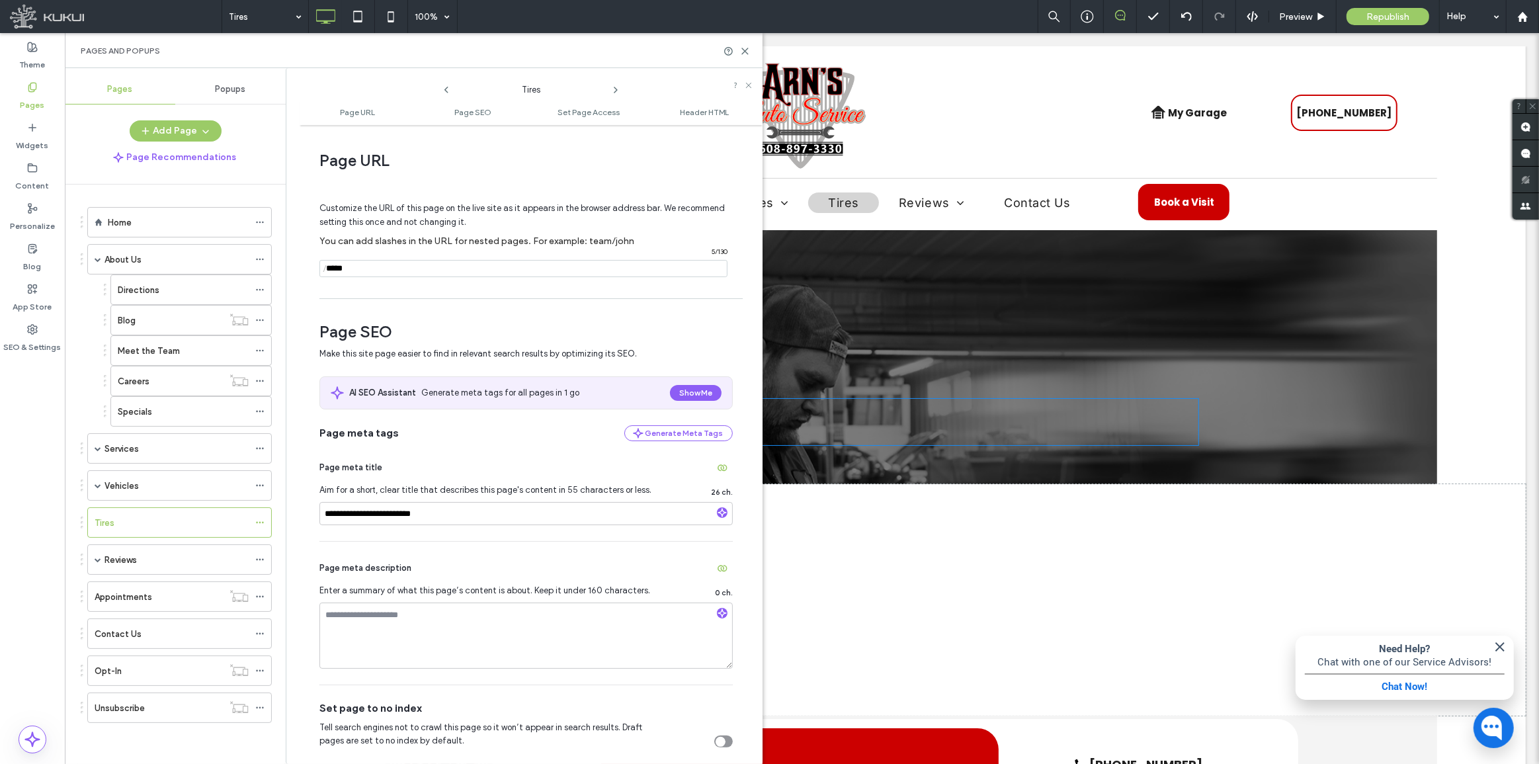
click at [727, 370] on div "Make this site page easier to find in relevant search results by optimizing its…" at bounding box center [525, 361] width 413 height 29
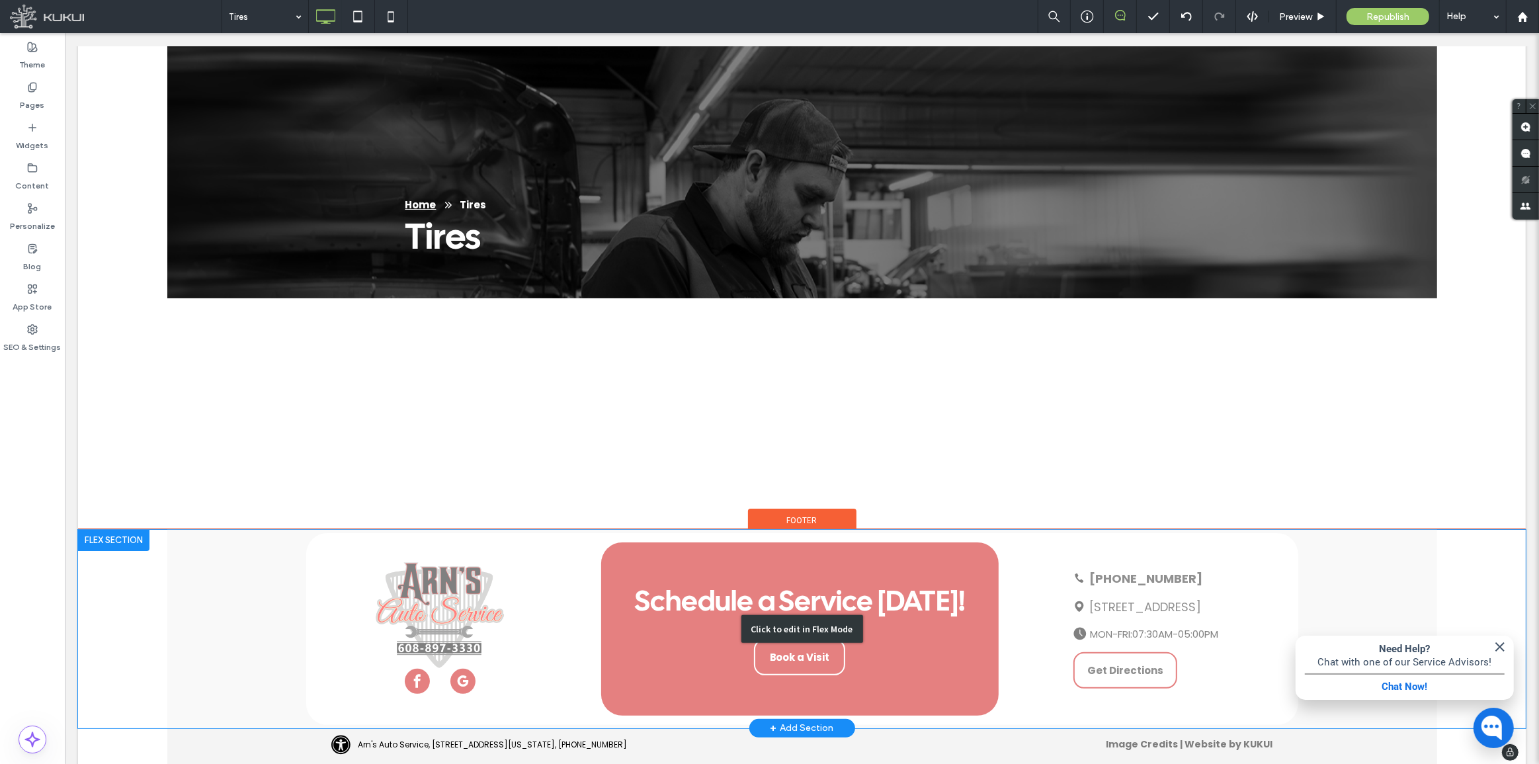
scroll to position [202, 0]
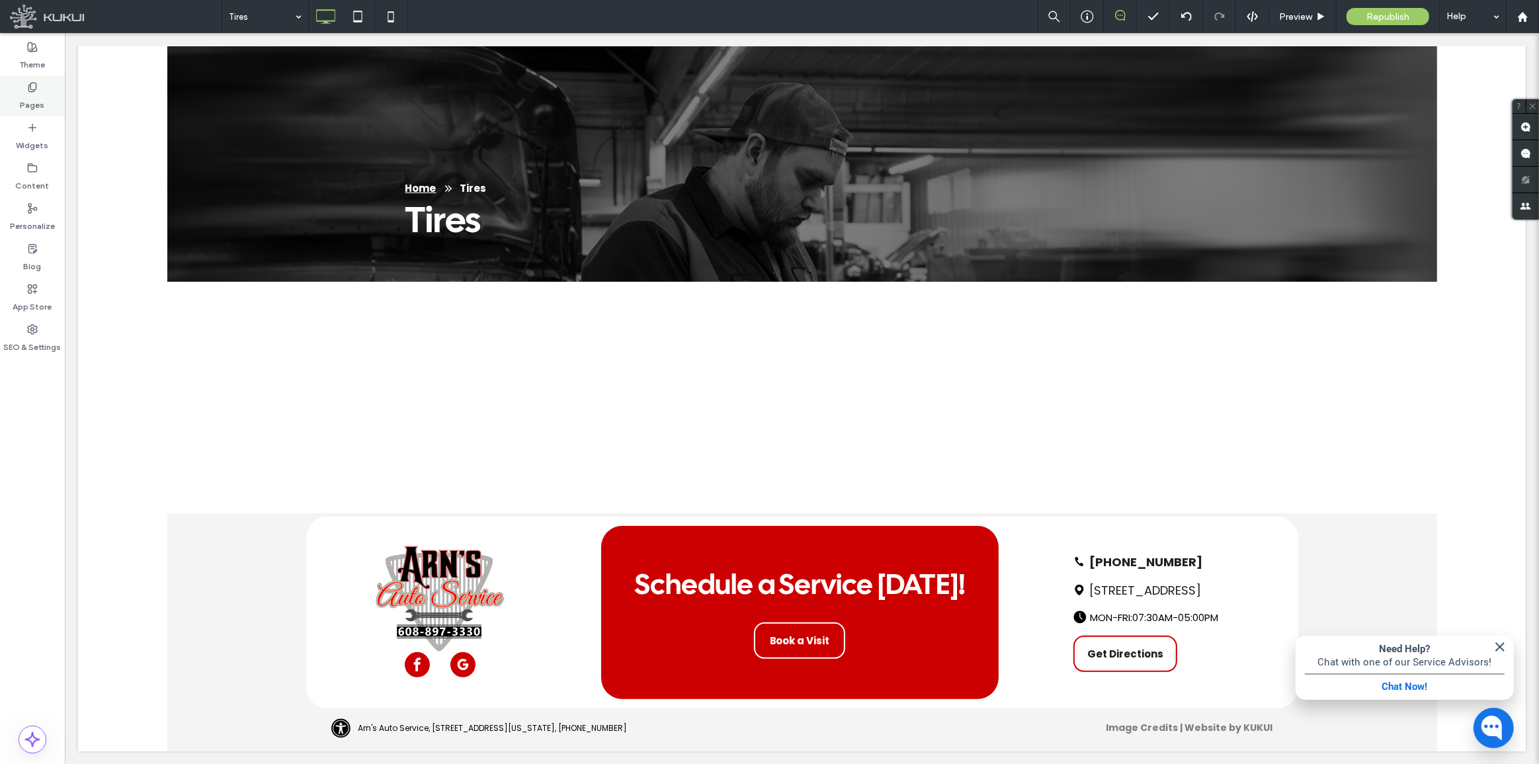
click at [33, 97] on label "Pages" at bounding box center [33, 102] width 24 height 19
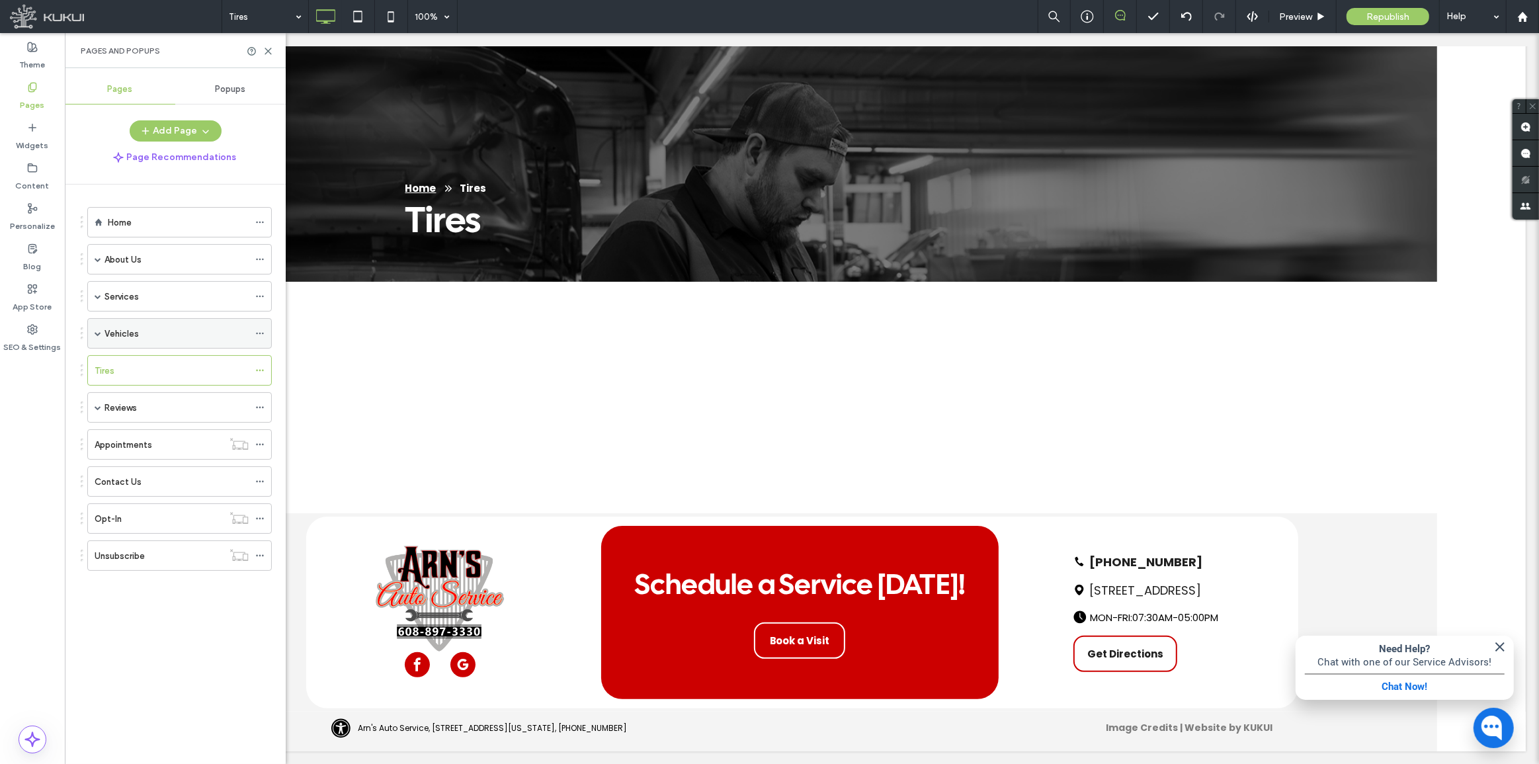
click at [98, 331] on span at bounding box center [98, 333] width 7 height 7
click at [190, 336] on div "Vehicles" at bounding box center [176, 334] width 144 height 14
click at [180, 297] on div "Services" at bounding box center [176, 297] width 144 height 14
click at [198, 130] on span "button" at bounding box center [204, 131] width 13 height 20
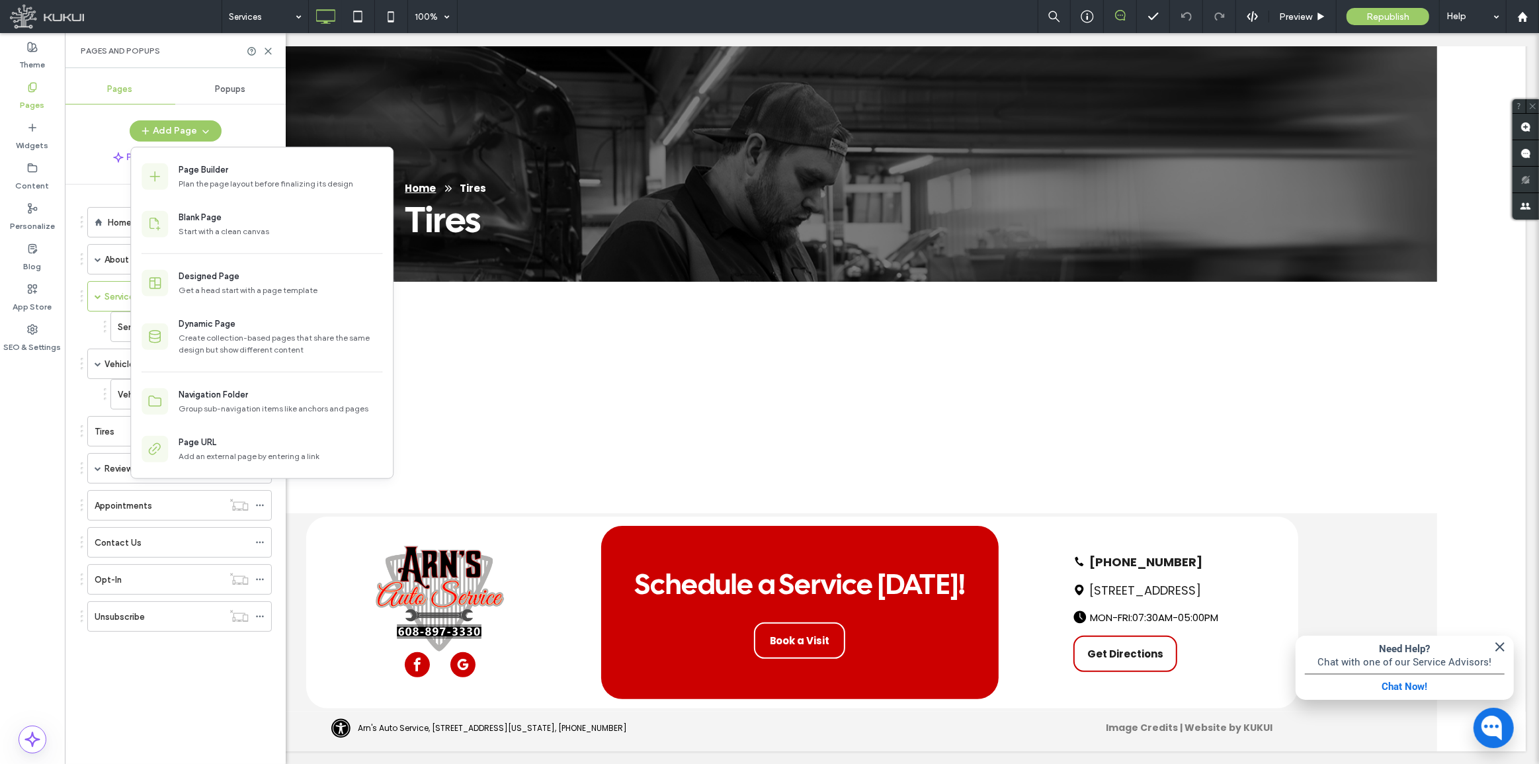
click at [124, 726] on div "Home About Us Directions Blog Meet the Team Careers Specials Services Services …" at bounding box center [183, 471] width 205 height 573
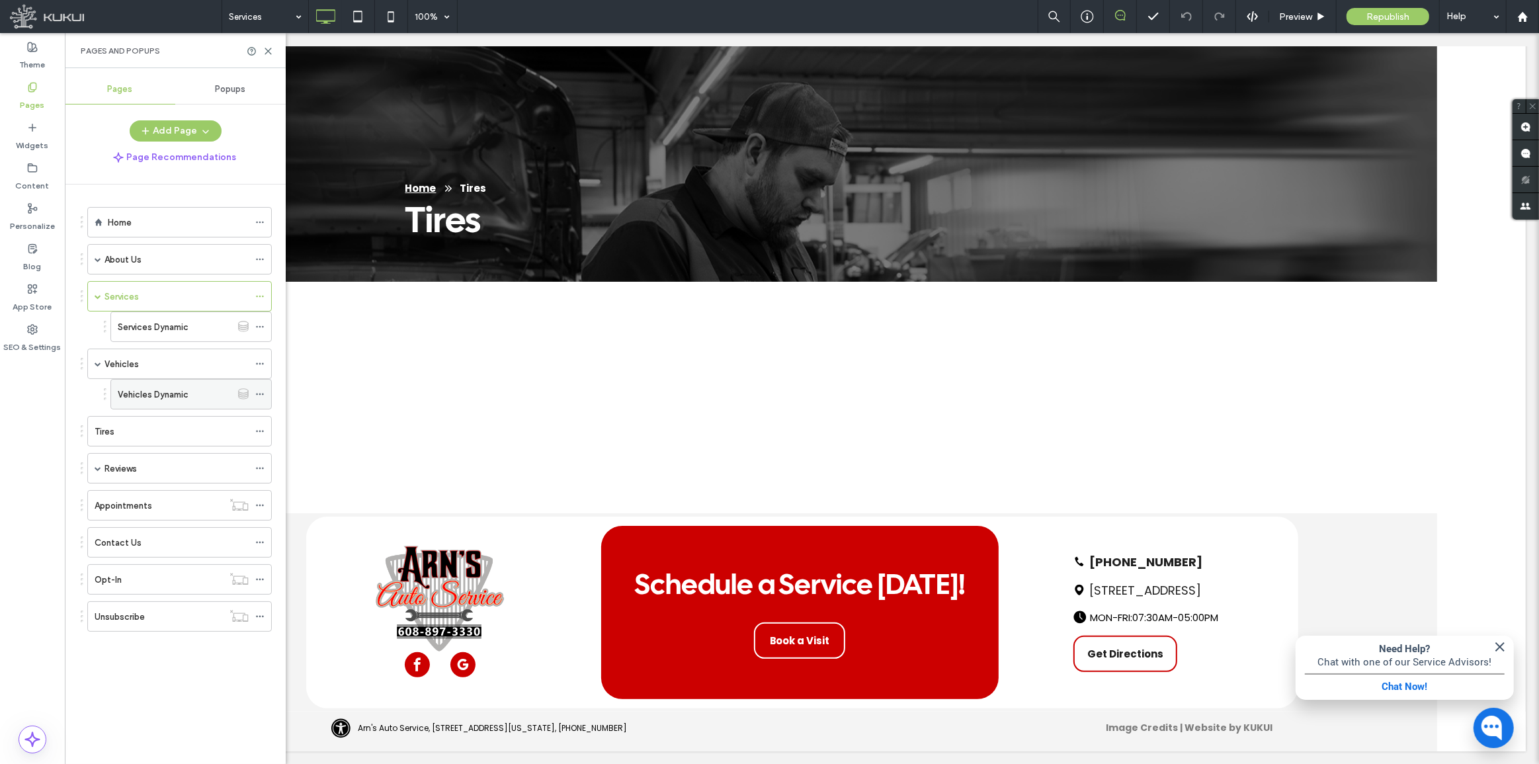
click at [259, 396] on icon at bounding box center [259, 394] width 9 height 9
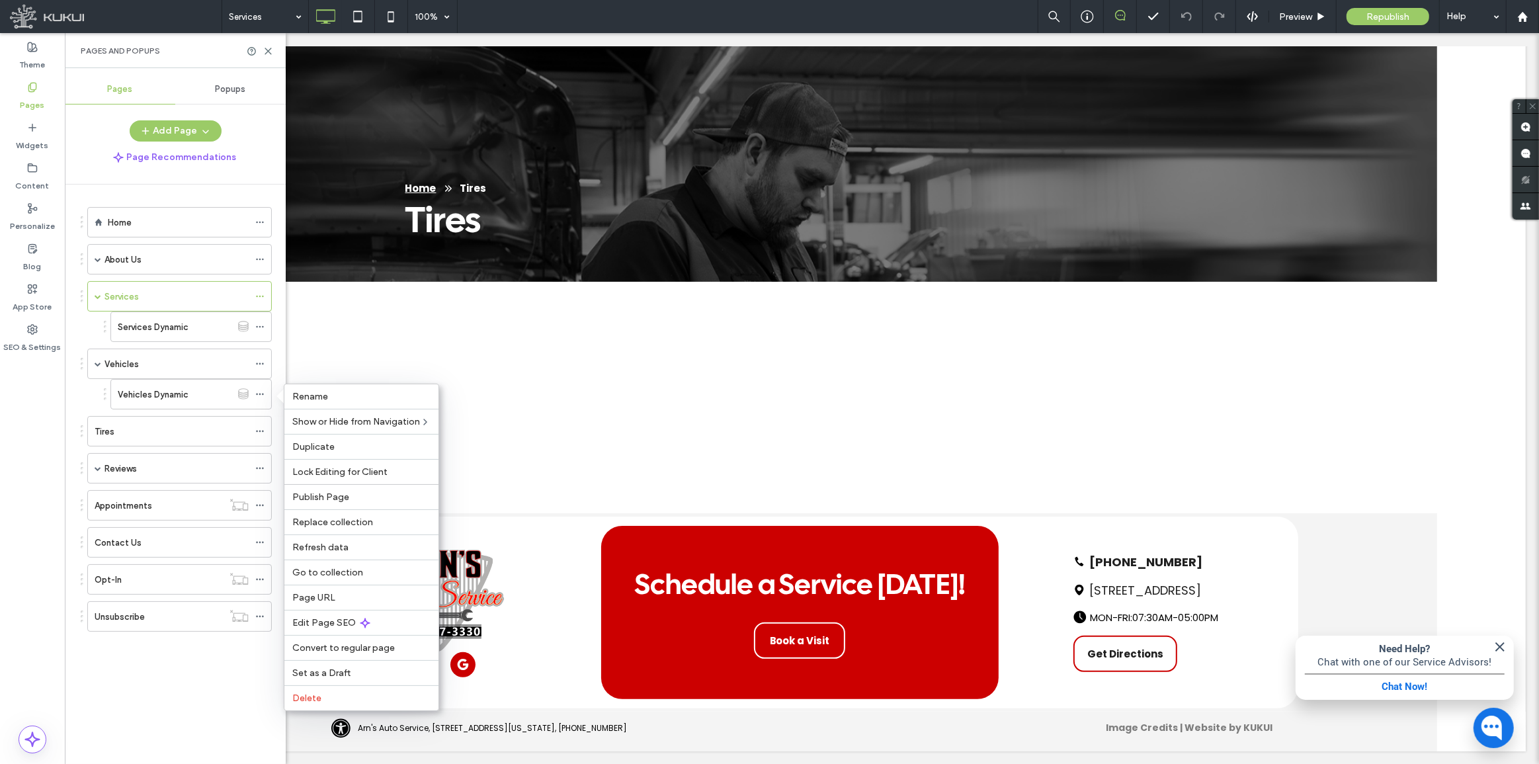
click at [144, 727] on div "Home About Us Directions Blog Meet the Team Careers Specials Services Services …" at bounding box center [183, 471] width 205 height 573
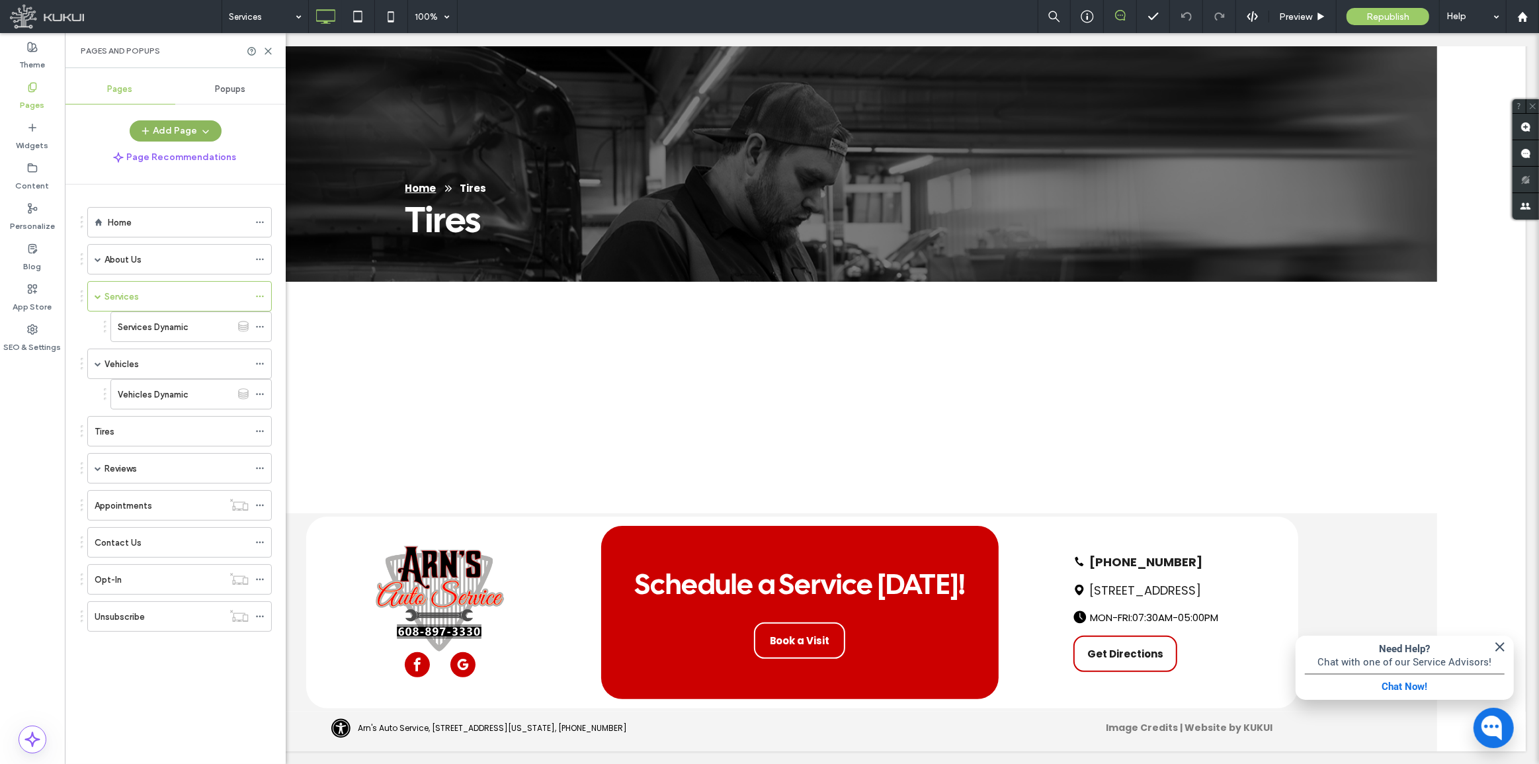
click at [194, 139] on button "Add Page" at bounding box center [176, 130] width 92 height 21
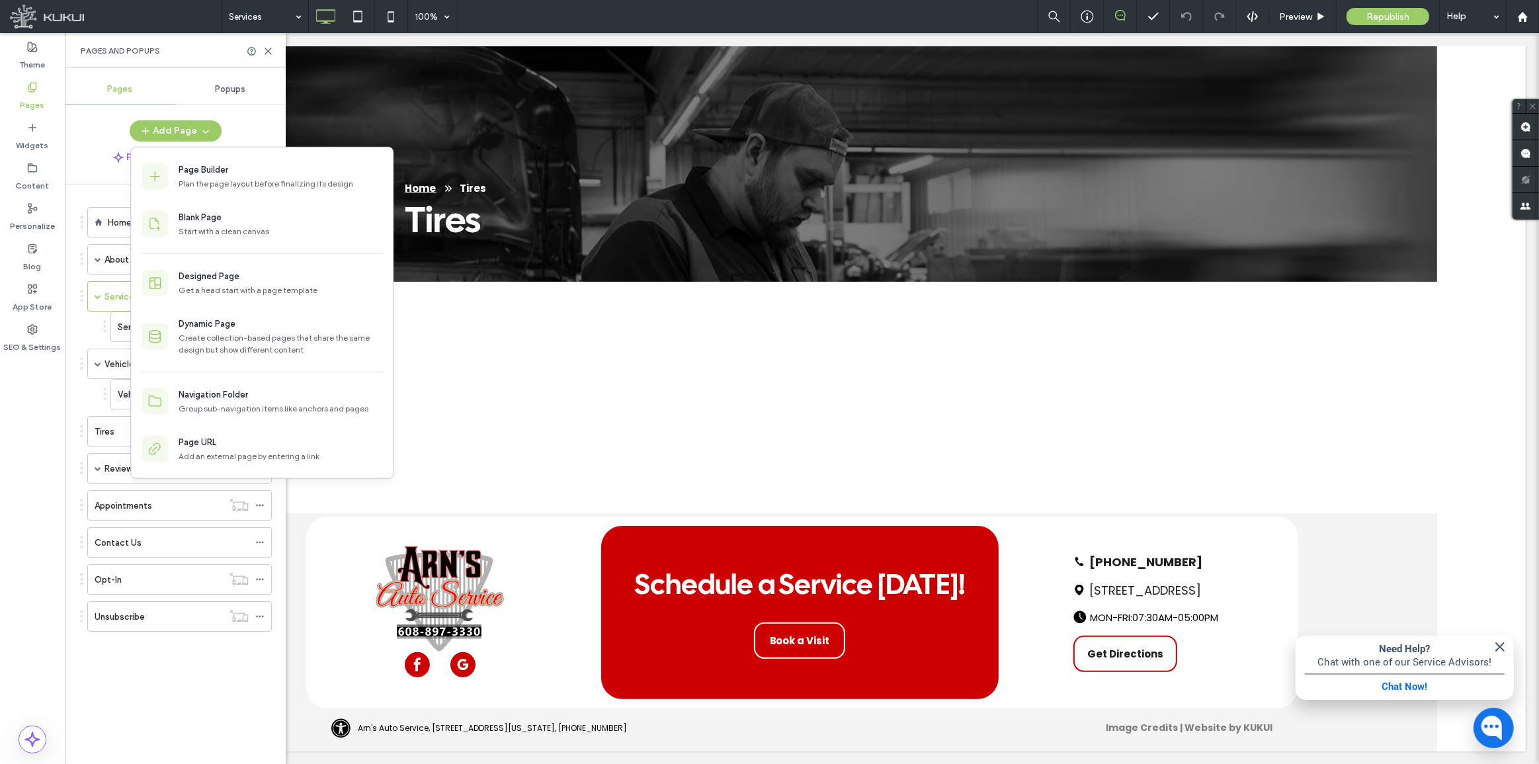
click at [216, 728] on div "Home About Us Directions Blog Meet the Team Careers Specials Services Services …" at bounding box center [183, 471] width 205 height 573
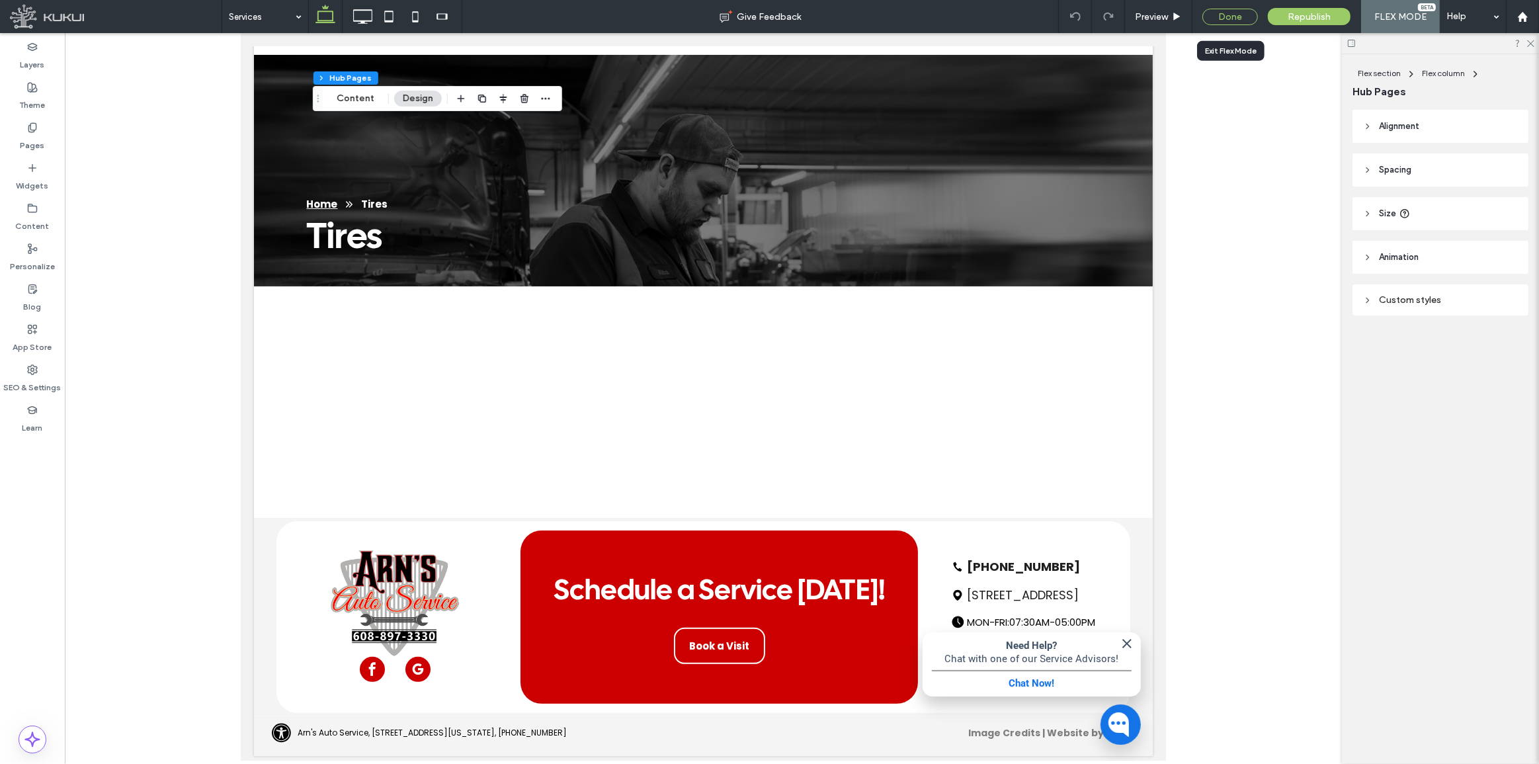
click at [1226, 23] on div "Done" at bounding box center [1230, 17] width 56 height 17
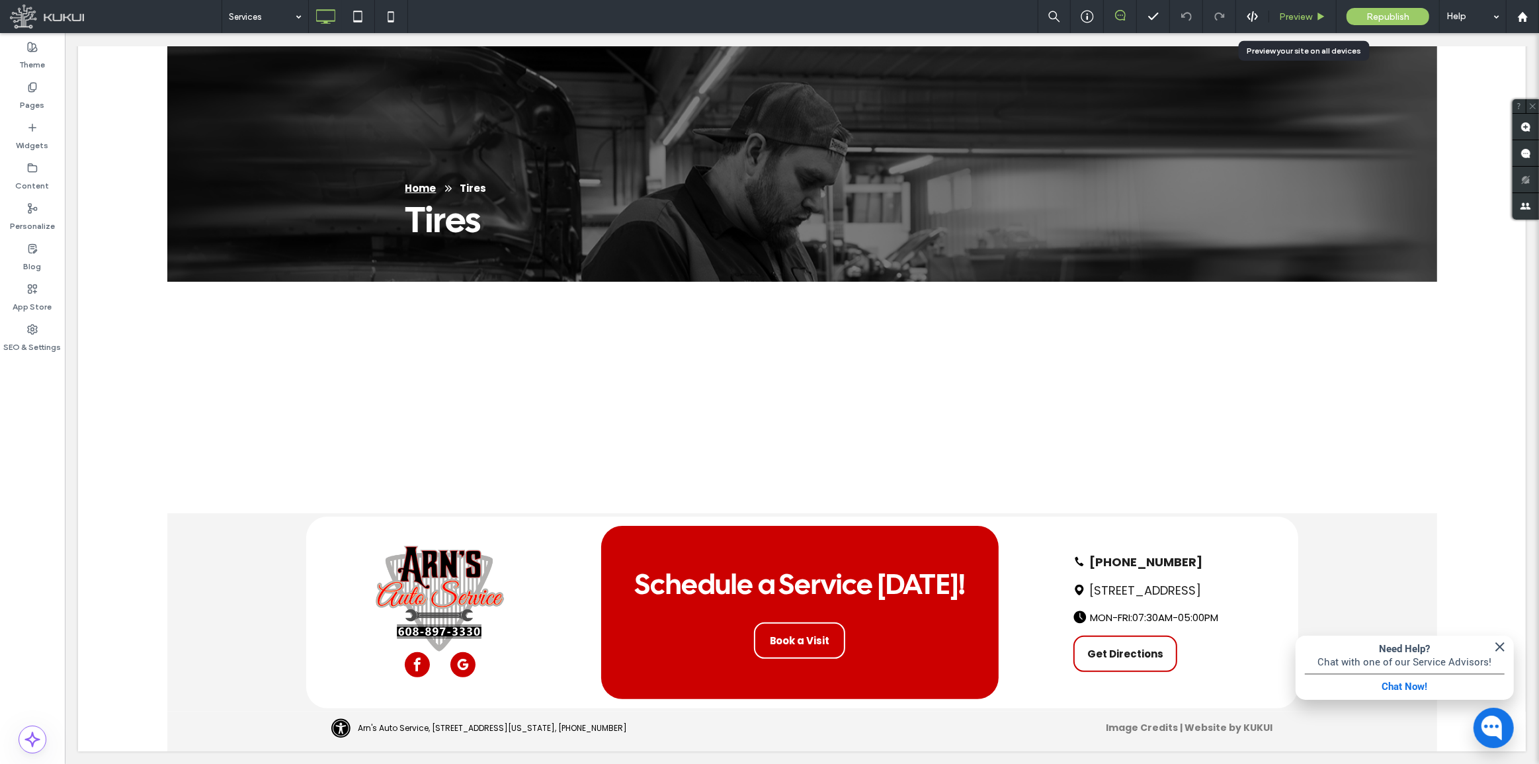
click at [1285, 21] on span "Preview" at bounding box center [1295, 16] width 33 height 11
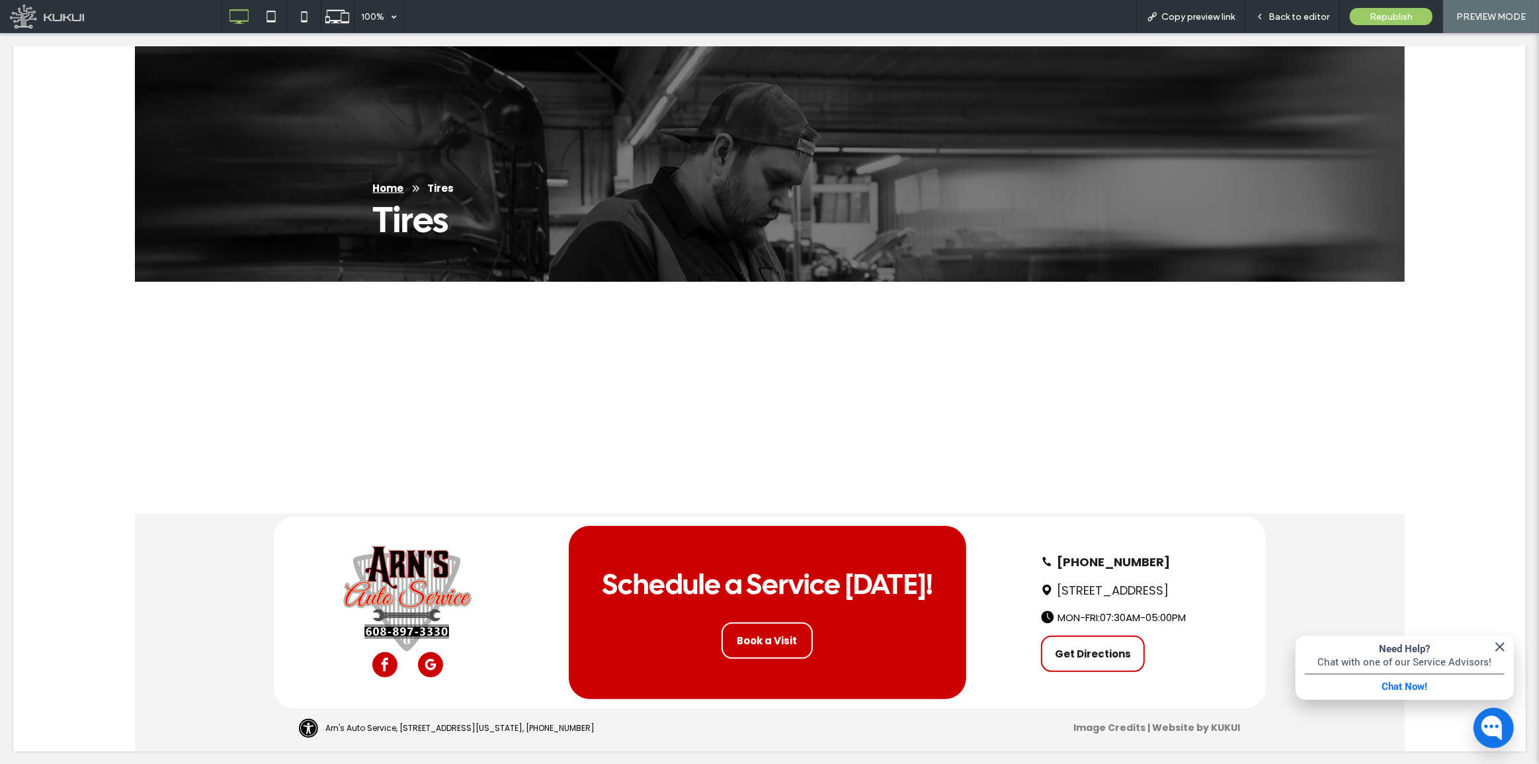
click at [805, 218] on div at bounding box center [769, 382] width 1539 height 764
click at [1302, 15] on div at bounding box center [769, 382] width 1539 height 764
click at [1282, 18] on span "Back to editor" at bounding box center [1299, 16] width 61 height 11
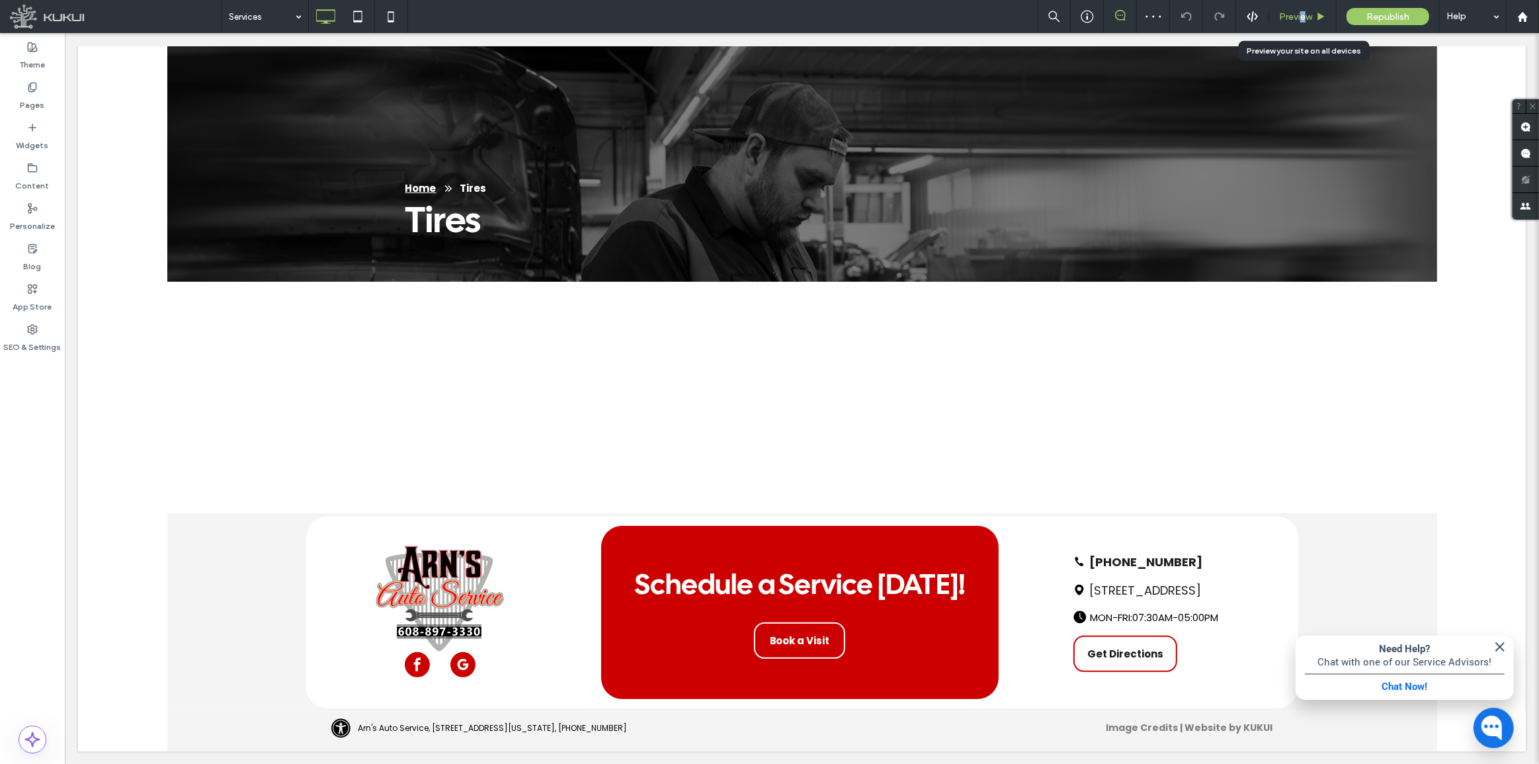
click at [1302, 15] on span "Preview" at bounding box center [1295, 16] width 33 height 11
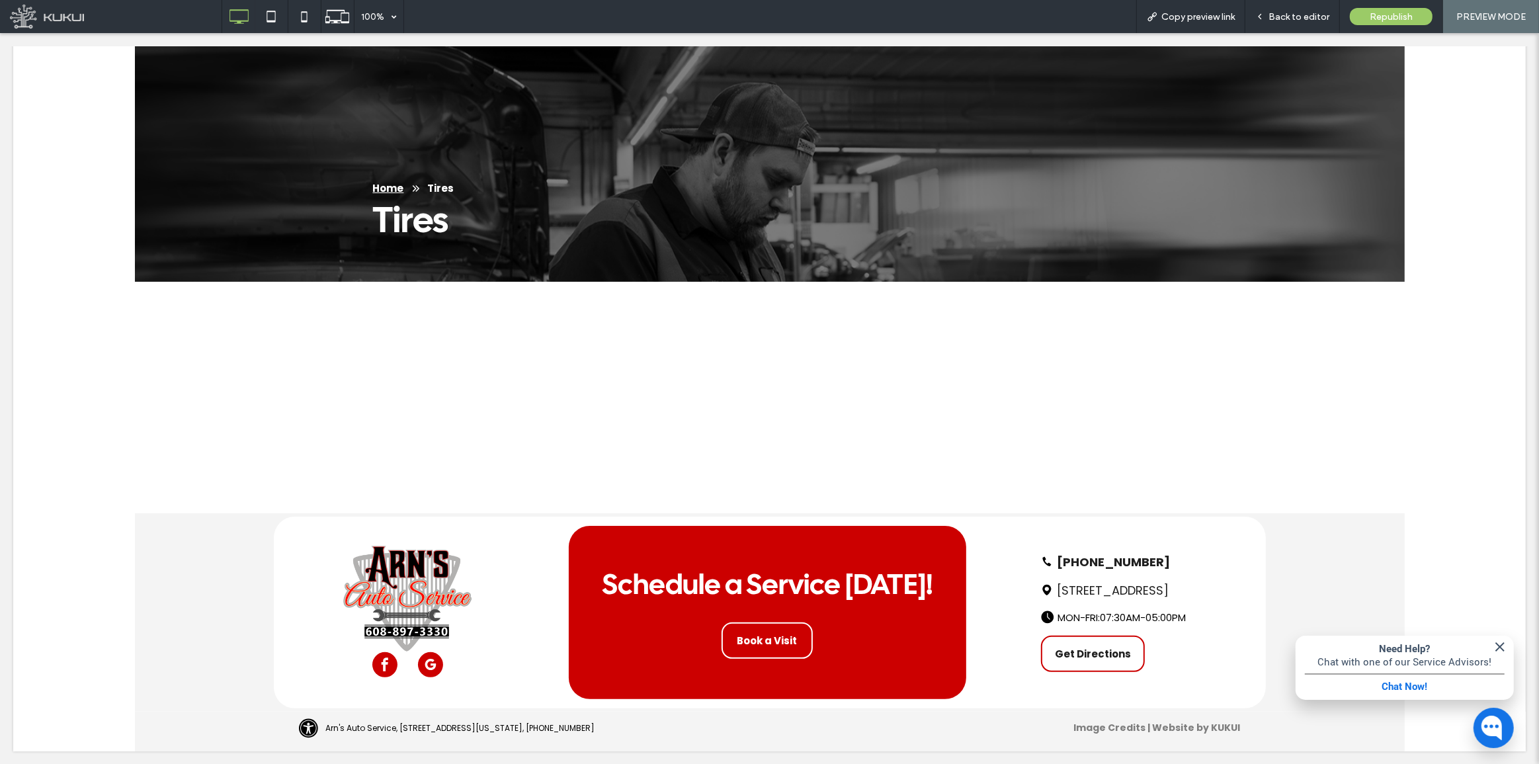
click at [1315, 9] on div at bounding box center [769, 382] width 1539 height 764
drag, startPoint x: 1300, startPoint y: 12, endPoint x: 1280, endPoint y: 10, distance: 19.3
click at [1290, 9] on div at bounding box center [769, 382] width 1539 height 764
click at [1260, 13] on div at bounding box center [769, 382] width 1539 height 764
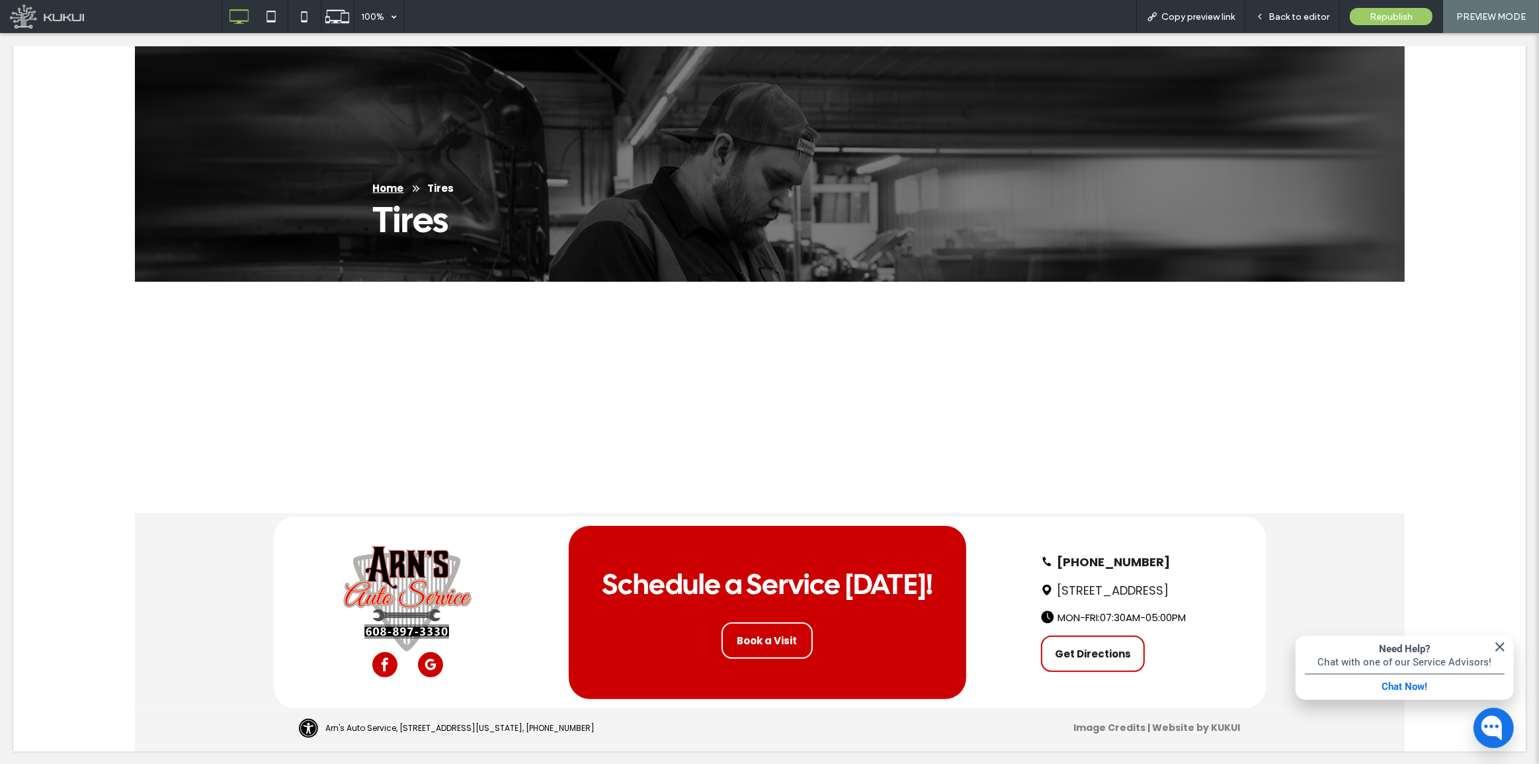
click at [814, 213] on div at bounding box center [769, 382] width 1539 height 764
click at [1306, 6] on div at bounding box center [769, 382] width 1539 height 764
click at [1321, 32] on div at bounding box center [769, 382] width 1539 height 764
click at [1305, 13] on span "Back to editor" at bounding box center [1299, 16] width 61 height 11
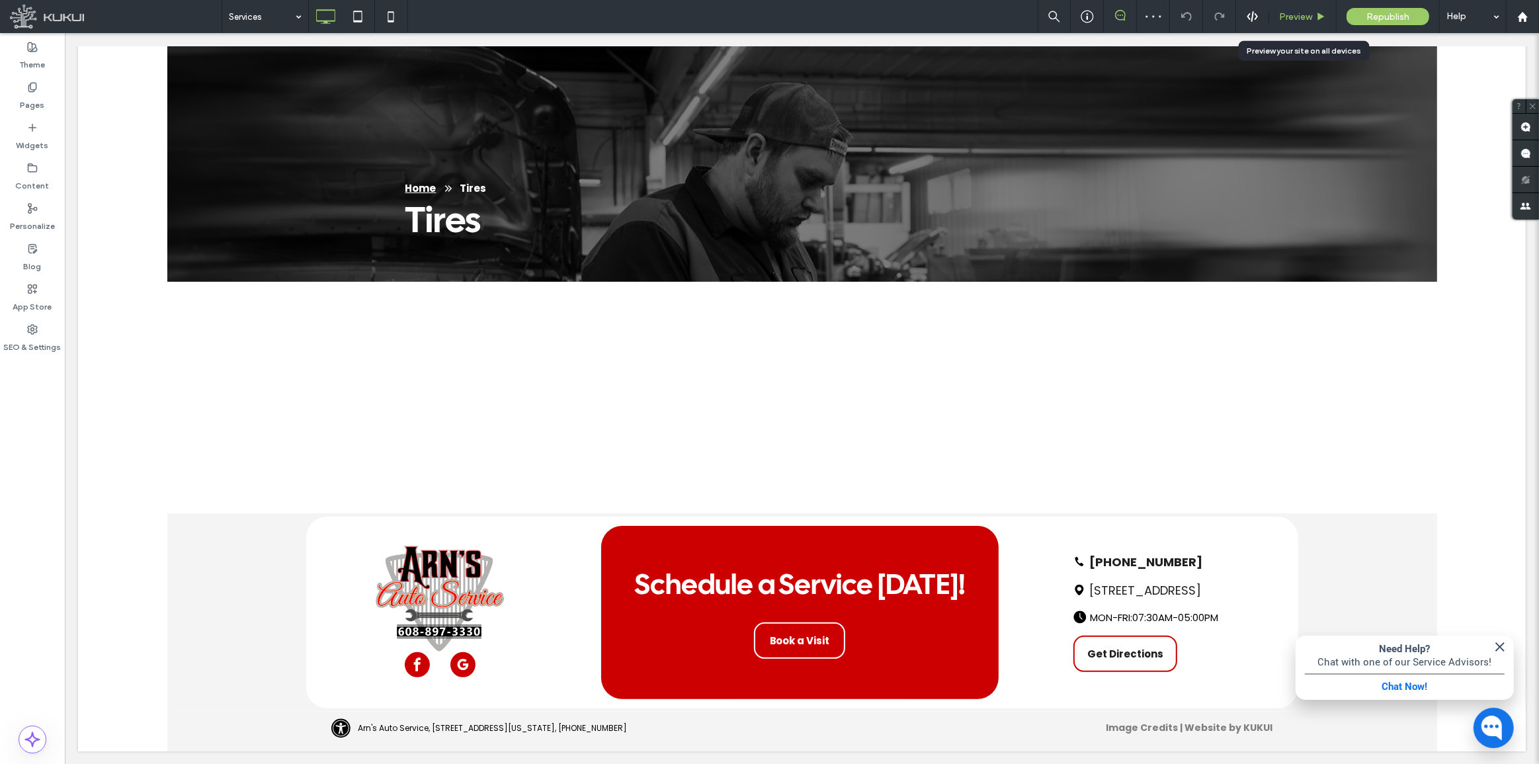
click at [1303, 14] on span "Preview" at bounding box center [1295, 16] width 33 height 11
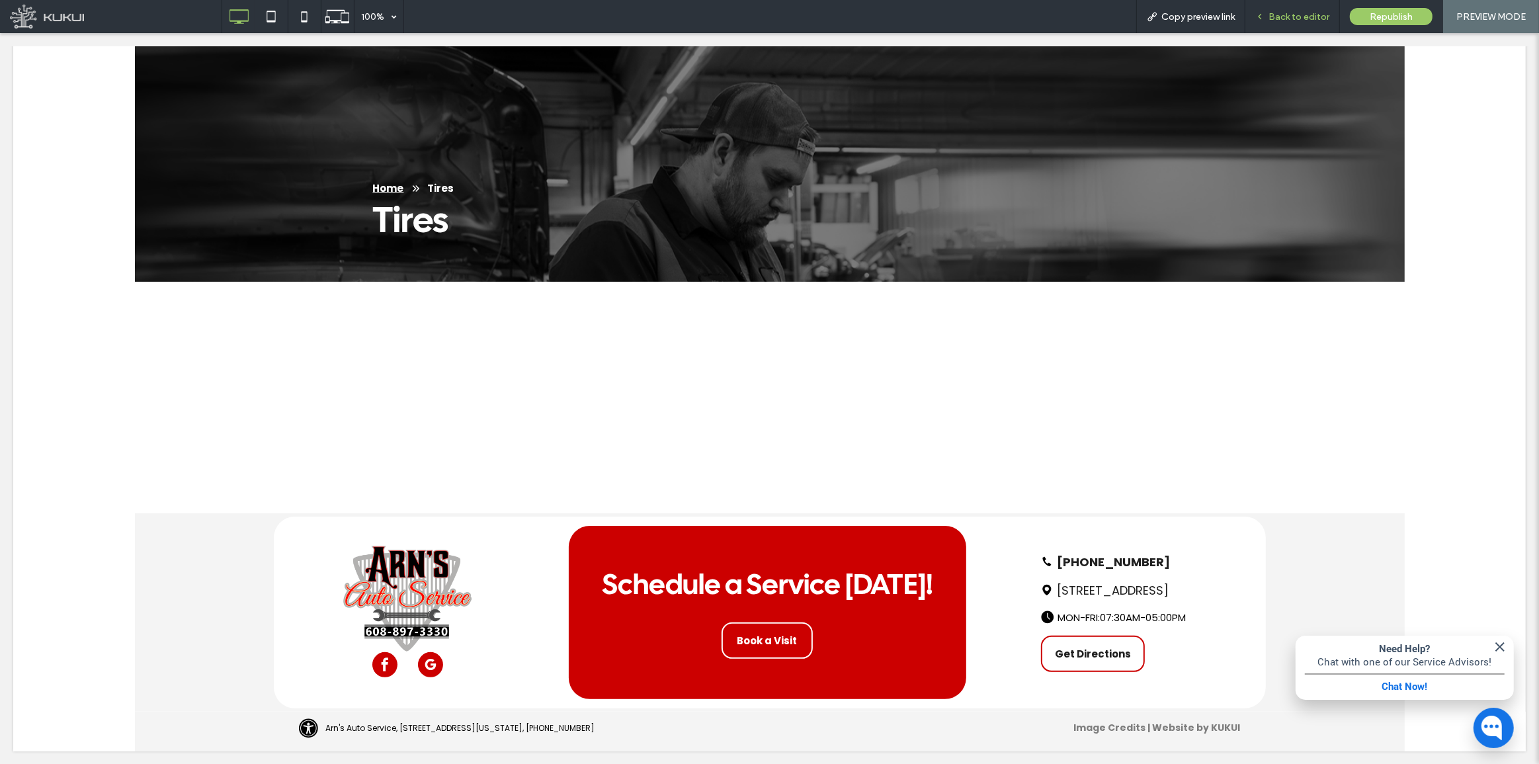
click at [1263, 24] on div "Back to editor" at bounding box center [1292, 16] width 95 height 33
click at [1274, 14] on span "Back to editor" at bounding box center [1299, 16] width 61 height 11
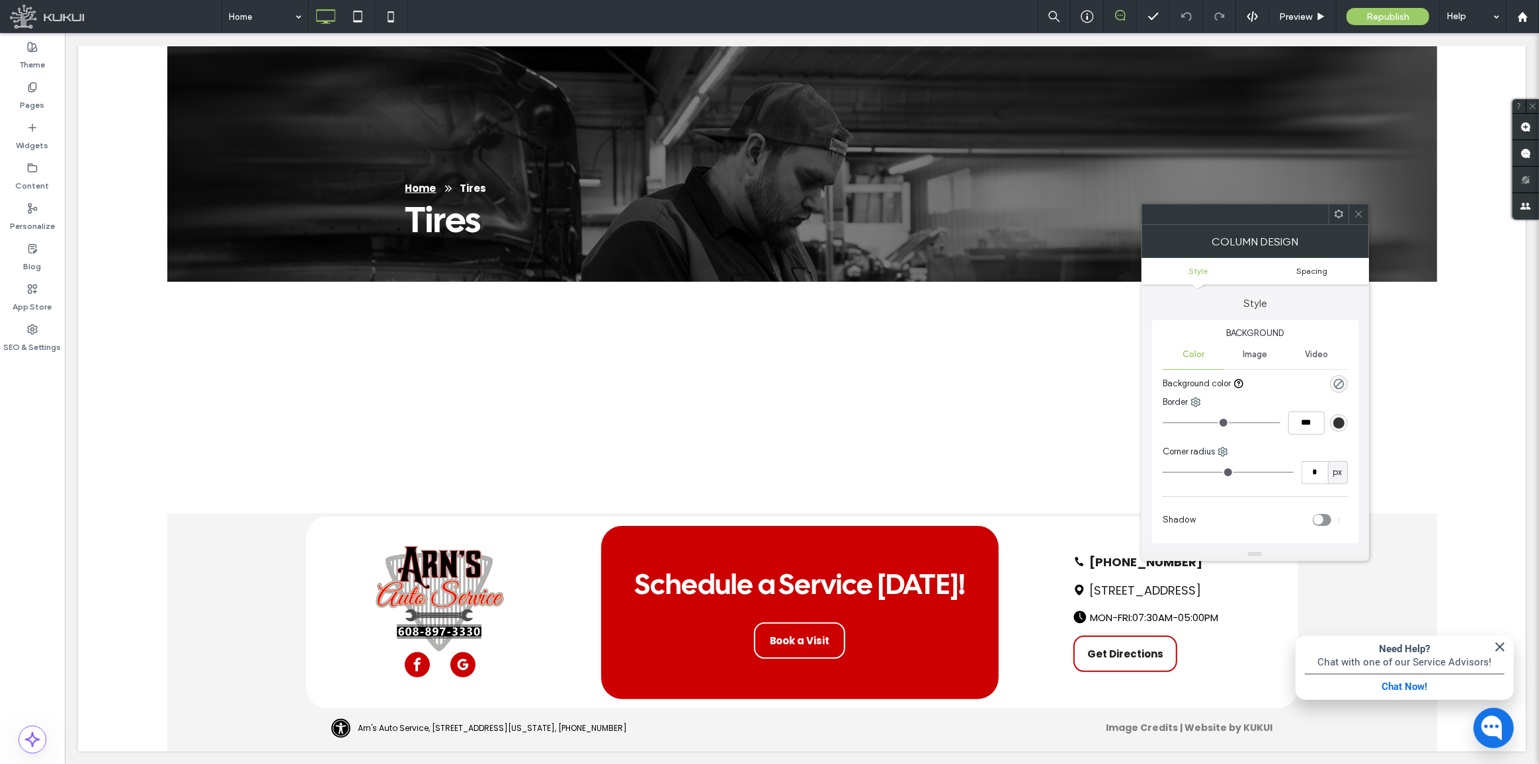
click at [1299, 271] on span "Spacing" at bounding box center [1311, 271] width 31 height 10
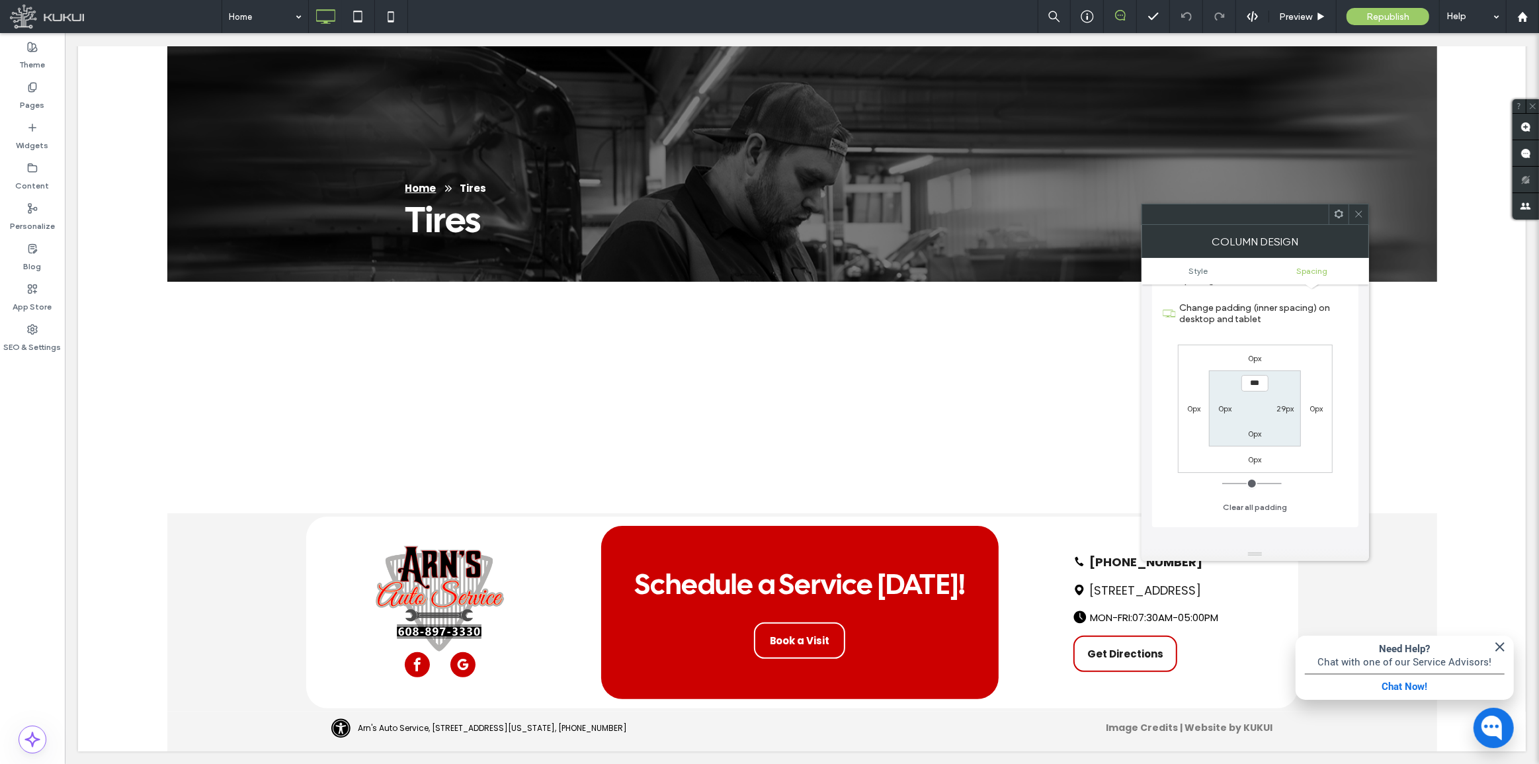
scroll to position [249, 0]
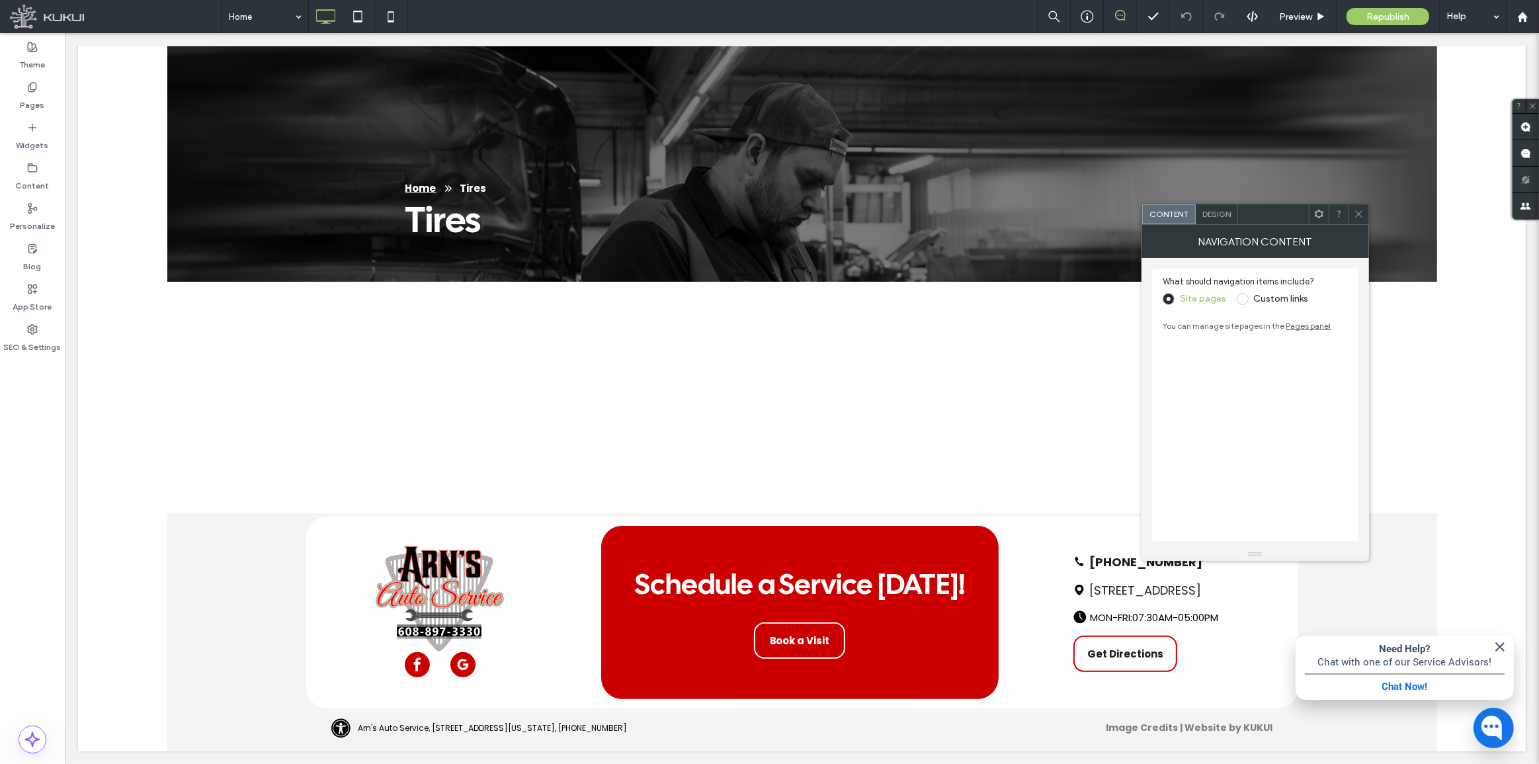
click at [1216, 225] on div "NAVIGATION CONTENT" at bounding box center [1256, 241] width 228 height 33
click at [1203, 214] on span "Design" at bounding box center [1216, 214] width 28 height 10
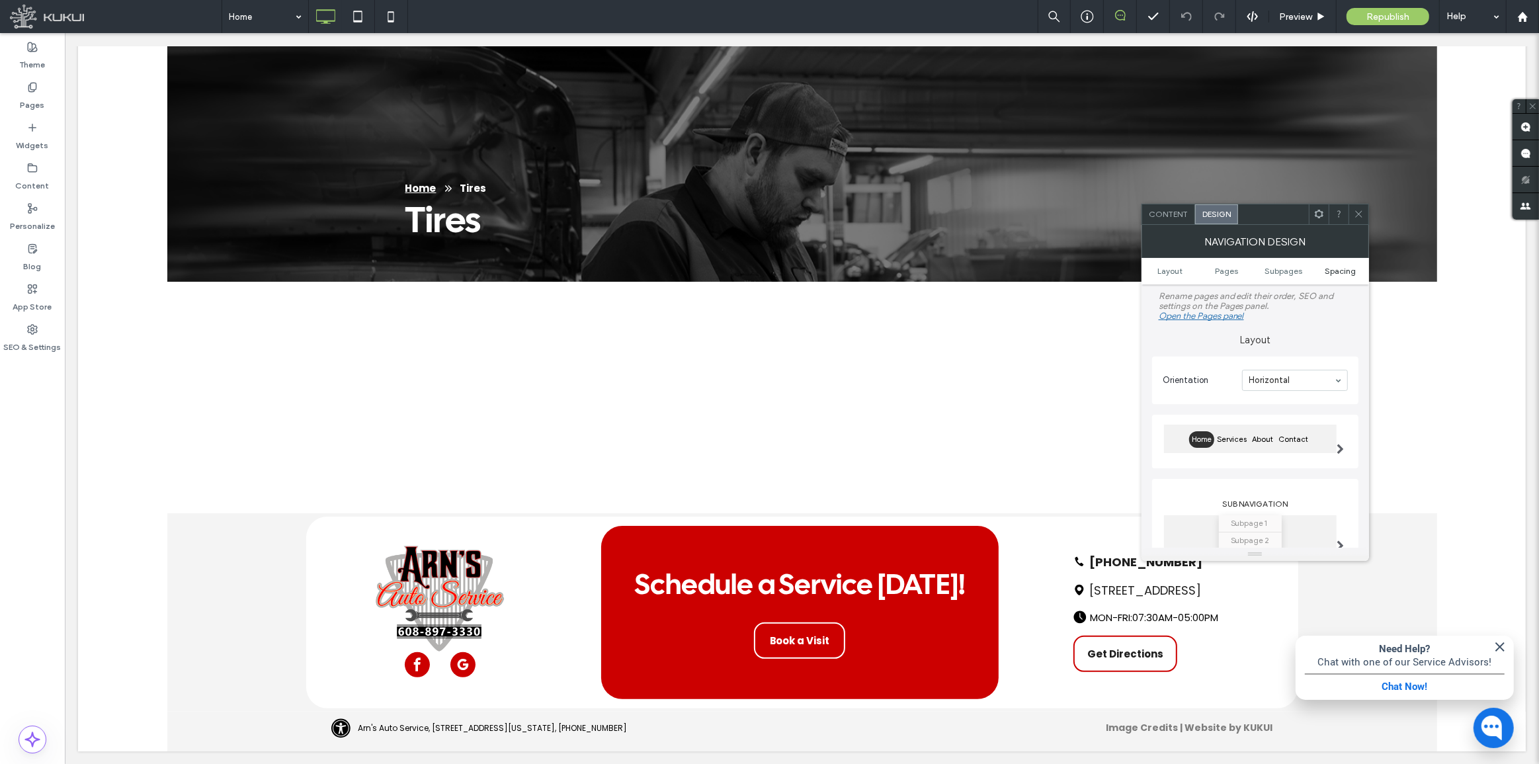
click at [1335, 271] on span "Spacing" at bounding box center [1340, 271] width 31 height 10
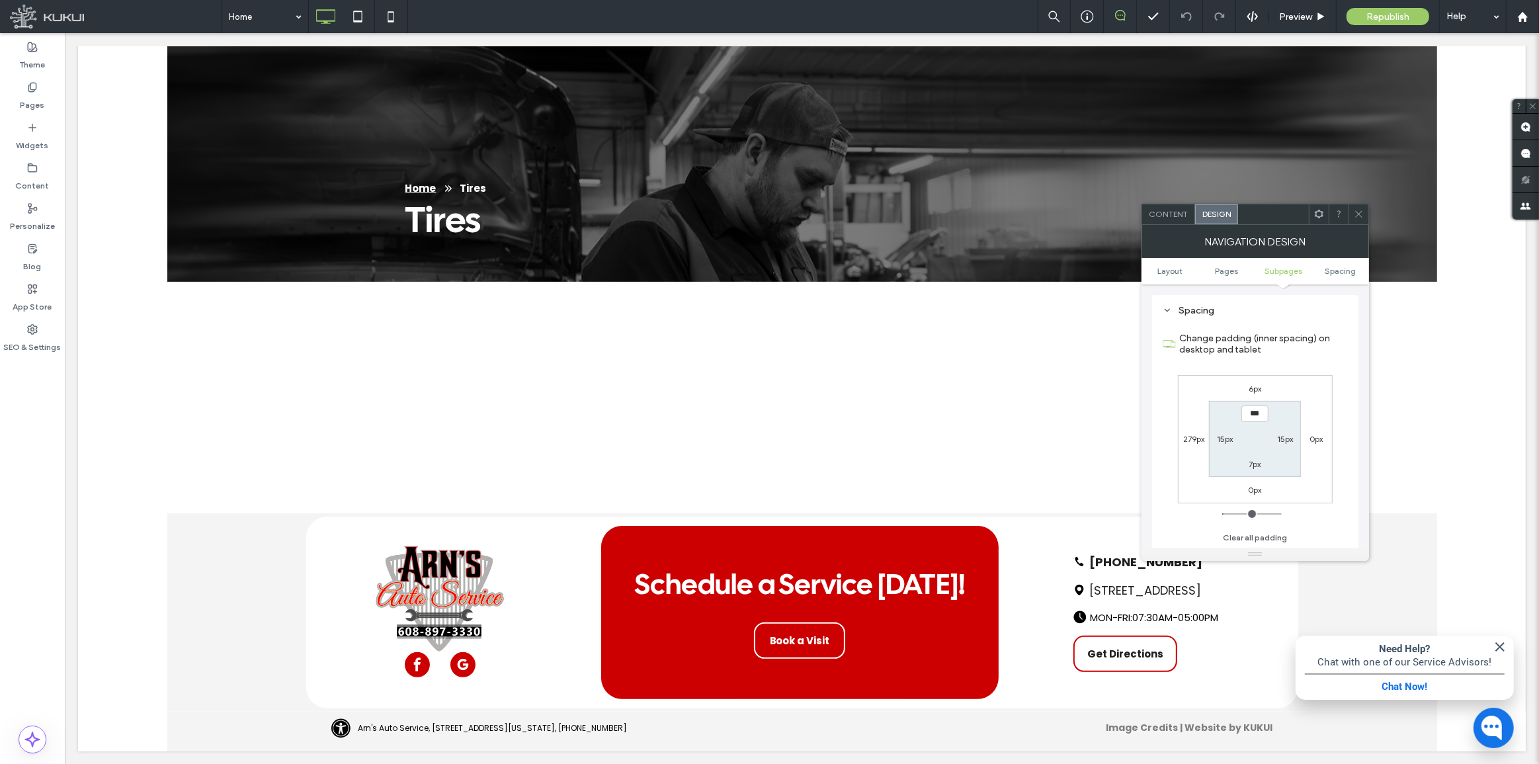
scroll to position [490, 0]
click at [1197, 438] on label "279px" at bounding box center [1193, 436] width 21 height 10
type input "***"
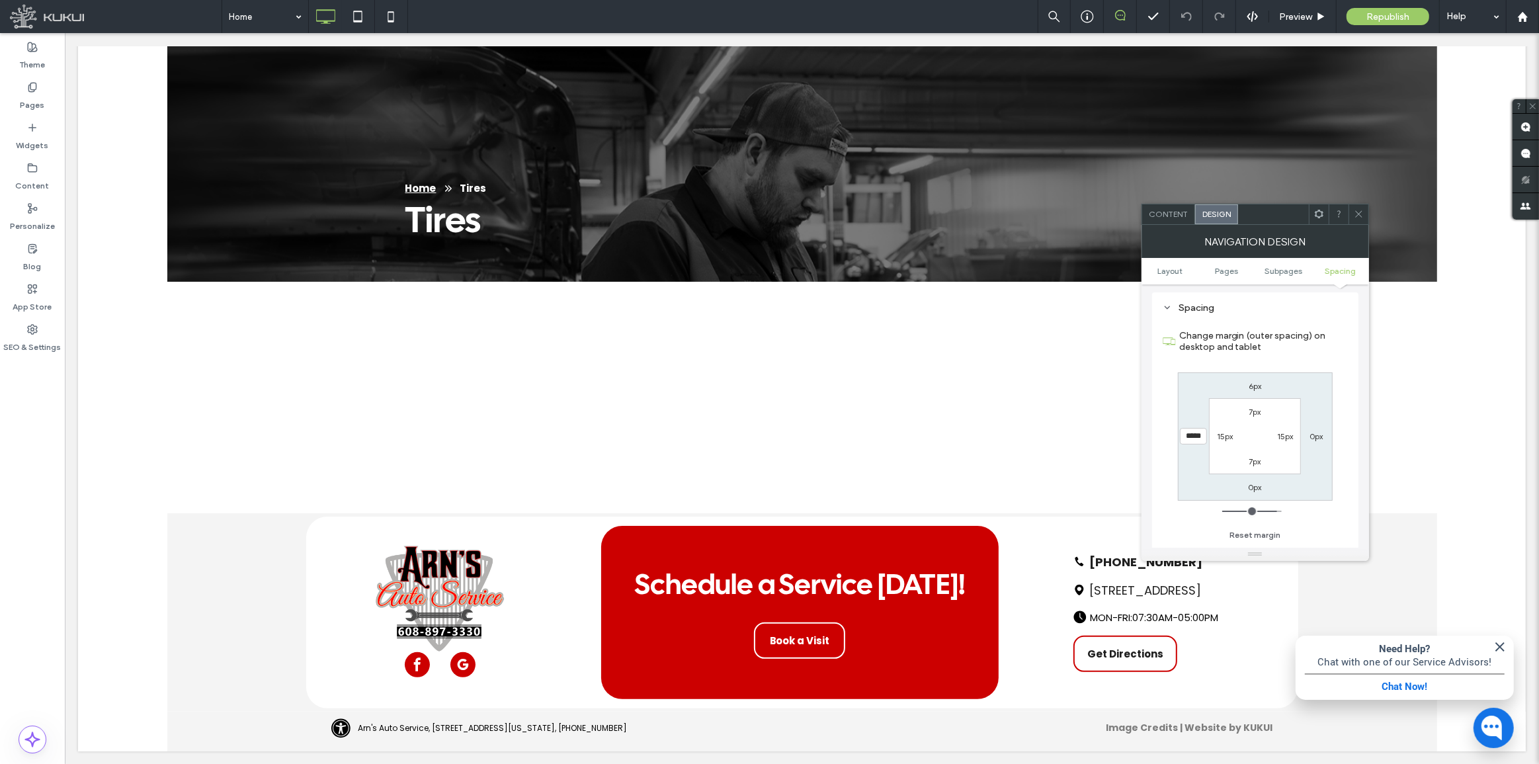
click at [1198, 438] on input "*****" at bounding box center [1193, 436] width 27 height 17
click at [1198, 482] on div "6px 0px 0px ***** 7px 15px 7px 15px" at bounding box center [1255, 436] width 155 height 128
click at [1202, 443] on input "*****" at bounding box center [1193, 436] width 27 height 17
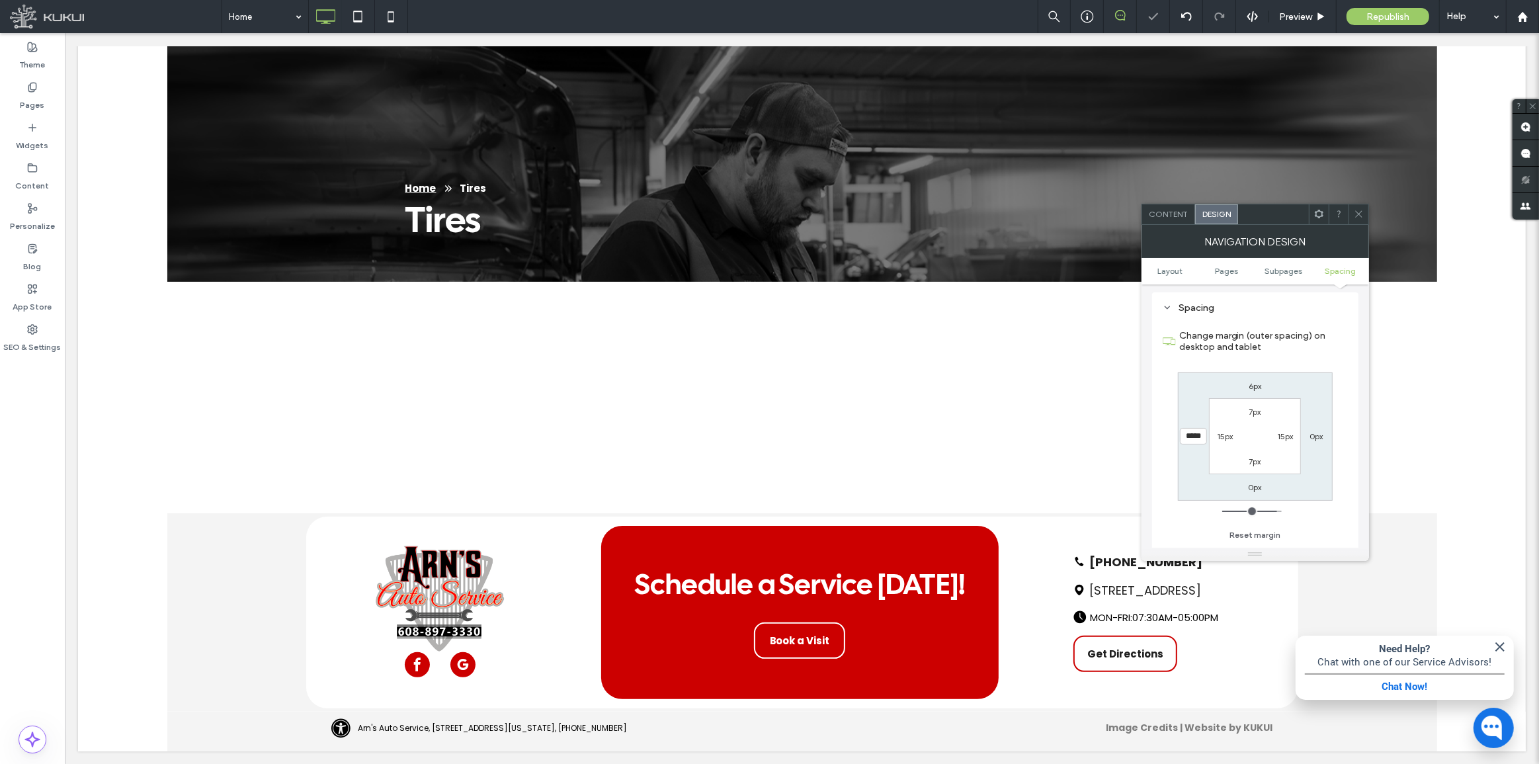
click at [1200, 454] on div "6px 0px 0px ***** 7px 15px 7px 15px" at bounding box center [1255, 436] width 155 height 128
click at [1355, 220] on span at bounding box center [1359, 214] width 10 height 20
